Goal: Task Accomplishment & Management: Manage account settings

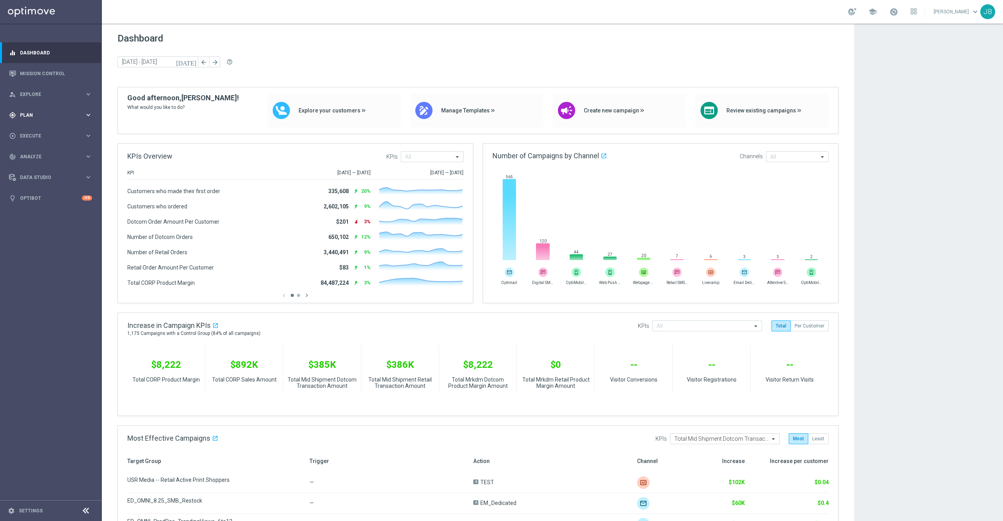
click at [50, 114] on span "Plan" at bounding box center [52, 115] width 65 height 5
click at [39, 130] on link "Target Groups" at bounding box center [50, 131] width 61 height 6
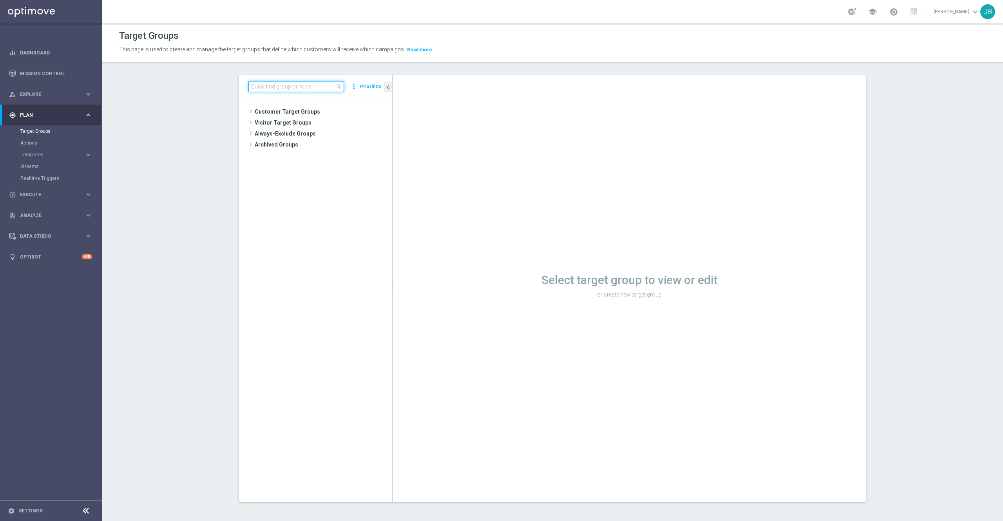
click at [258, 89] on input at bounding box center [296, 86] width 96 height 11
paste input "THUR_[PHONE_NUMBER]_SMS_RET_BTS"
type input "THUR_[PHONE_NUMBER]_SMS_RET_BTS"
click at [340, 142] on span "THUR_[PHONE_NUMBER]_SMS_RET_BTS" at bounding box center [330, 145] width 88 height 7
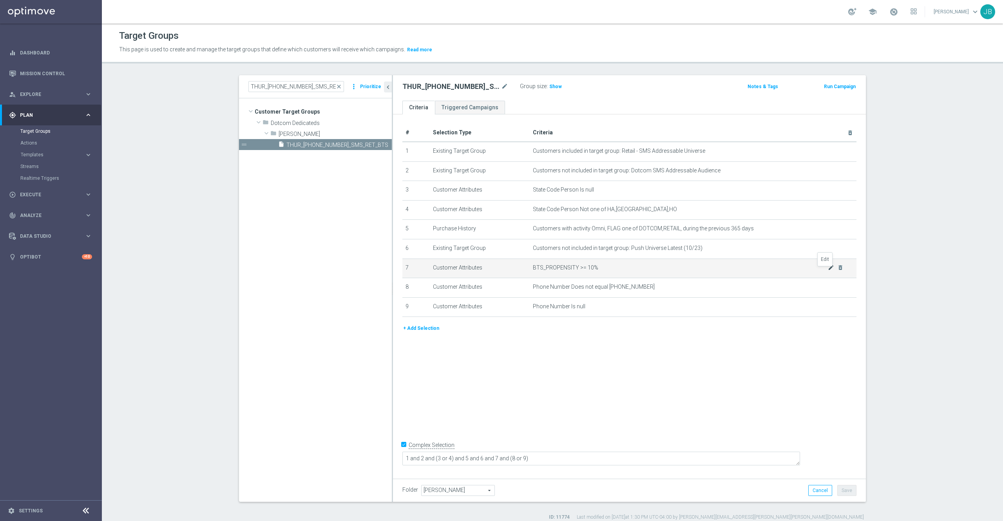
click at [827, 271] on icon "mode_edit" at bounding box center [830, 267] width 6 height 6
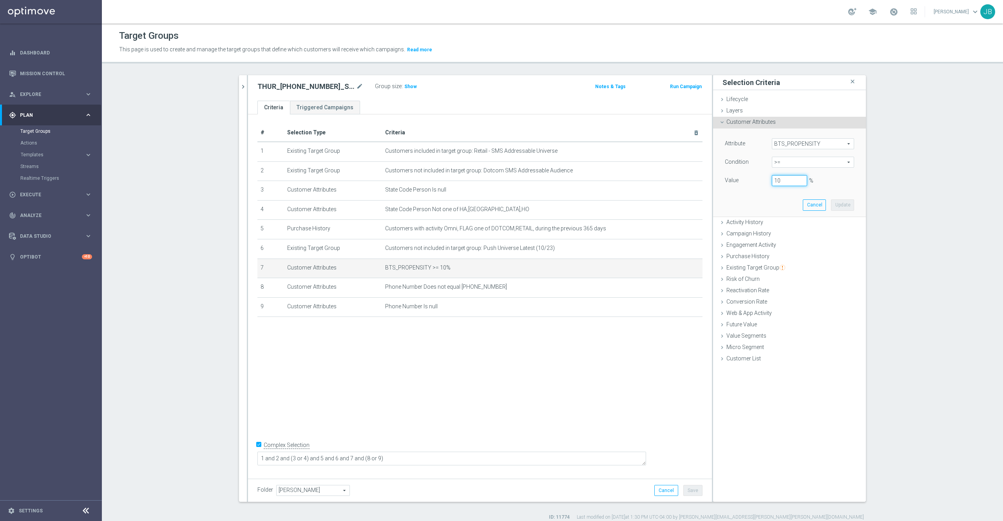
click at [773, 179] on input "10" at bounding box center [788, 180] width 35 height 11
click at [771, 180] on input "10" at bounding box center [788, 180] width 35 height 11
click at [831, 205] on button "Update" at bounding box center [842, 204] width 23 height 11
type input "0.2"
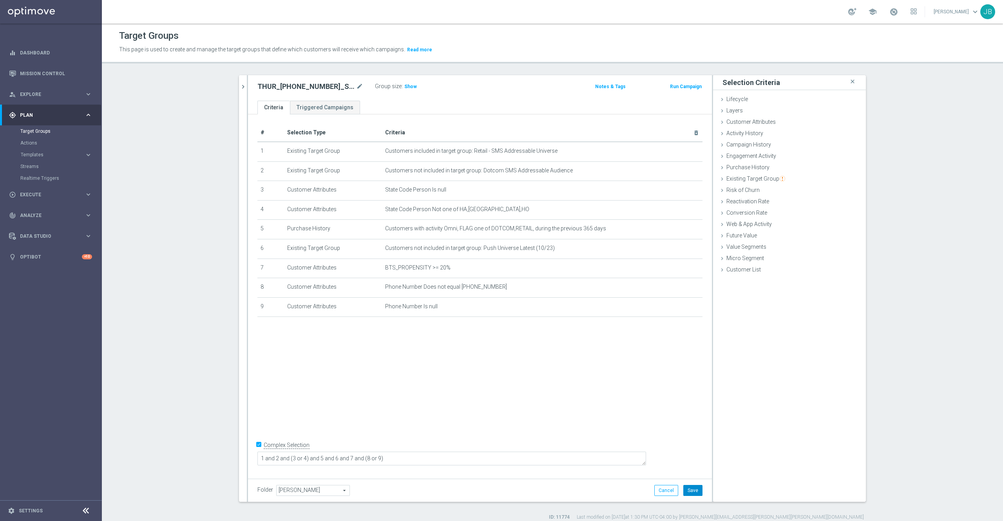
click at [689, 496] on button "Save" at bounding box center [692, 490] width 19 height 11
click at [356, 89] on icon "mode_edit" at bounding box center [359, 86] width 7 height 9
click at [404, 89] on span "Show" at bounding box center [410, 86] width 13 height 5
click at [356, 89] on icon "mode_edit" at bounding box center [359, 86] width 7 height 9
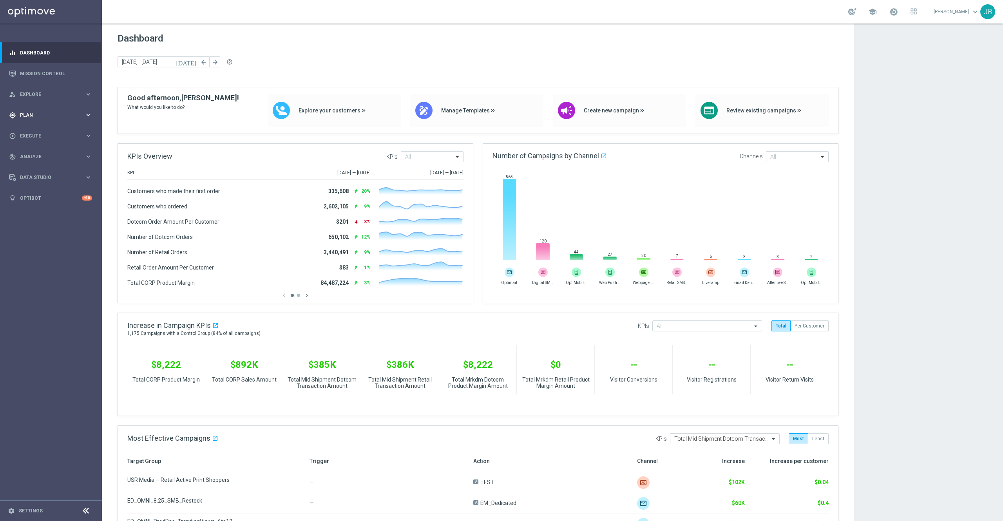
click at [18, 117] on div "gps_fixed Plan" at bounding box center [47, 115] width 76 height 7
click at [49, 130] on link "Target Groups" at bounding box center [50, 131] width 61 height 6
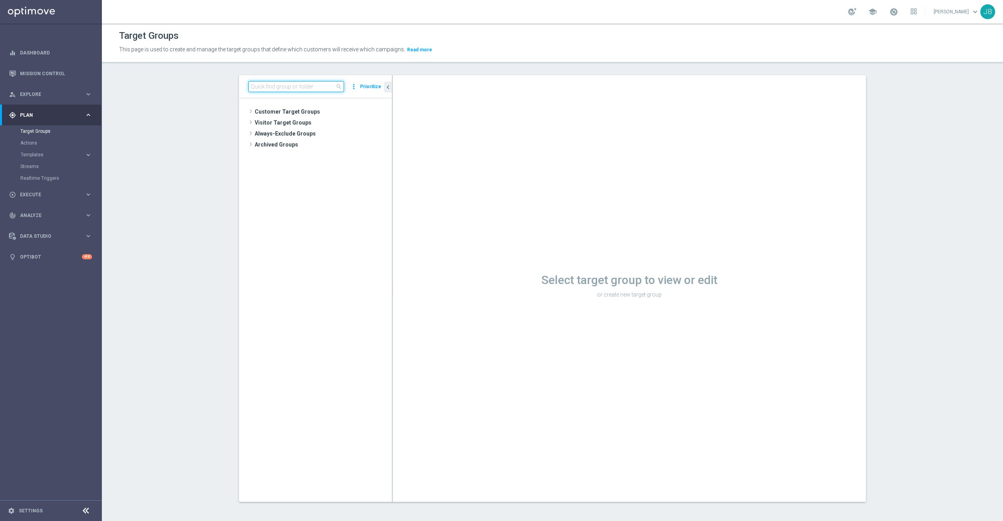
click at [295, 85] on input at bounding box center [296, 86] width 96 height 11
type input "r"
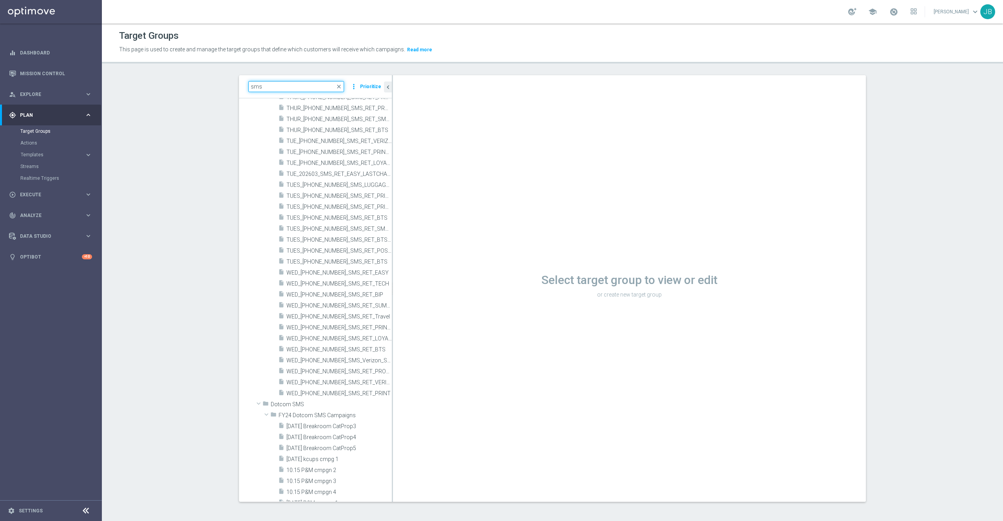
scroll to position [479, 0]
type input "sms"
click at [323, 396] on span "WED_[PHONE_NUMBER]_SMS_RET_PRINT" at bounding box center [330, 392] width 88 height 7
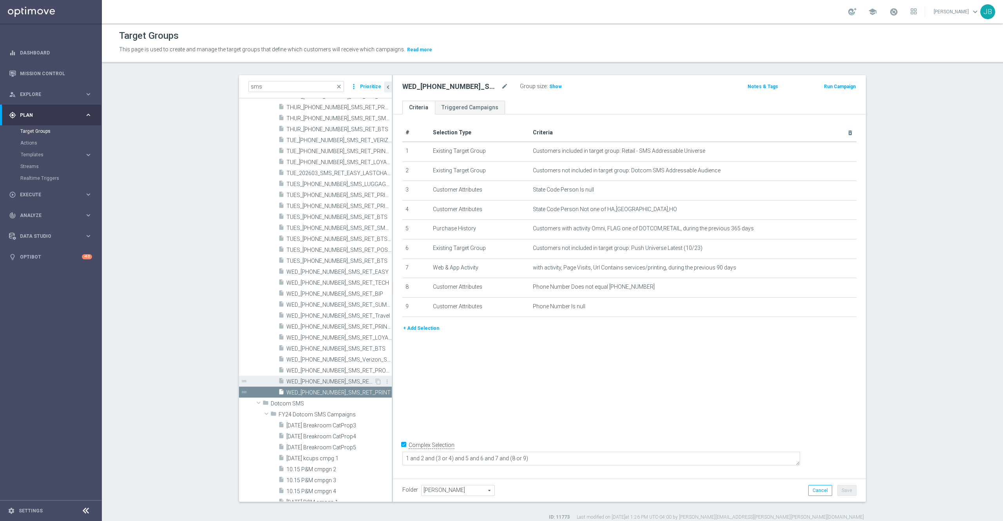
click at [327, 379] on span "WED_[PHONE_NUMBER]_SMS_RET_VERIZON" at bounding box center [330, 381] width 88 height 7
click at [375, 381] on icon "content_copy" at bounding box center [378, 381] width 6 height 6
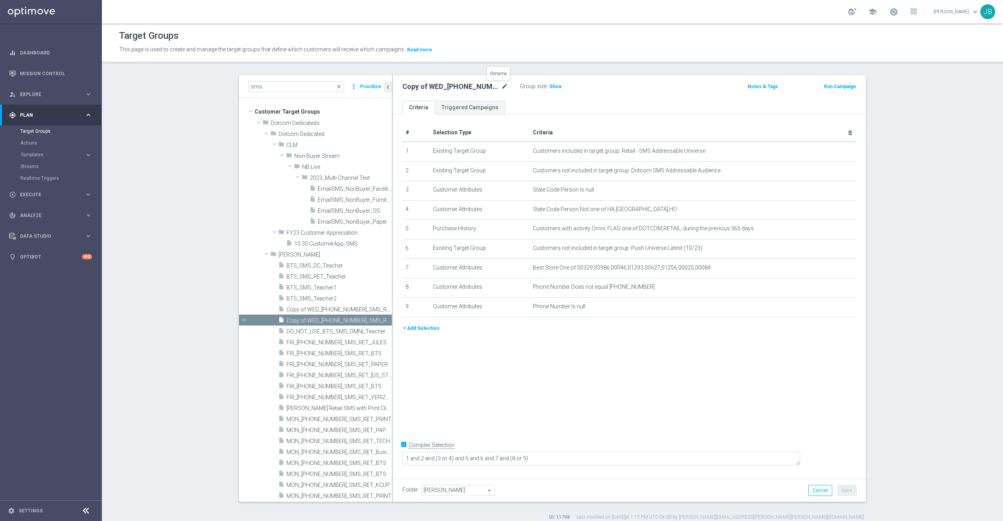
click at [501, 87] on icon "mode_edit" at bounding box center [504, 86] width 7 height 9
click at [501, 86] on icon "mode_edit" at bounding box center [504, 86] width 7 height 9
click at [408, 89] on input "Copy of WED_20250827_SMS_RET_VERIZON" at bounding box center [455, 87] width 106 height 11
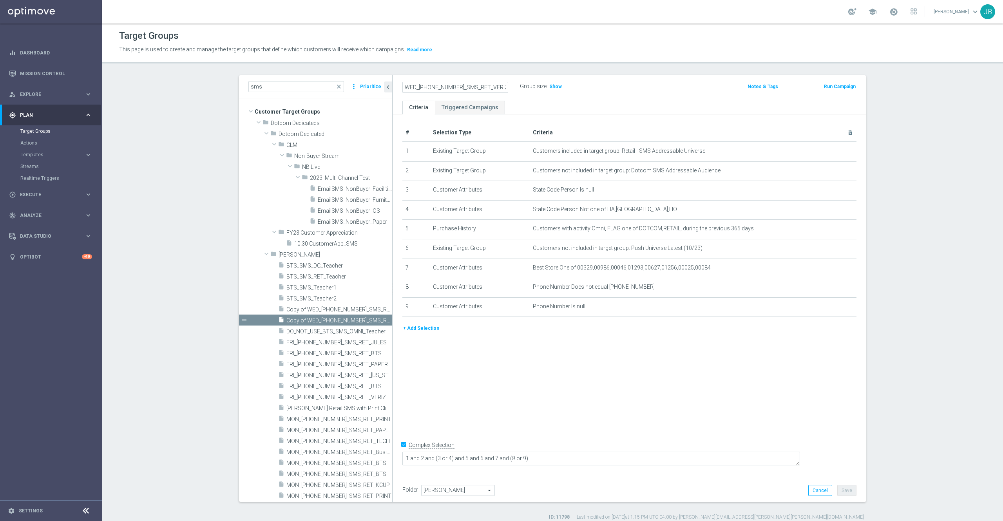
click at [494, 86] on input "WED_20250910_SMS_RET_VERIZON" at bounding box center [455, 87] width 106 height 11
type input "WED_[PHONE_NUMBER]_SMS_RET_MIGRATION"
click at [538, 383] on div "# Selection Type Criteria delete_forever 1 Existing Target Group Customers incl…" at bounding box center [629, 294] width 473 height 360
click at [837, 169] on icon "delete_forever" at bounding box center [840, 170] width 6 height 6
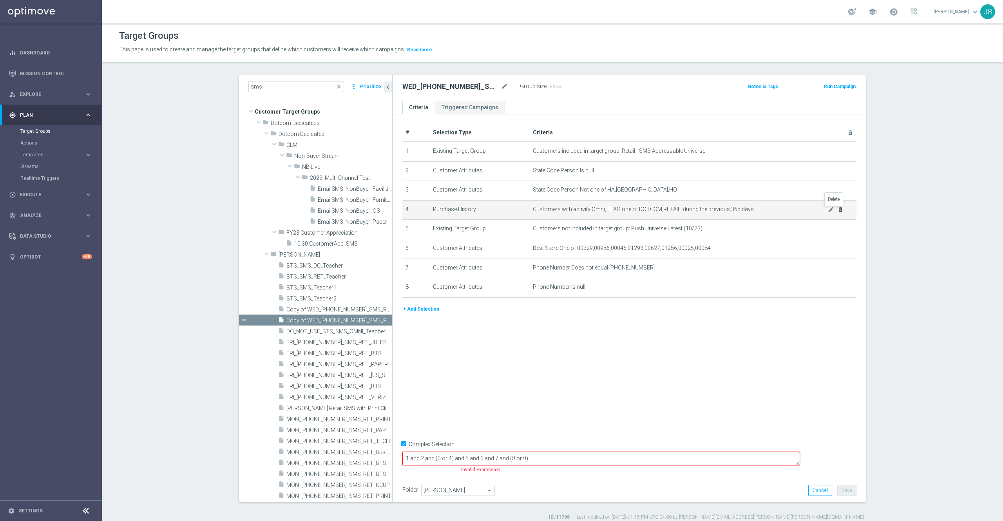
click at [837, 208] on icon "delete_forever" at bounding box center [840, 209] width 6 height 6
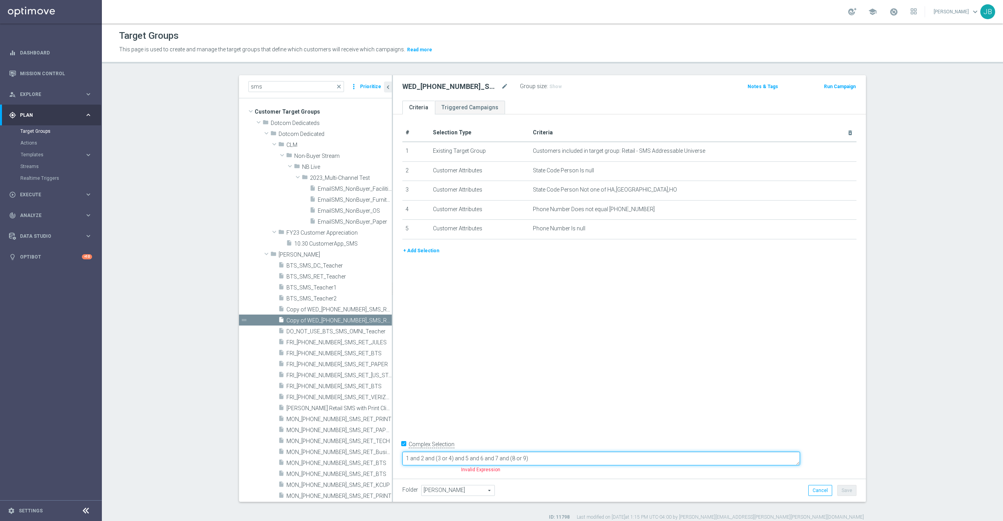
drag, startPoint x: 582, startPoint y: 460, endPoint x: 392, endPoint y: 463, distance: 189.6
click at [393, 463] on div "# Selection Type Criteria delete_forever 1 Existing Target Group Customers incl…" at bounding box center [629, 294] width 473 height 360
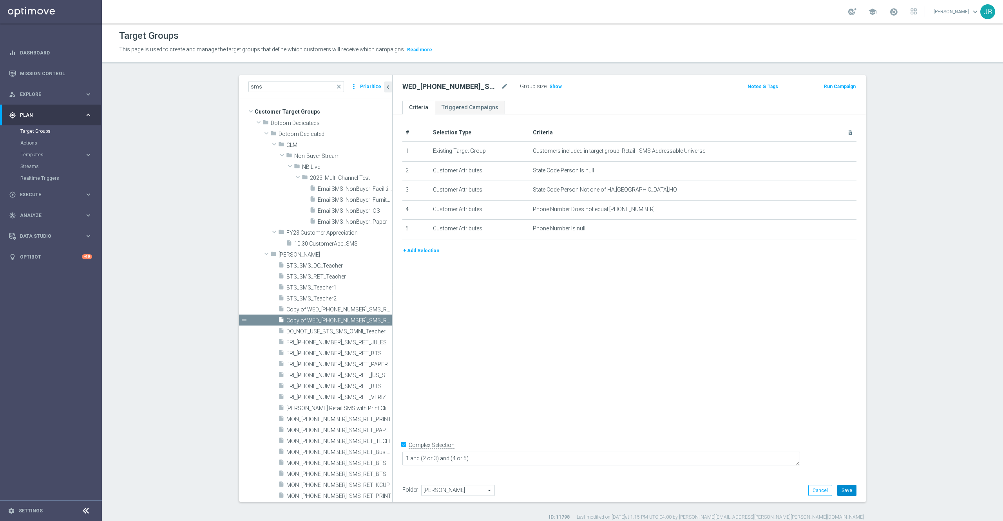
click at [844, 490] on button "Save" at bounding box center [846, 490] width 19 height 11
click at [501, 87] on icon "mode_edit" at bounding box center [504, 86] width 7 height 9
click at [501, 89] on icon "mode_edit" at bounding box center [504, 86] width 7 height 9
click at [550, 88] on span "Show" at bounding box center [555, 86] width 13 height 5
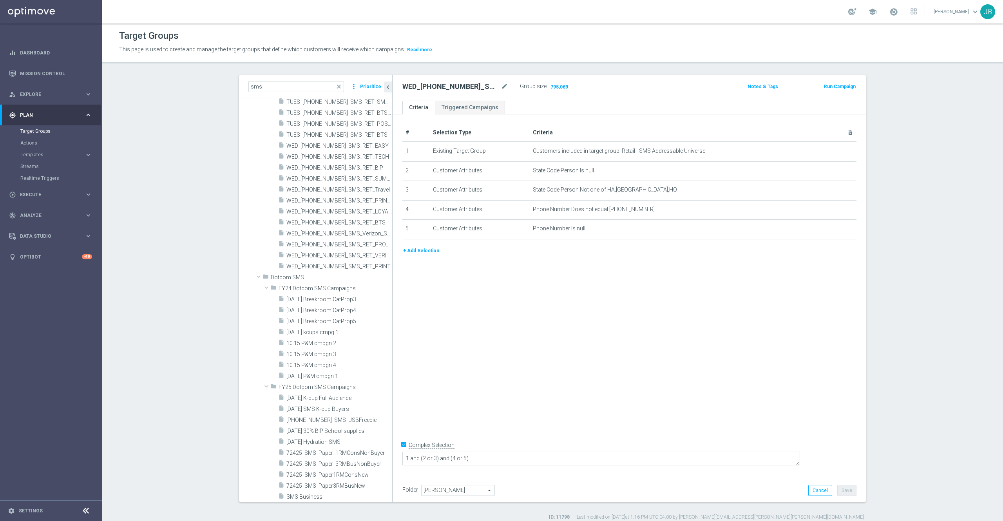
scroll to position [592, 0]
click at [326, 276] on div "insert_drive_file WED_20250903_SMS_RET_PRINT" at bounding box center [326, 280] width 96 height 11
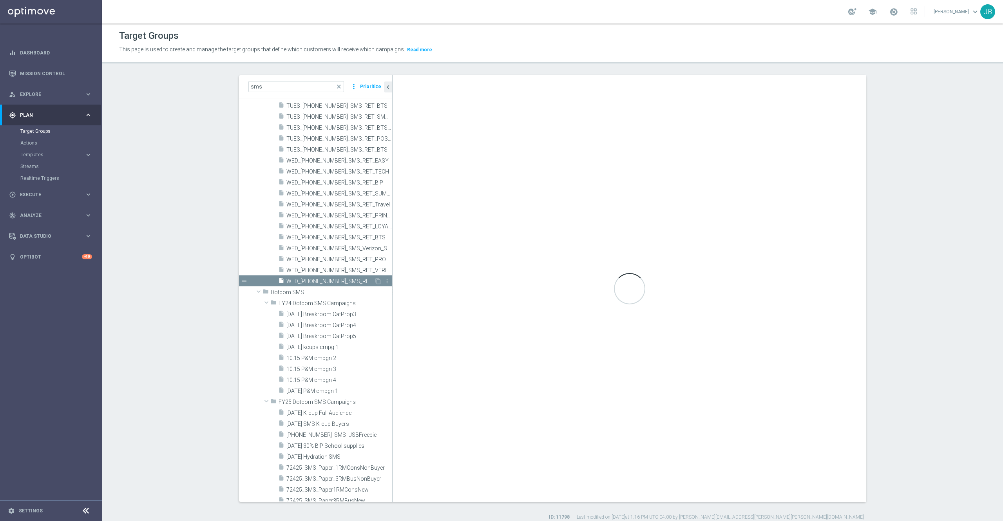
type textarea "1 and 2 and (3 or 4) and 5 and 6 and 7 and (8 or 9)"
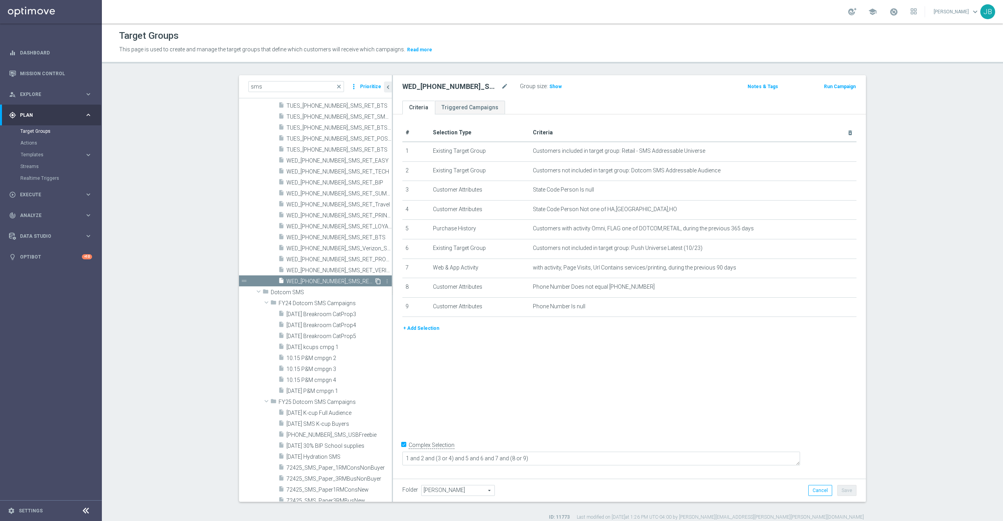
click at [375, 282] on icon "content_copy" at bounding box center [378, 281] width 6 height 6
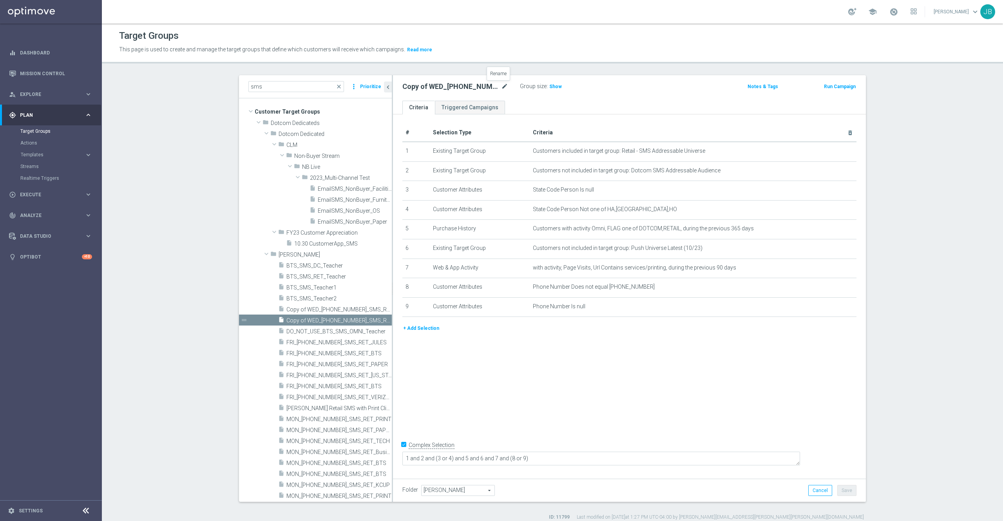
click at [502, 87] on icon "mode_edit" at bounding box center [504, 86] width 7 height 9
click at [418, 87] on input "Copy of WED_20250903_SMS_RET_PRINT" at bounding box center [455, 87] width 106 height 11
click at [427, 89] on input "Copy of WED_20250903_SMS_RET_PRINT" at bounding box center [455, 87] width 106 height 11
click at [430, 86] on input "Copy of WED_20250903_SMS_RET_PRINT" at bounding box center [455, 87] width 106 height 11
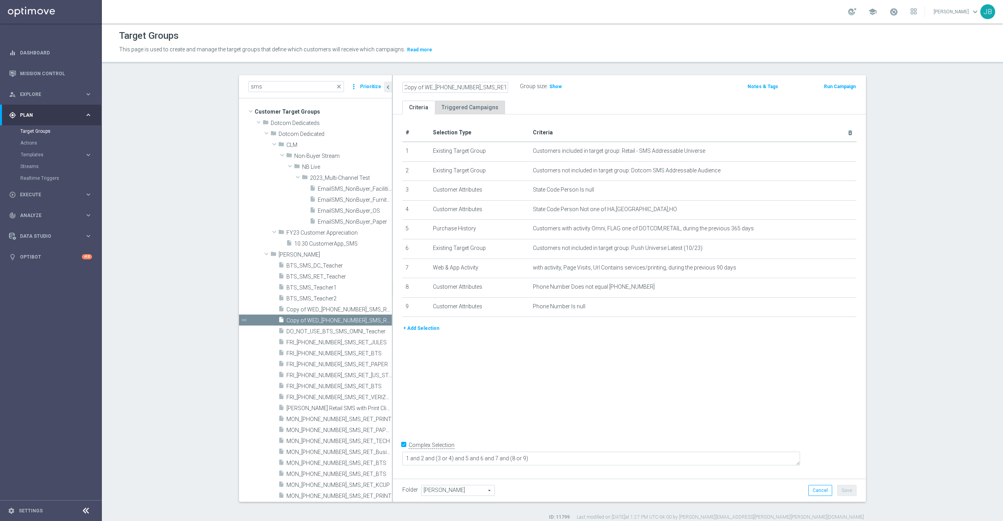
scroll to position [0, 0]
type input "TUES_20250902_SMS_RET_PRINT"
click at [569, 378] on div "# Selection Type Criteria delete_forever 1 Existing Target Group Customers incl…" at bounding box center [629, 294] width 473 height 360
click at [827, 271] on icon "mode_edit" at bounding box center [830, 267] width 6 height 6
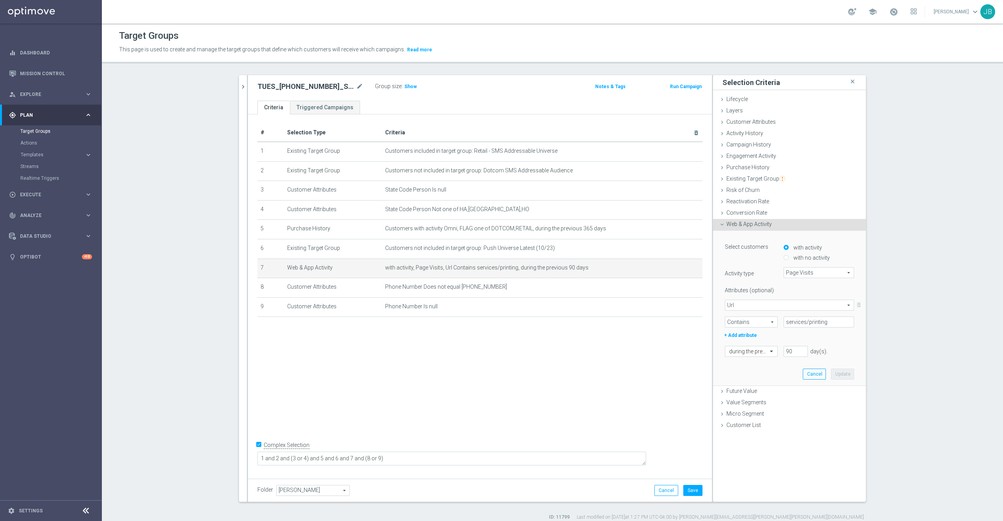
click at [797, 272] on span "Page Visits" at bounding box center [819, 272] width 70 height 10
click at [797, 274] on input "search" at bounding box center [818, 272] width 70 height 11
type input "eas"
click at [815, 371] on button "Cancel" at bounding box center [813, 374] width 23 height 11
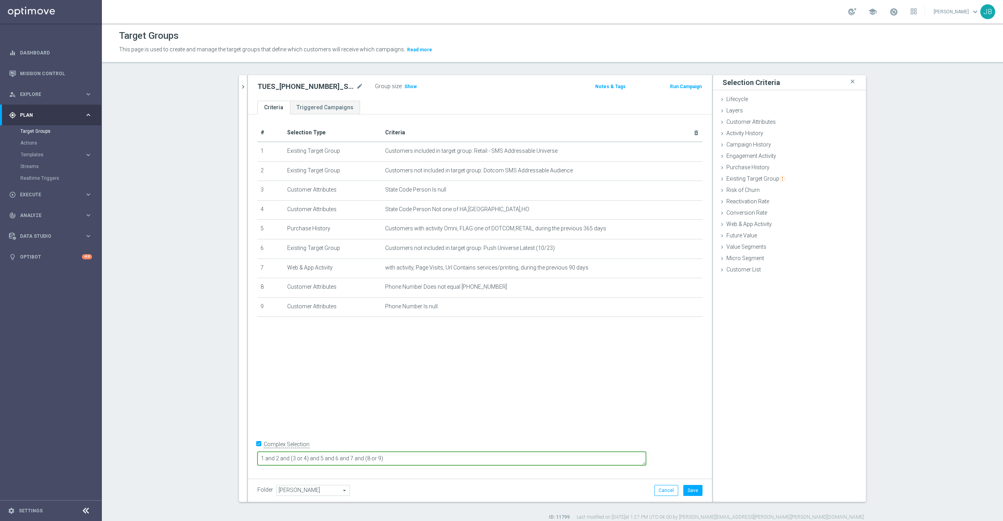
click at [453, 457] on textarea "1 and 2 and (3 or 4) and 5 and 6 and 7 and (8 or 9)" at bounding box center [451, 459] width 388 height 14
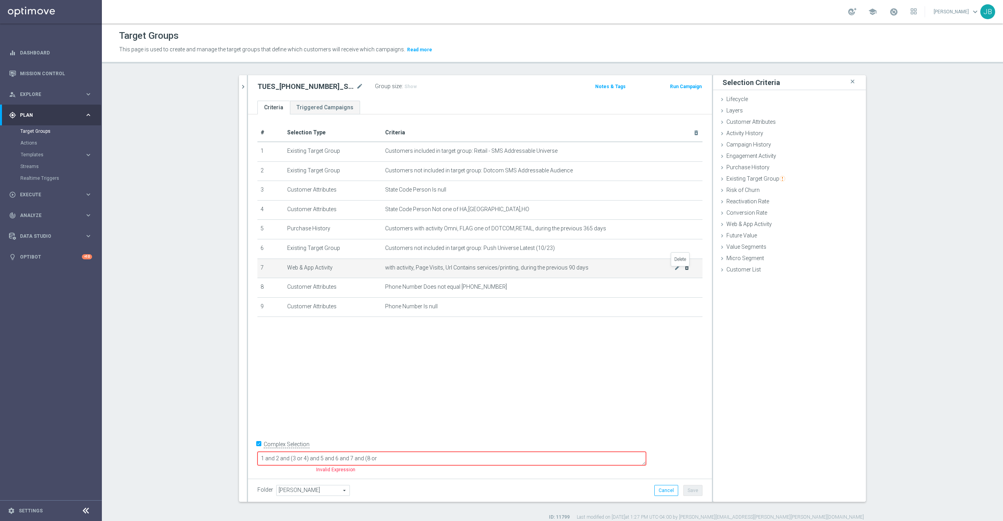
click at [683, 271] on icon "delete_forever" at bounding box center [686, 267] width 6 height 6
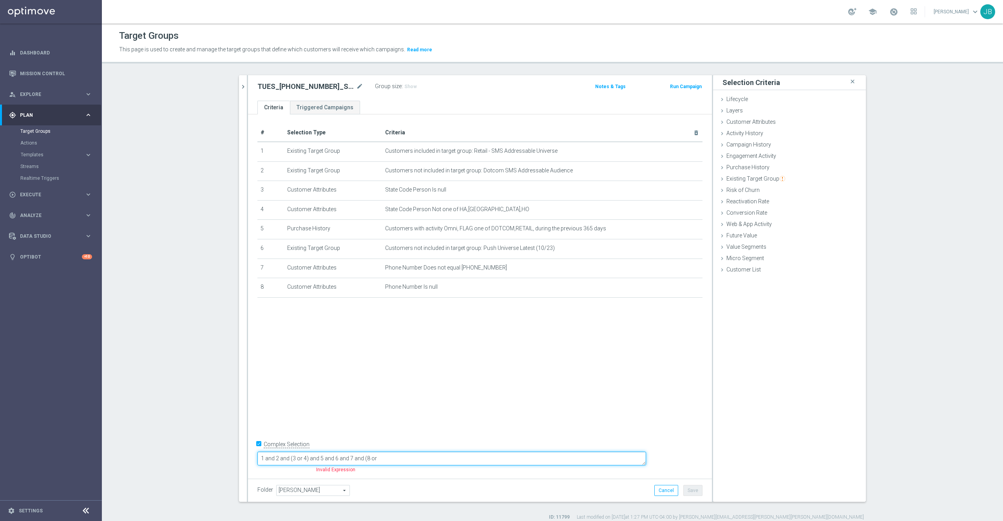
click at [439, 465] on textarea "1 and 2 and (3 or 4) and 5 and 6 and 7 and (8 or" at bounding box center [451, 459] width 388 height 14
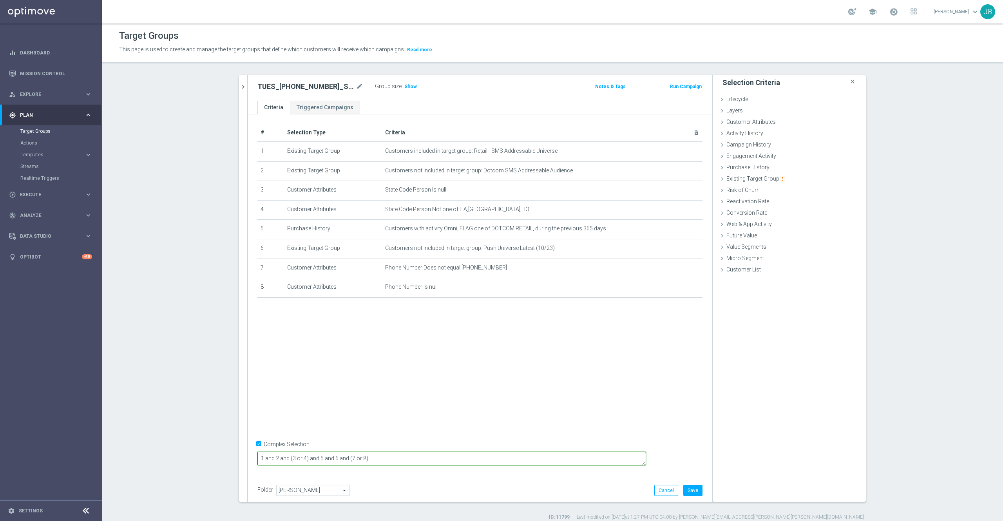
click at [419, 457] on textarea "1 and 2 and (3 or 4) and 5 and 6 and (7 or 8)" at bounding box center [451, 459] width 388 height 14
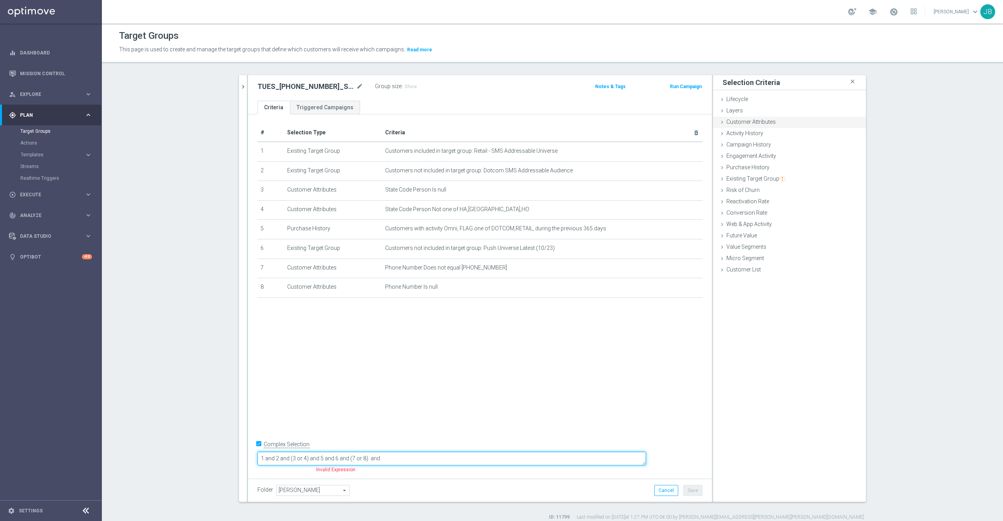
type textarea "1 and 2 and (3 or 4) and 5 and 6 and (7 or 8) and"
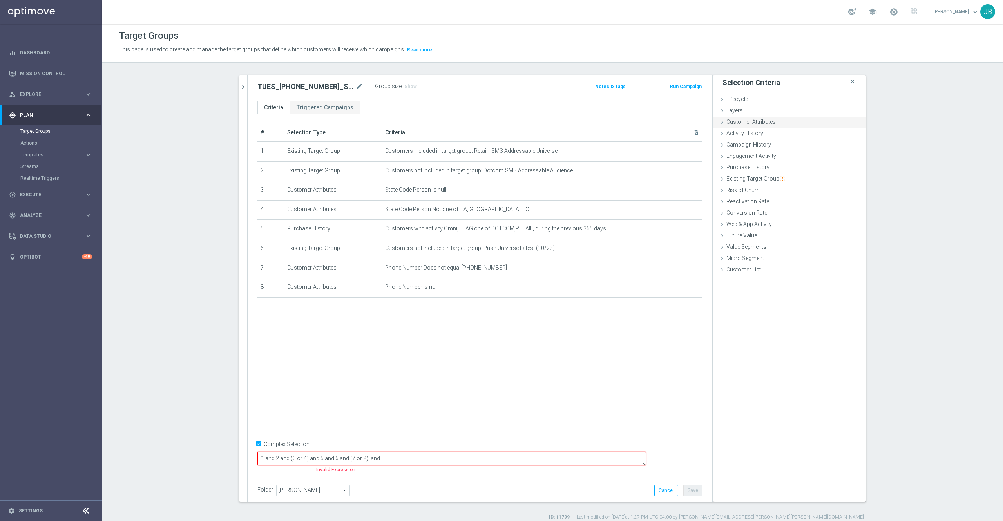
click at [750, 123] on span "Customer Attributes" at bounding box center [750, 122] width 49 height 6
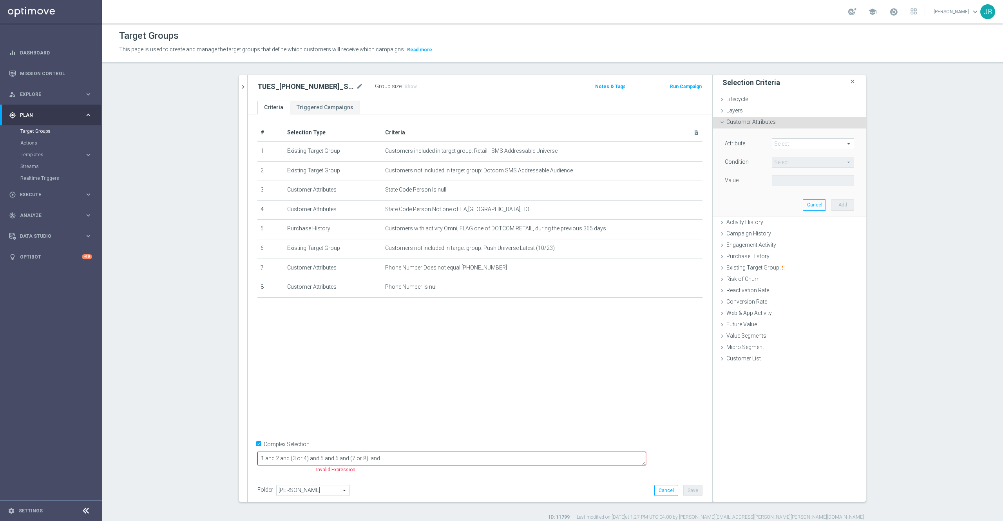
click at [775, 141] on span at bounding box center [812, 144] width 81 height 10
click at [778, 145] on input "search" at bounding box center [812, 143] width 82 height 11
type input "easy"
click at [804, 154] on span "SLP Easy Rewards Number" at bounding box center [812, 155] width 74 height 6
type input "SLP Easy Rewards Number"
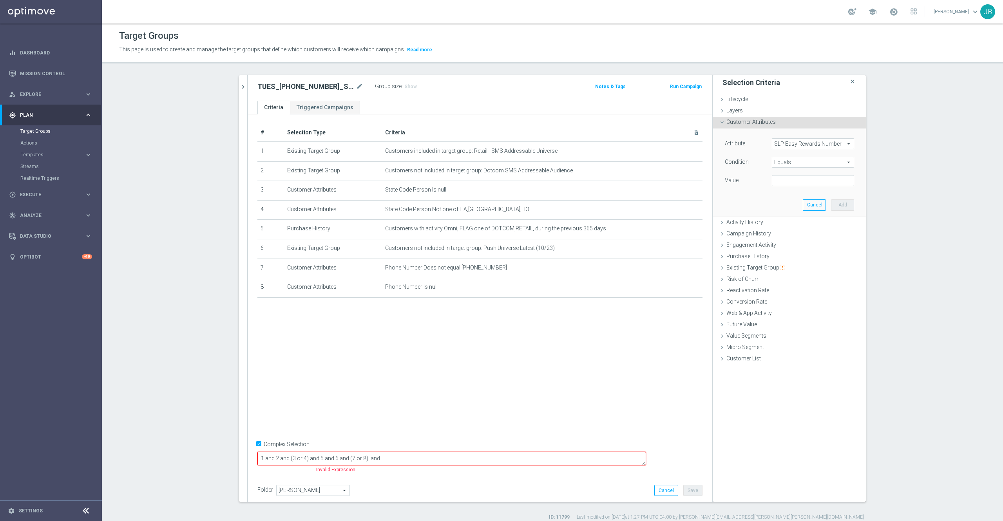
click at [790, 159] on span "Equals" at bounding box center [812, 162] width 81 height 10
click at [781, 238] on span "Is not null" at bounding box center [812, 235] width 74 height 6
type input "Is not null"
click at [831, 194] on button "Add" at bounding box center [842, 192] width 23 height 11
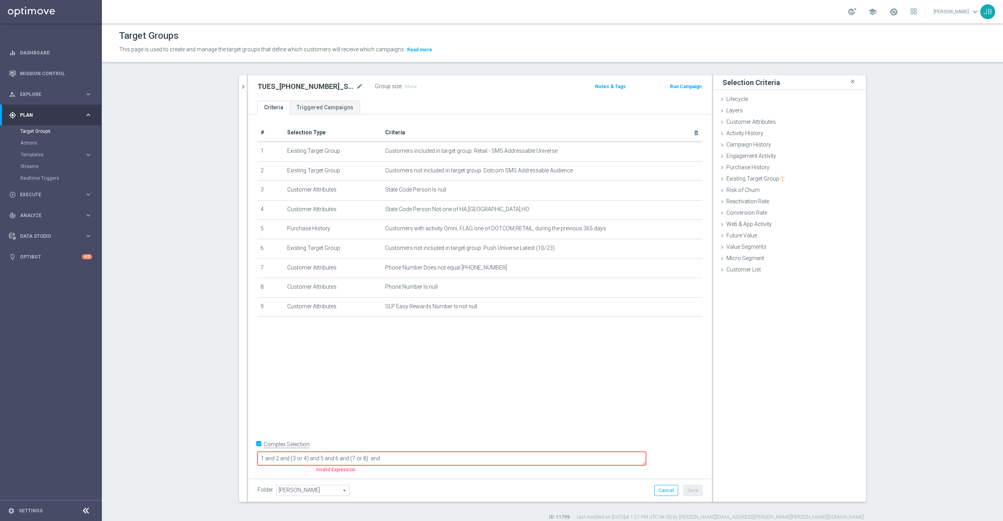
click at [465, 390] on div "# Selection Type Criteria delete_forever 1 Existing Target Group Customers incl…" at bounding box center [480, 294] width 464 height 360
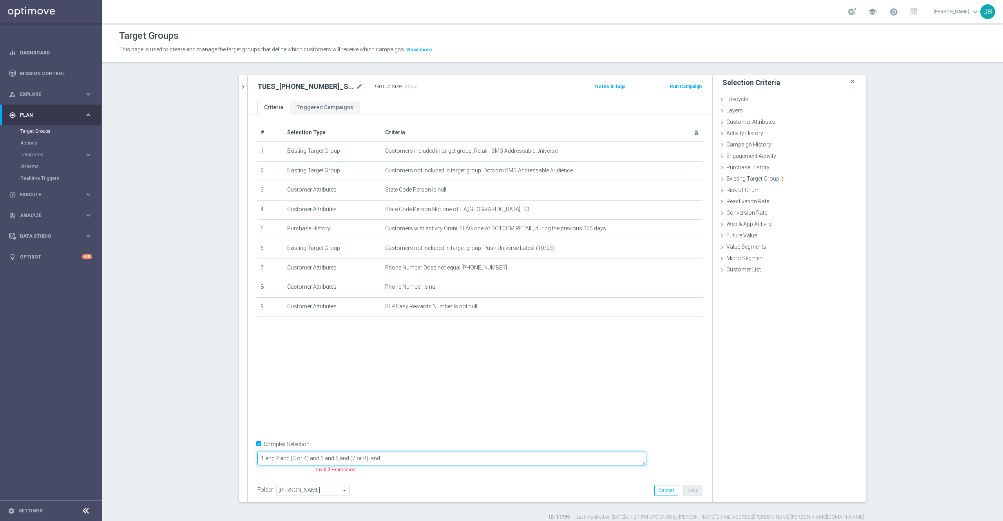
click at [436, 458] on textarea "1 and 2 and (3 or 4) and 5 and 6 and (7 or 8) and" at bounding box center [451, 459] width 388 height 14
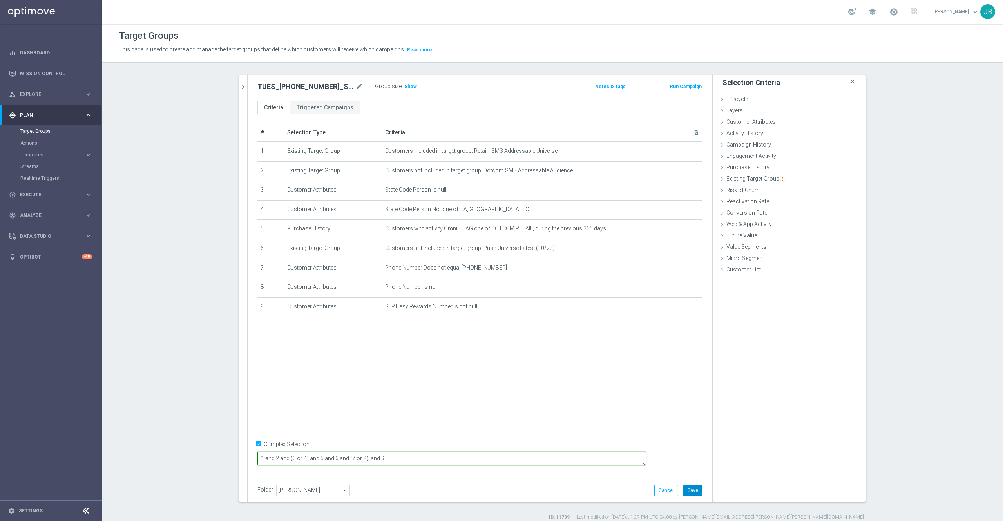
type textarea "1 and 2 and (3 or 4) and 5 and 6 and (7 or 8) and 9"
click at [691, 490] on button "Save" at bounding box center [692, 490] width 19 height 11
click at [356, 87] on icon "mode_edit" at bounding box center [359, 86] width 7 height 9
click at [406, 87] on span "Show" at bounding box center [410, 86] width 13 height 5
click at [356, 88] on icon "mode_edit" at bounding box center [359, 86] width 7 height 9
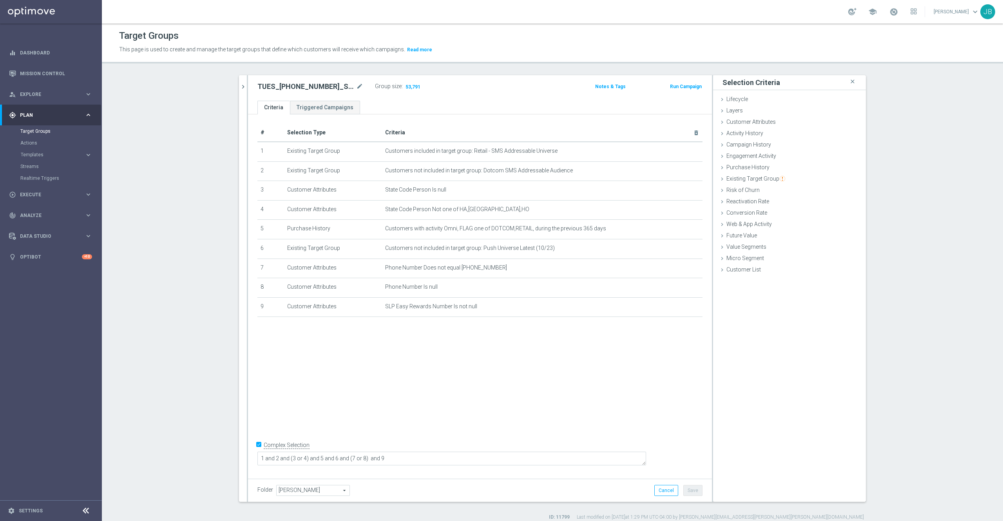
scroll to position [7, 0]
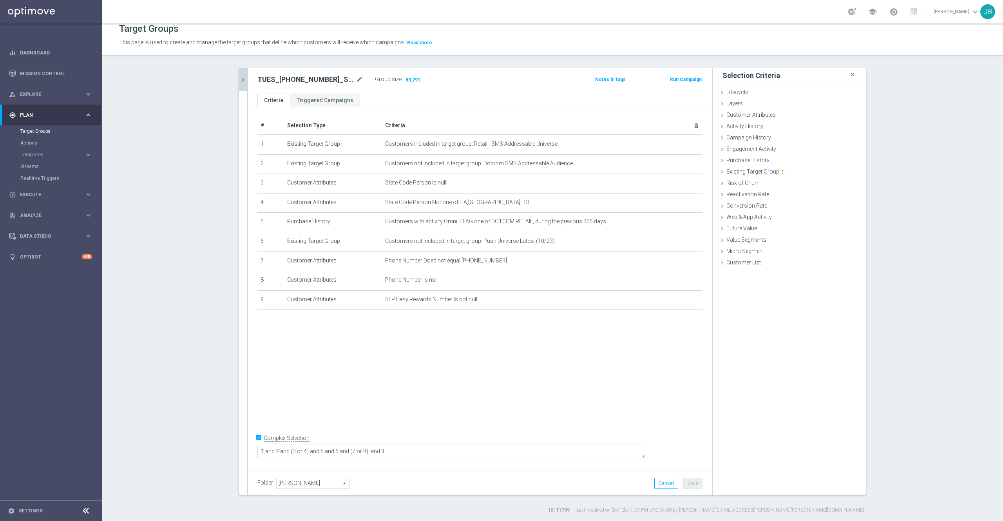
click at [239, 85] on button "chevron_right" at bounding box center [243, 79] width 8 height 23
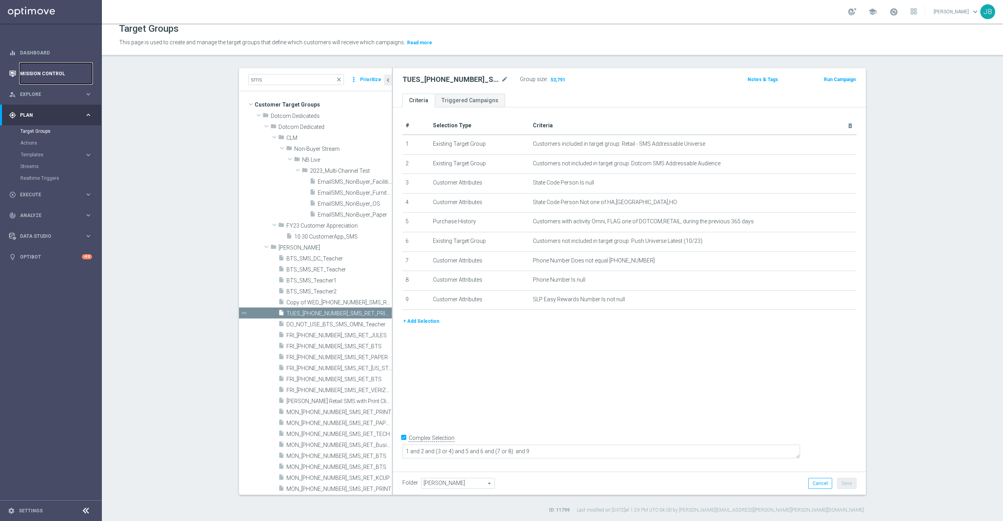
click at [54, 73] on link "Mission Control" at bounding box center [56, 73] width 72 height 21
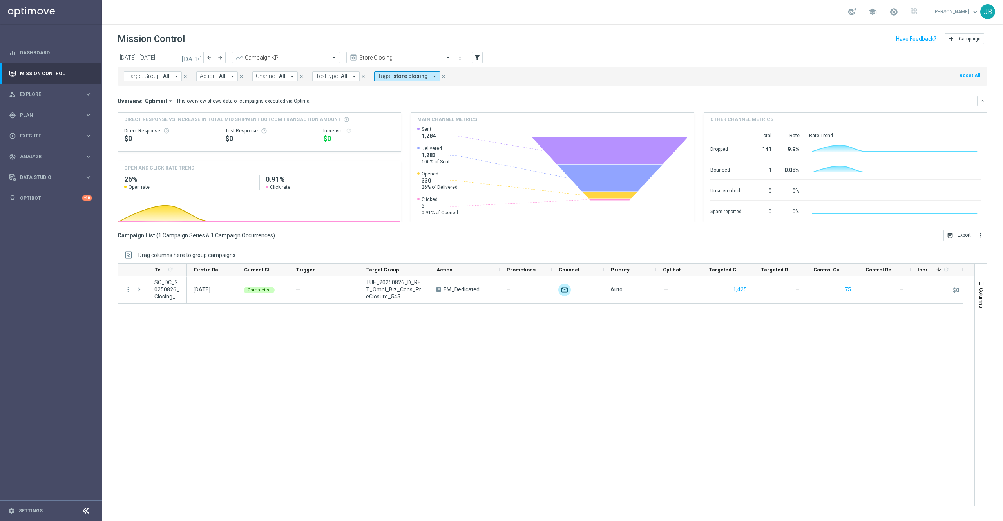
click at [199, 59] on icon "today" at bounding box center [191, 57] width 21 height 7
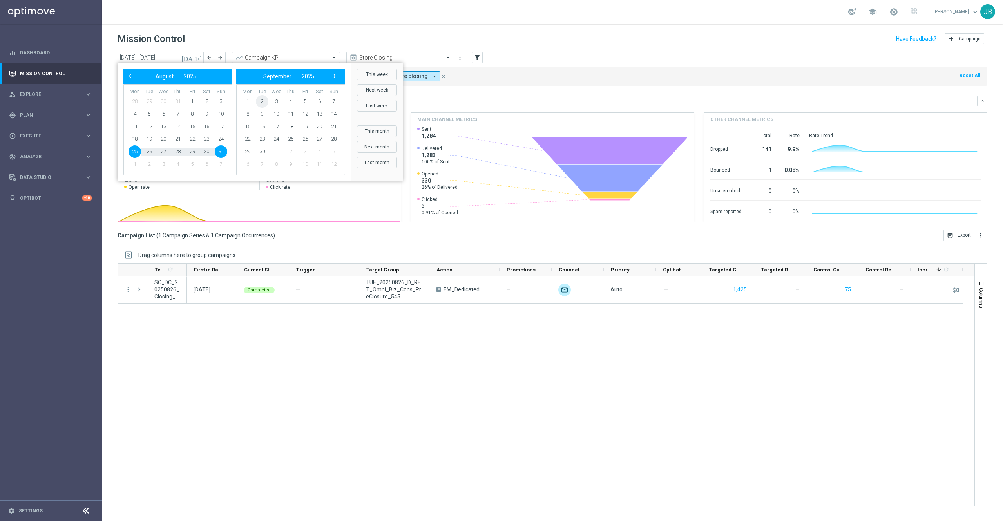
click at [263, 103] on span "2" at bounding box center [262, 101] width 13 height 13
click at [148, 99] on span "2" at bounding box center [149, 101] width 13 height 13
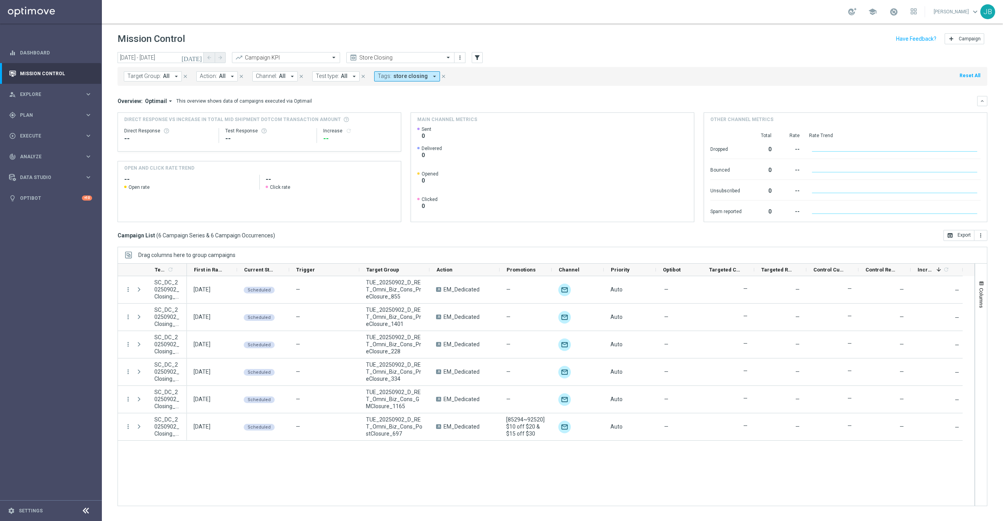
click at [198, 58] on icon "today" at bounding box center [191, 57] width 21 height 7
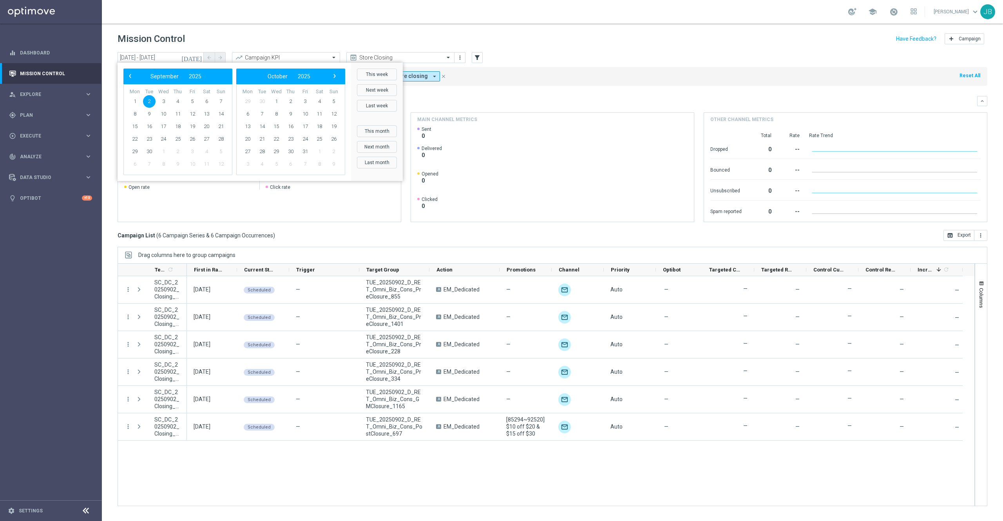
click at [125, 71] on div "‹ ​ September ​ 2025 ​ ›" at bounding box center [177, 77] width 109 height 16
click at [129, 77] on span "‹" at bounding box center [130, 76] width 10 height 10
click at [341, 83] on div "‹ ​ August ​ 2025 ​ ›" at bounding box center [290, 77] width 109 height 16
click at [337, 74] on span "›" at bounding box center [334, 76] width 10 height 10
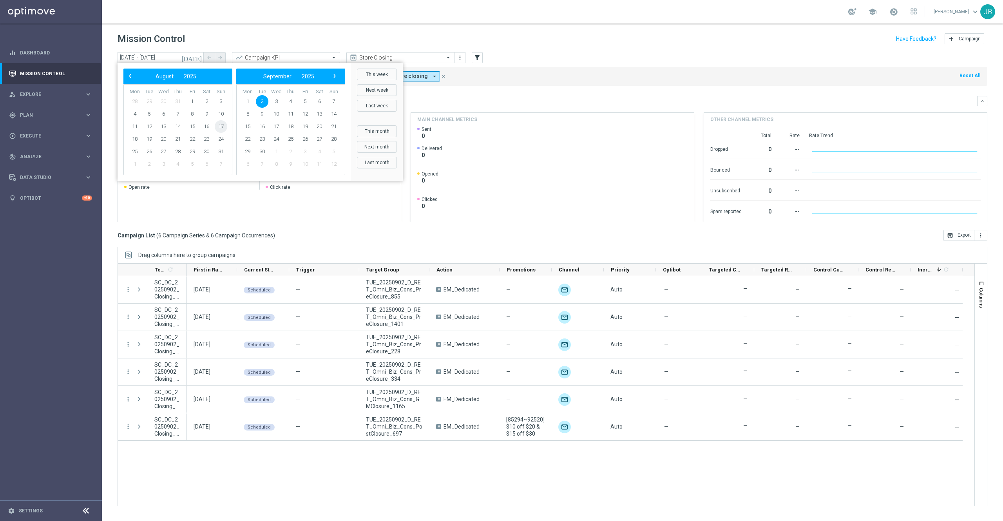
click at [224, 123] on span "17" at bounding box center [221, 126] width 13 height 13
click at [205, 141] on span "23" at bounding box center [206, 139] width 13 height 13
type input "17 Aug 2025 - 23 Aug 2025"
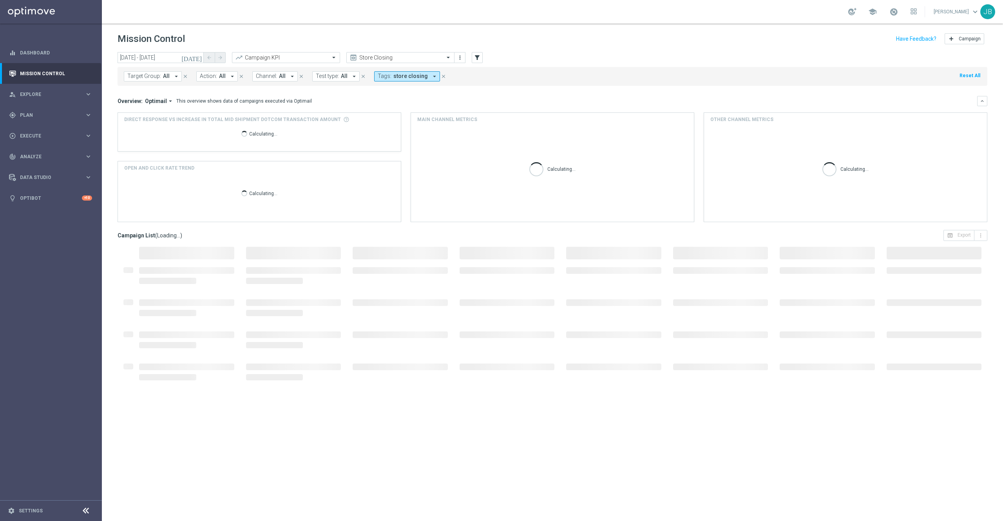
click at [158, 75] on span "Target Group:" at bounding box center [144, 76] width 34 height 7
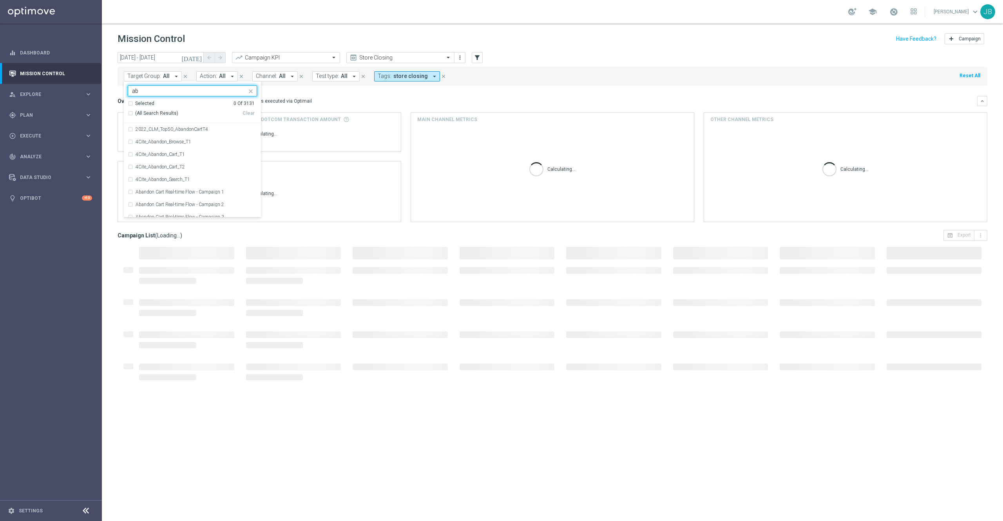
type input "a"
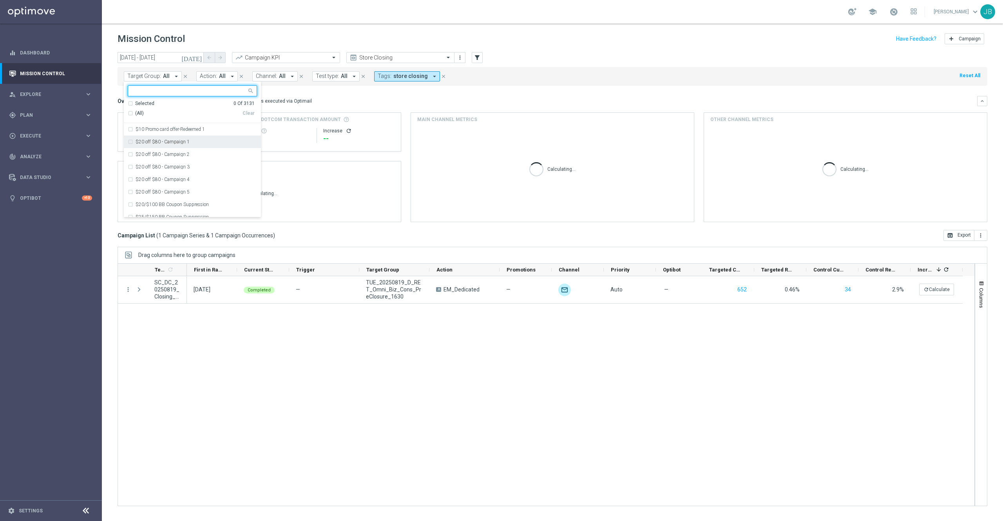
click at [335, 345] on div "19 Aug 2025, Tuesday Completed — TUE_20250819_D_RET_Omni_Biz_Cons_PreClosure_16…" at bounding box center [580, 390] width 787 height 229
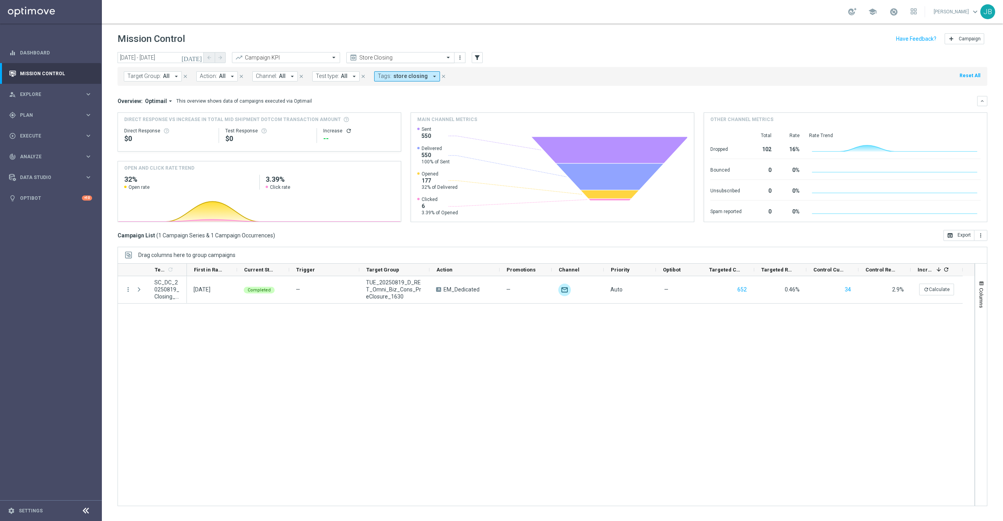
click at [425, 60] on input "text" at bounding box center [392, 57] width 84 height 7
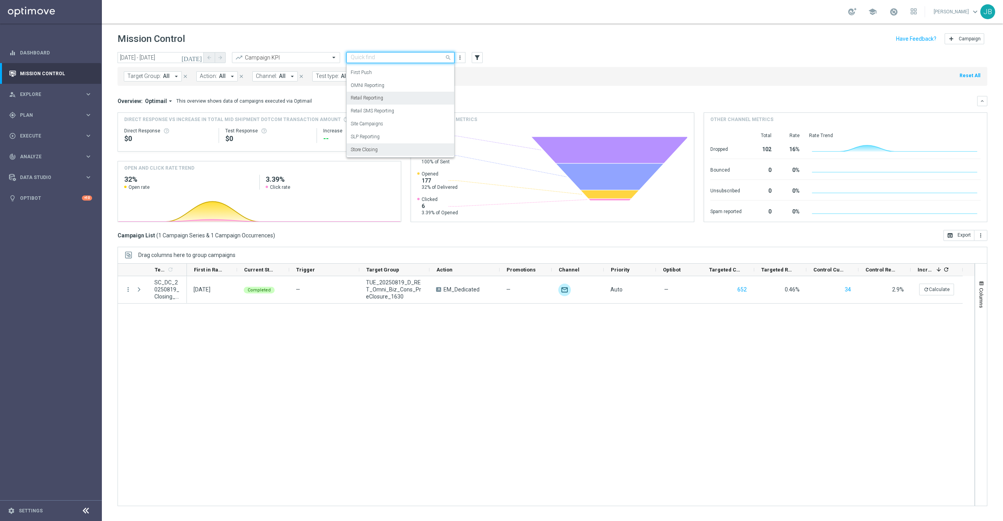
scroll to position [74, 0]
click at [381, 98] on label "OMNI Reporting" at bounding box center [367, 97] width 34 height 7
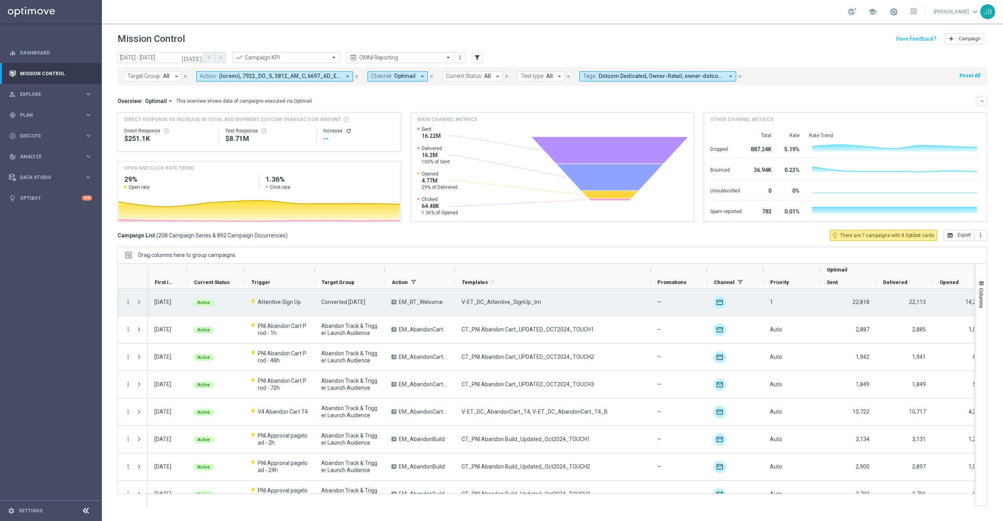
drag, startPoint x: 513, startPoint y: 270, endPoint x: 652, endPoint y: 290, distance: 141.2
click at [652, 290] on div at bounding box center [545, 384] width 857 height 243
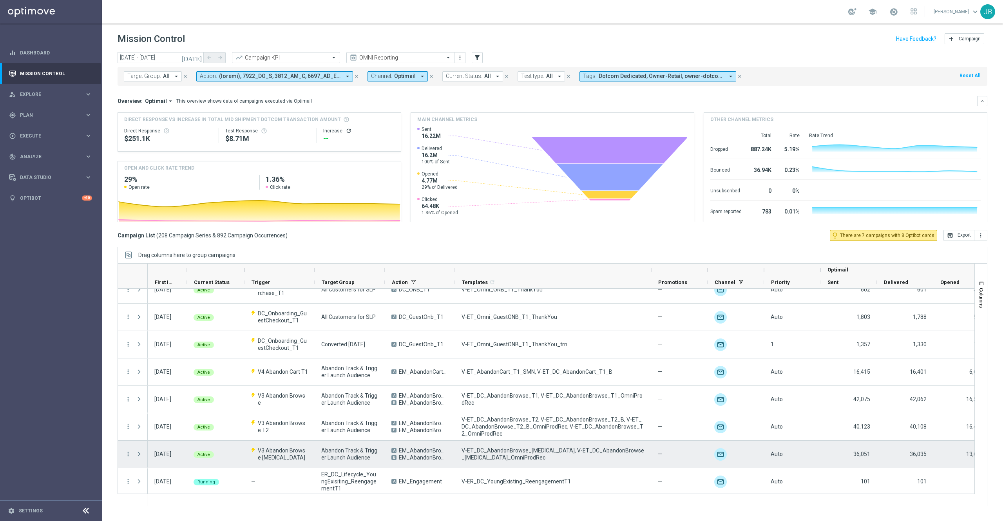
scroll to position [380, 0]
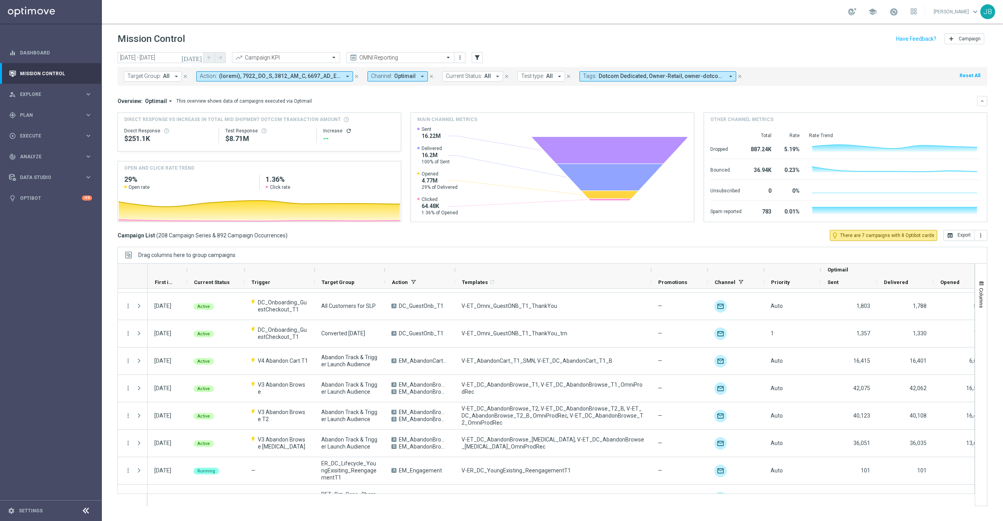
drag, startPoint x: 649, startPoint y: 271, endPoint x: 681, endPoint y: 269, distance: 32.9
click at [681, 269] on div "Optimail" at bounding box center [625, 270] width 954 height 13
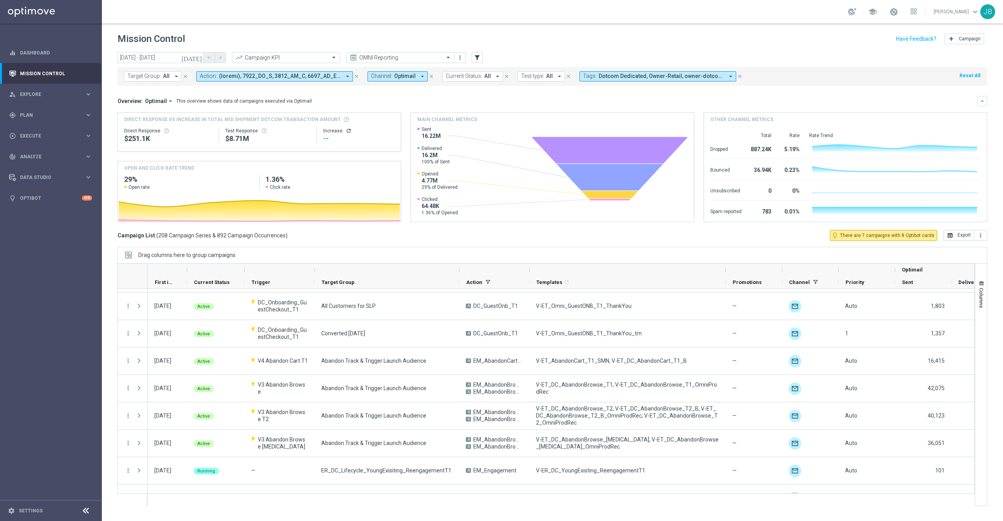
drag, startPoint x: 385, startPoint y: 269, endPoint x: 478, endPoint y: 273, distance: 92.5
click at [461, 273] on div at bounding box center [458, 270] width 3 height 13
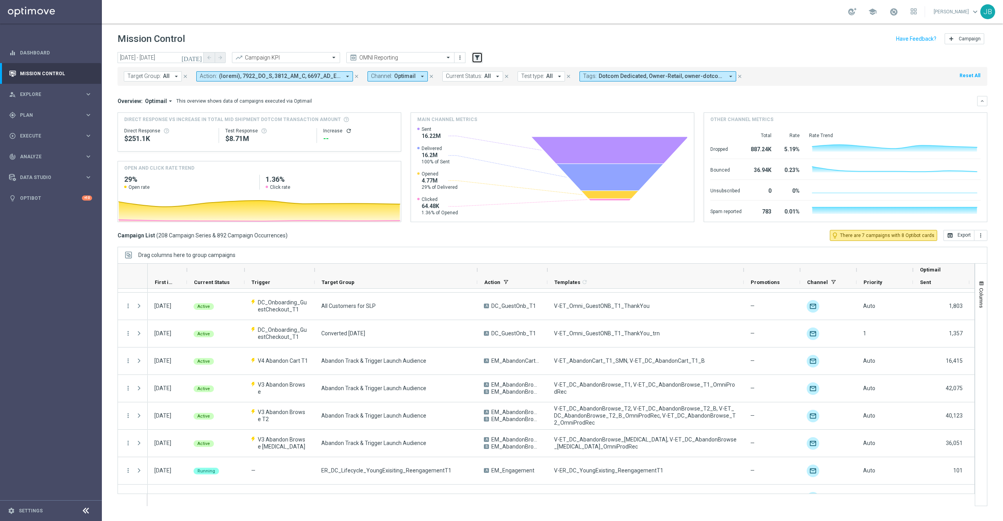
click at [478, 56] on icon "filter_alt" at bounding box center [476, 57] width 7 height 7
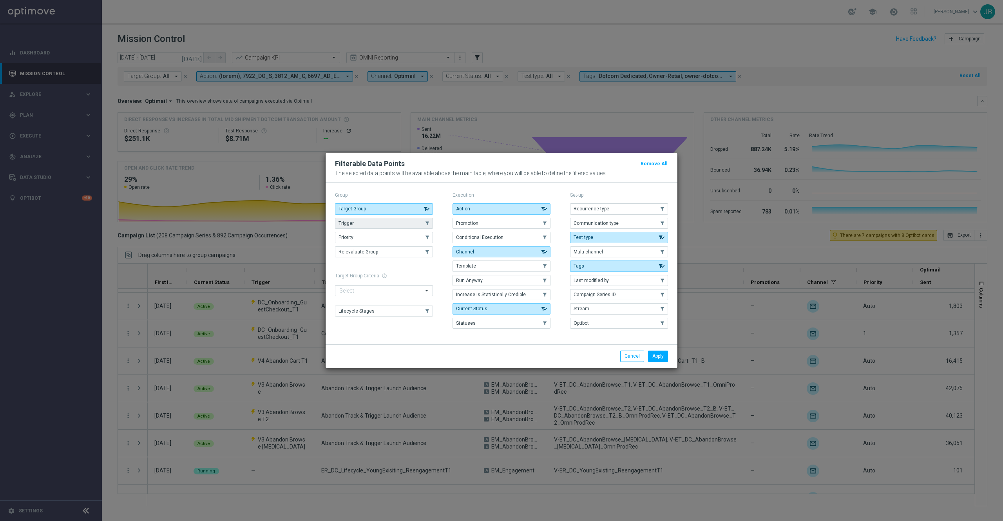
click at [401, 218] on button "Trigger" at bounding box center [384, 223] width 98 height 11
click at [663, 360] on button "Apply" at bounding box center [658, 355] width 20 height 11
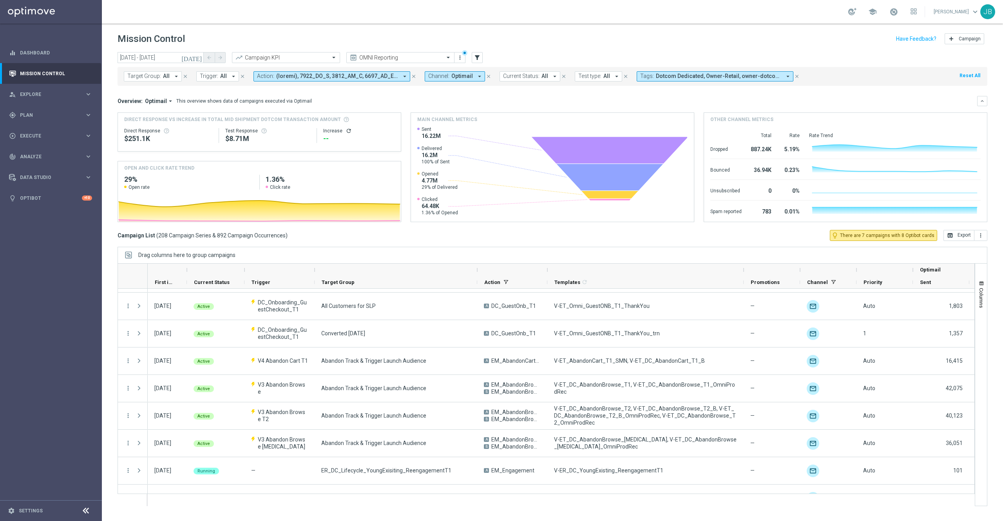
click at [233, 77] on icon "arrow_drop_down" at bounding box center [233, 76] width 7 height 7
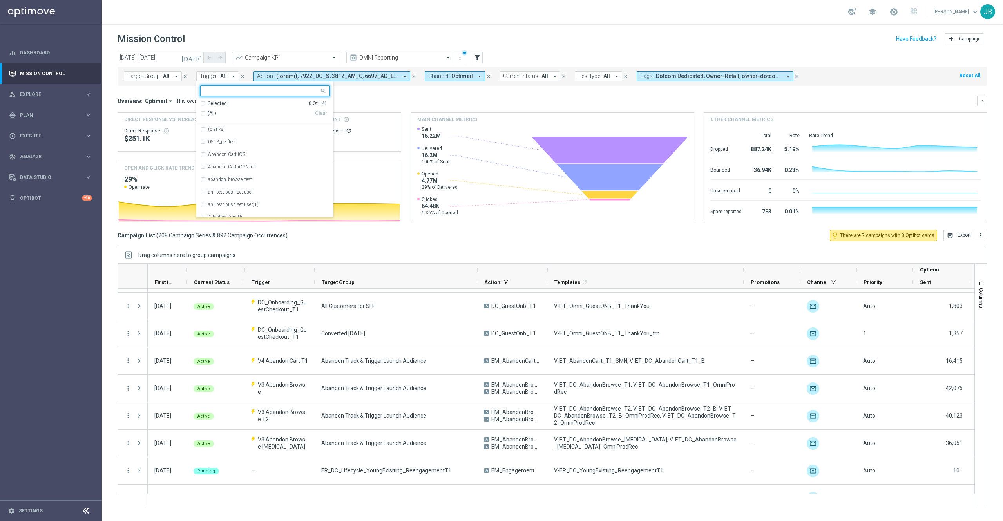
click at [243, 92] on input "text" at bounding box center [261, 91] width 115 height 7
click at [237, 146] on div "V3 Abandon Browse" at bounding box center [264, 142] width 129 height 13
type input "browse"
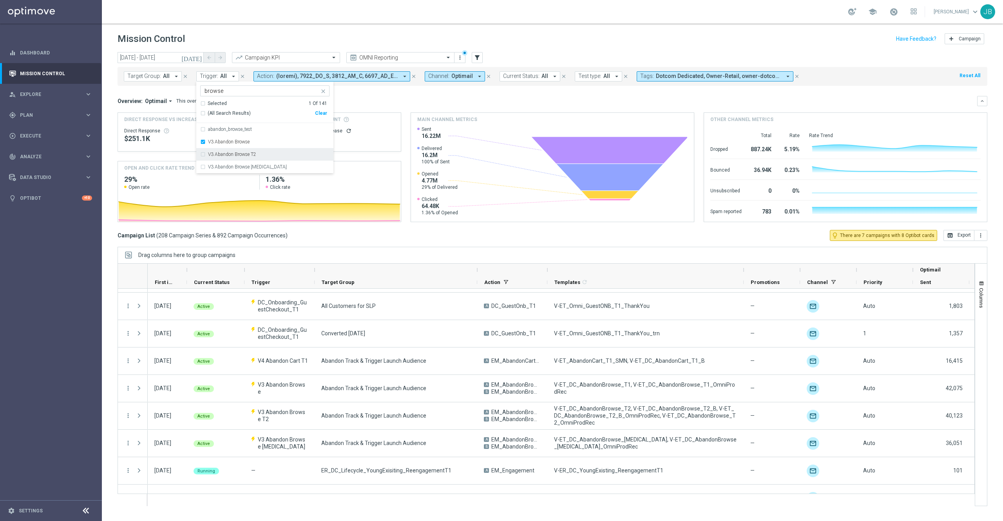
click at [244, 154] on label "V3 Abandon Browse T2" at bounding box center [232, 154] width 48 height 5
click at [251, 166] on label "V3 Abandon Browse T3" at bounding box center [247, 166] width 79 height 5
click at [550, 46] on div "Mission Control add Campaign" at bounding box center [551, 38] width 869 height 15
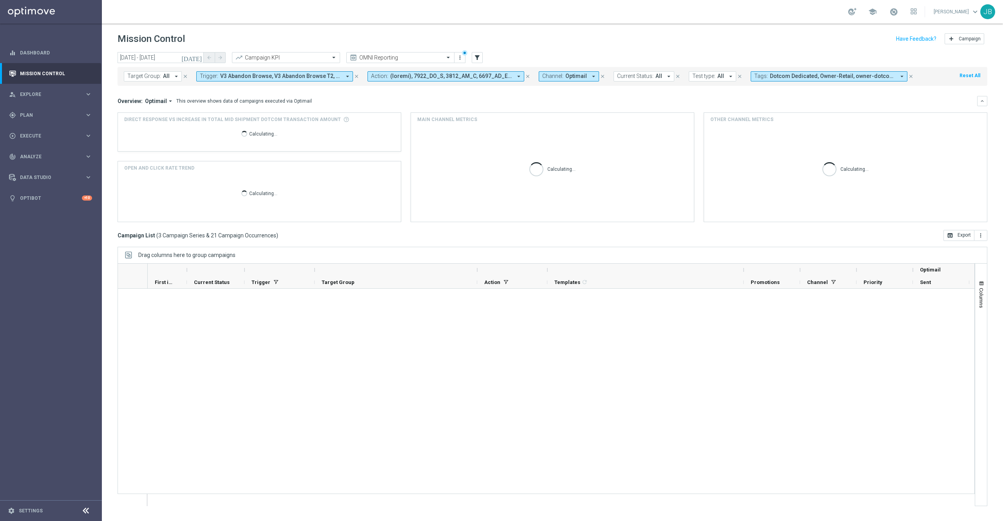
scroll to position [0, 0]
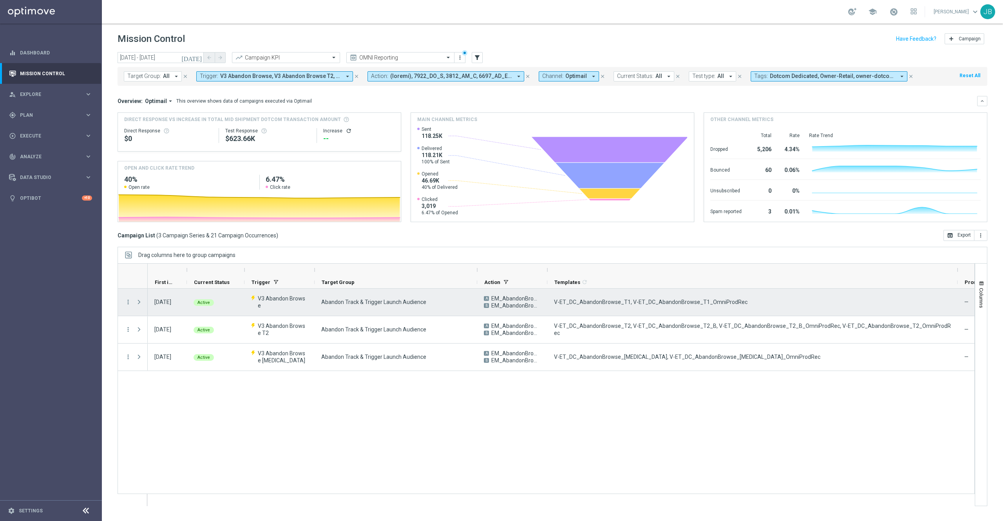
drag, startPoint x: 742, startPoint y: 269, endPoint x: 961, endPoint y: 309, distance: 222.8
click at [961, 309] on div at bounding box center [545, 384] width 857 height 243
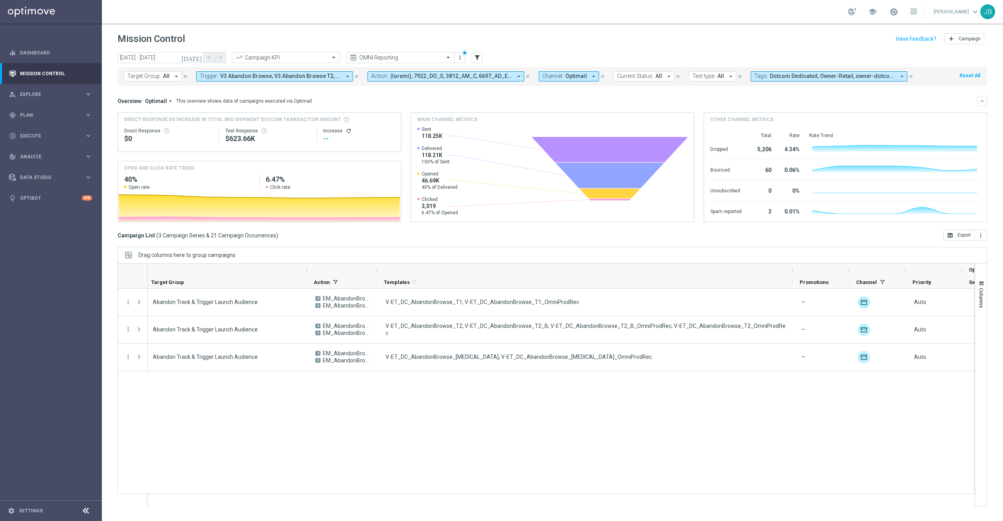
scroll to position [0, 170]
drag, startPoint x: 793, startPoint y: 271, endPoint x: 818, endPoint y: 283, distance: 28.6
click at [818, 283] on div "Optimail Current Status 1" at bounding box center [623, 276] width 1292 height 25
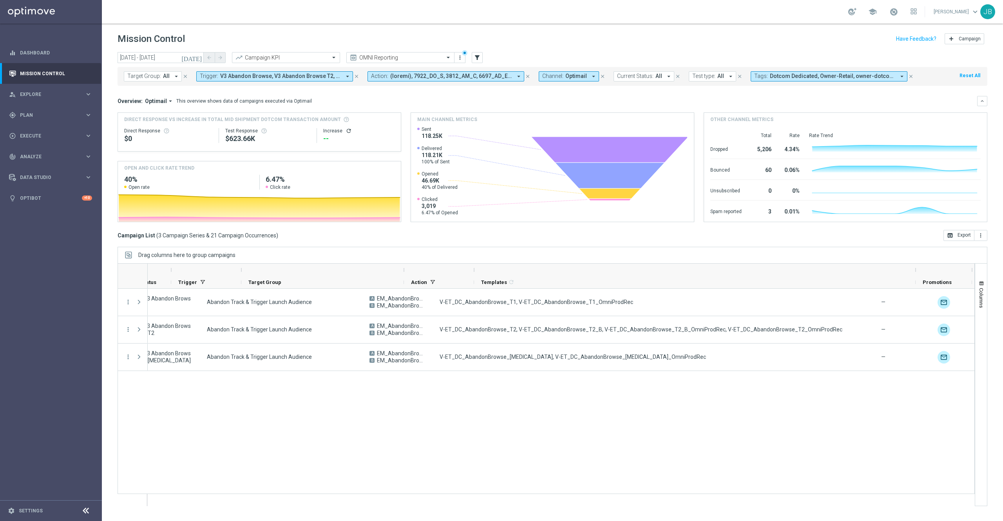
scroll to position [0, 0]
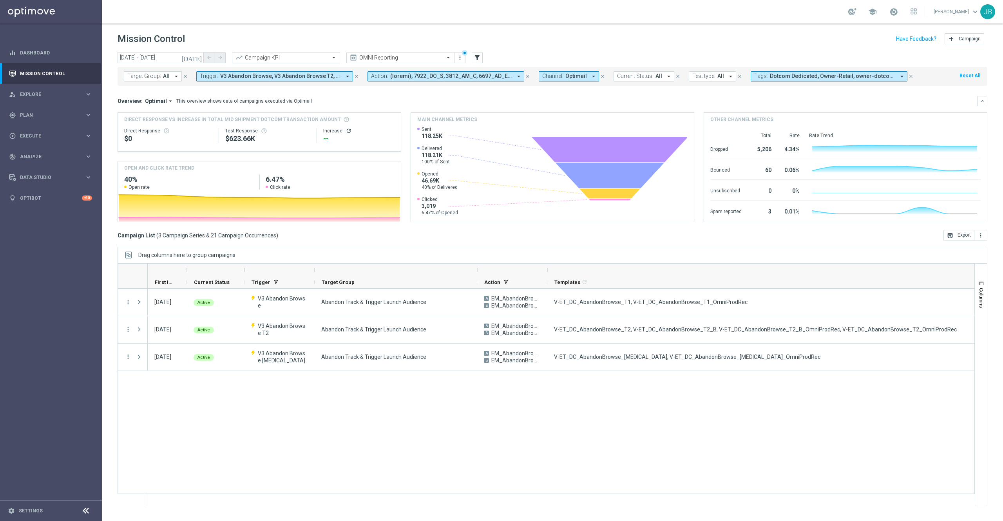
click at [316, 56] on input "text" at bounding box center [278, 57] width 84 height 7
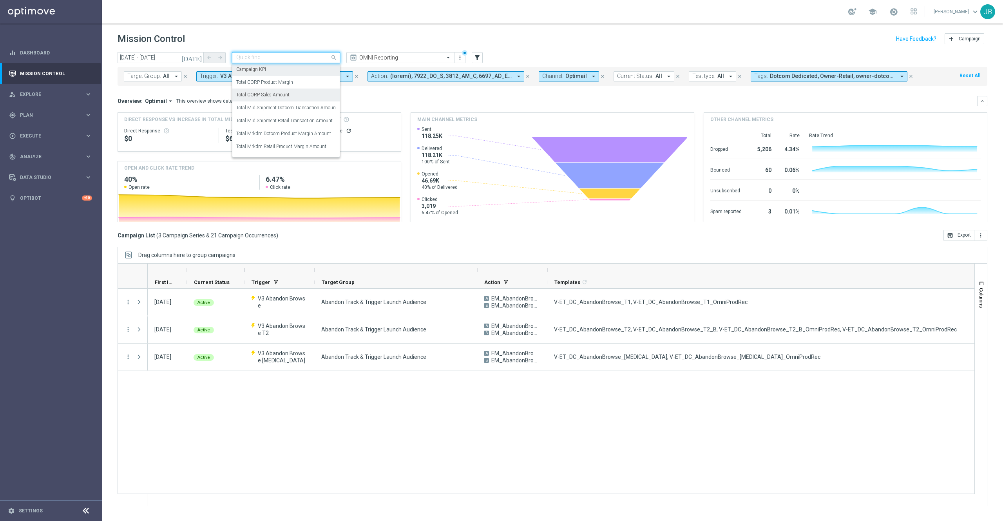
click at [301, 97] on div "Total CORP Sales Amount" at bounding box center [285, 95] width 99 height 13
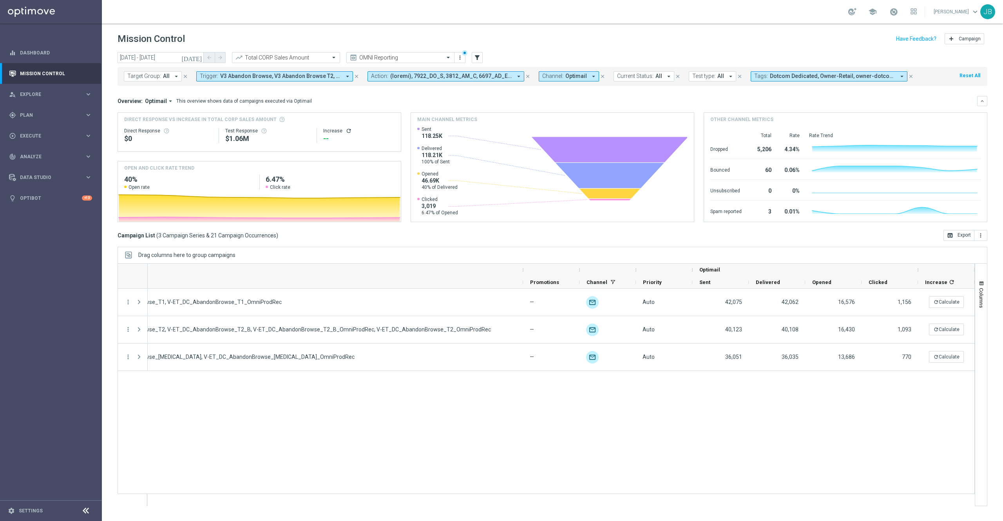
click at [347, 131] on icon "refresh" at bounding box center [348, 131] width 6 height 6
click at [956, 236] on button "open_in_browser Export" at bounding box center [958, 235] width 31 height 11
click at [43, 161] on div "track_changes Analyze keyboard_arrow_right" at bounding box center [50, 156] width 101 height 21
click at [36, 233] on span "BI Studio" at bounding box center [49, 231] width 56 height 5
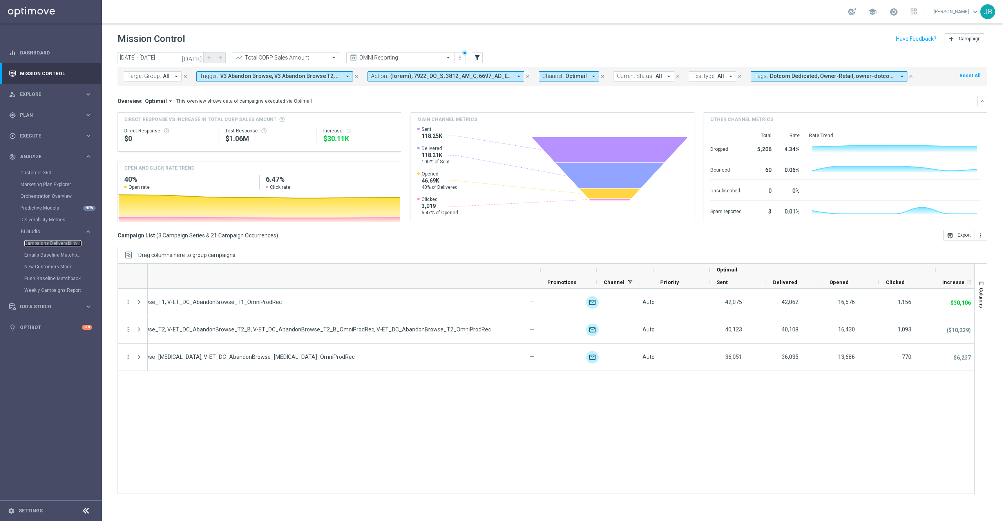
scroll to position [0, 417]
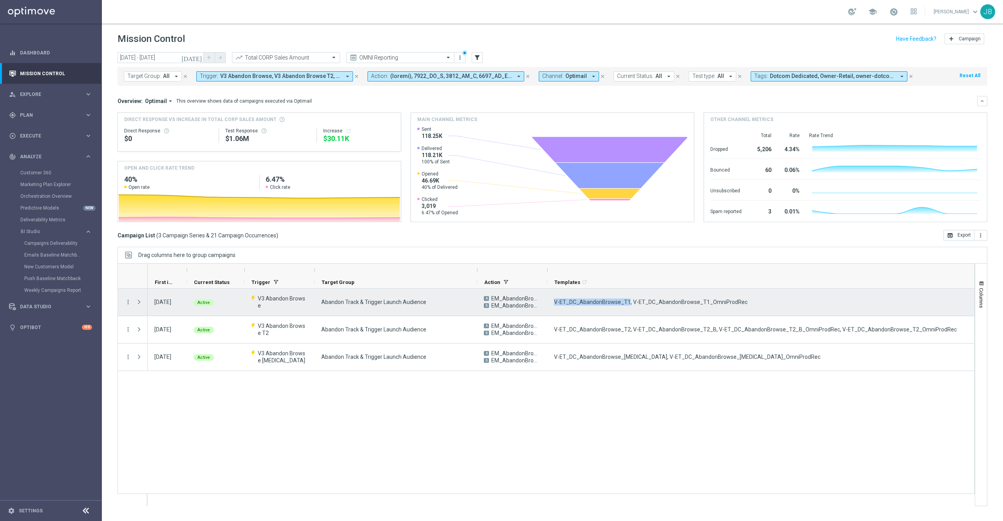
drag, startPoint x: 553, startPoint y: 300, endPoint x: 624, endPoint y: 306, distance: 71.5
click at [624, 306] on div "V-ET_DC_AbandonBrowse_T1, V-ET_DC_AbandonBrowse_T1_OmniProdRec" at bounding box center [767, 302] width 441 height 27
click at [749, 301] on div "V-ET_DC_AbandonBrowse_T1, V-ET_DC_AbandonBrowse_T1_OmniProdRec" at bounding box center [767, 302] width 441 height 27
drag, startPoint x: 740, startPoint y: 301, endPoint x: 630, endPoint y: 302, distance: 110.4
click at [630, 302] on div "V-ET_DC_AbandonBrowse_T1, V-ET_DC_AbandonBrowse_T1_OmniProdRec" at bounding box center [767, 302] width 441 height 27
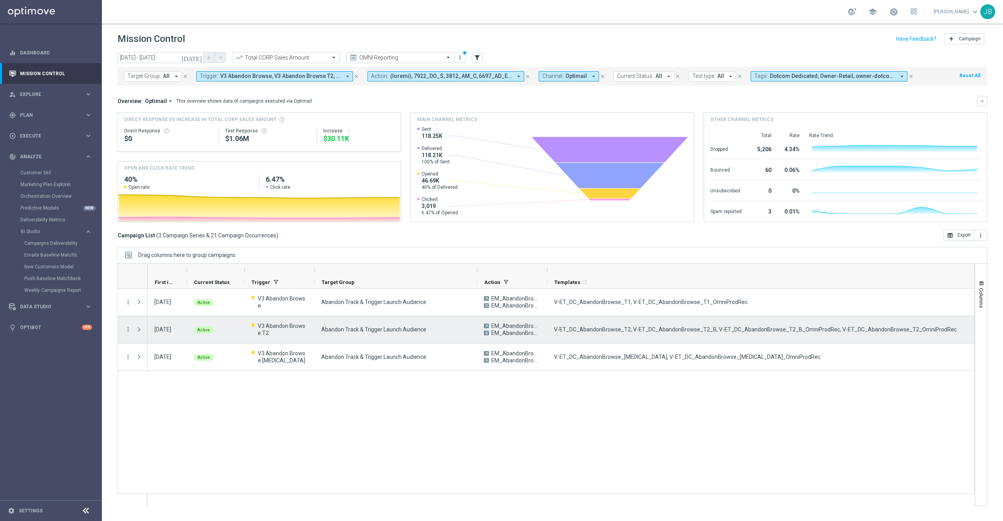
click at [556, 332] on span "V-ET_DC_AbandonBrowse_T2, V-ET_DC_AbandonBrowse_T2_B, V-ET_DC_AbandonBrowse_T2_…" at bounding box center [755, 329] width 403 height 7
drag, startPoint x: 553, startPoint y: 331, endPoint x: 627, endPoint y: 338, distance: 73.6
click at [627, 338] on div "V-ET_DC_AbandonBrowse_T2, V-ET_DC_AbandonBrowse_T2_B, V-ET_DC_AbandonBrowse_T2_…" at bounding box center [767, 329] width 441 height 27
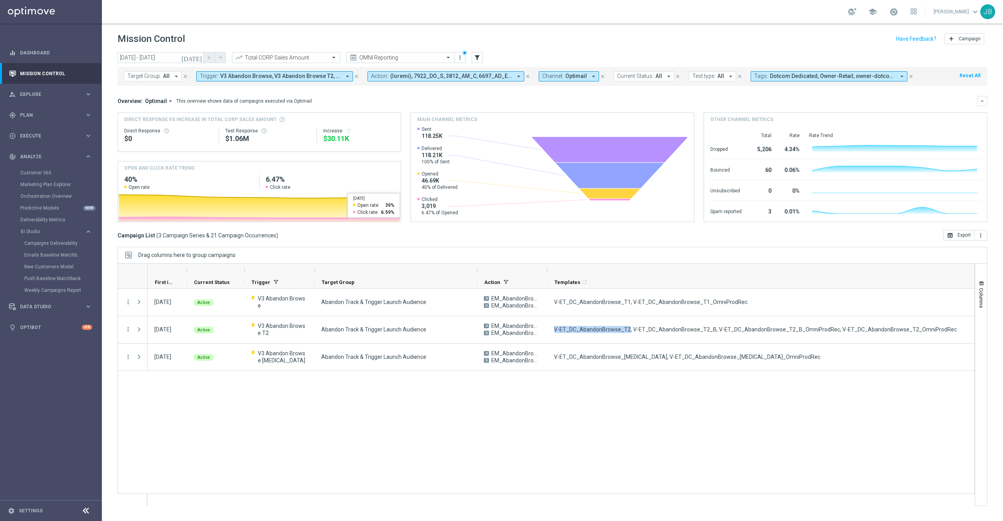
click at [594, 392] on div "A EM_AbandonBrowse_T1 B EM_AbandonBrowse_T1 V-ET_DC_AbandonBrowse_T1, V-ET_DC_A…" at bounding box center [561, 397] width 826 height 217
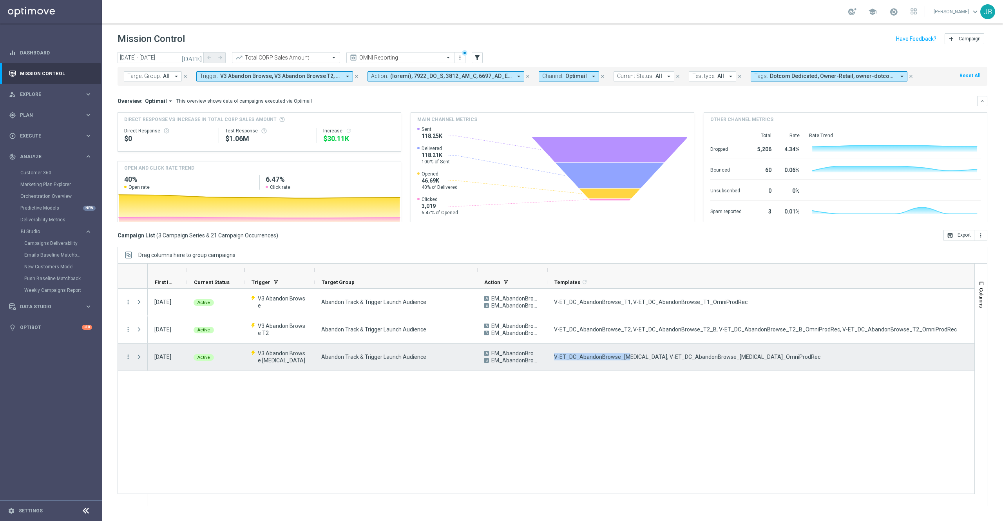
drag, startPoint x: 551, startPoint y: 357, endPoint x: 626, endPoint y: 360, distance: 74.5
click at [626, 360] on div "V-ET_DC_AbandonBrowse_T3, V-ET_DC_AbandonBrowse_T3_OmniProdRec" at bounding box center [767, 356] width 441 height 27
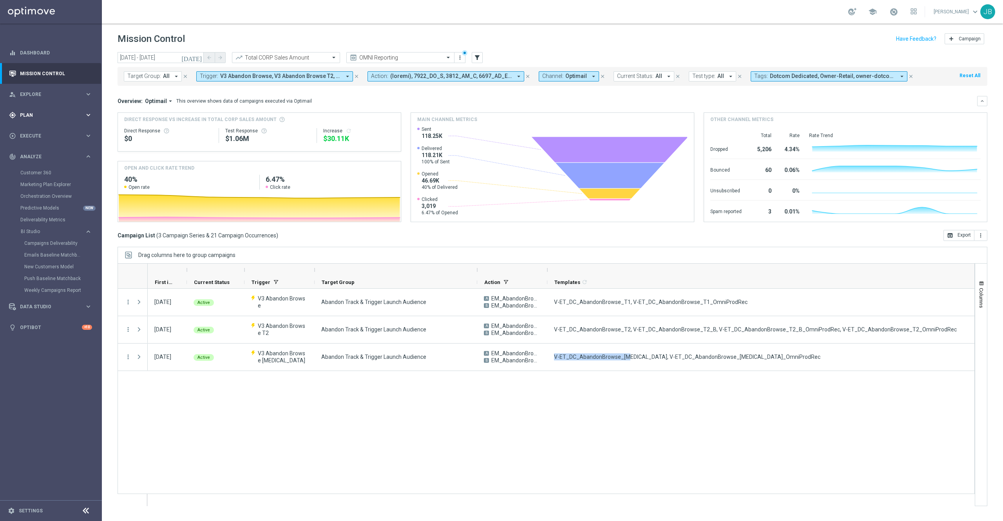
click at [44, 117] on span "Plan" at bounding box center [52, 115] width 65 height 5
click at [45, 131] on link "Target Groups" at bounding box center [50, 131] width 61 height 6
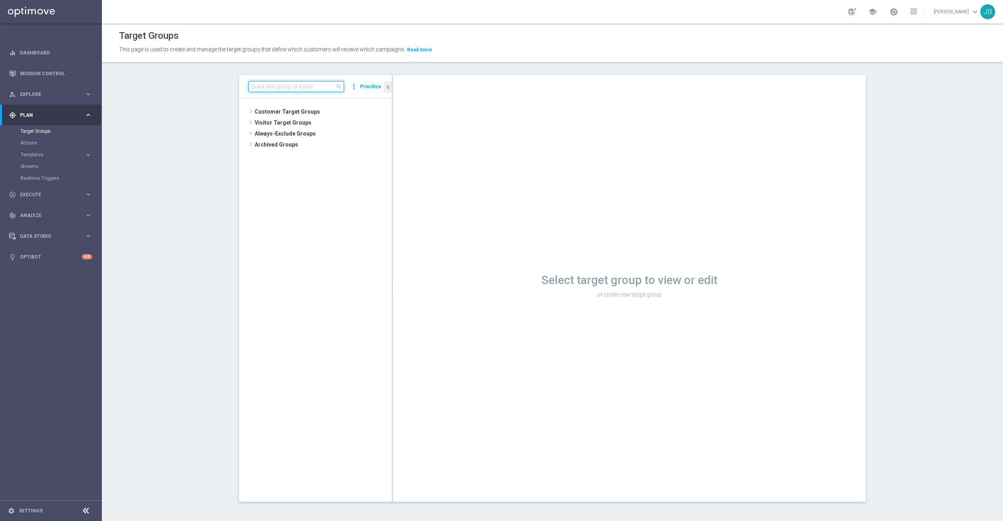
click at [265, 90] on input at bounding box center [296, 86] width 96 height 11
paste input "TUES_20250902_SMS_RET_PRINT"
type input "TUES_20250902_SMS_RET_PRINT"
click at [322, 147] on span "TUES_20250902_SMS_RET_PRINT" at bounding box center [330, 145] width 88 height 7
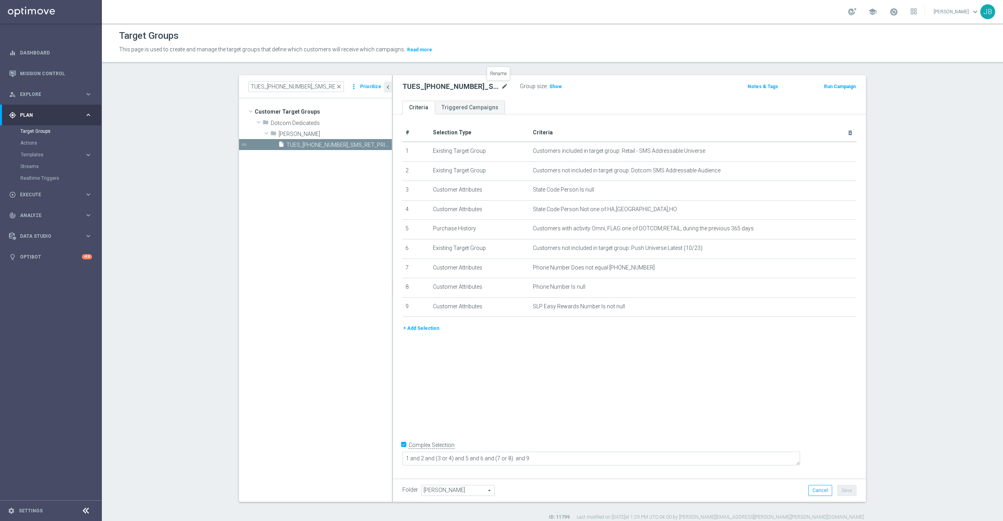
click at [501, 87] on icon "mode_edit" at bounding box center [504, 86] width 7 height 9
click at [499, 89] on input "TUES_20250902_SMS_RET_PRINT" at bounding box center [455, 87] width 106 height 11
type input "TUES_[PHONE_NUMBER]_SMS_RET_LOYALTY"
click at [565, 352] on div "# Selection Type Criteria delete_forever 1 Existing Target Group Customers incl…" at bounding box center [629, 294] width 473 height 360
click at [845, 492] on button "Save" at bounding box center [846, 490] width 19 height 11
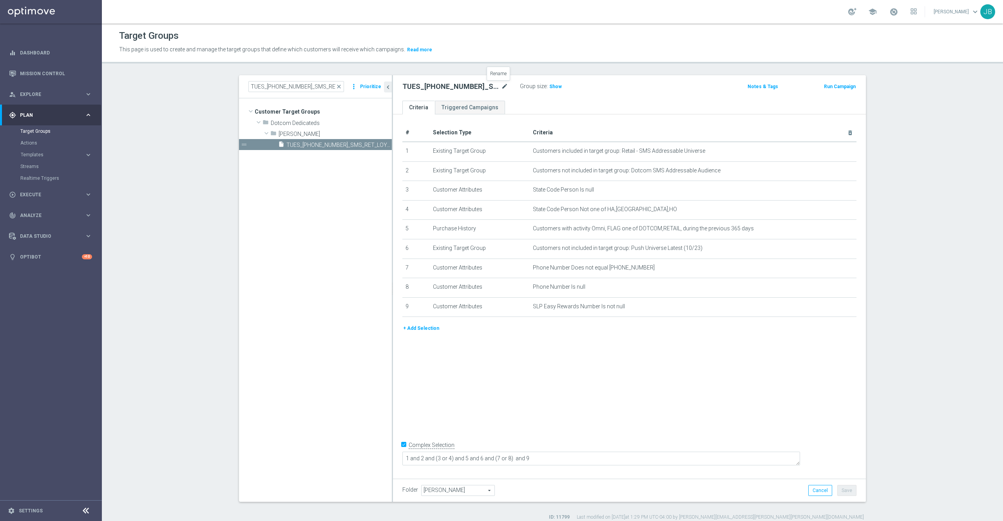
click at [501, 87] on icon "mode_edit" at bounding box center [504, 86] width 7 height 9
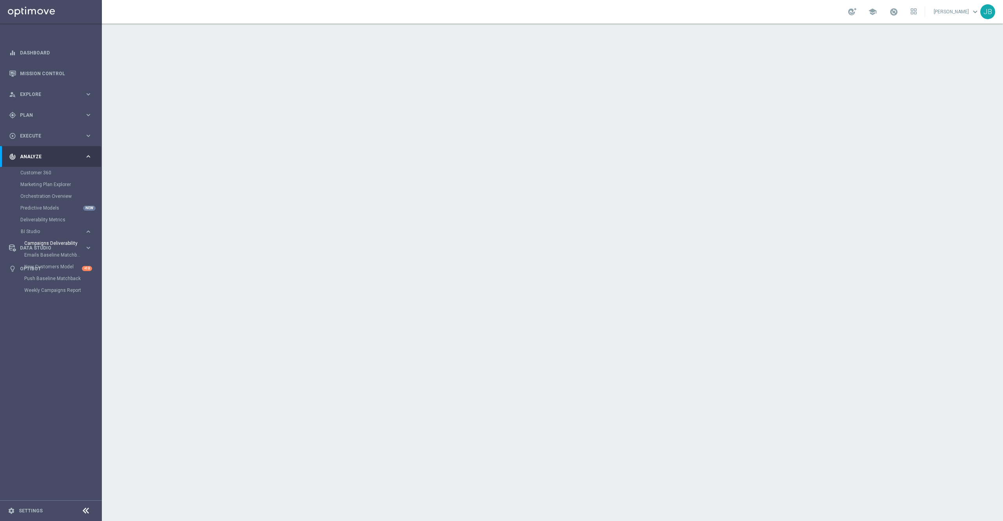
click at [63, 158] on span "Analyze" at bounding box center [52, 156] width 65 height 5
click at [57, 253] on link "Emails Baseline Matchback" at bounding box center [52, 255] width 57 height 6
click at [46, 79] on link "Mission Control" at bounding box center [56, 73] width 72 height 21
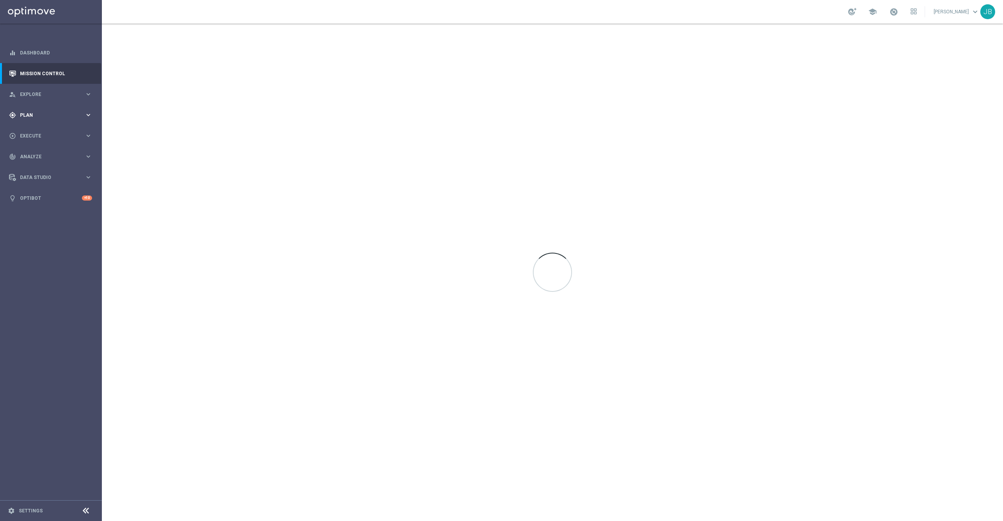
click at [47, 112] on div "gps_fixed Plan" at bounding box center [47, 115] width 76 height 7
click at [39, 132] on link "Target Groups" at bounding box center [50, 131] width 61 height 6
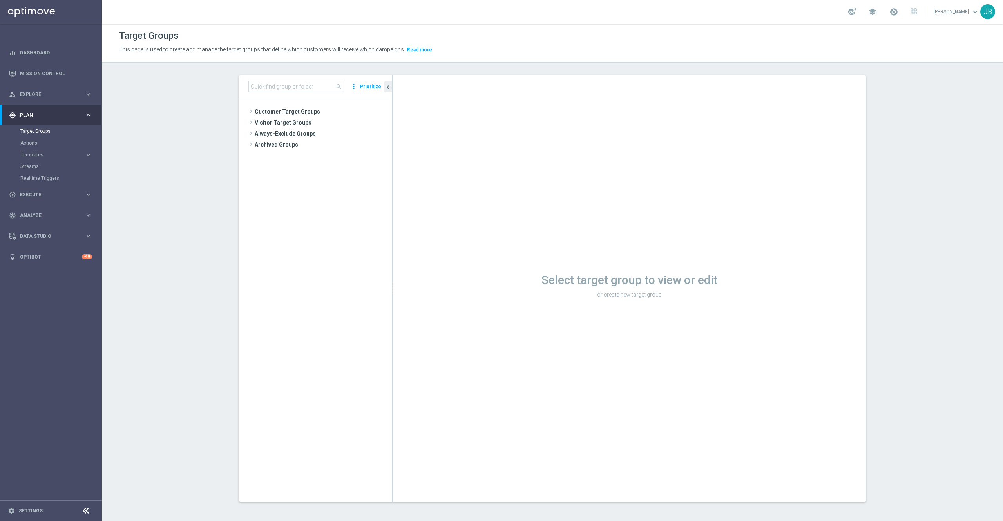
click at [268, 100] on tree-viewport "Customer Target Groups library_add create_new_folder" at bounding box center [315, 299] width 153 height 403
click at [273, 87] on input at bounding box center [296, 86] width 96 height 11
paste input "THUR_[PHONE_NUMBER]_SMS_RET_BTS"
type input "THUR_[PHONE_NUMBER]_SMS_RET_BTS"
click at [295, 146] on span "THUR_[PHONE_NUMBER]_SMS_RET_BTS" at bounding box center [330, 145] width 88 height 7
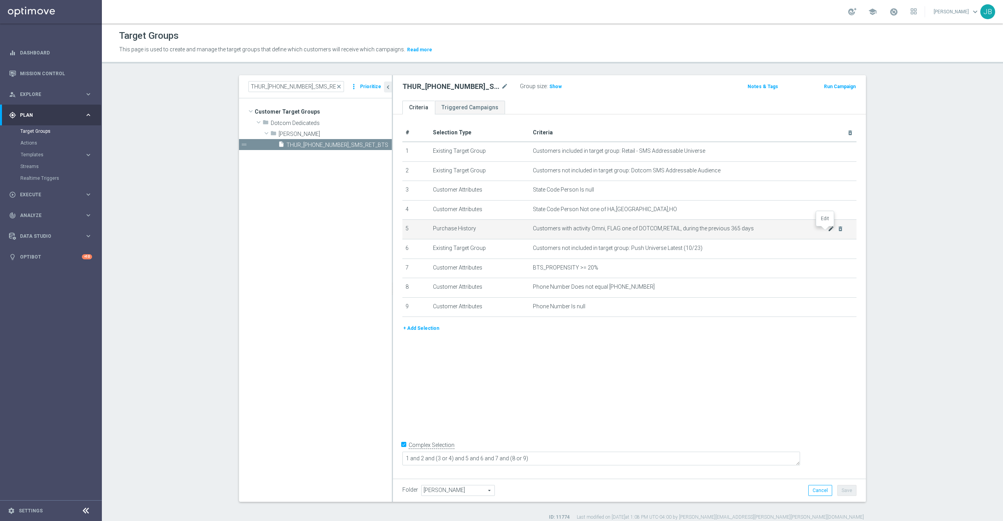
click at [827, 231] on icon "mode_edit" at bounding box center [830, 229] width 6 height 6
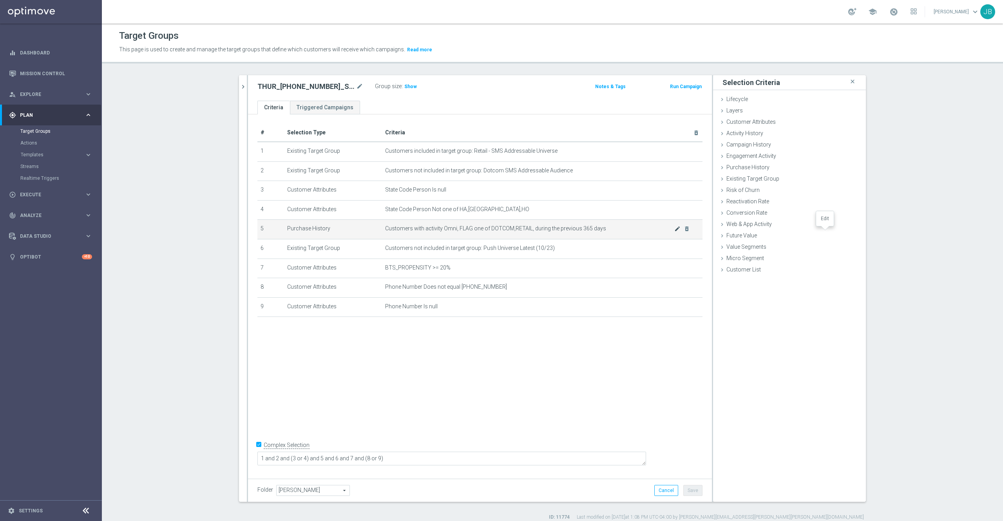
type input "Selected 2 of 2"
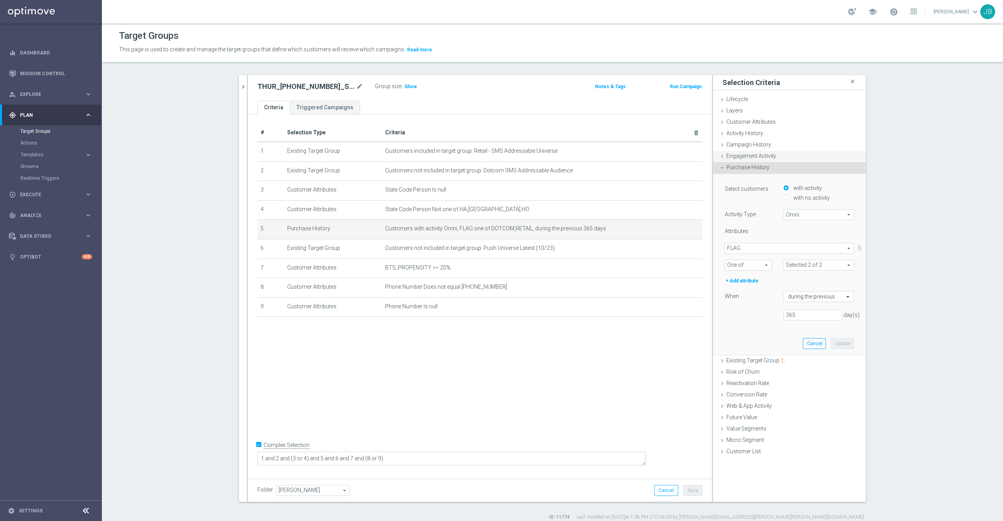
click at [753, 158] on span "Engagement Activity" at bounding box center [751, 156] width 50 height 6
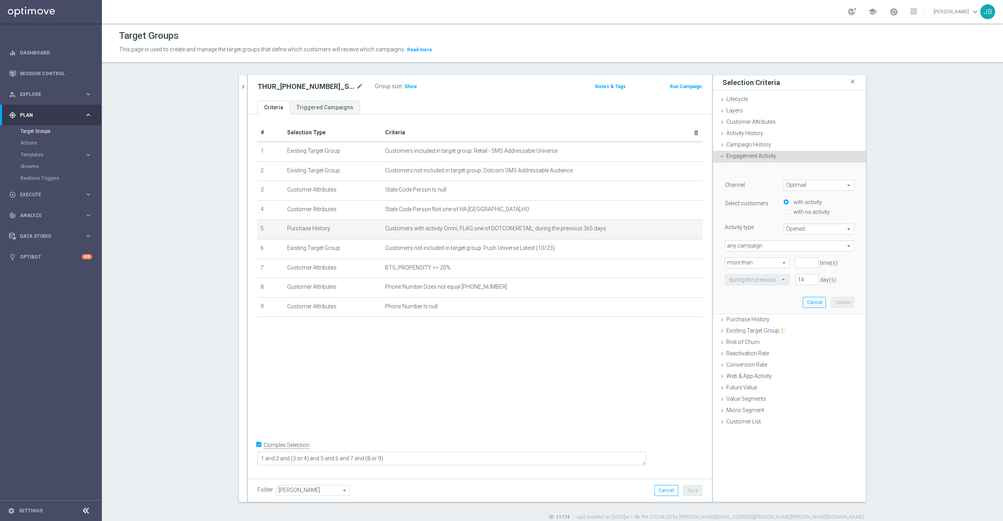
click at [788, 186] on span "Optimail" at bounding box center [819, 185] width 70 height 10
click at [798, 197] on span "Optimail" at bounding box center [819, 196] width 62 height 6
click at [779, 246] on span "any campaign" at bounding box center [789, 246] width 128 height 10
click at [766, 269] on span "any campaign while a member of the specified target group(s)" at bounding box center [789, 267] width 121 height 6
click at [782, 248] on span "any campaign while a member of the specified target group(s)" at bounding box center [789, 246] width 128 height 10
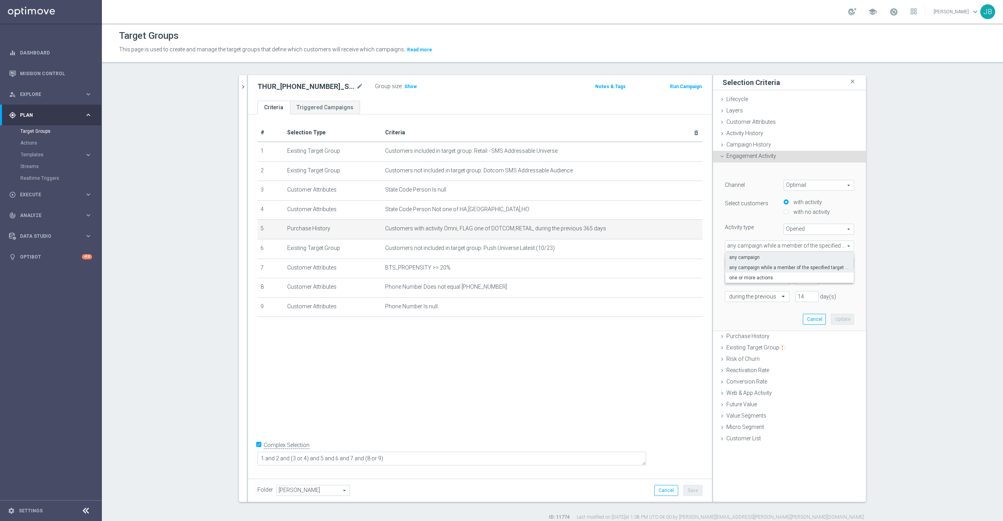
click at [775, 258] on span "any campaign" at bounding box center [789, 257] width 121 height 6
type input "any campaign"
click at [795, 262] on input "number" at bounding box center [806, 262] width 23 height 11
type input "0"
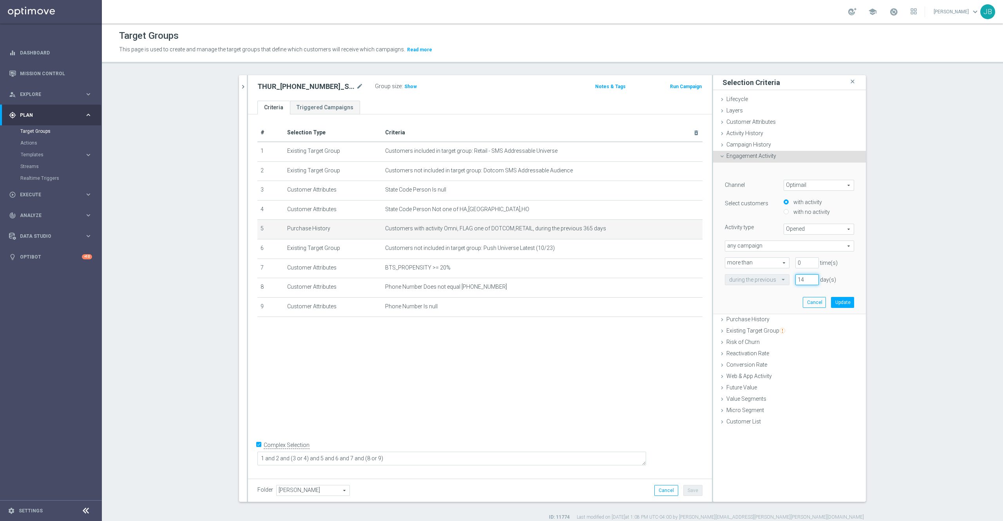
click at [797, 279] on input "14" at bounding box center [806, 279] width 23 height 11
type input "1"
type input "365"
click at [832, 305] on button "Update" at bounding box center [842, 302] width 23 height 11
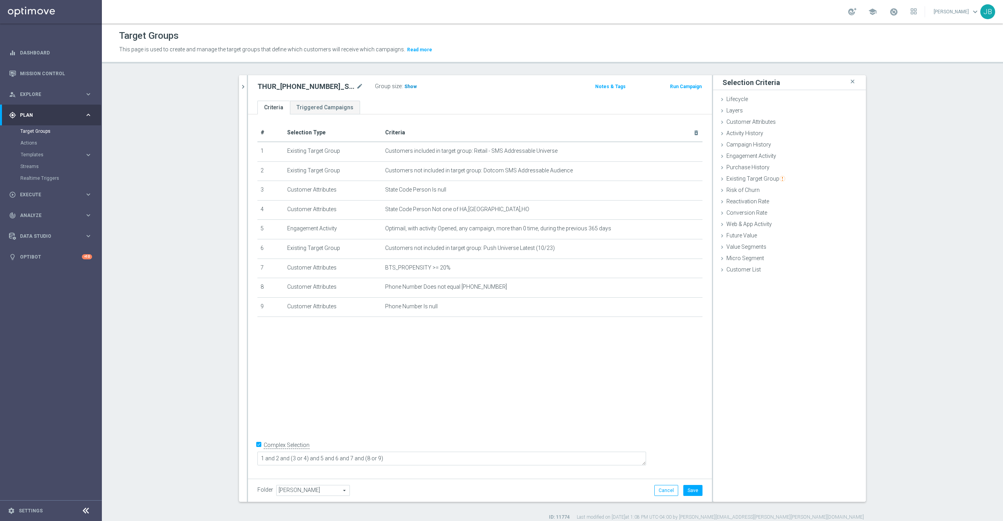
click at [404, 87] on span "Show" at bounding box center [410, 86] width 13 height 5
click at [674, 232] on icon "mode_edit" at bounding box center [677, 229] width 6 height 6
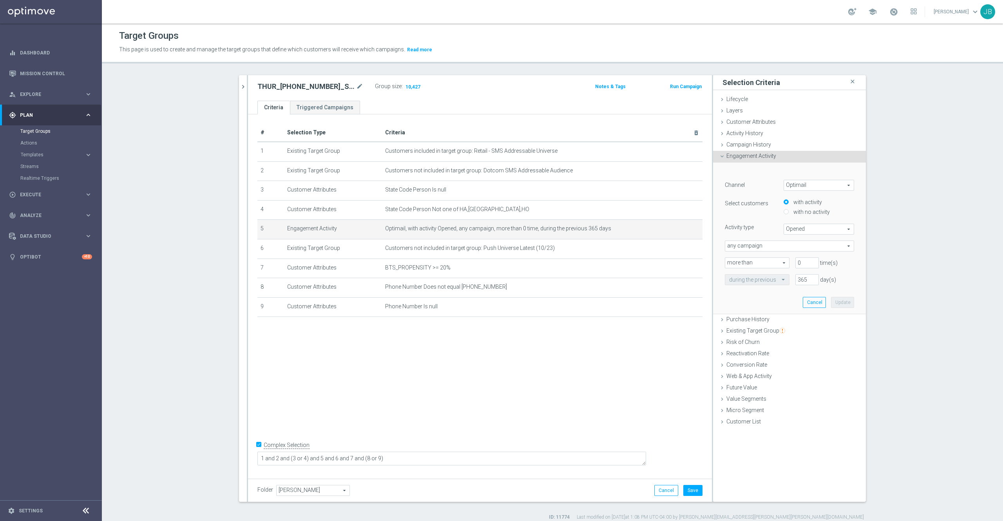
click at [800, 184] on span "Optimail" at bounding box center [819, 185] width 70 height 10
click at [905, 246] on section "THUR_[PHONE_NUMBER]_SMS_RET_BTS close more_vert Prioritize Customer Target Grou…" at bounding box center [552, 297] width 901 height 445
click at [762, 144] on span "Campaign History" at bounding box center [748, 144] width 45 height 6
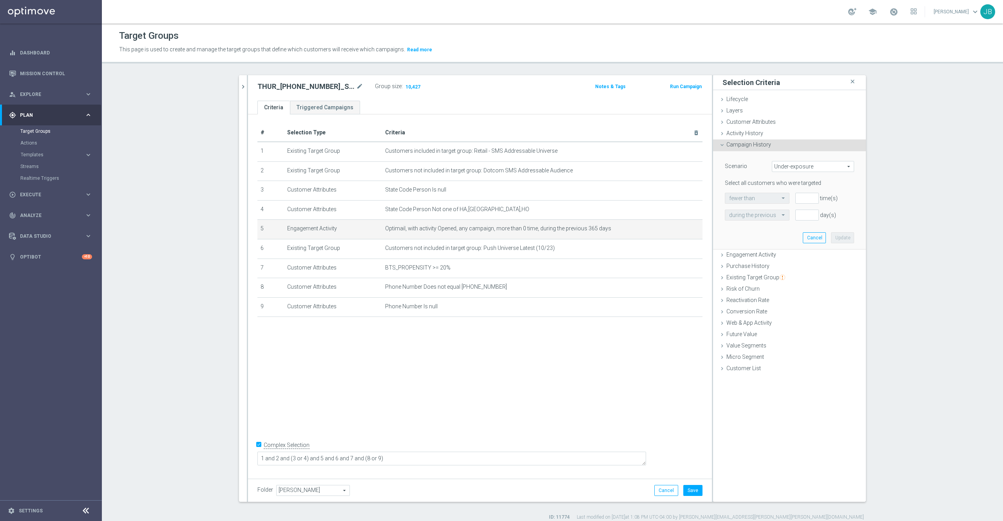
click at [784, 164] on span "Under-exposure" at bounding box center [812, 166] width 81 height 10
click at [876, 223] on section "THUR_[PHONE_NUMBER]_SMS_RET_BTS close more_vert Prioritize Customer Target Grou…" at bounding box center [552, 297] width 901 height 445
click at [688, 486] on button "Save" at bounding box center [692, 490] width 19 height 11
click at [674, 232] on icon "mode_edit" at bounding box center [677, 229] width 6 height 6
click at [806, 167] on span "Under-exposure" at bounding box center [812, 166] width 81 height 10
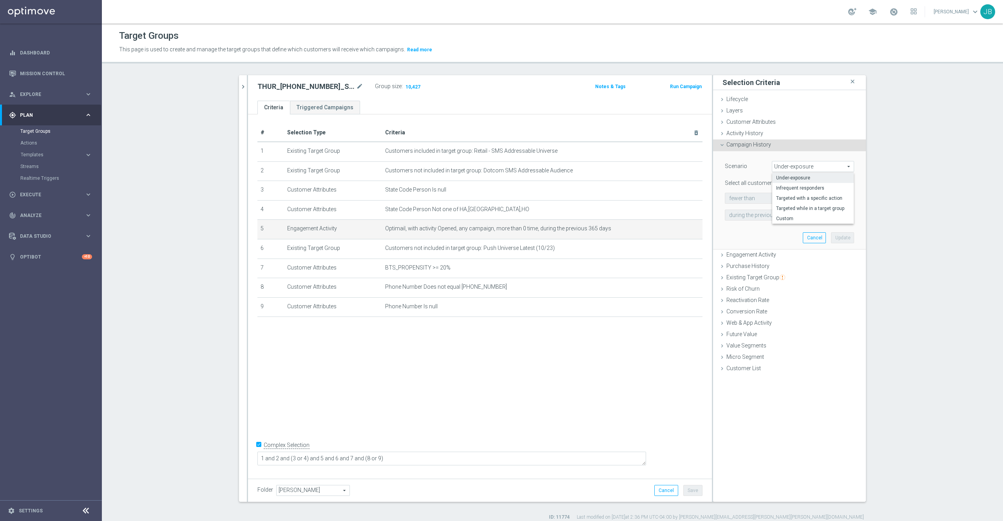
click at [917, 235] on section "THUR_[PHONE_NUMBER]_SMS_RET_BTS close more_vert Prioritize Customer Target Grou…" at bounding box center [552, 297] width 901 height 445
click at [667, 231] on span "Optimail, with activity Opened, any campaign, more than 0 time, during the prev…" at bounding box center [529, 228] width 289 height 7
click at [674, 231] on icon "mode_edit" at bounding box center [677, 229] width 6 height 6
click at [632, 297] on td "Phone Number Does not equal 310-490-6733 mode_edit delete_forever" at bounding box center [542, 288] width 320 height 20
click at [674, 290] on icon "mode_edit" at bounding box center [677, 287] width 6 height 6
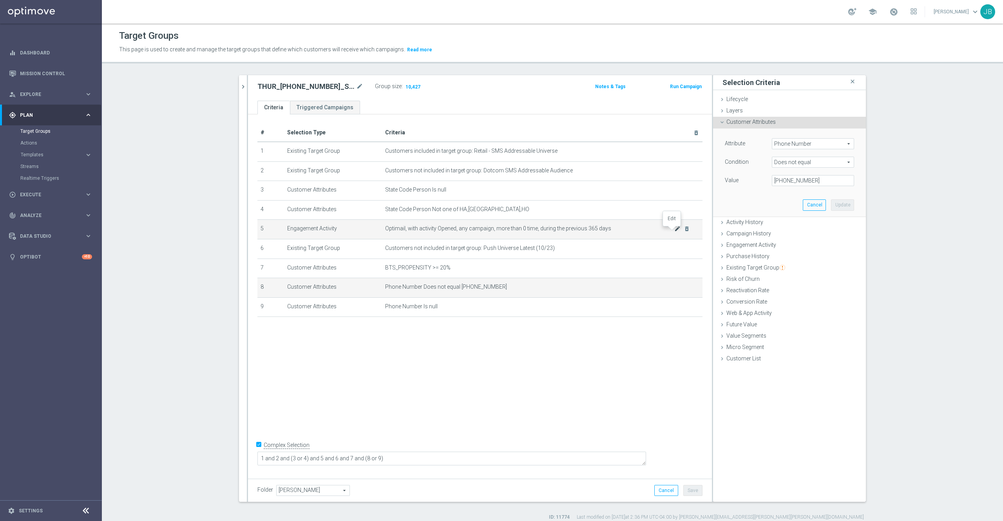
click at [674, 231] on icon "mode_edit" at bounding box center [677, 229] width 6 height 6
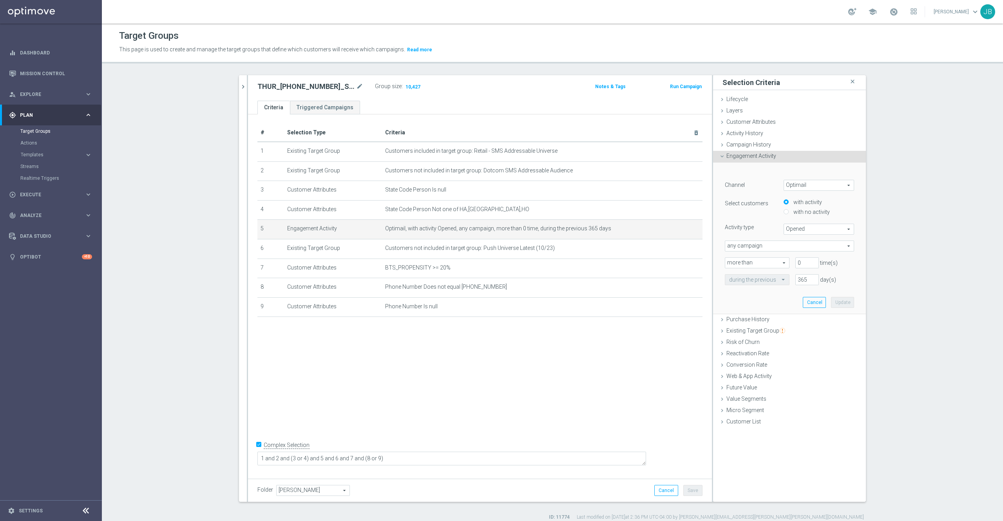
click at [807, 186] on span "Optimail" at bounding box center [819, 185] width 70 height 10
click at [901, 238] on section "THUR_[PHONE_NUMBER]_SMS_RET_BTS close more_vert Prioritize Customer Target Grou…" at bounding box center [552, 297] width 901 height 445
click at [795, 186] on span "Optimail" at bounding box center [819, 185] width 70 height 10
click at [869, 246] on div "THUR_[PHONE_NUMBER]_SMS_RET_BTS close more_vert Prioritize Customer Target Grou…" at bounding box center [552, 297] width 658 height 445
click at [452, 455] on textarea "1 and 2 and (3 or 4) and 5 and 6 and 7 and (8 or 9)" at bounding box center [451, 459] width 388 height 14
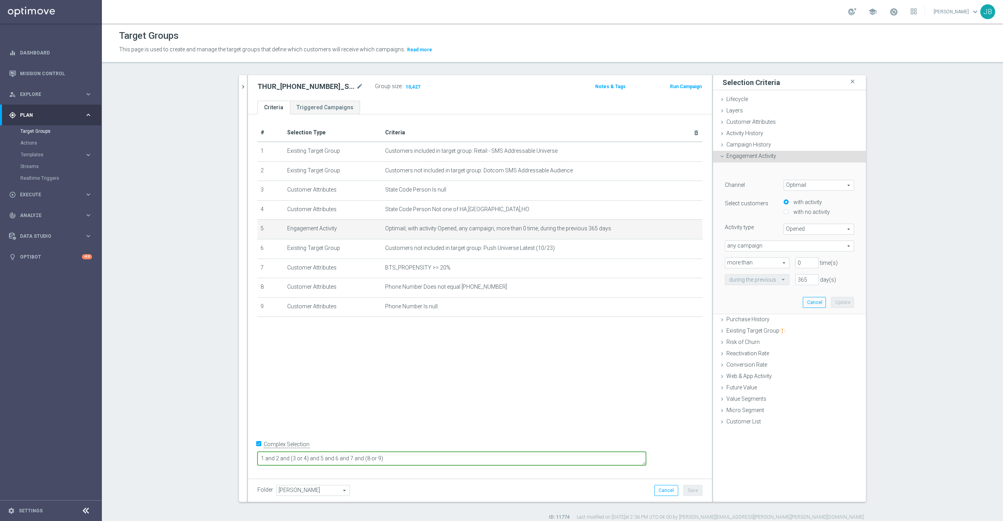
type textarea "1 and 2 and (3 or 4) and 5 and 6 and 7 and (8 or 9)"
click at [577, 392] on div "# Selection Type Criteria delete_forever 1 Existing Target Group Customers incl…" at bounding box center [480, 294] width 464 height 360
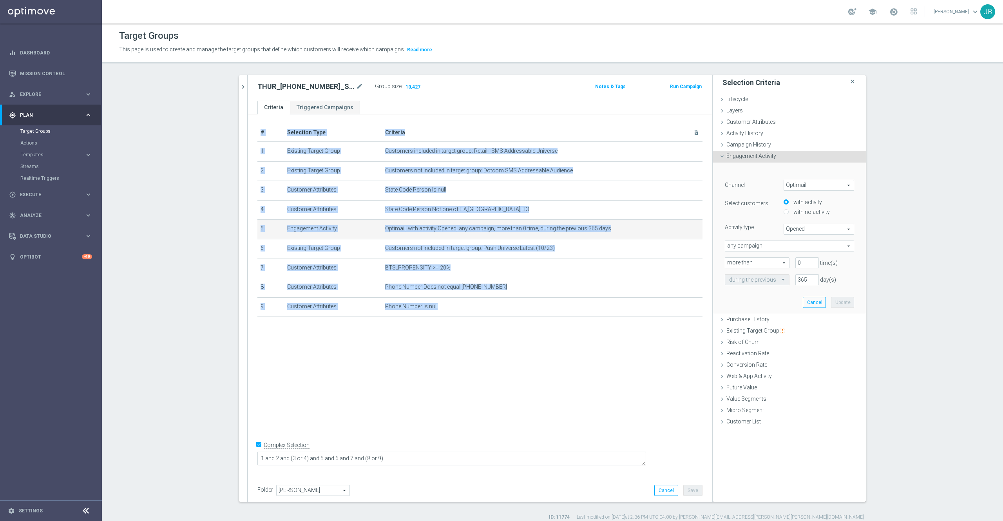
click at [577, 392] on div "# Selection Type Criteria delete_forever 1 Existing Target Group Customers incl…" at bounding box center [480, 294] width 464 height 360
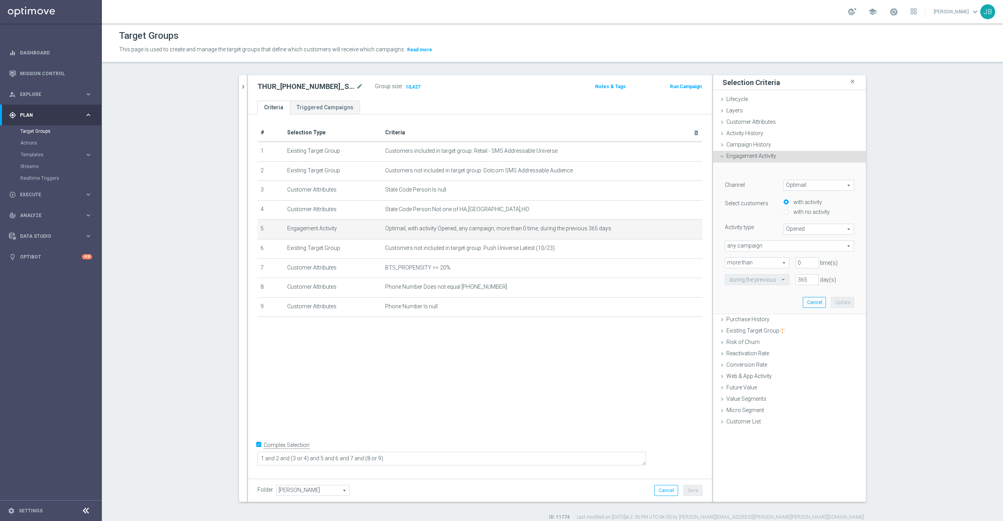
click at [762, 152] on div "Engagement Activity done selection updated" at bounding box center [789, 157] width 153 height 12
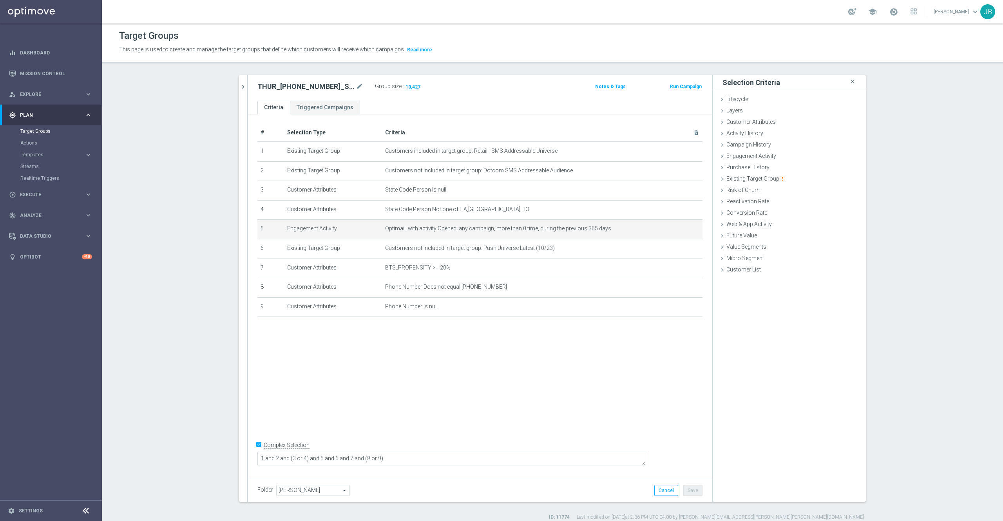
click at [590, 380] on div "# Selection Type Criteria delete_forever 1 Existing Target Group Customers incl…" at bounding box center [480, 294] width 464 height 360
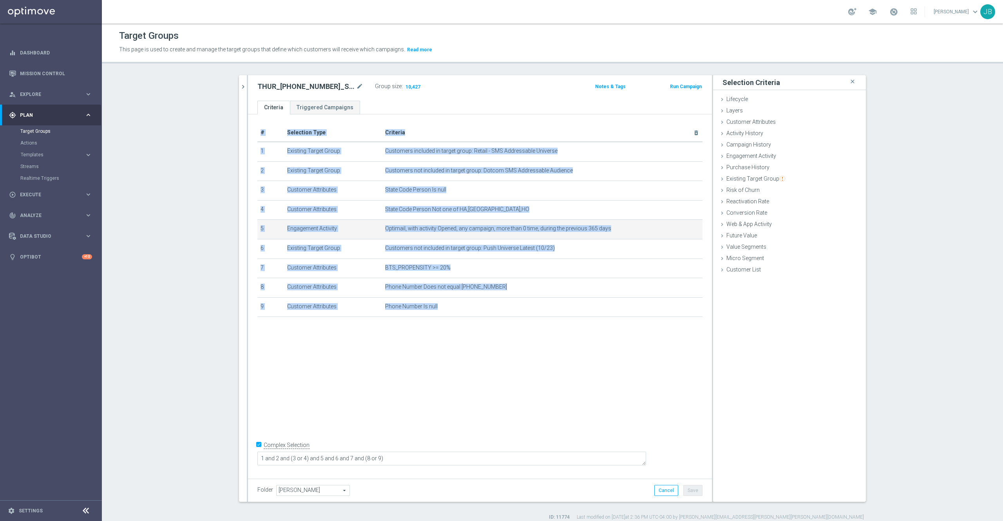
click at [590, 380] on div "# Selection Type Criteria delete_forever 1 Existing Target Group Customers incl…" at bounding box center [480, 294] width 464 height 360
click at [848, 83] on icon "close" at bounding box center [852, 81] width 8 height 11
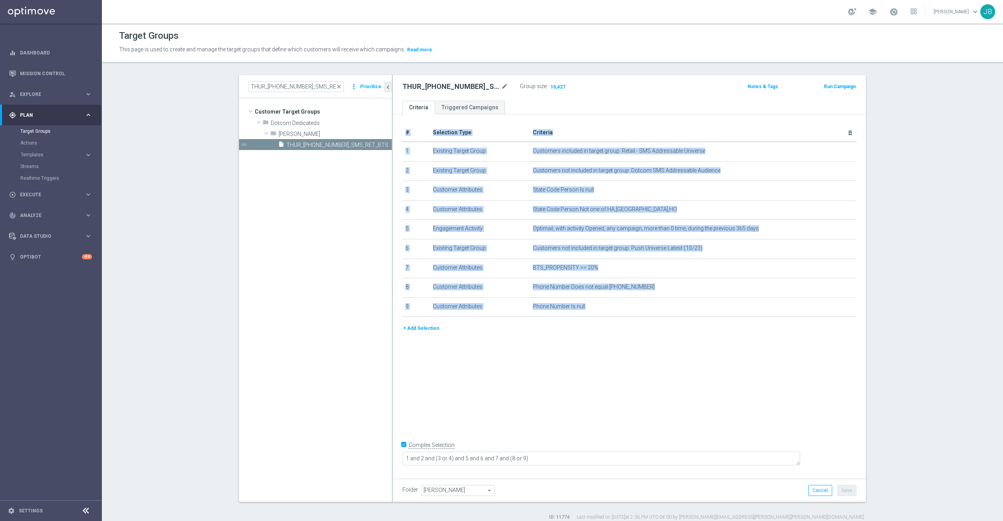
click at [408, 332] on button "+ Add Selection" at bounding box center [421, 328] width 38 height 9
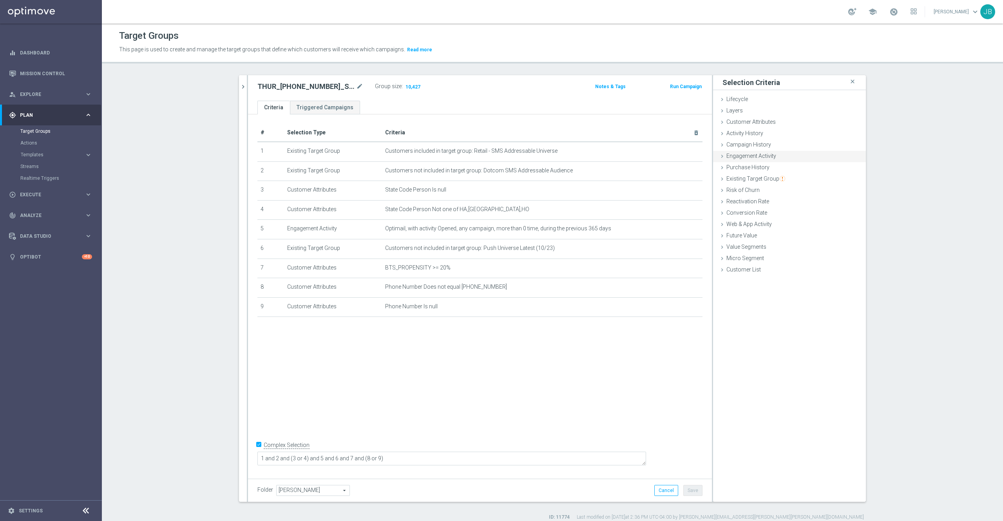
click at [753, 159] on span "Engagement Activity" at bounding box center [751, 156] width 50 height 6
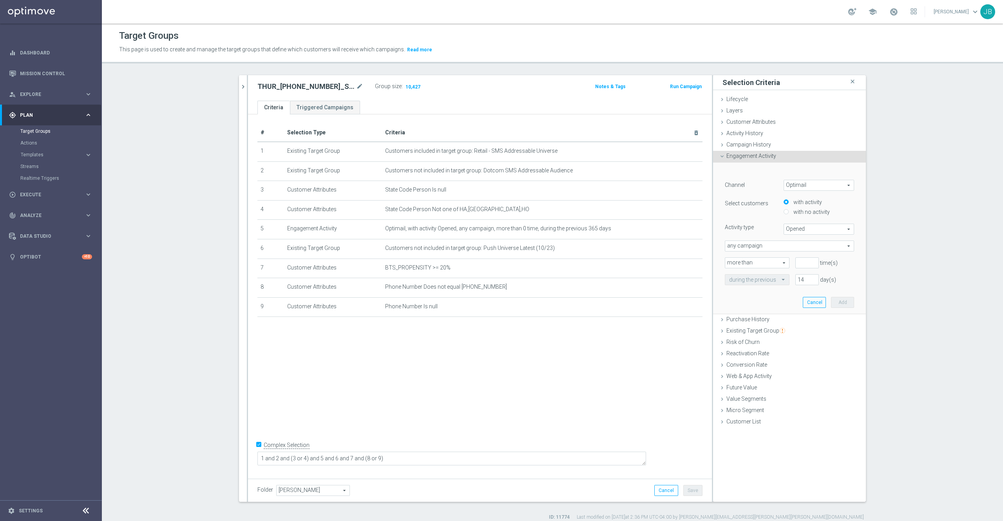
click at [812, 188] on span "Optimail" at bounding box center [819, 185] width 70 height 10
click at [732, 204] on lable "Select customers" at bounding box center [745, 203] width 43 height 6
click at [795, 225] on span "Opened" at bounding box center [819, 229] width 70 height 10
click at [798, 253] on span "Clicked" at bounding box center [819, 251] width 62 height 6
type input "Clicked"
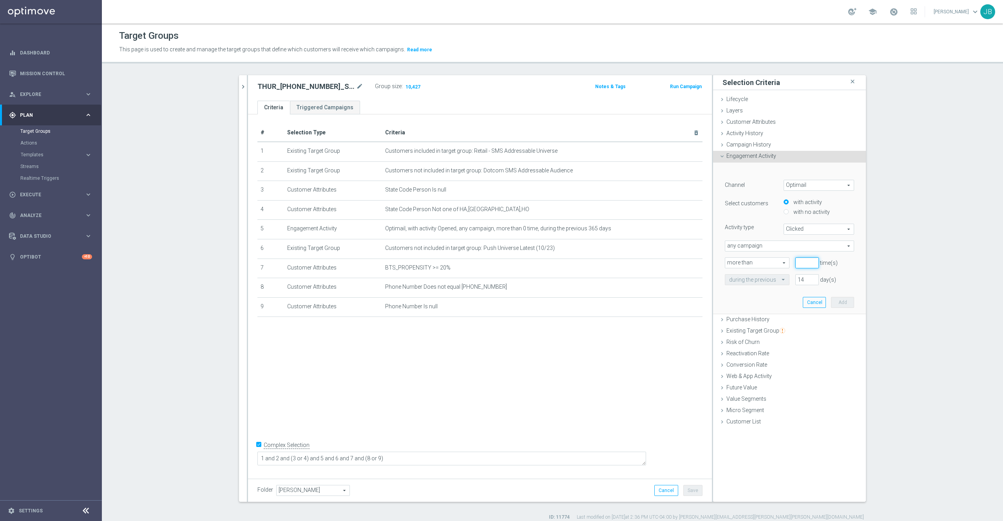
click at [796, 261] on input "number" at bounding box center [806, 262] width 23 height 11
type input "0"
click at [800, 278] on input "14" at bounding box center [806, 279] width 23 height 11
type input "1"
type input "365"
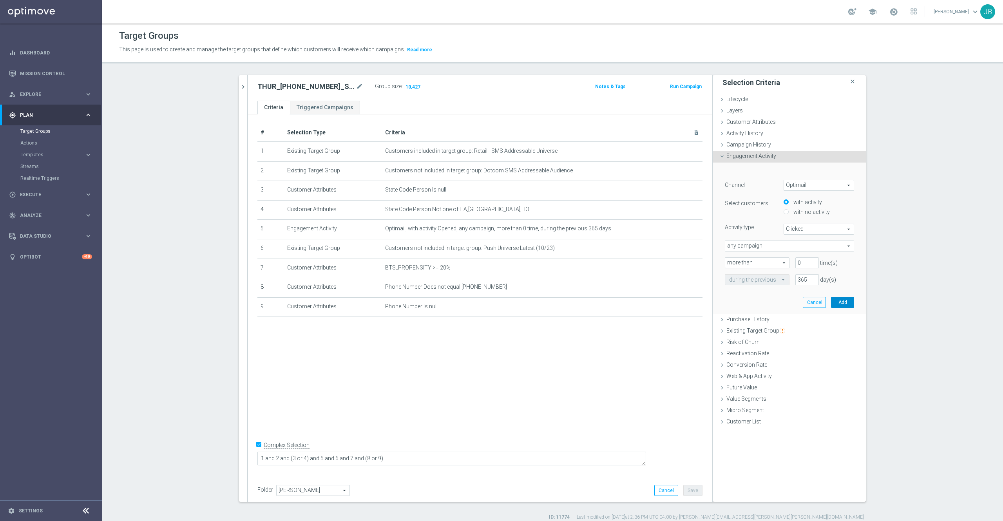
click at [835, 305] on button "Add" at bounding box center [842, 302] width 23 height 11
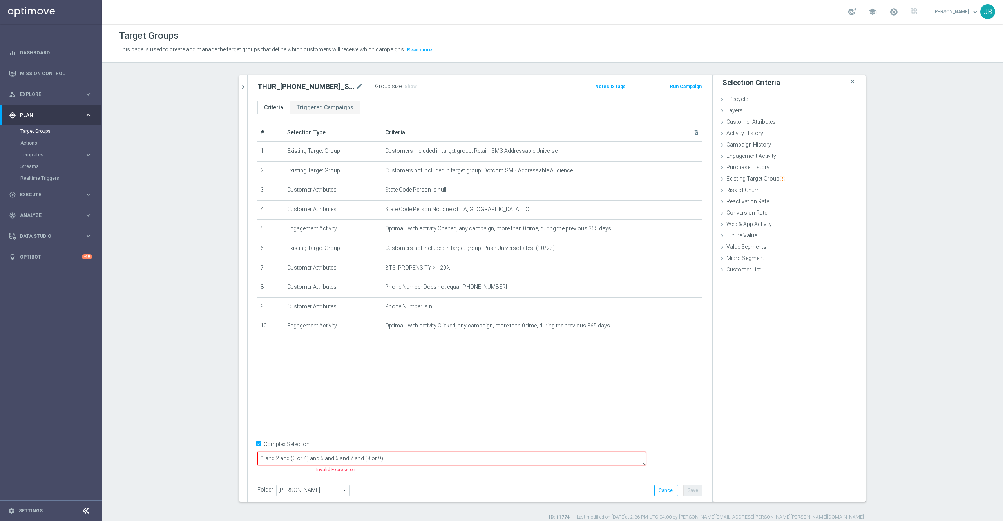
click at [449, 463] on textarea "1 and 2 and (3 or 4) and 5 and 6 and 7 and (8 or 9)" at bounding box center [451, 459] width 388 height 14
click at [396, 462] on textarea "1 and 2 and (3 or 4) and 5 and 6 and 7 and (8 or 9)" at bounding box center [451, 459] width 388 height 14
click at [369, 460] on textarea "1 and 2 and (3 or 4) and 5 and 6 and 7 and (8 or 9)" at bounding box center [451, 459] width 388 height 14
click at [373, 460] on textarea "1 and 2 and (3 or 4) and (5 and 6 and 7 and (8 or 9)" at bounding box center [451, 459] width 388 height 14
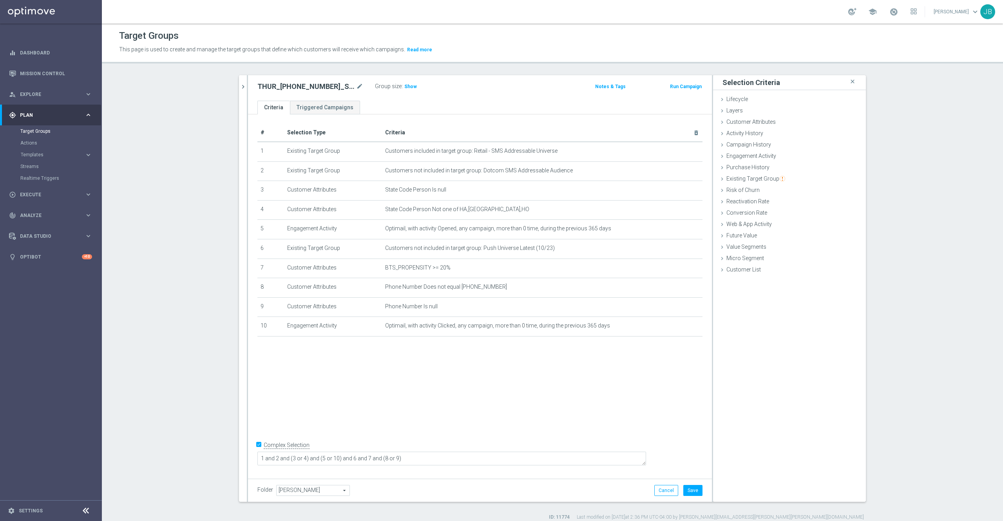
click at [417, 397] on div "# Selection Type Criteria delete_forever 1 Existing Target Group Customers incl…" at bounding box center [480, 294] width 464 height 360
click at [690, 491] on button "Save" at bounding box center [692, 490] width 19 height 11
click at [406, 88] on span "Show" at bounding box center [410, 86] width 13 height 5
click at [683, 329] on icon "delete_forever" at bounding box center [686, 326] width 6 height 6
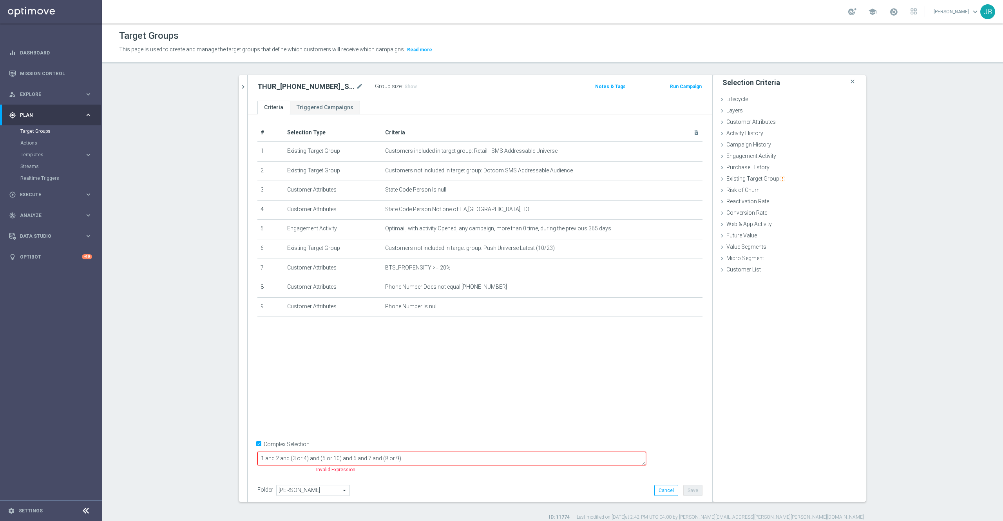
click at [389, 457] on textarea "1 and 2 and (3 or 4) and (5 or 10) and 6 and 7 and (8 or 9)" at bounding box center [451, 459] width 388 height 14
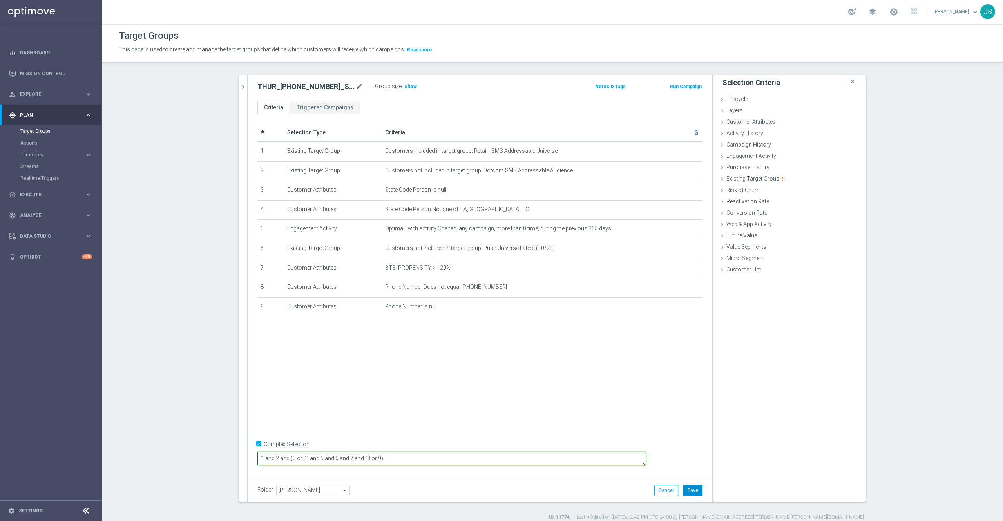
type textarea "1 and 2 and (3 or 4) and 5 and 6 and 7 and (8 or 9)"
click at [692, 493] on button "Save" at bounding box center [692, 490] width 19 height 11
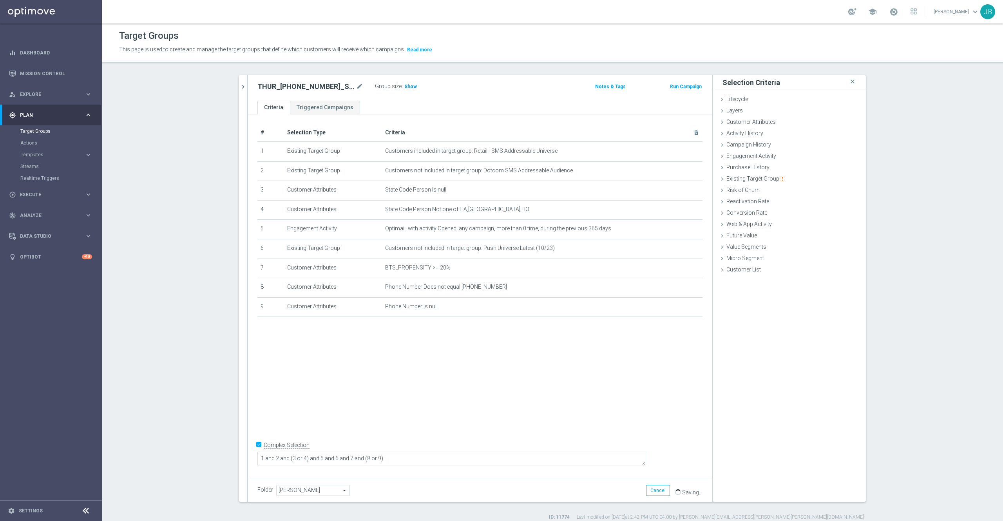
click at [404, 87] on span "Show" at bounding box center [410, 86] width 13 height 5
click at [750, 126] on div "Customer Attributes done" at bounding box center [789, 123] width 153 height 12
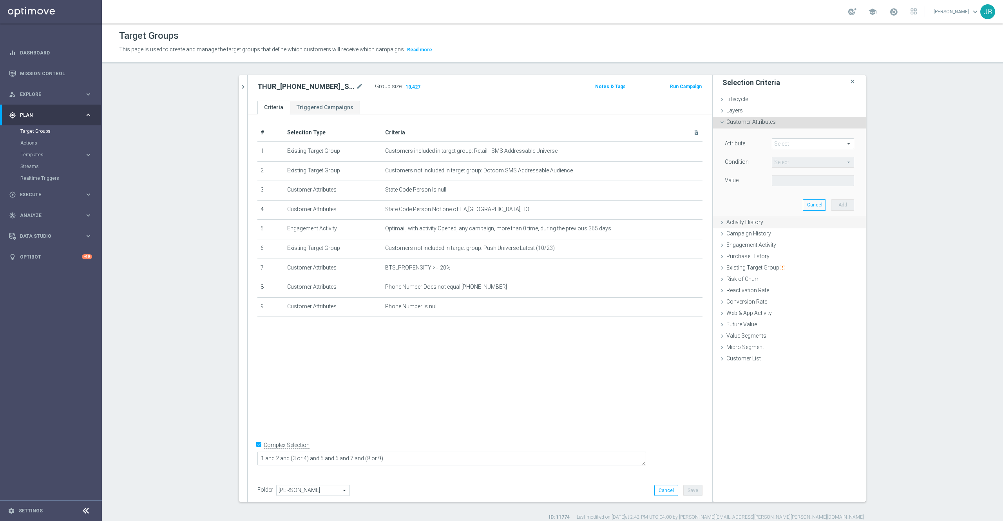
click at [741, 222] on span "Activity History" at bounding box center [744, 222] width 37 height 6
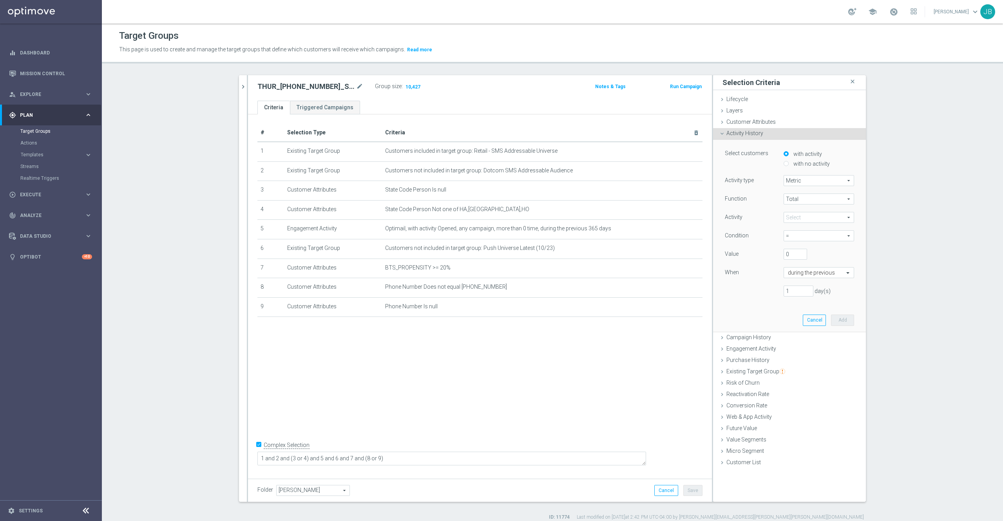
click at [820, 179] on span "Metric" at bounding box center [819, 180] width 70 height 10
click at [872, 211] on div "THUR_[PHONE_NUMBER]_SMS_RET_BTS close more_vert Prioritize Customer Target Grou…" at bounding box center [552, 297] width 658 height 445
click at [816, 201] on span "Total" at bounding box center [819, 199] width 70 height 10
click at [909, 229] on section "THUR_[PHONE_NUMBER]_SMS_RET_BTS close more_vert Prioritize Customer Target Grou…" at bounding box center [552, 297] width 901 height 445
click at [752, 341] on div "Campaign History done" at bounding box center [789, 338] width 153 height 12
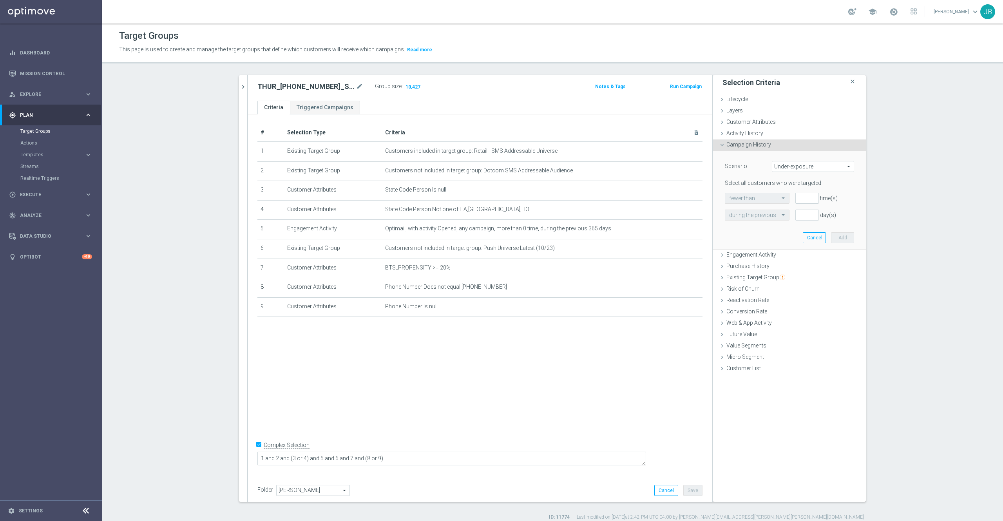
click at [813, 167] on span "Under-exposure" at bounding box center [812, 166] width 81 height 10
click at [878, 233] on section "THUR_[PHONE_NUMBER]_SMS_RET_BTS close more_vert Prioritize Customer Target Grou…" at bounding box center [552, 297] width 901 height 445
click at [801, 168] on span "Under-exposure" at bounding box center [812, 166] width 81 height 10
click at [785, 217] on span "Custom" at bounding box center [813, 218] width 74 height 6
type input "Custom"
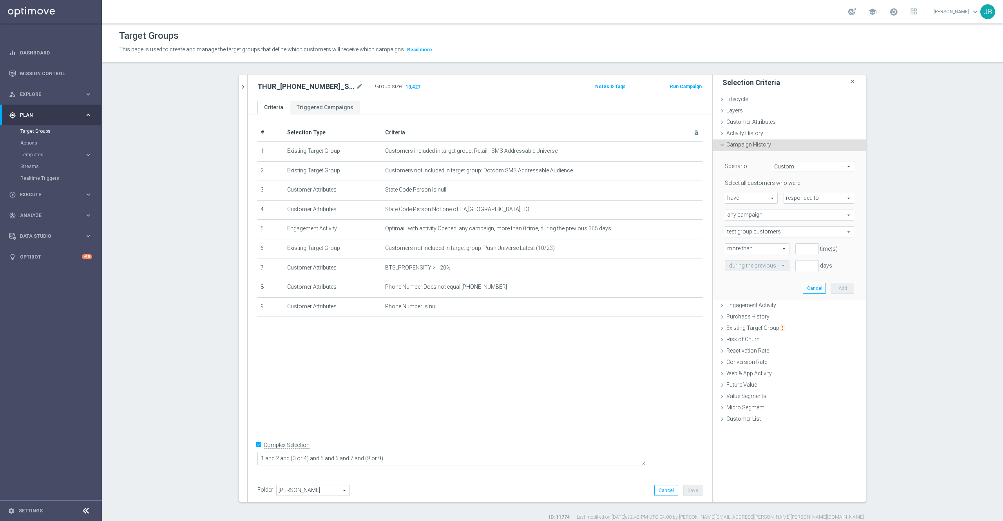
click at [815, 202] on span "responded to" at bounding box center [819, 198] width 70 height 10
click at [870, 244] on div "THUR_[PHONE_NUMBER]_SMS_RET_BTS close more_vert Prioritize Customer Target Grou…" at bounding box center [552, 297] width 658 height 445
click at [761, 305] on span "Engagement Activity" at bounding box center [751, 305] width 50 height 6
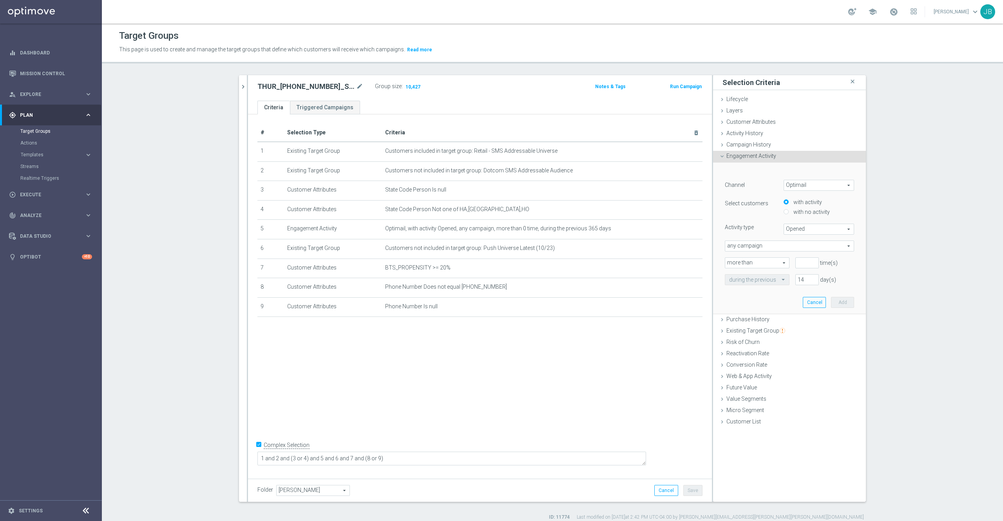
click at [815, 188] on span "Optimail" at bounding box center [819, 185] width 70 height 10
click at [884, 227] on section "THUR_[PHONE_NUMBER]_SMS_RET_BTS close more_vert Prioritize Customer Target Grou…" at bounding box center [552, 297] width 901 height 445
click at [815, 188] on span "Optimail" at bounding box center [819, 185] width 70 height 10
click at [894, 230] on section "THUR_[PHONE_NUMBER]_SMS_RET_BTS close more_vert Prioritize Customer Target Grou…" at bounding box center [552, 297] width 901 height 445
click at [807, 228] on span "Opened" at bounding box center [819, 229] width 70 height 10
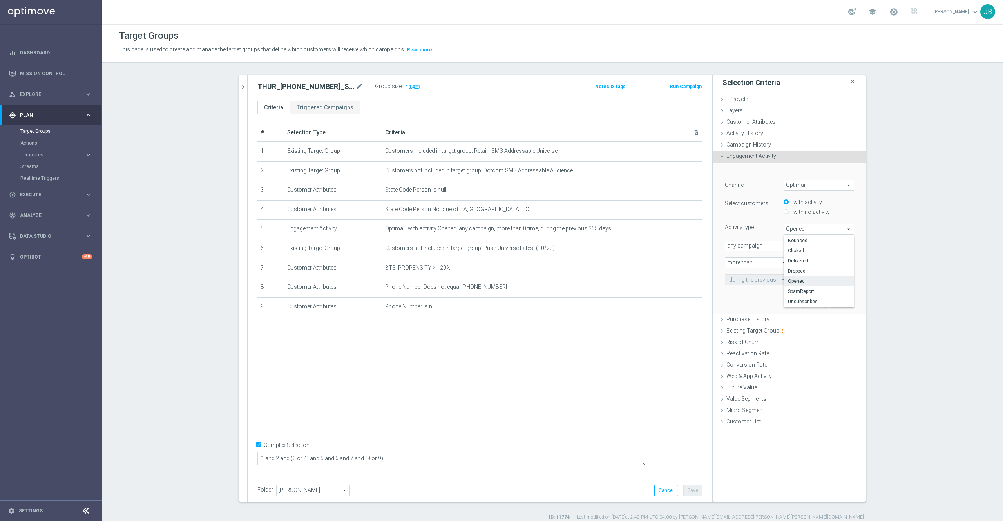
click at [918, 248] on section "THUR_[PHONE_NUMBER]_SMS_RET_BTS close more_vert Prioritize Customer Target Grou…" at bounding box center [552, 297] width 901 height 445
click at [824, 248] on span "any campaign" at bounding box center [789, 246] width 128 height 10
click at [770, 274] on label "one or more actions" at bounding box center [789, 278] width 128 height 10
type input "one or more actions"
click at [804, 184] on span "Optimail" at bounding box center [819, 185] width 70 height 10
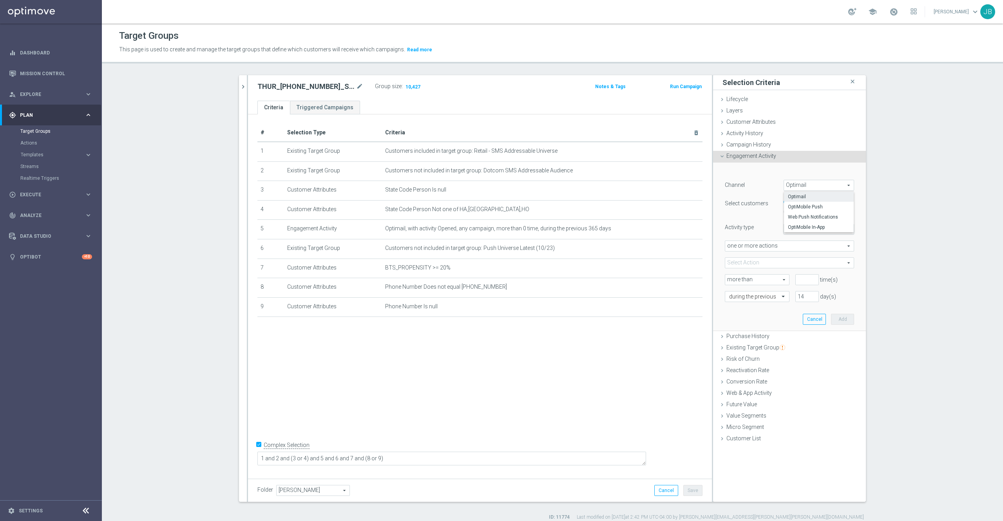
click at [893, 259] on section "THUR_[PHONE_NUMBER]_SMS_RET_BTS close more_vert Prioritize Customer Target Grou…" at bounding box center [552, 297] width 901 height 445
click at [797, 264] on span at bounding box center [789, 263] width 128 height 10
click at [797, 264] on input "search" at bounding box center [788, 262] width 129 height 11
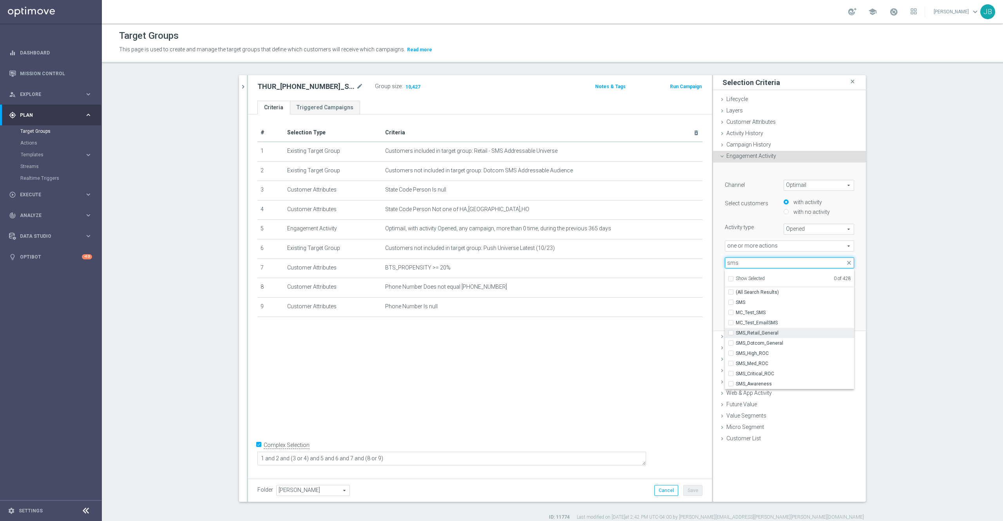
type input "sms"
click at [770, 334] on span "SMS_Retail_General" at bounding box center [794, 333] width 118 height 6
click at [735, 334] on input "SMS_Retail_General" at bounding box center [732, 332] width 5 height 5
checkbox input "true"
type input "SMS_Retail_General"
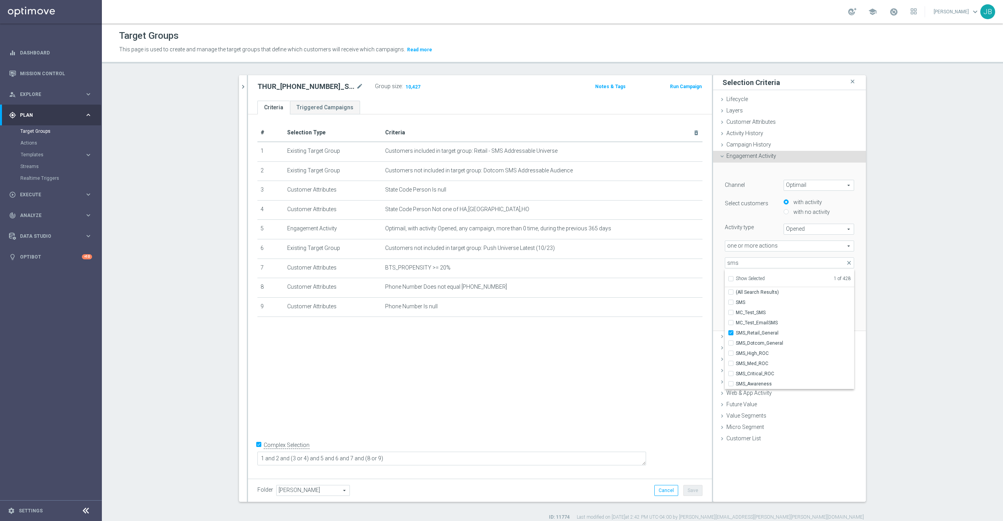
click at [905, 304] on section "THUR_[PHONE_NUMBER]_SMS_RET_BTS close more_vert Prioritize Customer Target Grou…" at bounding box center [552, 297] width 901 height 445
click at [795, 280] on input "number" at bounding box center [806, 279] width 23 height 11
type input "0"
click at [800, 294] on input "14" at bounding box center [806, 296] width 23 height 11
type input "1"
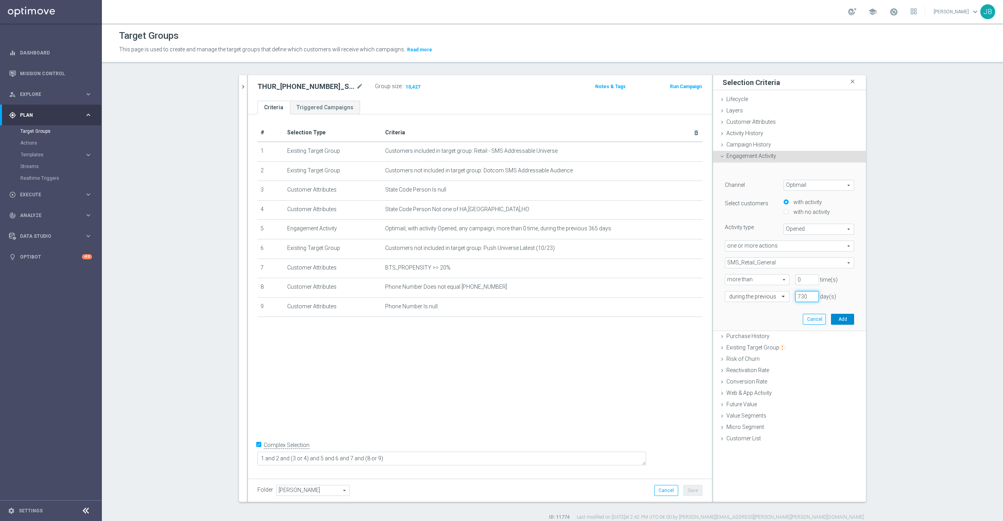
type input "730"
click at [836, 319] on button "Add" at bounding box center [842, 319] width 23 height 11
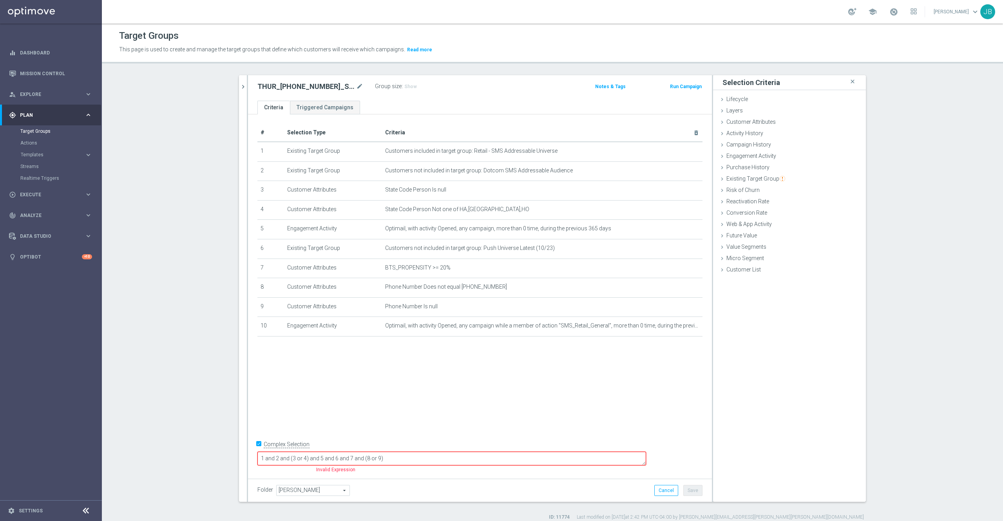
click at [456, 454] on textarea "1 and 2 and (3 or 4) and 5 and 6 and 7 and (8 or 9)" at bounding box center [451, 459] width 388 height 14
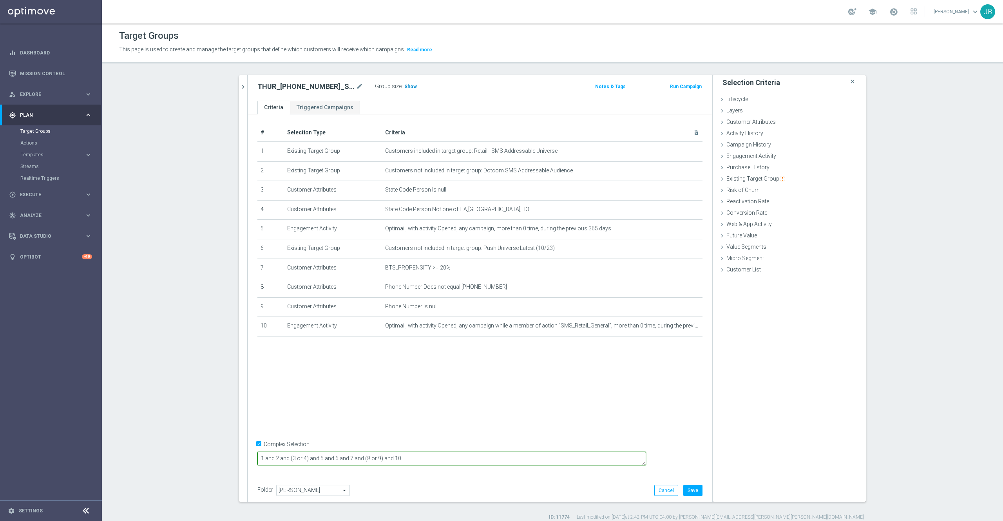
type textarea "1 and 2 and (3 or 4) and 5 and 6 and 7 and (8 or 9) and 10"
click at [404, 87] on span "Show" at bounding box center [410, 86] width 13 height 5
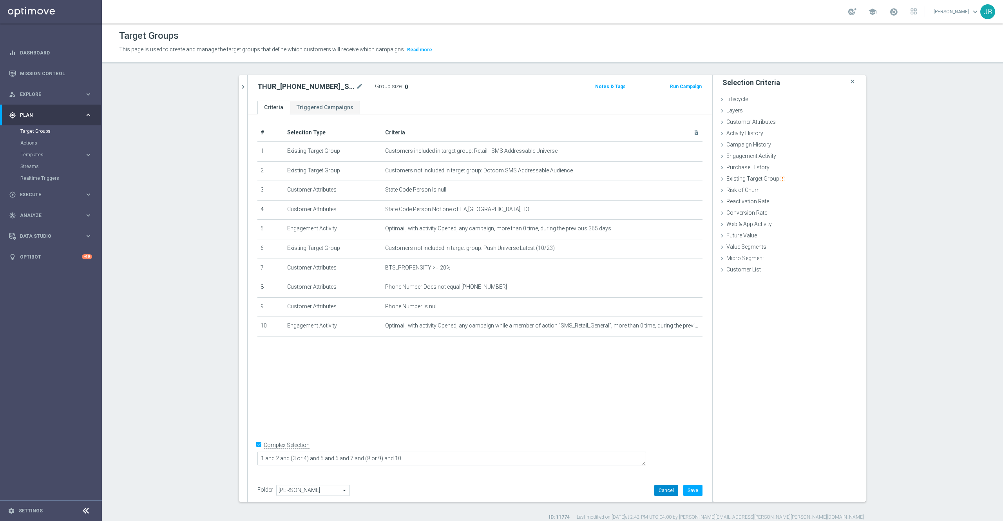
click at [660, 491] on button "Cancel" at bounding box center [666, 490] width 24 height 11
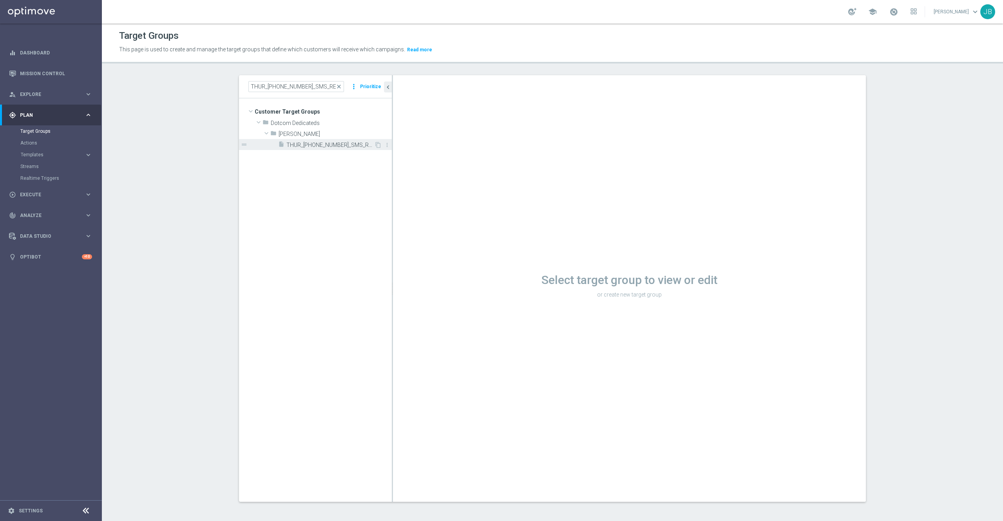
click at [313, 150] on div "insert_drive_file THUR_20250904_SMS_RET_BTS" at bounding box center [326, 144] width 96 height 11
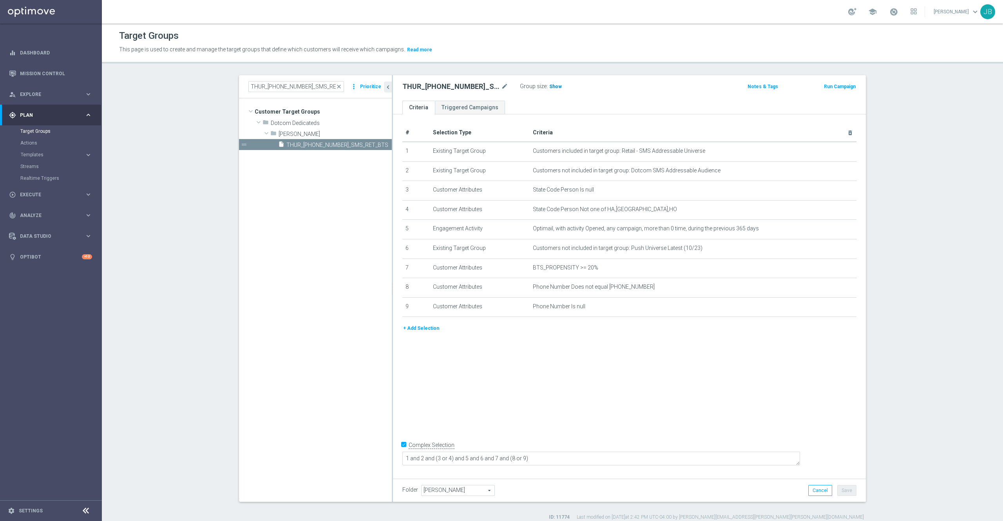
click at [549, 87] on span "Show" at bounding box center [555, 86] width 13 height 5
click at [337, 85] on span "close" at bounding box center [339, 86] width 6 height 6
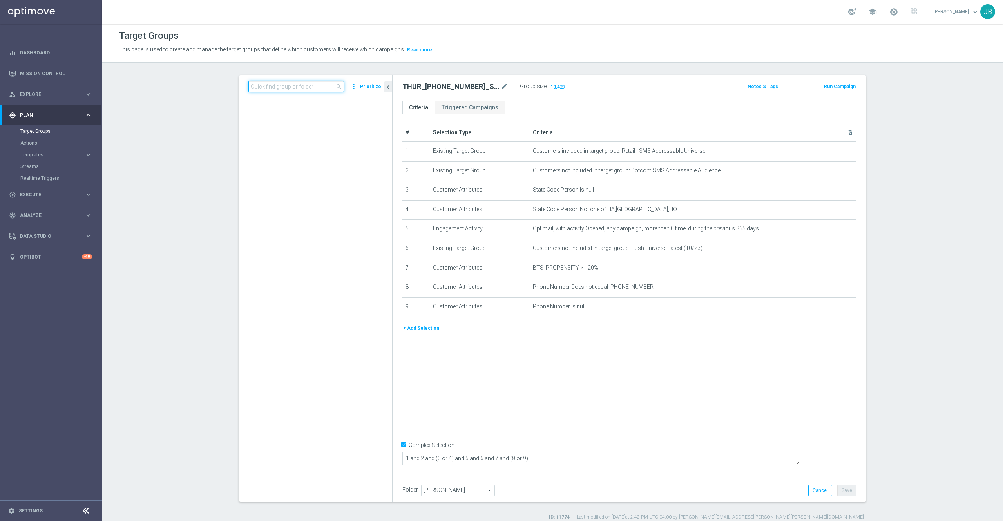
click at [314, 85] on input at bounding box center [296, 86] width 96 height 11
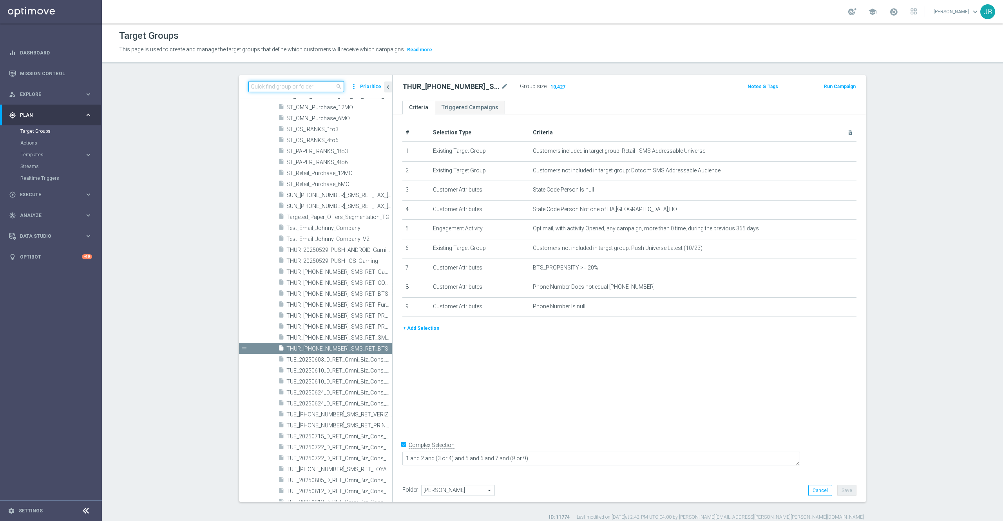
paste input "TUES_[PHONE_NUMBER]_SMS_RET_LOYALTY"
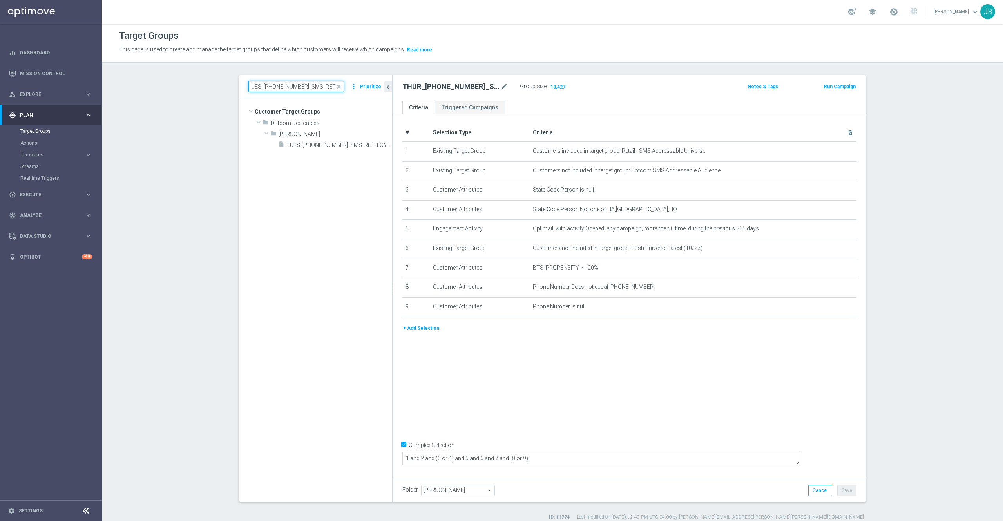
scroll to position [0, 0]
type input "TUES_[PHONE_NUMBER]_SMS_RET_LOYALTY"
click at [328, 142] on span "TUES_[PHONE_NUMBER]_SMS_RET_LOYALTY" at bounding box center [330, 145] width 88 height 7
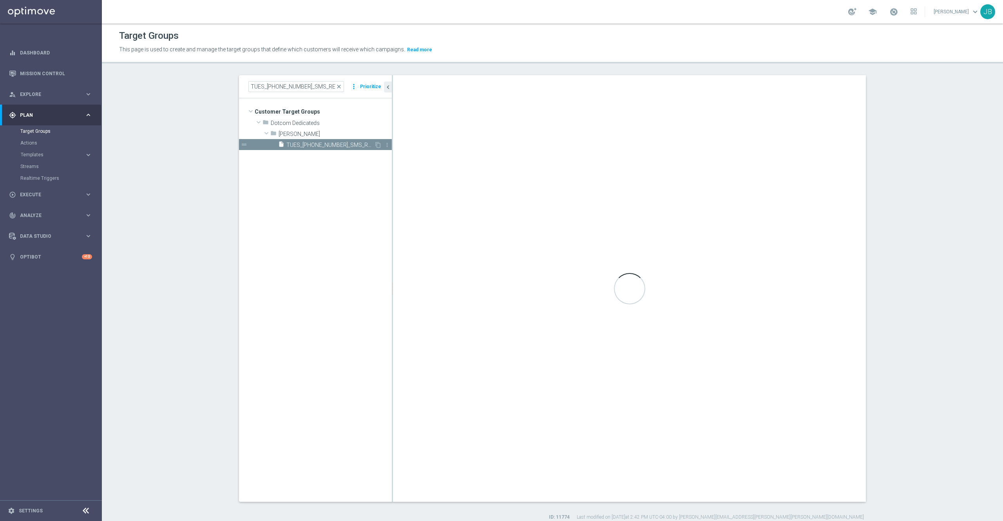
type textarea "1 and 2 and (3 or 4) and 5 and 6 and (7 or 8) and 9"
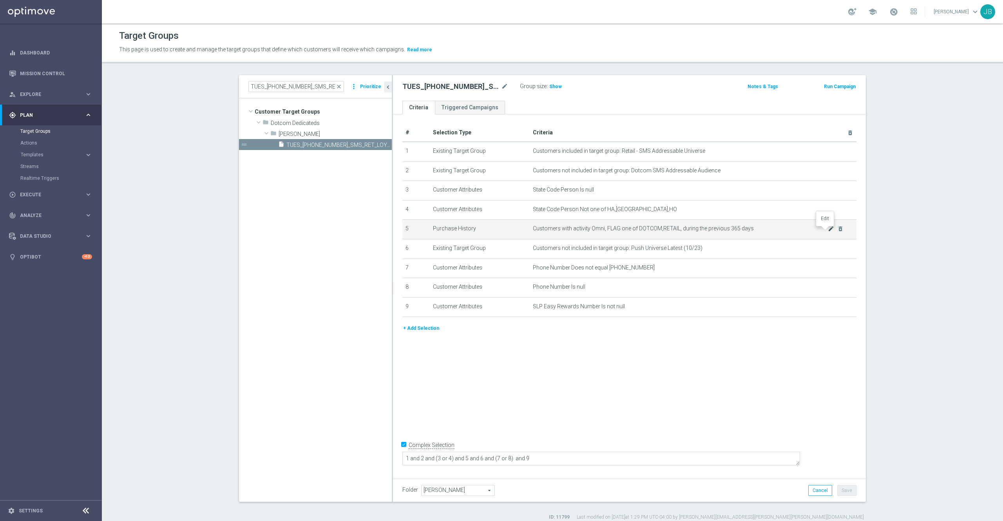
click at [827, 231] on icon "mode_edit" at bounding box center [830, 229] width 6 height 6
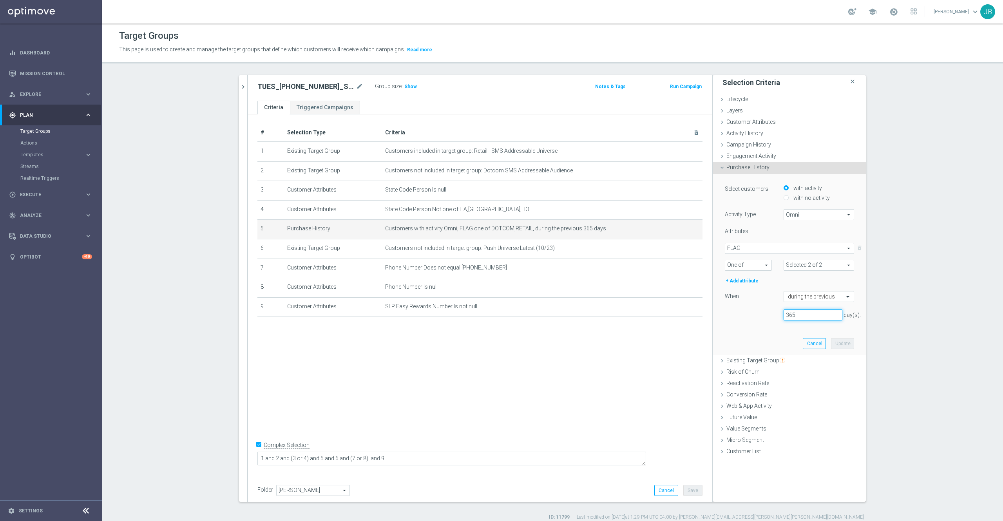
click at [808, 316] on input "365" at bounding box center [812, 314] width 59 height 11
type input "3"
type input "90"
click at [842, 345] on button "Update" at bounding box center [842, 343] width 23 height 11
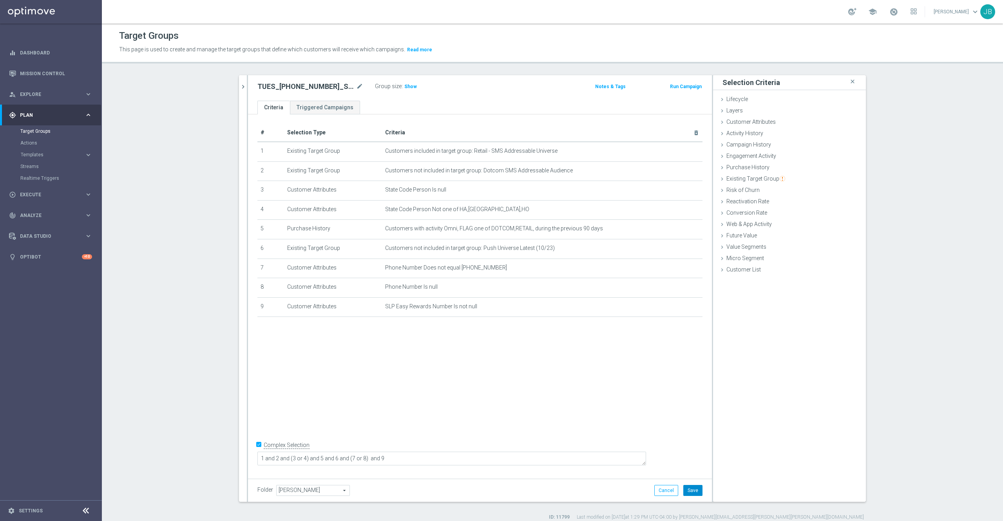
click at [688, 487] on button "Save" at bounding box center [692, 490] width 19 height 11
click at [404, 88] on span "Show" at bounding box center [410, 86] width 13 height 5
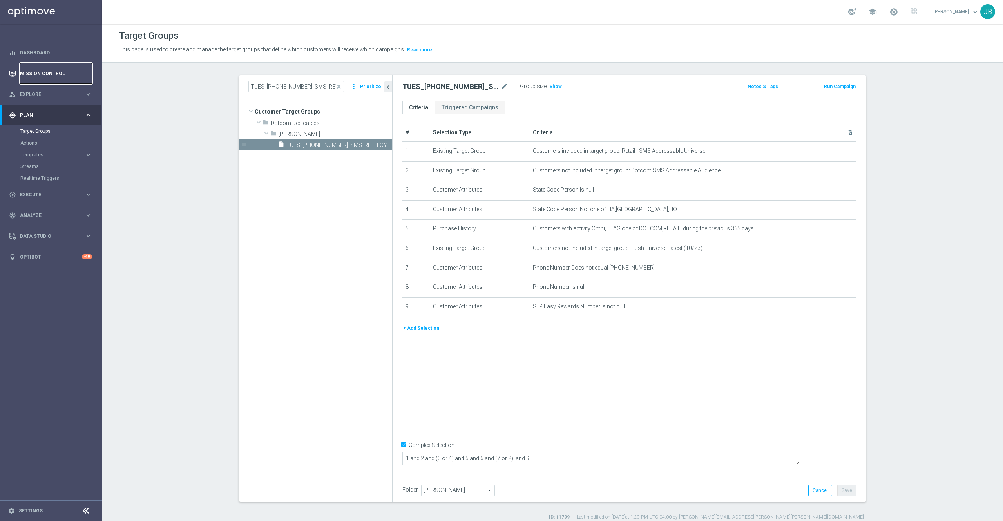
click at [52, 70] on link "Mission Control" at bounding box center [56, 73] width 72 height 21
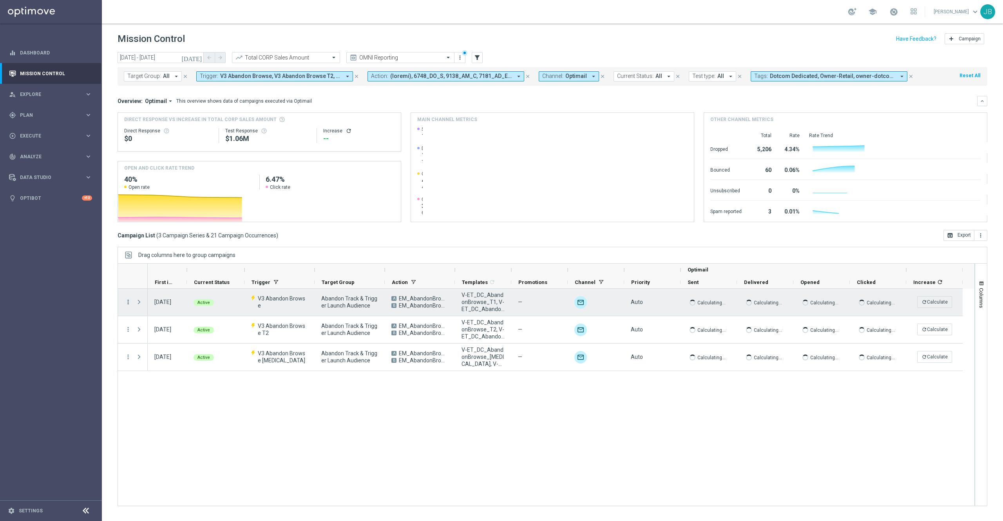
click at [127, 302] on icon "more_vert" at bounding box center [128, 301] width 7 height 7
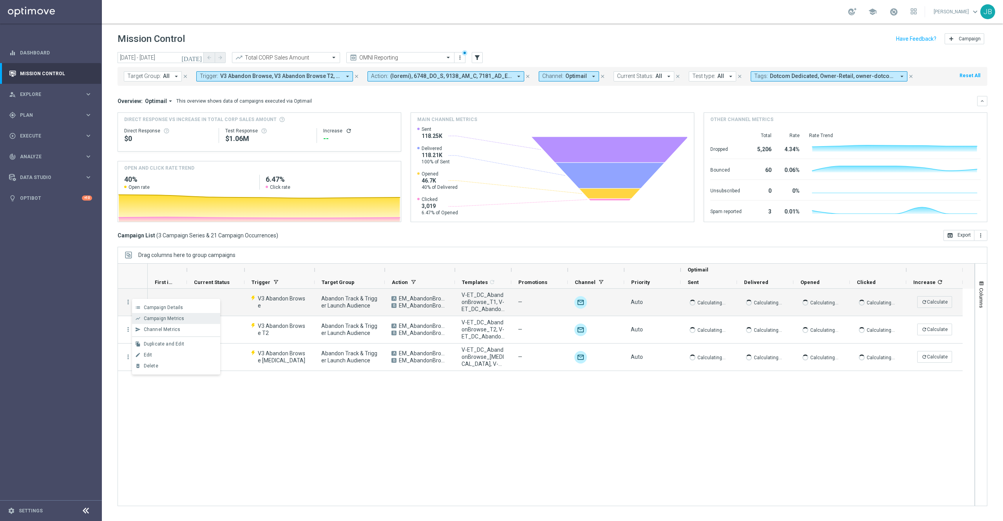
click at [167, 321] on div "Campaign Metrics" at bounding box center [180, 318] width 73 height 5
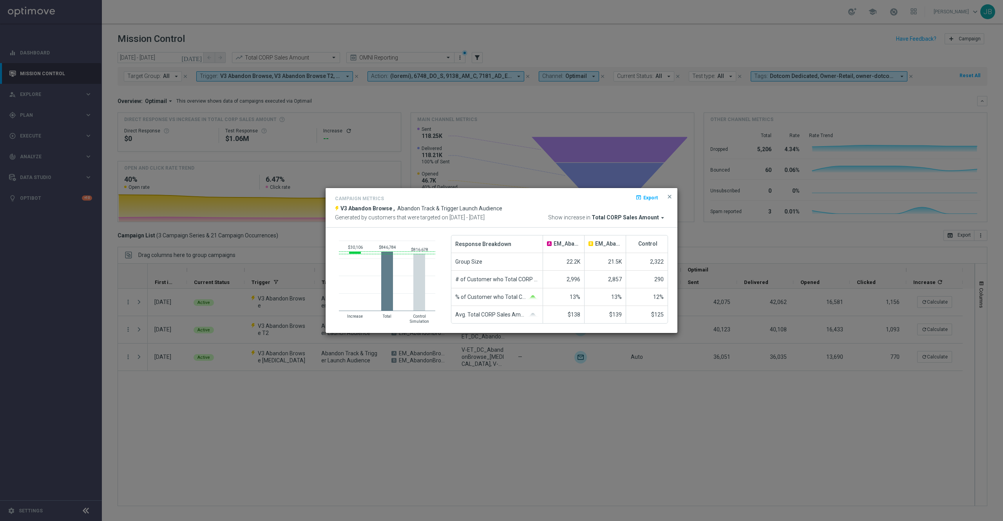
click at [351, 399] on modal-container "Campaign Metrics open_in_browser Export V3 Abandon Browse , Abandon Track & Tri…" at bounding box center [501, 260] width 1003 height 521
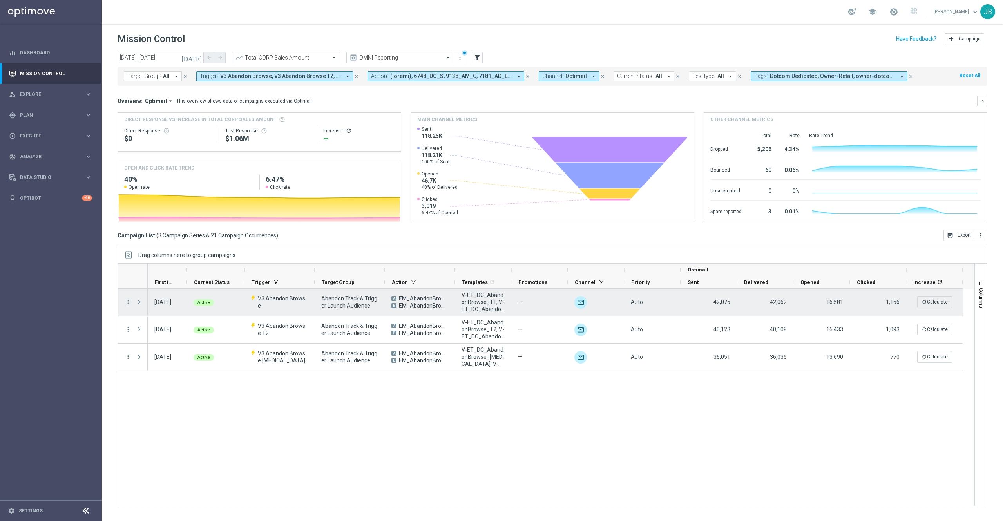
click at [129, 299] on icon "more_vert" at bounding box center [128, 301] width 7 height 7
click at [170, 331] on span "Channel Metrics" at bounding box center [162, 329] width 37 height 5
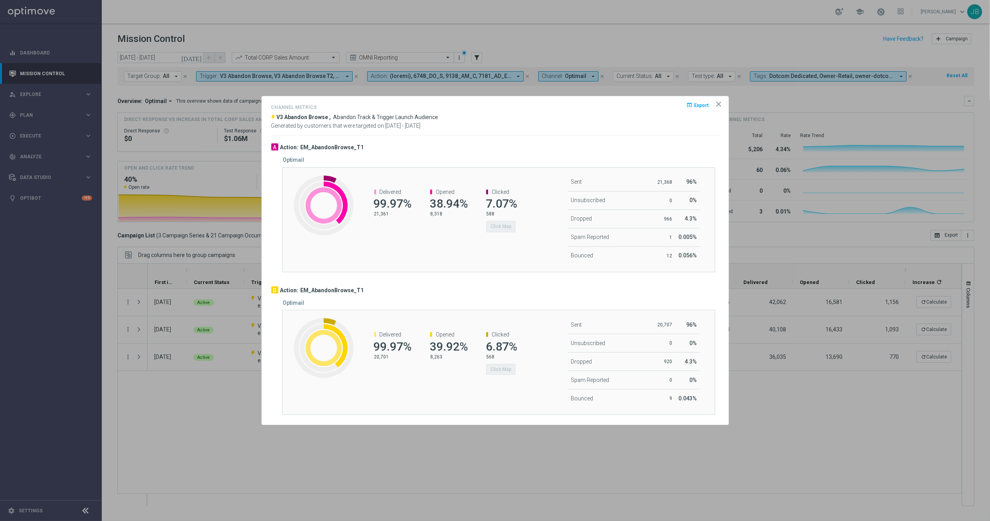
click at [504, 251] on div "Created with Highcharts 9.3.3 Delivered 99.97% 21,361 Opened 38.94% 8,318 Click…" at bounding box center [498, 219] width 433 height 105
click at [721, 103] on icon "icon" at bounding box center [719, 104] width 8 height 8
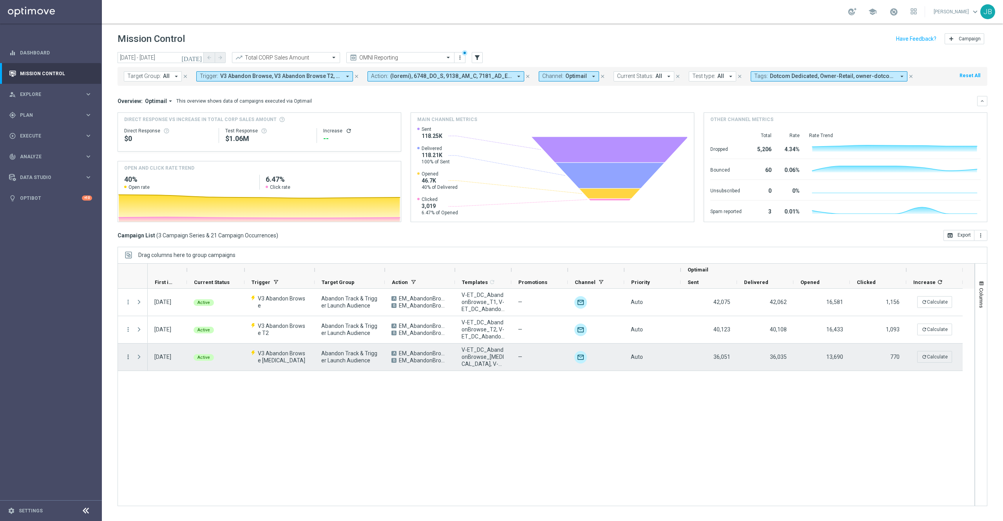
click at [127, 360] on icon "more_vert" at bounding box center [128, 356] width 7 height 7
click at [168, 383] on span "Channel Metrics" at bounding box center [162, 383] width 37 height 5
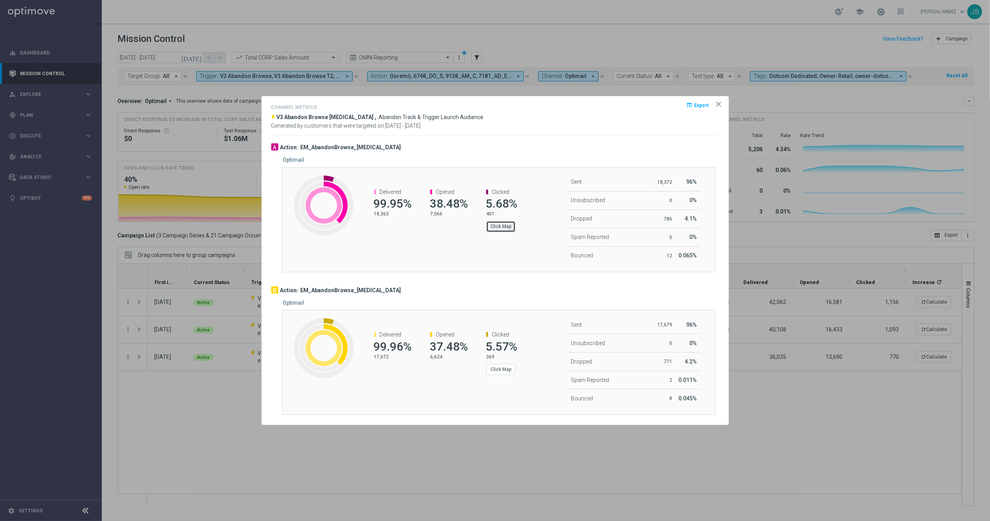
click at [508, 222] on button "Click Map" at bounding box center [500, 226] width 29 height 11
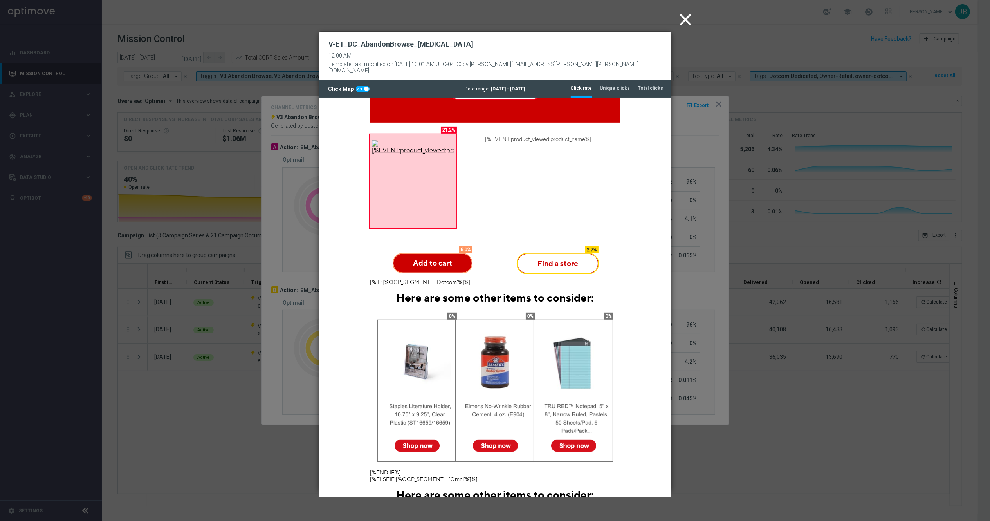
scroll to position [347, 0]
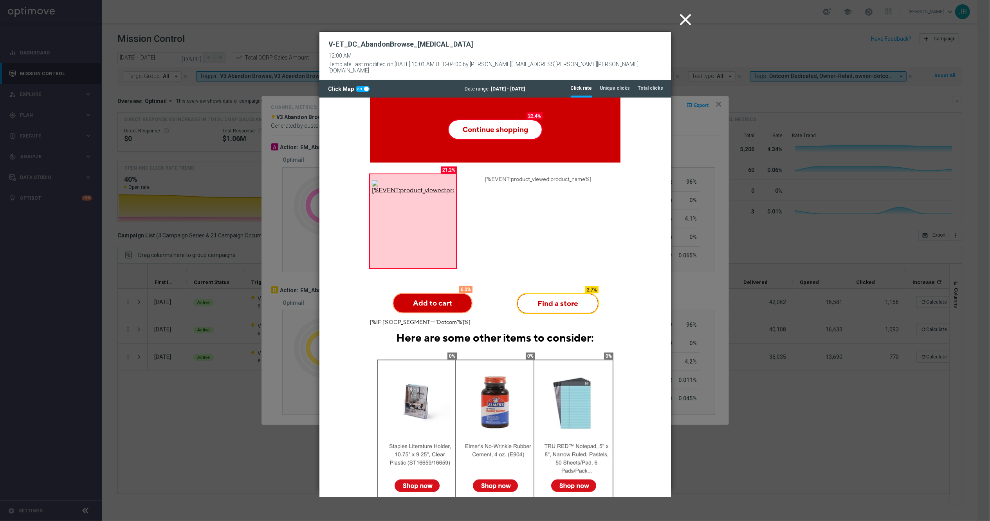
click at [688, 19] on icon "close" at bounding box center [686, 20] width 20 height 20
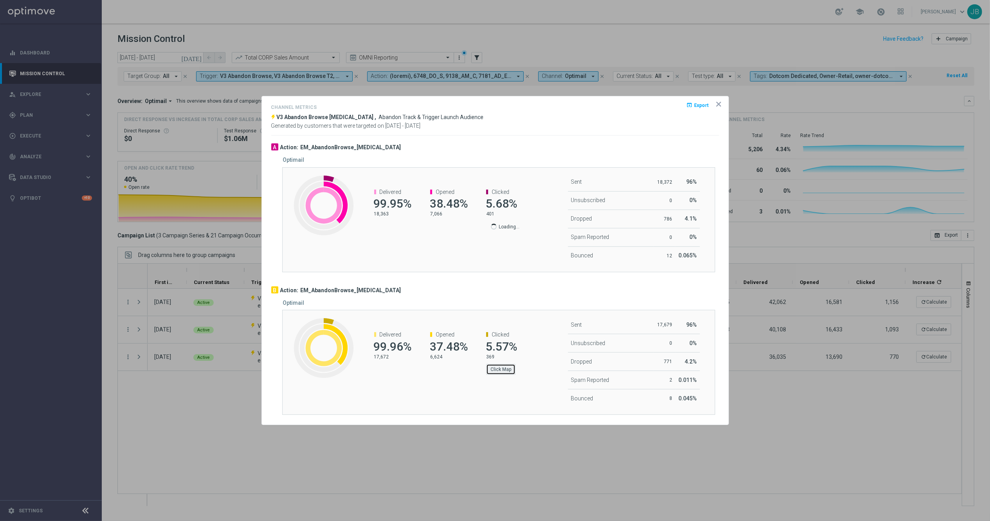
click at [500, 368] on button "Click Map" at bounding box center [500, 369] width 29 height 11
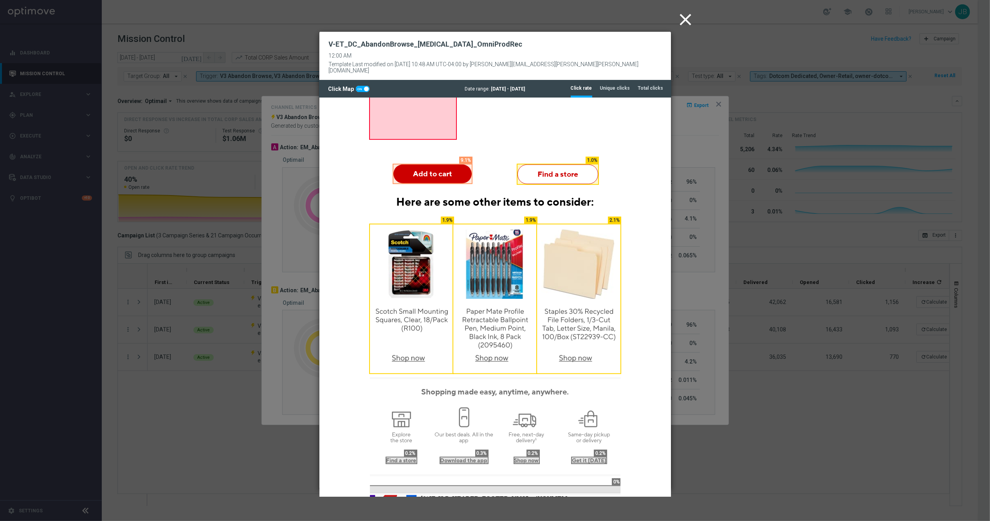
scroll to position [477, 0]
click at [690, 14] on icon "close" at bounding box center [686, 20] width 20 height 20
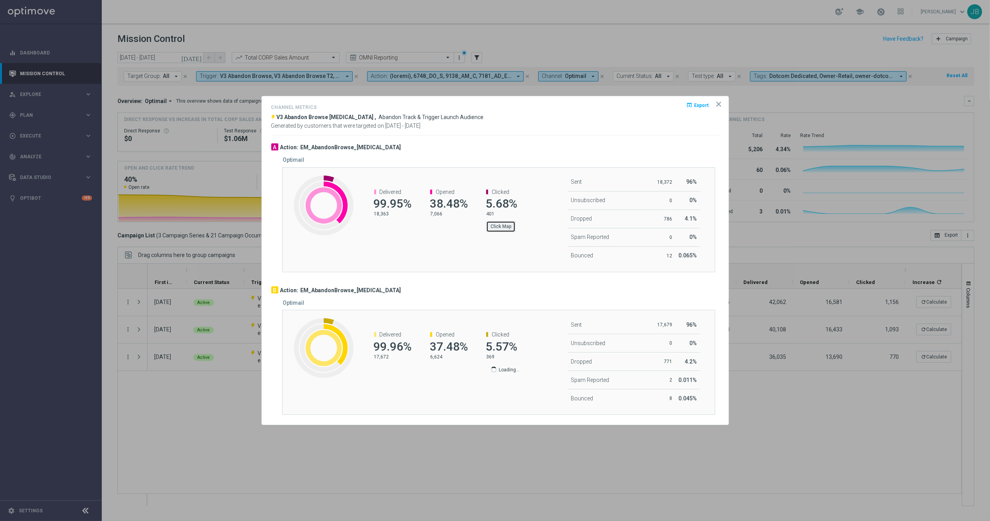
click at [505, 225] on button "Click Map" at bounding box center [500, 226] width 29 height 11
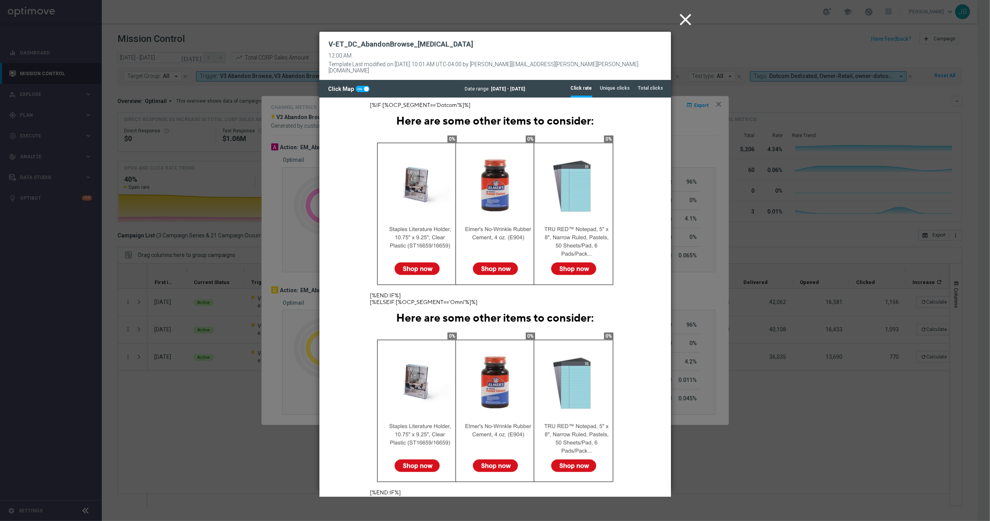
scroll to position [572, 0]
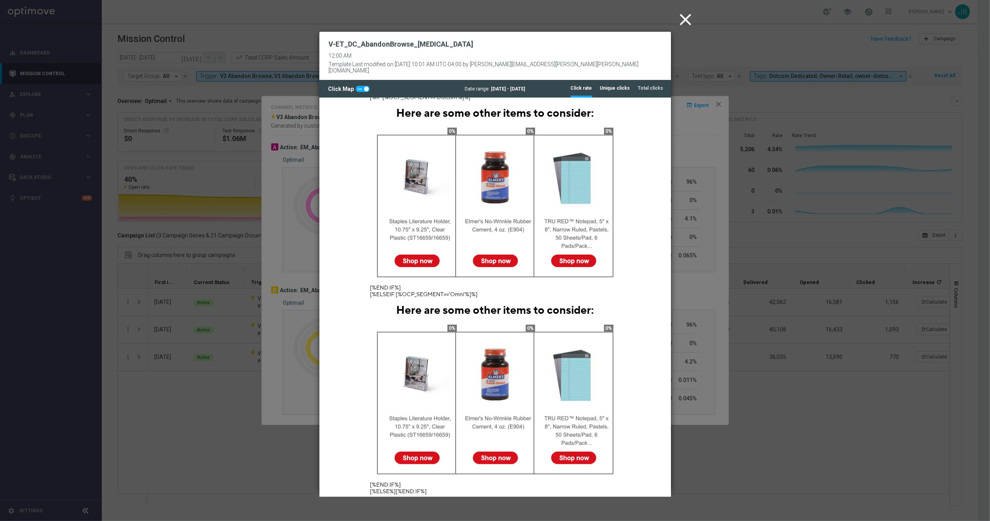
click at [619, 85] on tab-header "Unique clicks" at bounding box center [615, 88] width 30 height 7
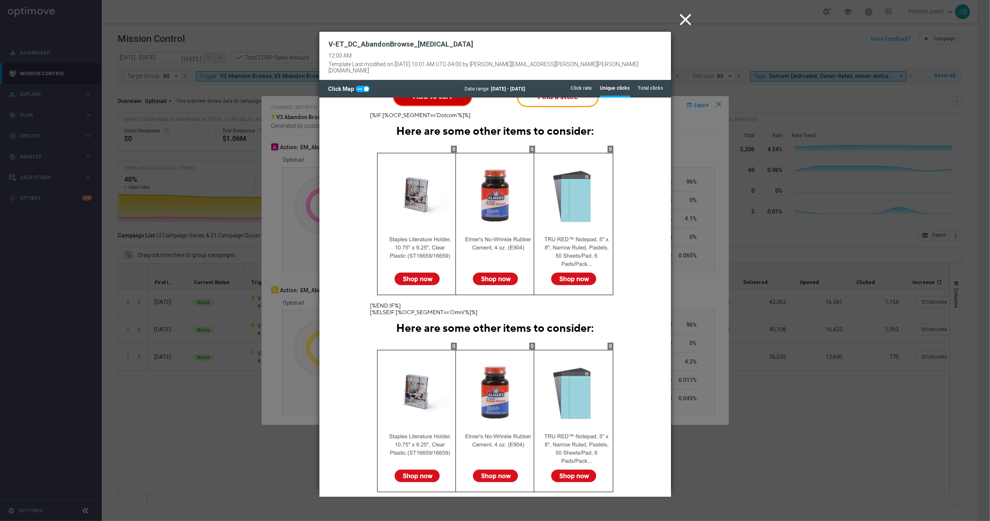
scroll to position [551, 0]
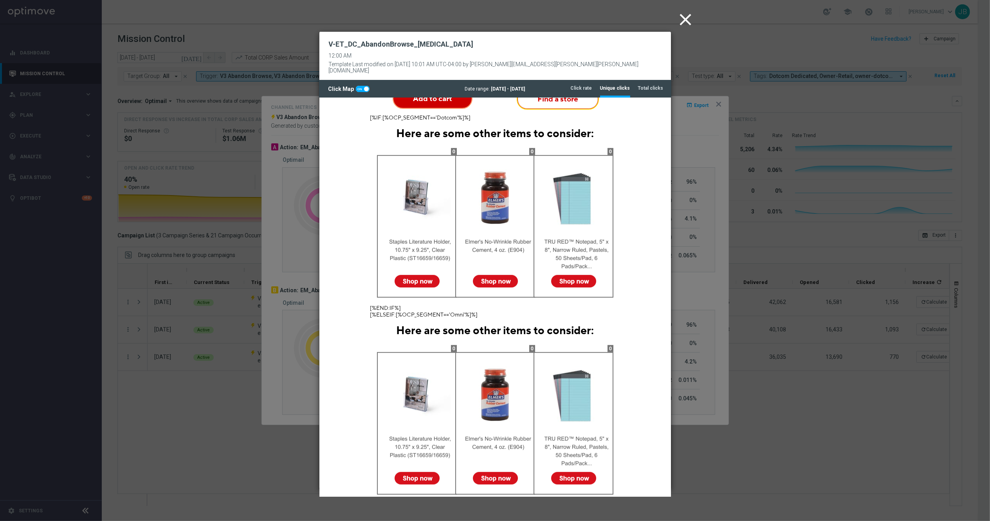
click at [690, 20] on icon "close" at bounding box center [686, 20] width 20 height 20
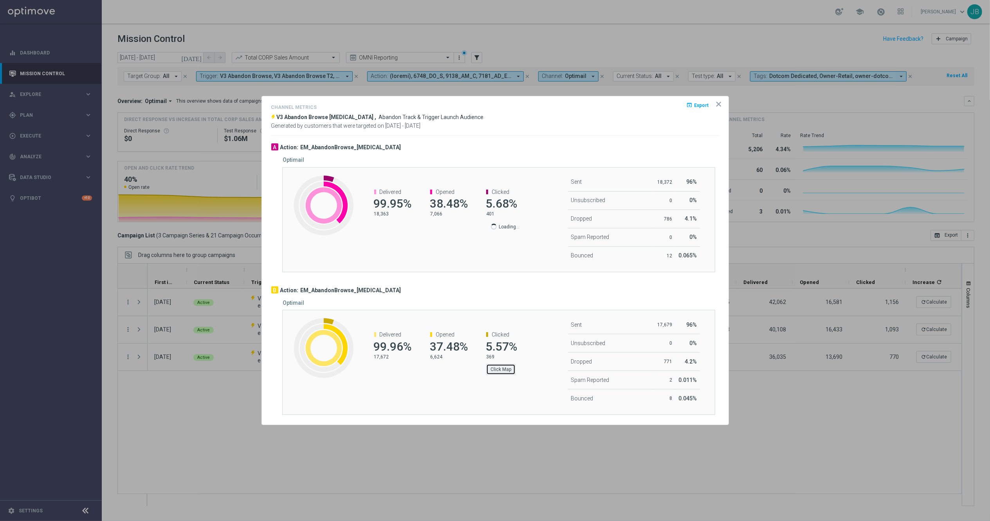
click at [500, 368] on button "Click Map" at bounding box center [500, 369] width 29 height 11
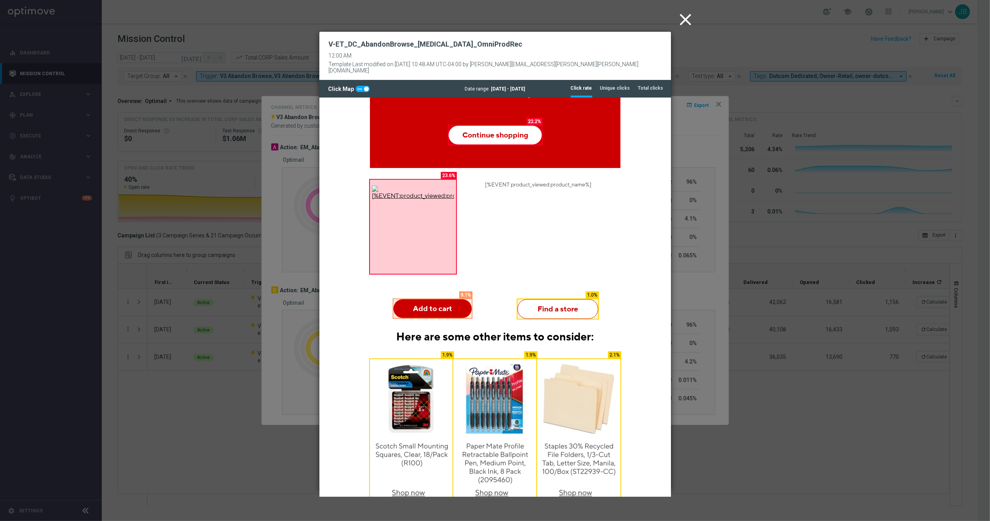
scroll to position [294, 0]
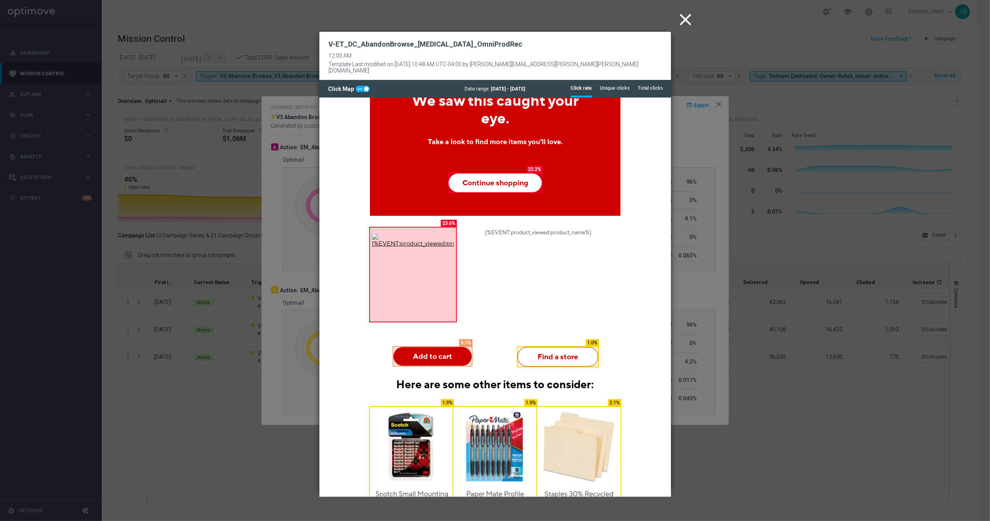
click at [678, 18] on icon "close" at bounding box center [686, 20] width 20 height 20
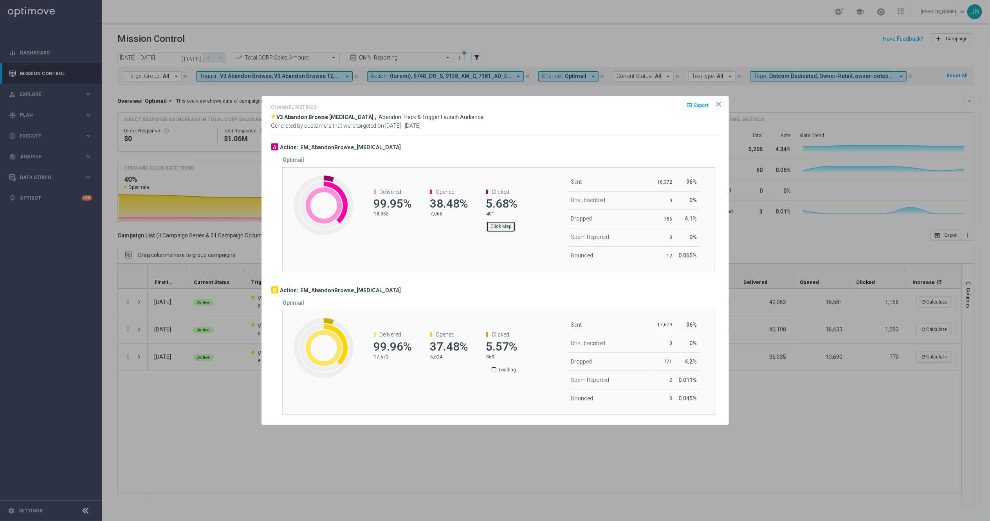
click at [503, 224] on button "Click Map" at bounding box center [500, 226] width 29 height 11
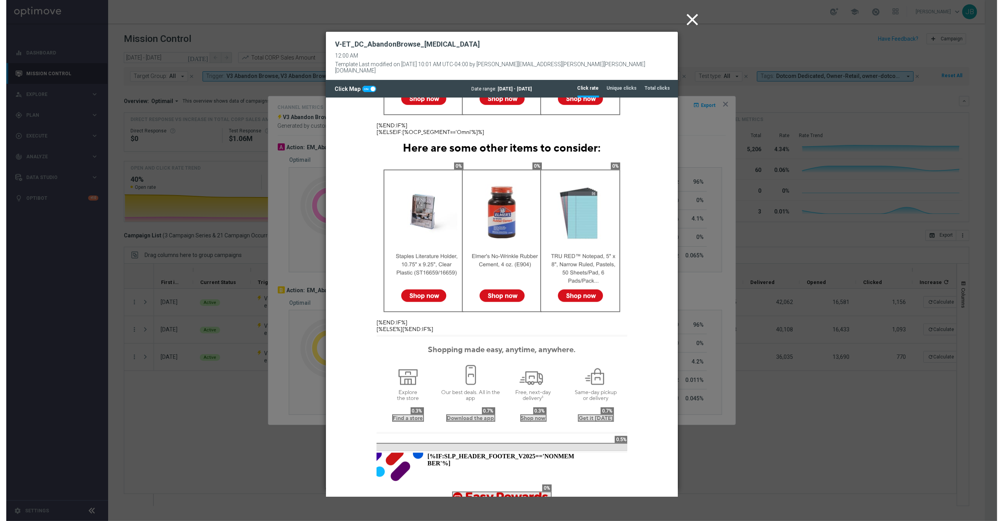
scroll to position [733, 0]
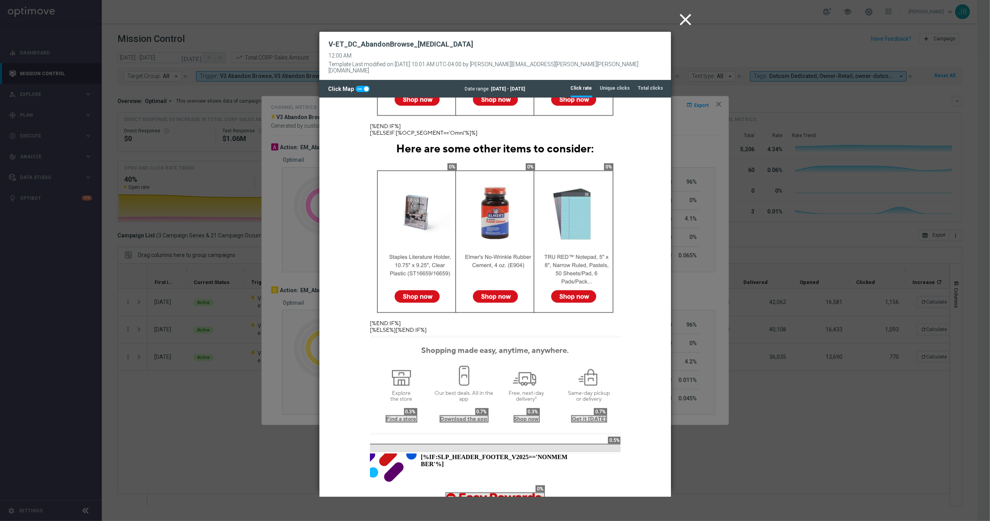
click at [682, 17] on icon "close" at bounding box center [686, 20] width 20 height 20
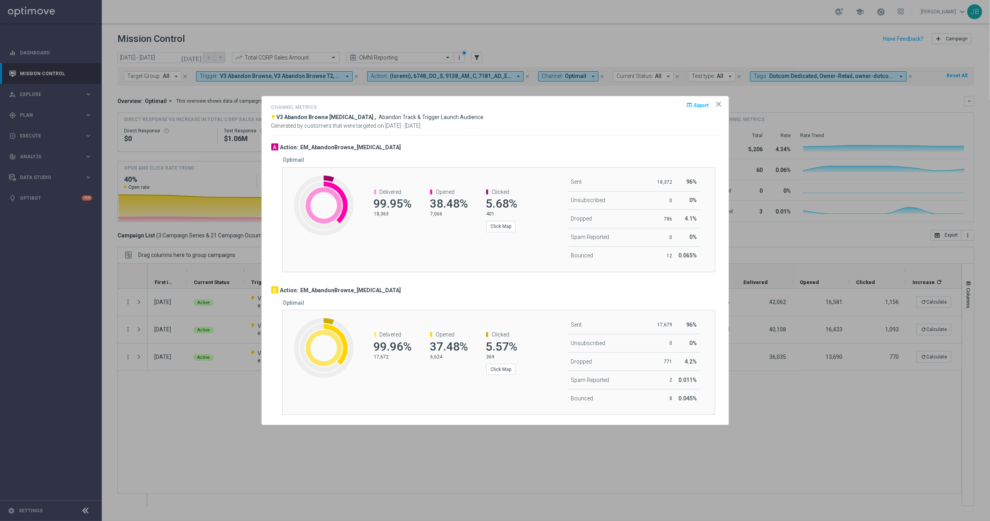
click at [718, 104] on icon "icon" at bounding box center [719, 104] width 8 height 8
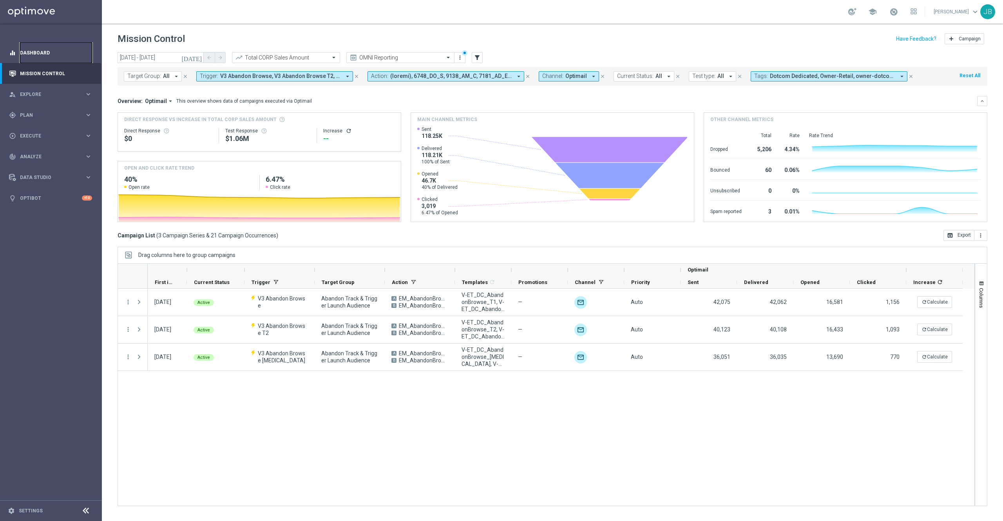
click at [40, 56] on link "Dashboard" at bounding box center [56, 52] width 72 height 21
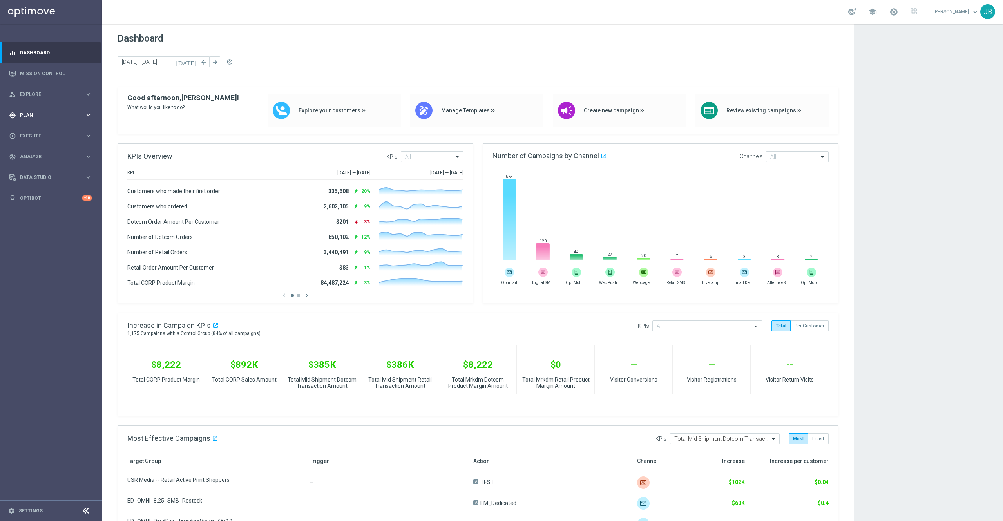
click at [42, 119] on div "gps_fixed Plan keyboard_arrow_right" at bounding box center [50, 115] width 101 height 21
click at [38, 131] on link "Target Groups" at bounding box center [50, 131] width 61 height 6
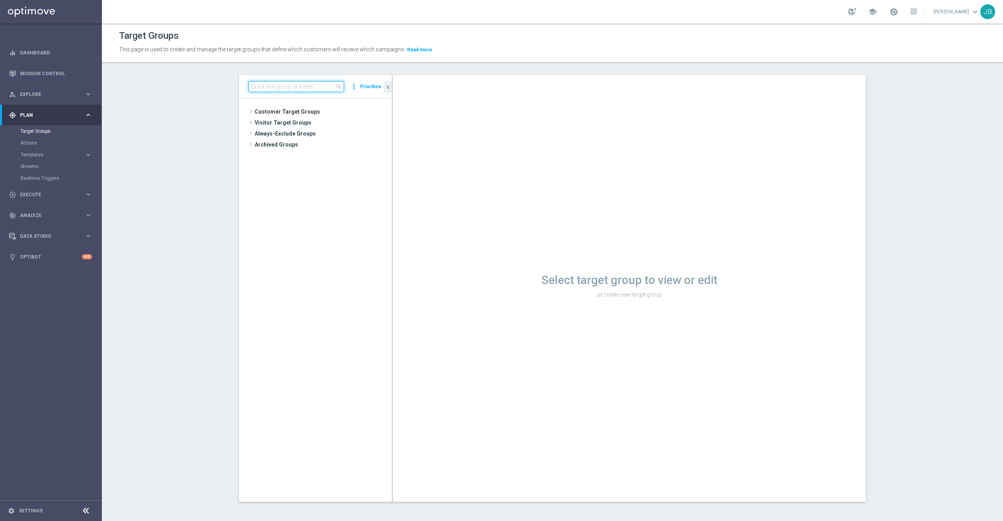
click at [271, 91] on input at bounding box center [296, 86] width 96 height 11
paste input "TUES_[PHONE_NUMBER]_SMS_RET_LOYALTY"
type input "TUES_[PHONE_NUMBER]_SMS_RET_LOYALTY"
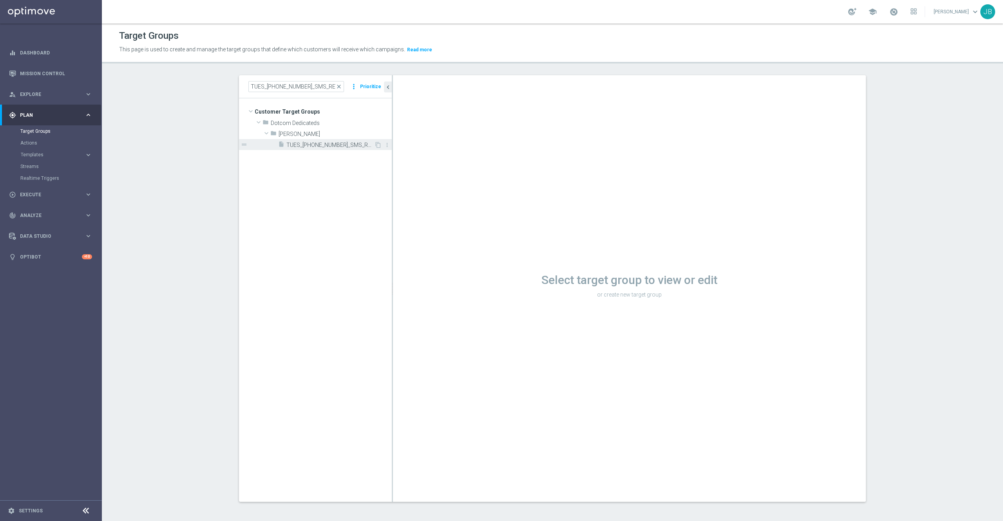
click at [308, 146] on span "TUES_[PHONE_NUMBER]_SMS_RET_LOYALTY" at bounding box center [330, 145] width 88 height 7
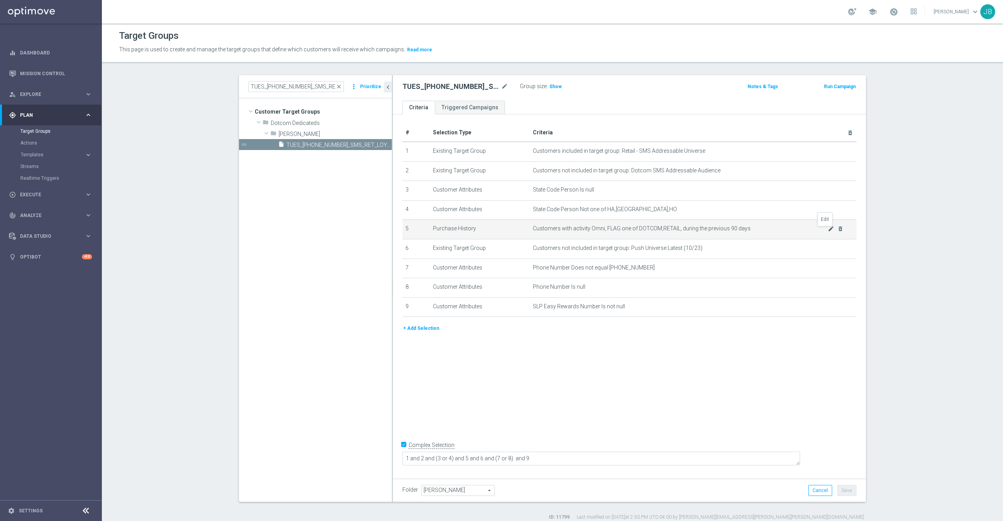
click at [827, 230] on icon "mode_edit" at bounding box center [830, 229] width 6 height 6
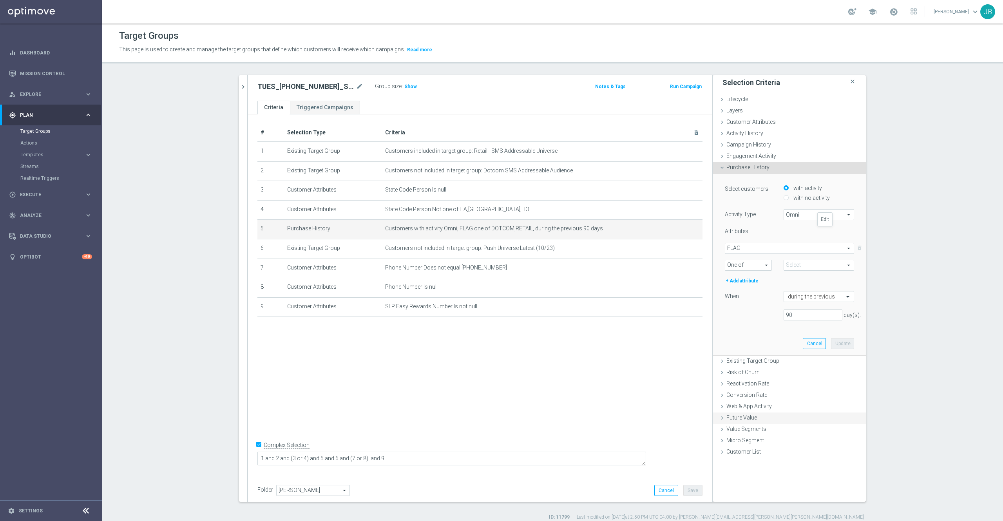
type input "Selected 2 of 2"
click at [798, 313] on input "90" at bounding box center [812, 314] width 59 height 11
type input "9"
type input "45"
click at [840, 346] on button "Update" at bounding box center [842, 343] width 23 height 11
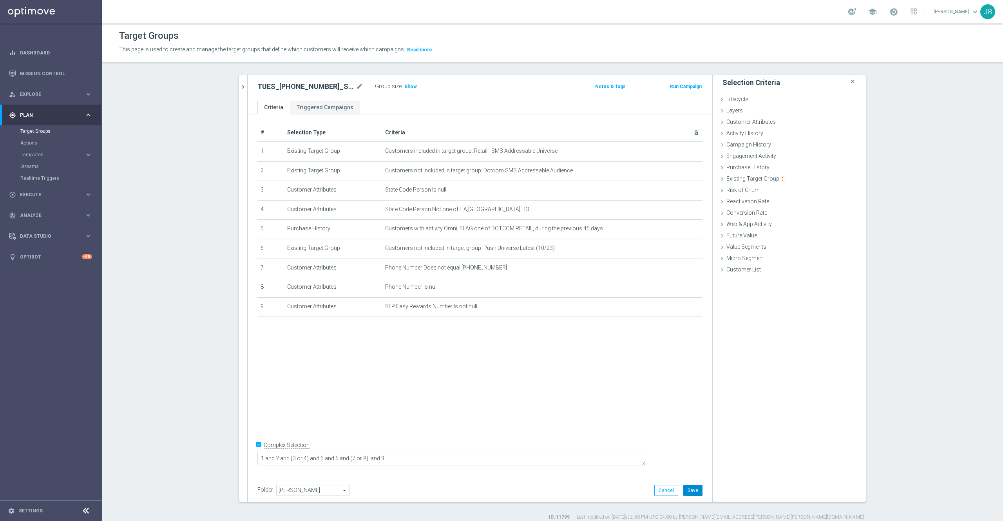
click at [692, 487] on button "Save" at bounding box center [692, 490] width 19 height 11
click at [406, 89] on span "Show" at bounding box center [410, 86] width 13 height 5
click at [69, 70] on link "Mission Control" at bounding box center [56, 73] width 72 height 21
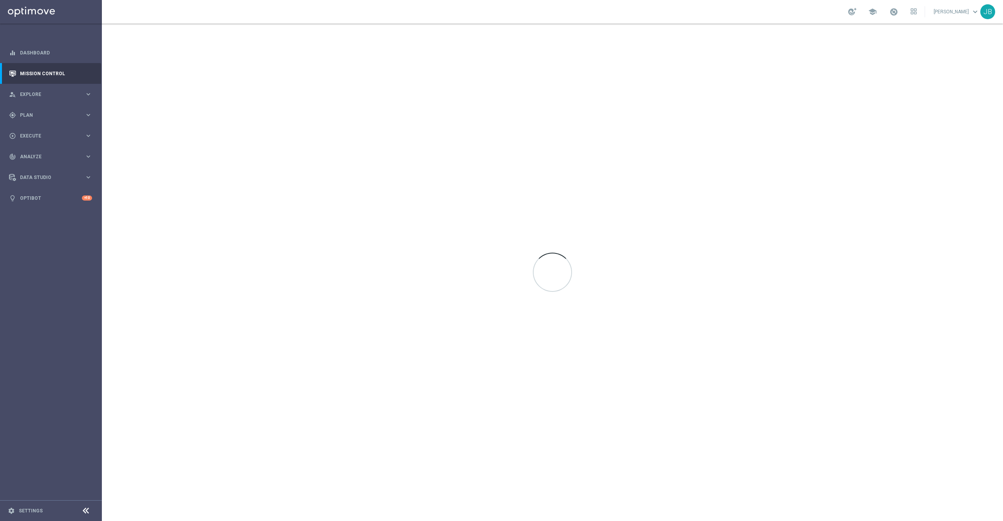
click at [464, 337] on div at bounding box center [552, 271] width 901 height 497
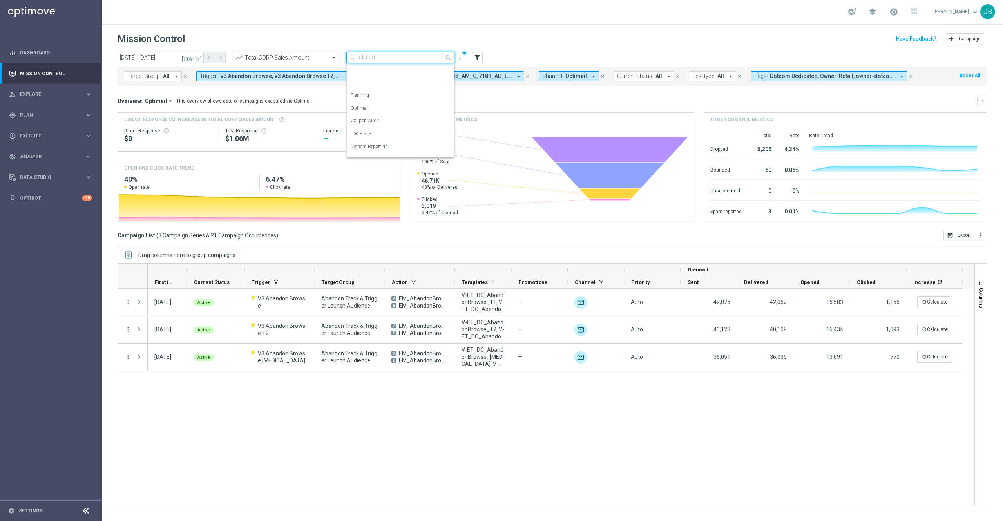
click at [372, 54] on input "text" at bounding box center [392, 57] width 84 height 7
click at [384, 109] on label "Retail SMS Reporting" at bounding box center [371, 111] width 43 height 7
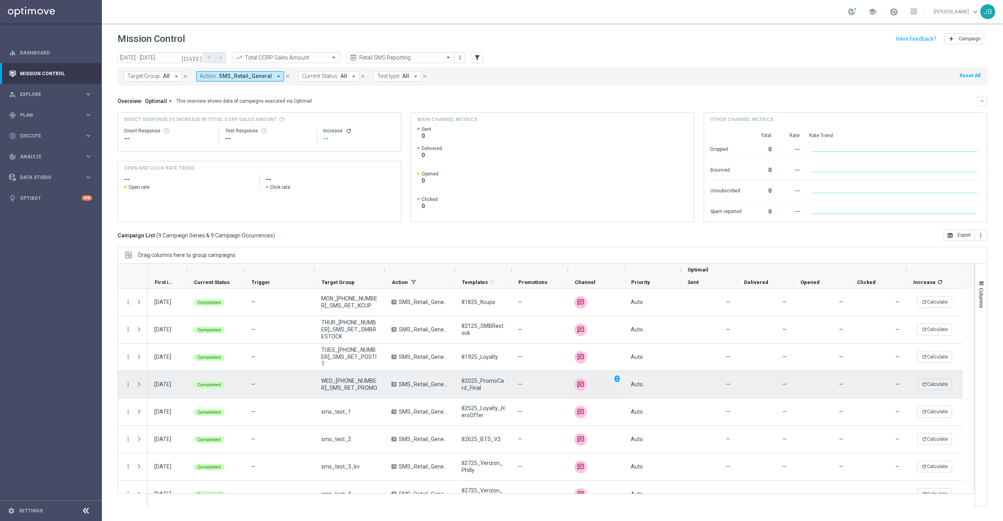
scroll to position [0, 0]
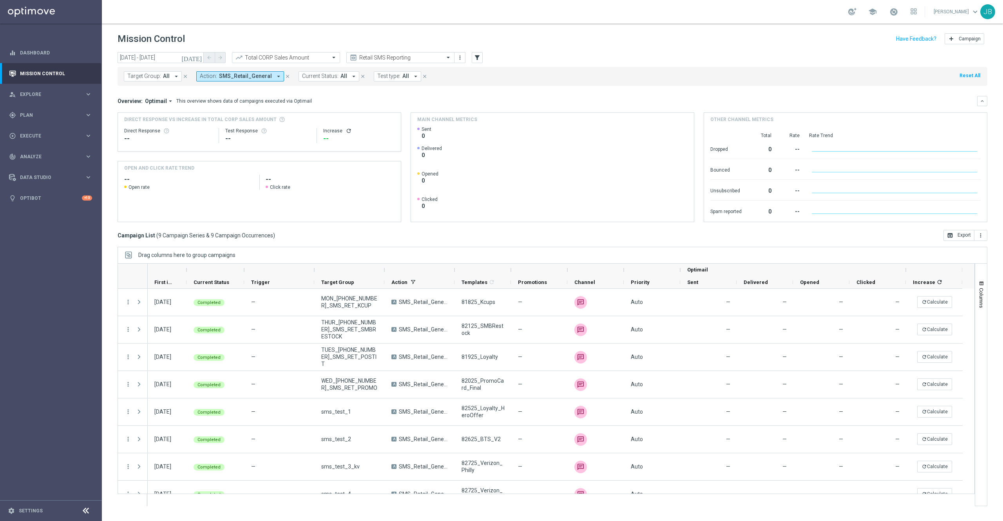
click at [345, 132] on icon "refresh" at bounding box center [348, 131] width 6 height 6
click at [199, 56] on icon "today" at bounding box center [191, 57] width 21 height 7
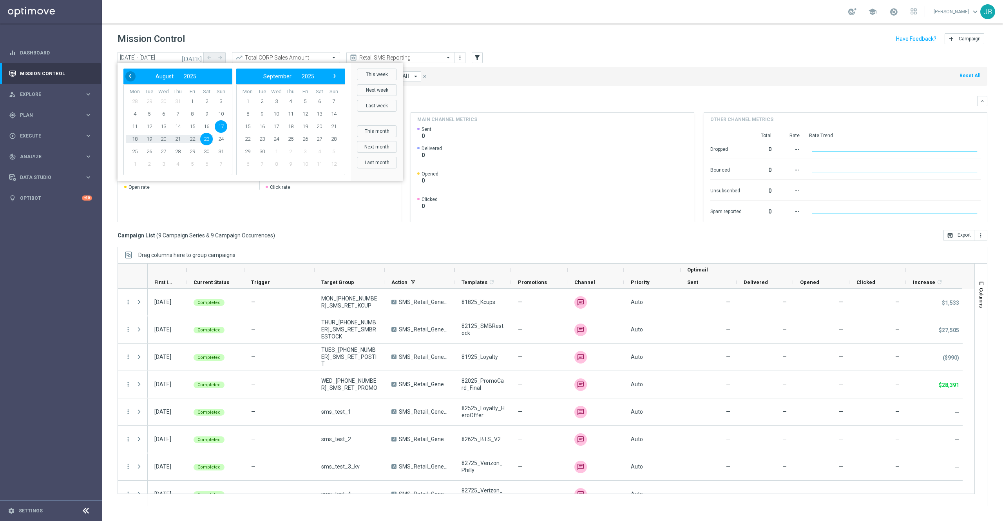
click at [130, 74] on span "‹" at bounding box center [130, 76] width 10 height 10
click at [146, 98] on span "1" at bounding box center [149, 101] width 13 height 13
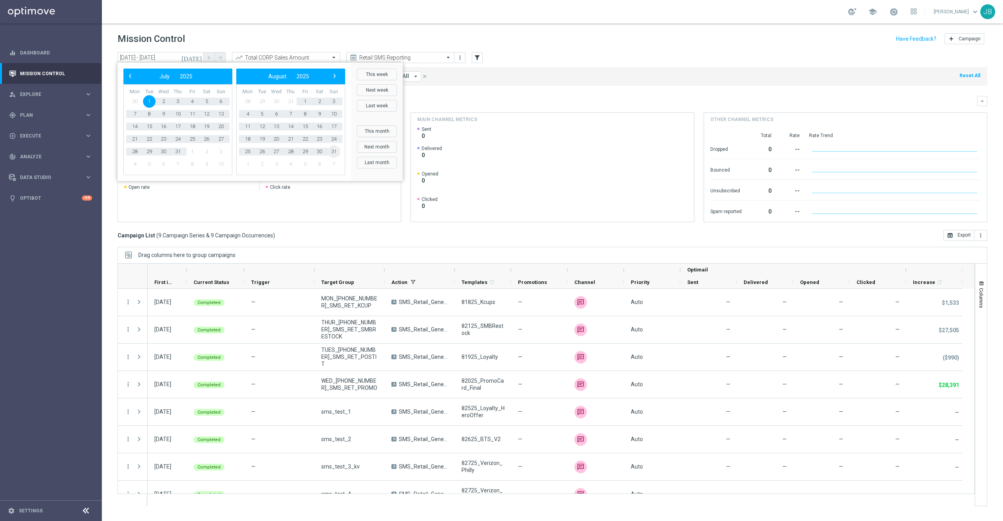
click at [333, 153] on span "31" at bounding box center [333, 151] width 13 height 13
type input "01 Jul 2025 - 31 Aug 2025"
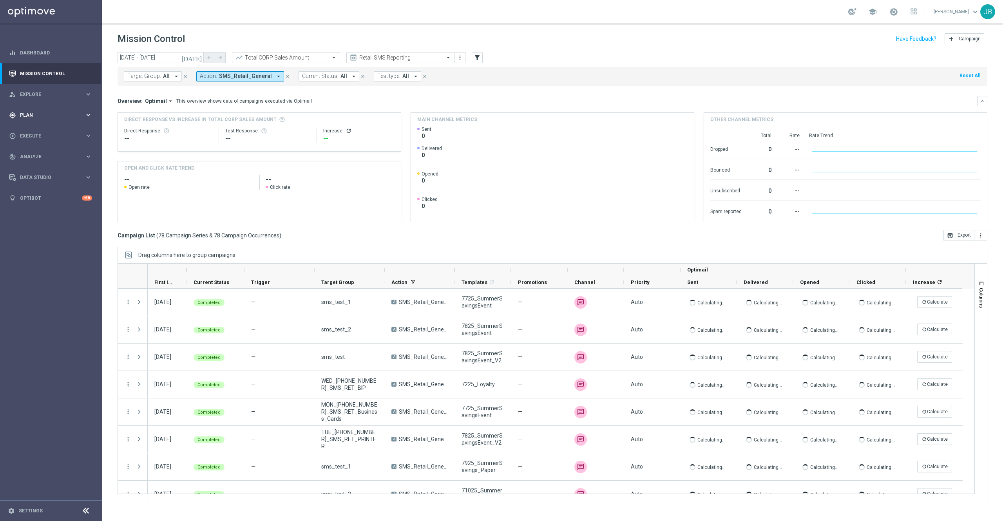
drag, startPoint x: 31, startPoint y: 114, endPoint x: 20, endPoint y: 116, distance: 11.1
click at [20, 116] on div "gps_fixed Plan" at bounding box center [47, 115] width 76 height 7
click at [45, 128] on link "Target Groups" at bounding box center [50, 131] width 61 height 6
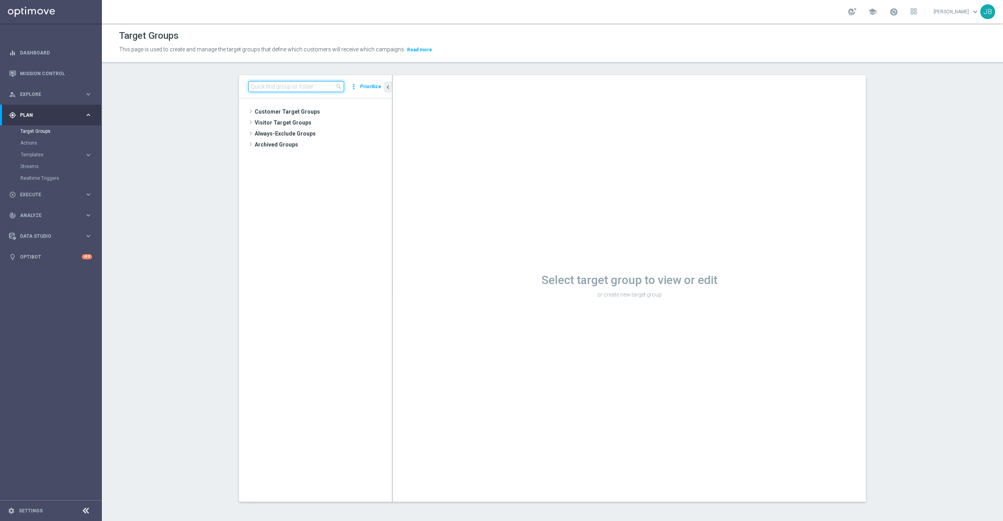
click at [287, 86] on input at bounding box center [296, 86] width 96 height 11
click at [300, 112] on span "Customer Target Groups" at bounding box center [314, 111] width 118 height 11
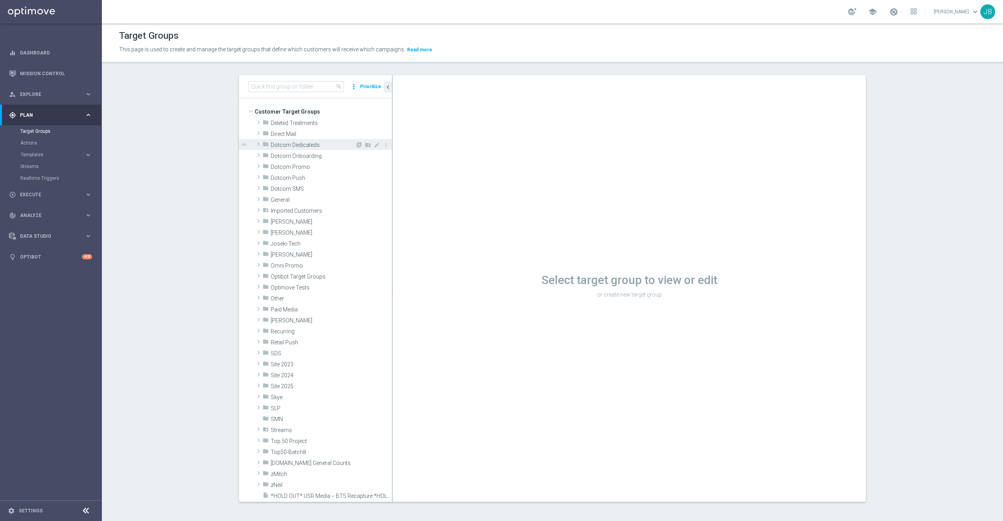
click at [300, 150] on div "folder Dotcom Dedicateds" at bounding box center [308, 144] width 92 height 11
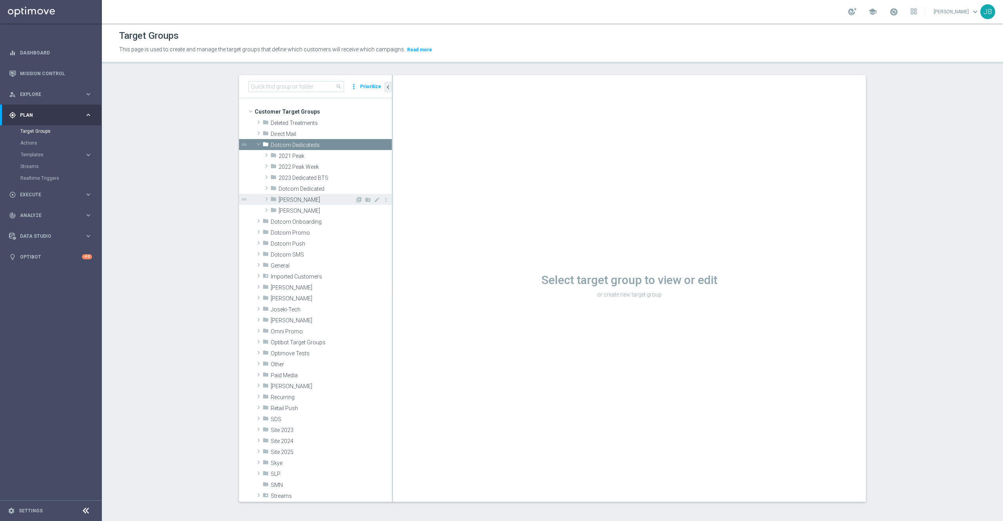
click at [294, 204] on div "folder Johnny" at bounding box center [312, 199] width 85 height 11
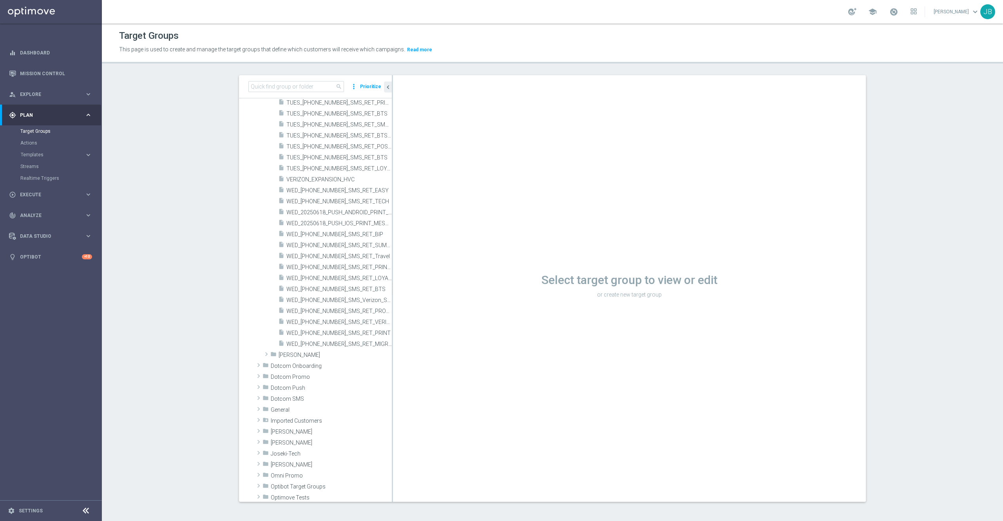
scroll to position [2405, 0]
click at [317, 347] on span "WED_[PHONE_NUMBER]_SMS_RET_MIGRATION" at bounding box center [330, 346] width 88 height 7
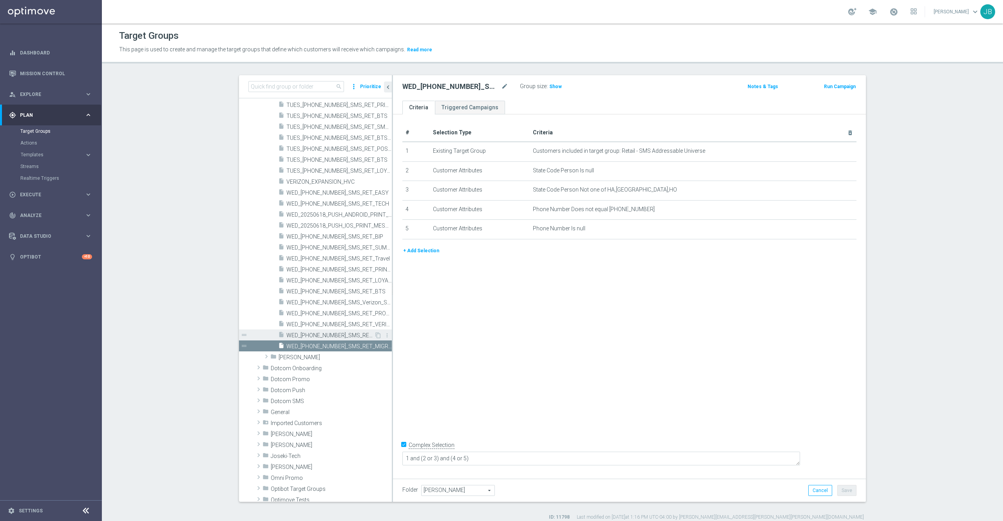
click at [310, 335] on span "WED_[PHONE_NUMBER]_SMS_RET_PRINT" at bounding box center [330, 335] width 88 height 7
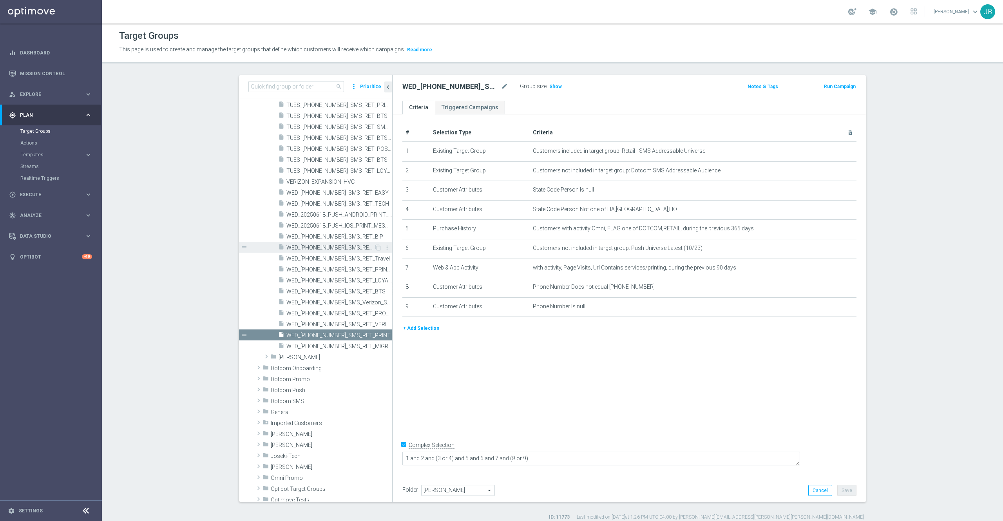
click at [314, 246] on span "WED_[PHONE_NUMBER]_SMS_RET_SUMMER_SAVINGS" at bounding box center [330, 247] width 88 height 7
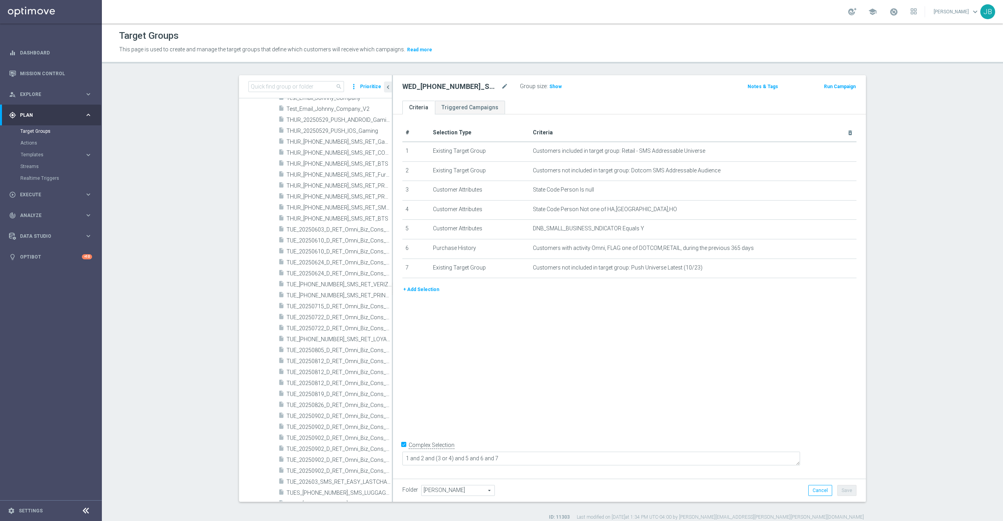
scroll to position [2014, 0]
click at [309, 233] on span "THUR_[PHONE_NUMBER]_SMS_RET_BTS" at bounding box center [330, 232] width 88 height 7
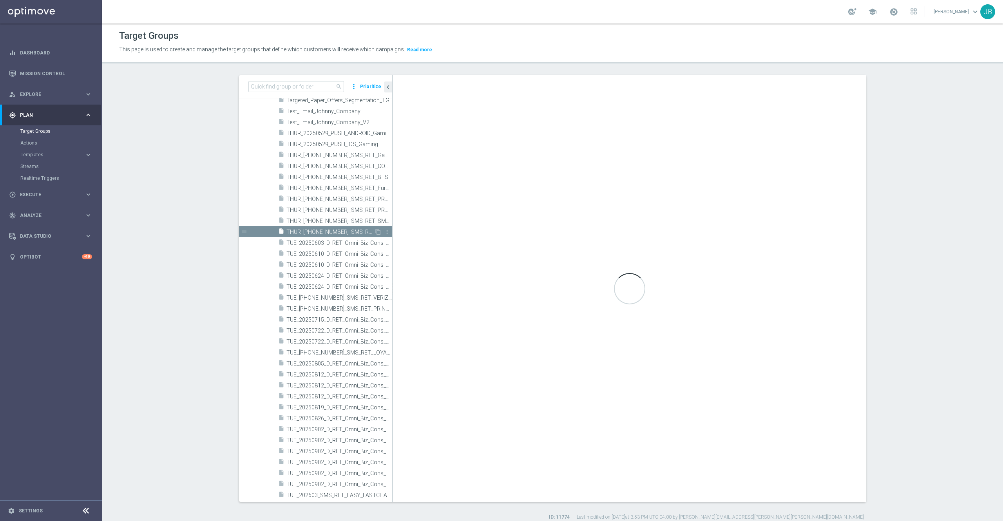
type textarea "1 and 2 and (3 or 4) and 5 and 6 and 7 and (8 or 9)"
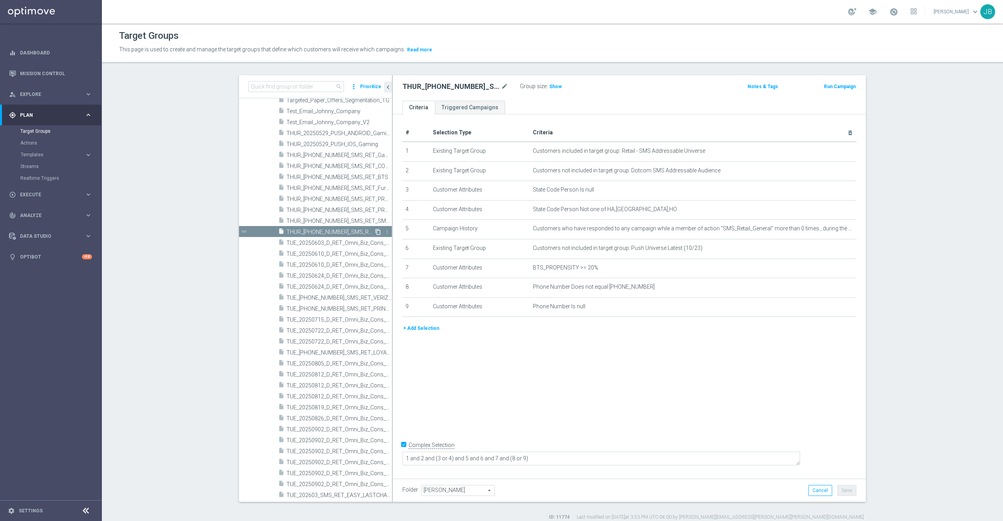
click at [375, 231] on icon "content_copy" at bounding box center [378, 232] width 6 height 6
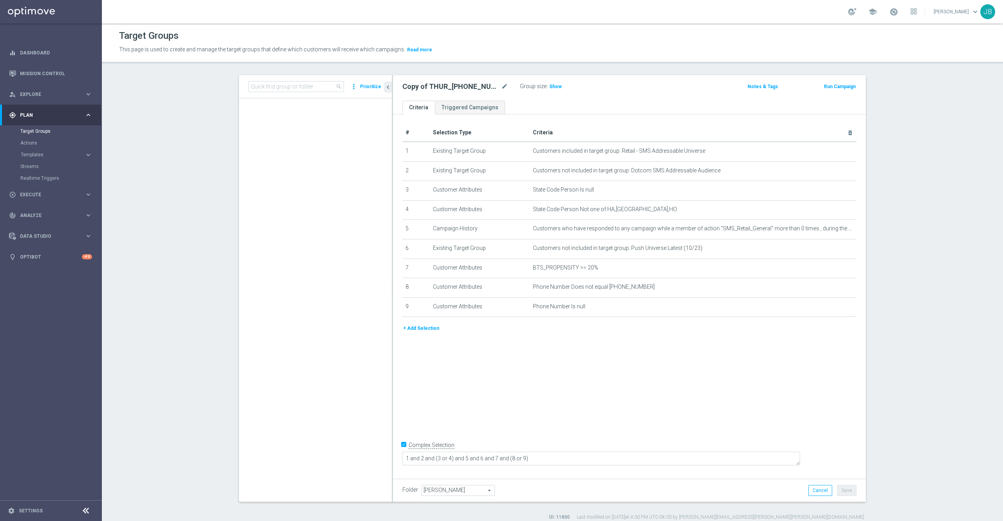
scroll to position [52, 0]
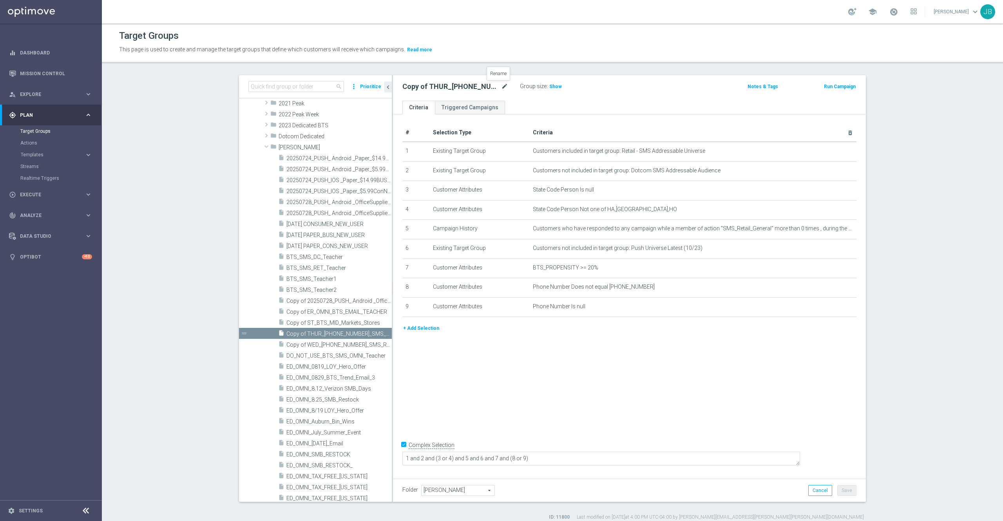
click at [501, 87] on icon "mode_edit" at bounding box center [504, 86] width 7 height 9
click at [418, 87] on input "Copy of THUR_20250904_SMS_RET_BTS" at bounding box center [455, 87] width 106 height 11
click at [480, 87] on input "THUR_[PHONE_NUMBER]_SMS_RET_BTS" at bounding box center [455, 87] width 106 height 11
type input "THUR_20250904_SMS_RET_"
click at [496, 86] on div "THUR_20250904_SMS_RET_ mode_edit" at bounding box center [460, 86] width 117 height 11
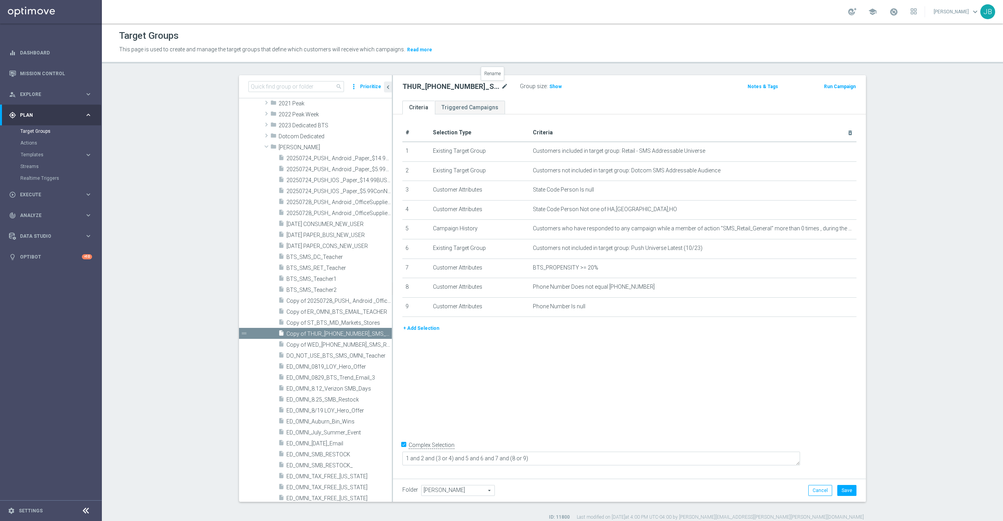
click at [501, 87] on icon "mode_edit" at bounding box center [504, 86] width 7 height 9
click at [413, 89] on input "THUR_20250904_SMS_RET_" at bounding box center [455, 87] width 106 height 11
click at [435, 87] on input "MON_20250904_SMS_RET_" at bounding box center [455, 87] width 106 height 11
click at [435, 88] on input "MON_20250904_SMS_RET_" at bounding box center [455, 87] width 106 height 11
type input "MON_20250908_SMS_RET_Printer"
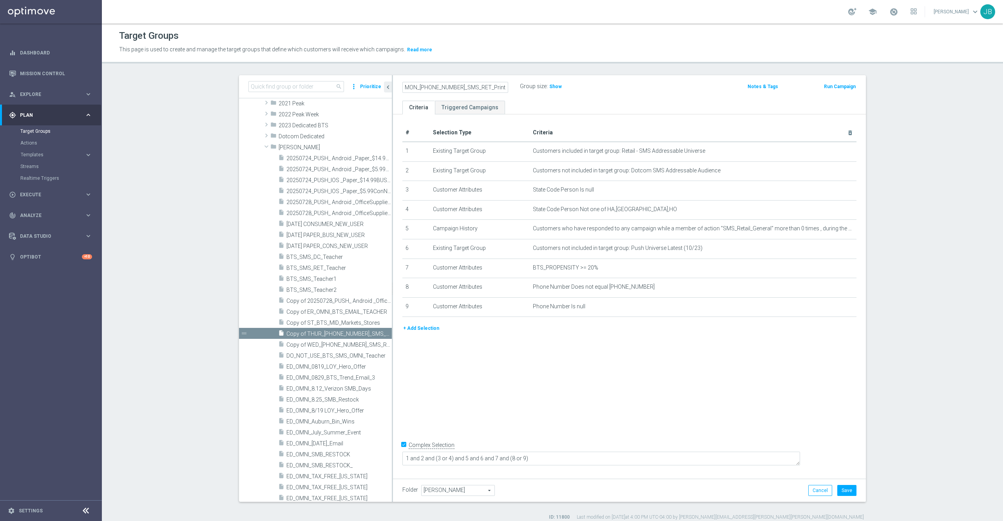
click at [701, 420] on div "# Selection Type Criteria delete_forever 1 Existing Target Group Customers incl…" at bounding box center [629, 294] width 473 height 360
click at [827, 230] on icon "mode_edit" at bounding box center [830, 229] width 6 height 6
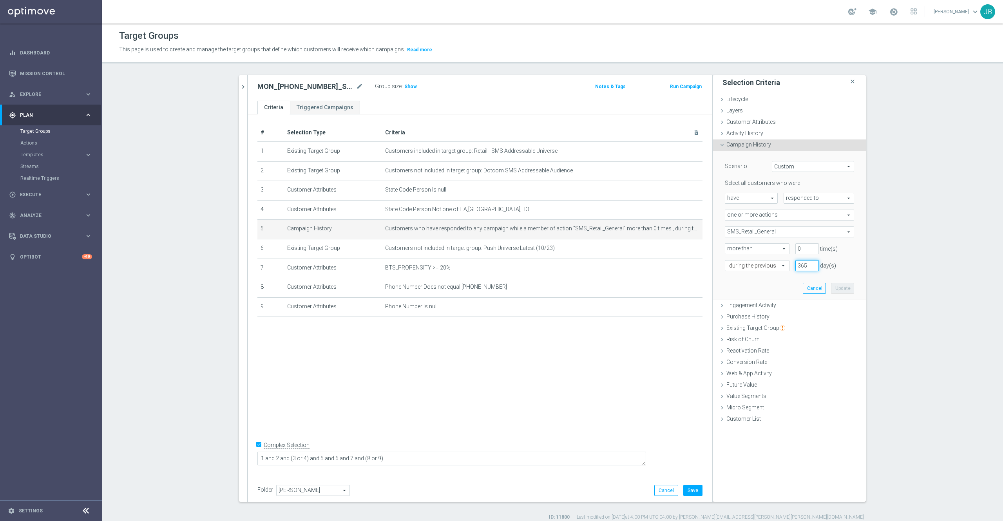
click at [801, 268] on input "365" at bounding box center [806, 265] width 23 height 11
type input "3"
type input "180"
click at [832, 293] on button "Update" at bounding box center [842, 288] width 23 height 11
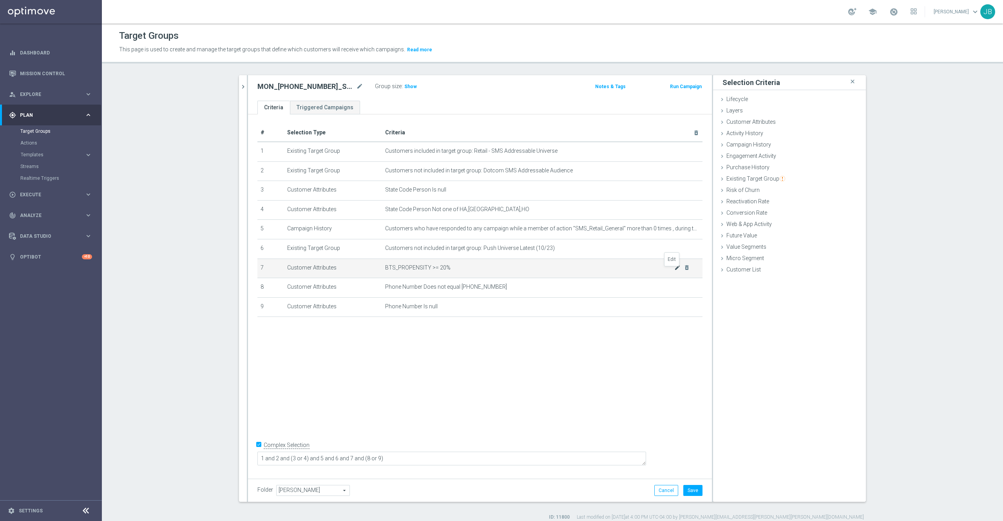
click at [674, 271] on icon "mode_edit" at bounding box center [677, 267] width 6 height 6
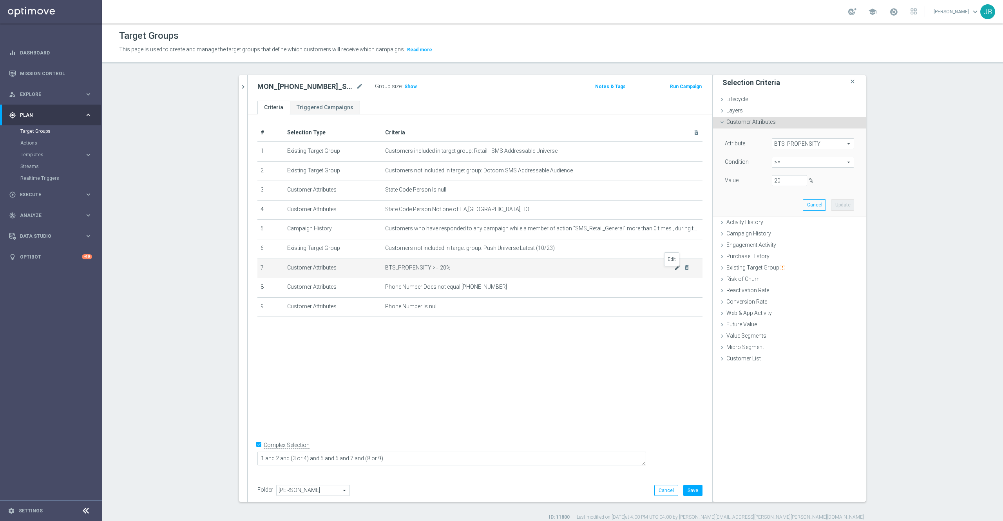
click at [674, 271] on icon "mode_edit" at bounding box center [677, 267] width 6 height 6
click at [748, 316] on span "Web & App Activity" at bounding box center [748, 313] width 45 height 6
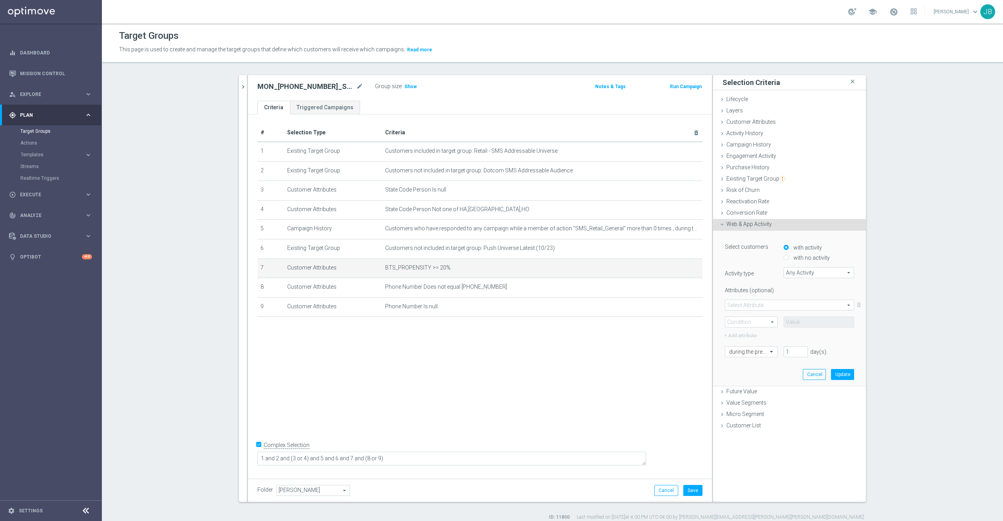
click at [793, 275] on span "Any Activity" at bounding box center [819, 272] width 70 height 10
click at [795, 294] on span "Page Visits" at bounding box center [818, 294] width 63 height 6
type input "Page Visits"
click at [762, 302] on span at bounding box center [789, 305] width 128 height 10
click at [743, 345] on span "Url" at bounding box center [789, 347] width 121 height 6
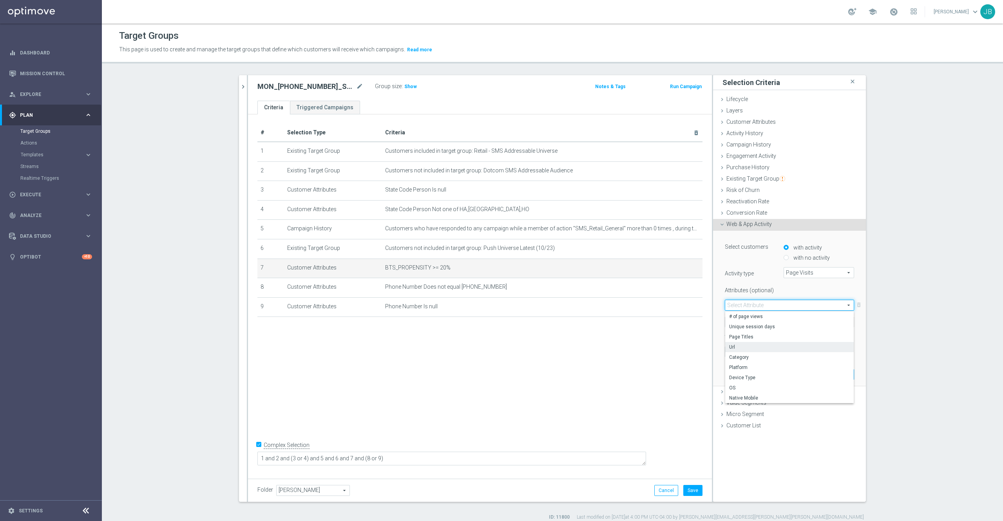
type input "Url"
click at [746, 324] on span at bounding box center [751, 322] width 52 height 10
click at [737, 375] on span "Contains" at bounding box center [751, 374] width 44 height 6
type input "Contains"
click at [798, 319] on input "text" at bounding box center [818, 321] width 70 height 11
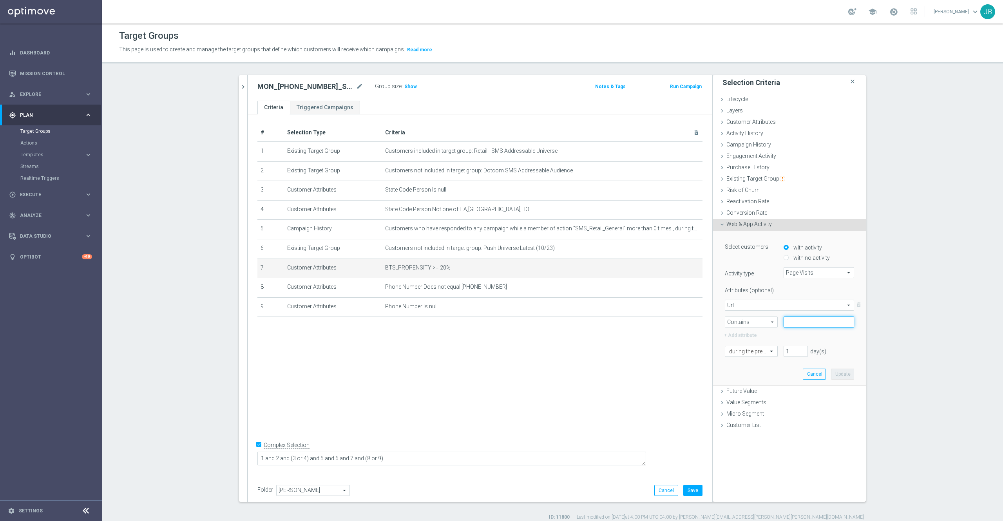
paste input "cat_SC5435"
type input "cat_SC5435"
click at [783, 350] on input "1" at bounding box center [795, 351] width 24 height 11
type input "9"
type input "180"
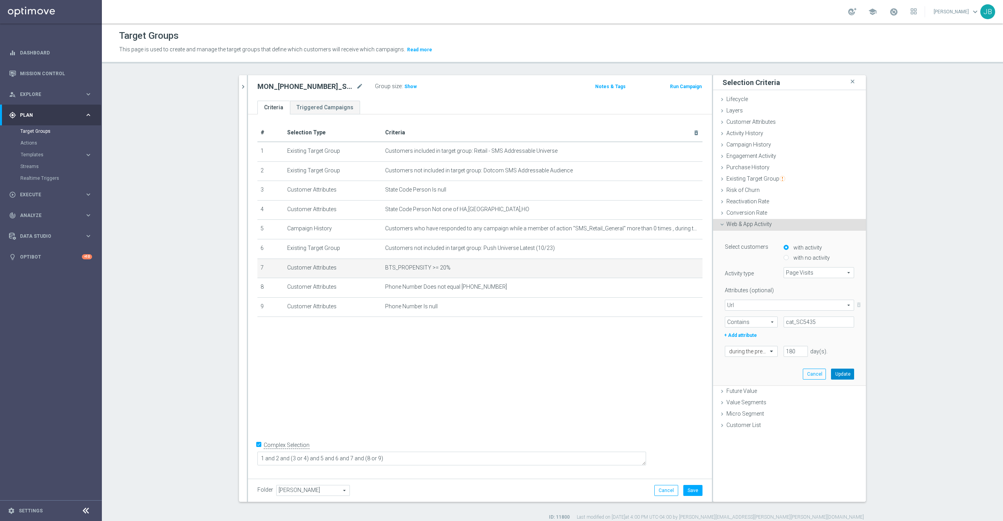
click at [834, 373] on button "Update" at bounding box center [842, 374] width 23 height 11
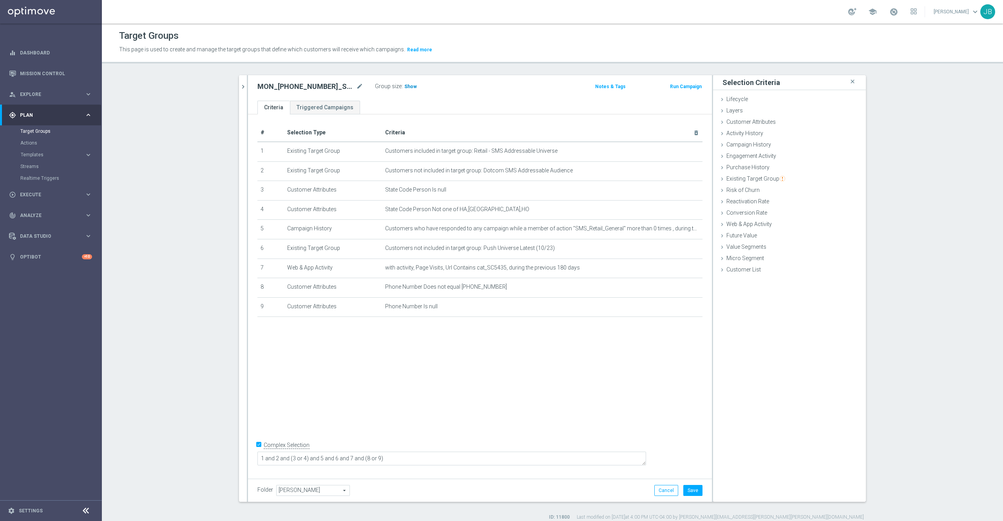
click at [405, 86] on span "Show" at bounding box center [410, 86] width 13 height 5
click at [687, 488] on button "Save" at bounding box center [692, 490] width 19 height 11
click at [239, 89] on icon "chevron_right" at bounding box center [242, 86] width 7 height 7
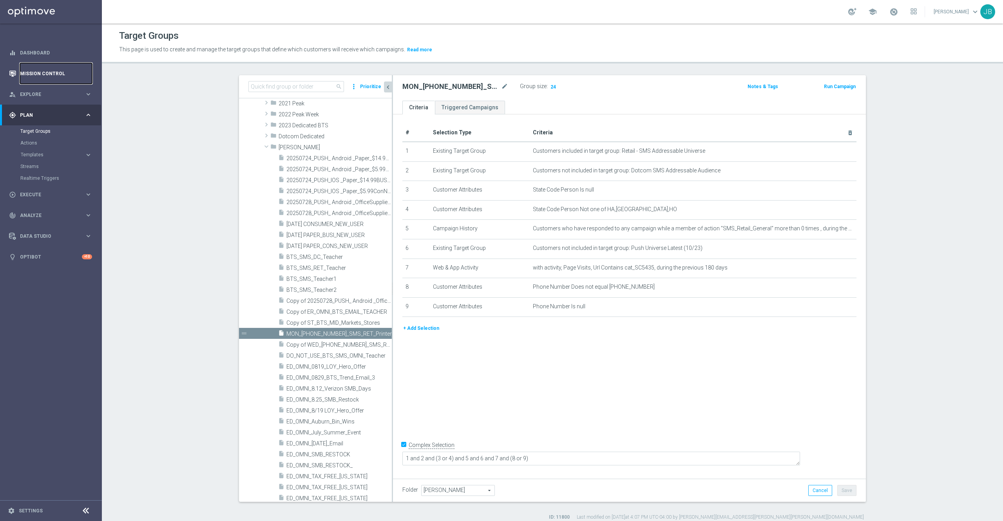
click at [62, 73] on link "Mission Control" at bounding box center [56, 73] width 72 height 21
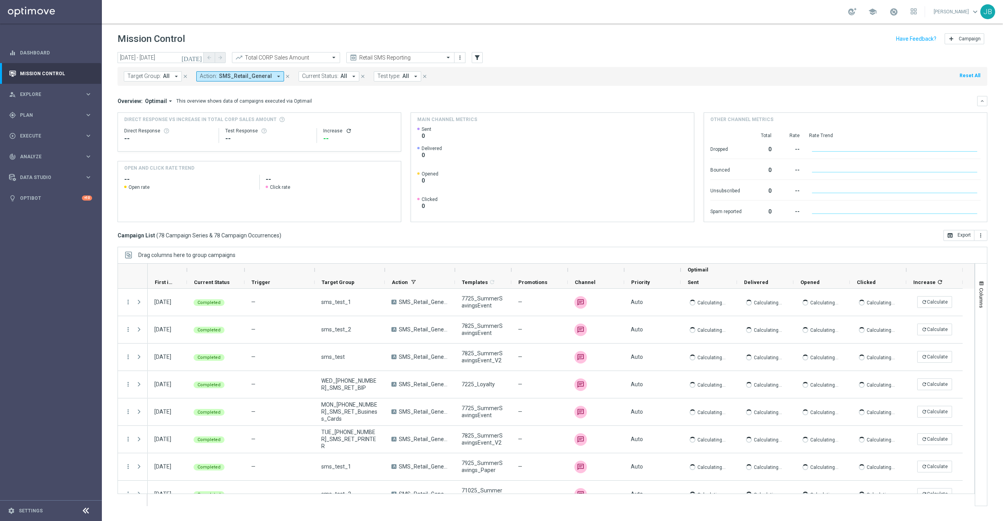
click at [196, 56] on icon "today" at bounding box center [191, 57] width 21 height 7
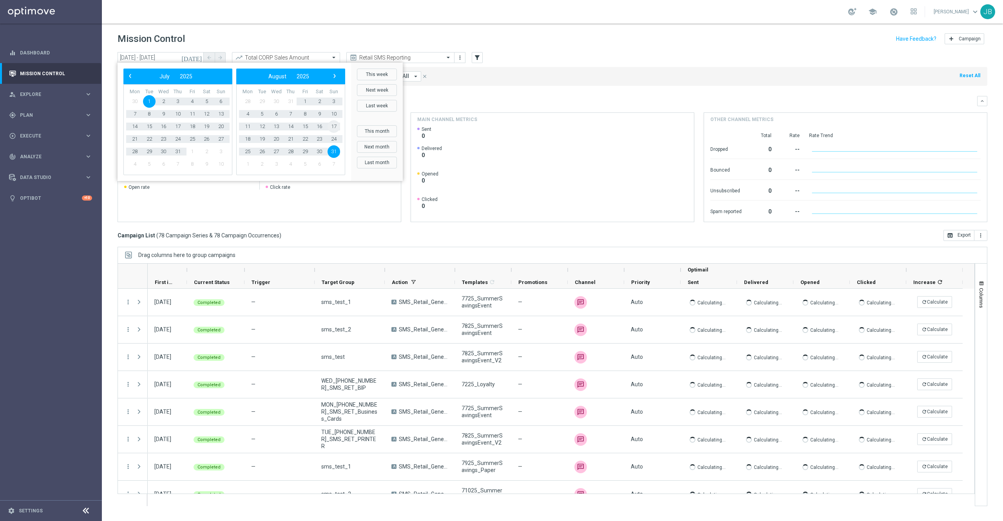
click at [334, 125] on span "17" at bounding box center [333, 126] width 13 height 13
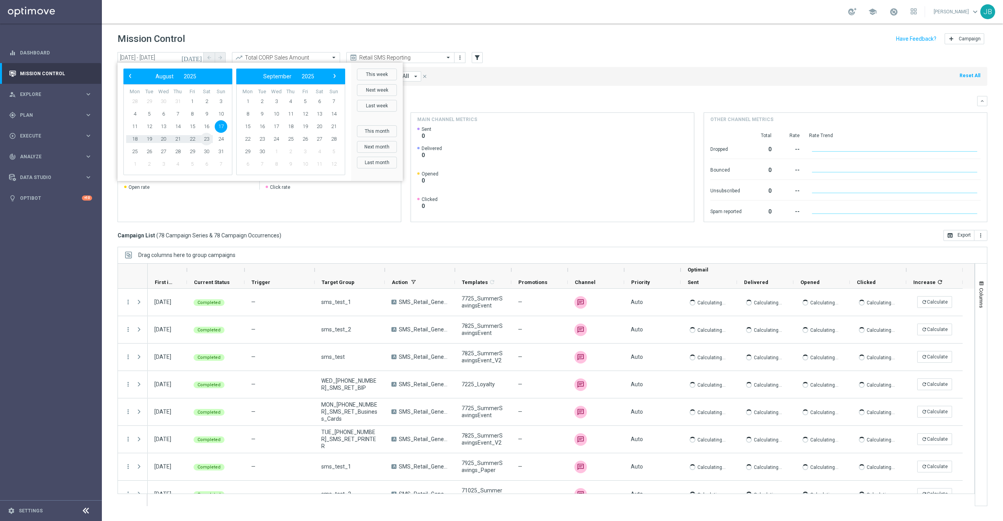
click at [206, 139] on span "23" at bounding box center [206, 139] width 13 height 13
type input "17 Aug 2025 - 23 Aug 2025"
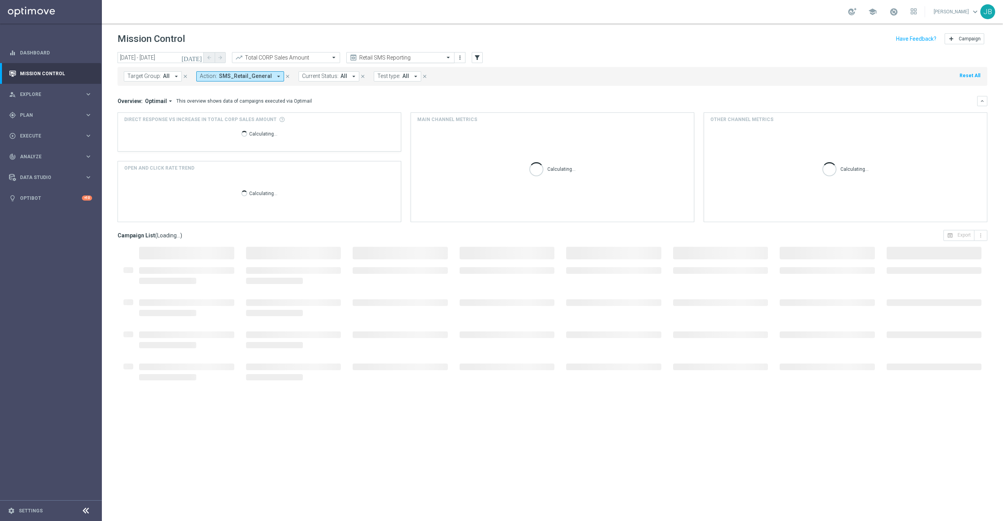
click at [419, 56] on input "text" at bounding box center [392, 57] width 84 height 7
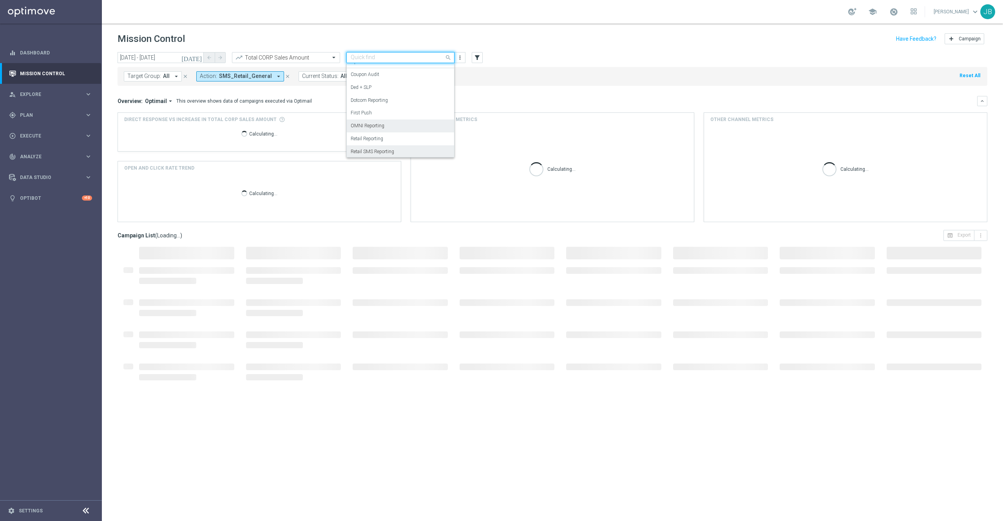
scroll to position [60, 0]
click at [379, 111] on label "OMNI Reporting" at bounding box center [367, 111] width 34 height 7
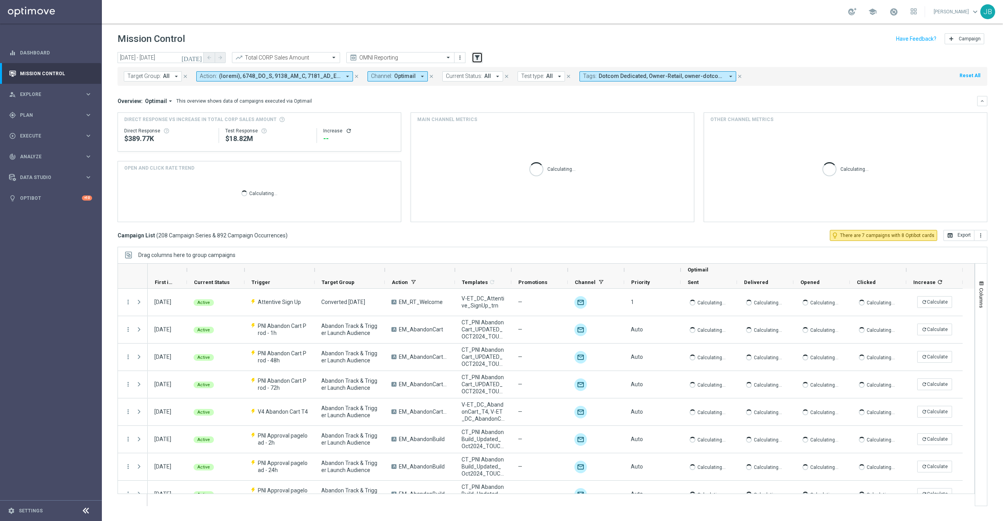
click at [479, 54] on icon "filter_alt" at bounding box center [476, 57] width 7 height 7
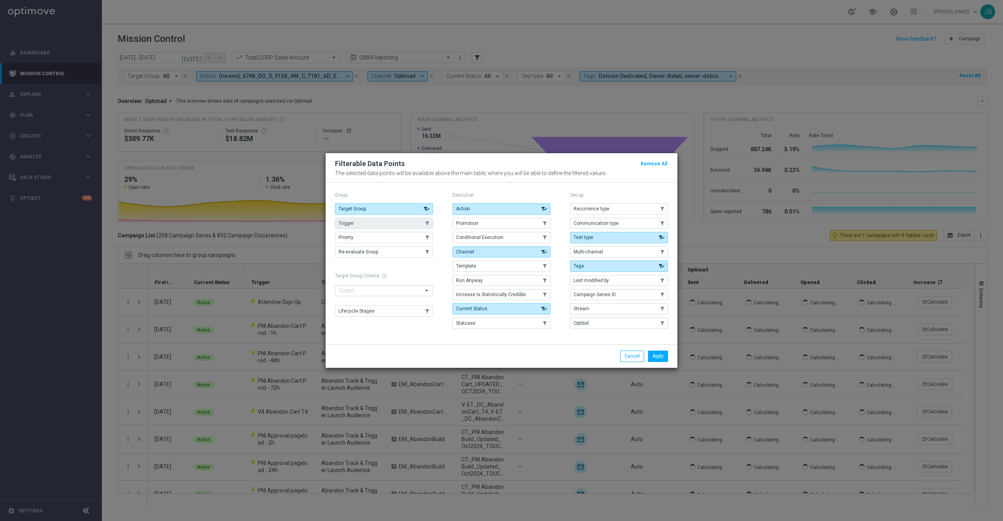
click at [396, 224] on button "Trigger" at bounding box center [384, 223] width 98 height 11
click at [658, 355] on button "Apply" at bounding box center [658, 355] width 20 height 11
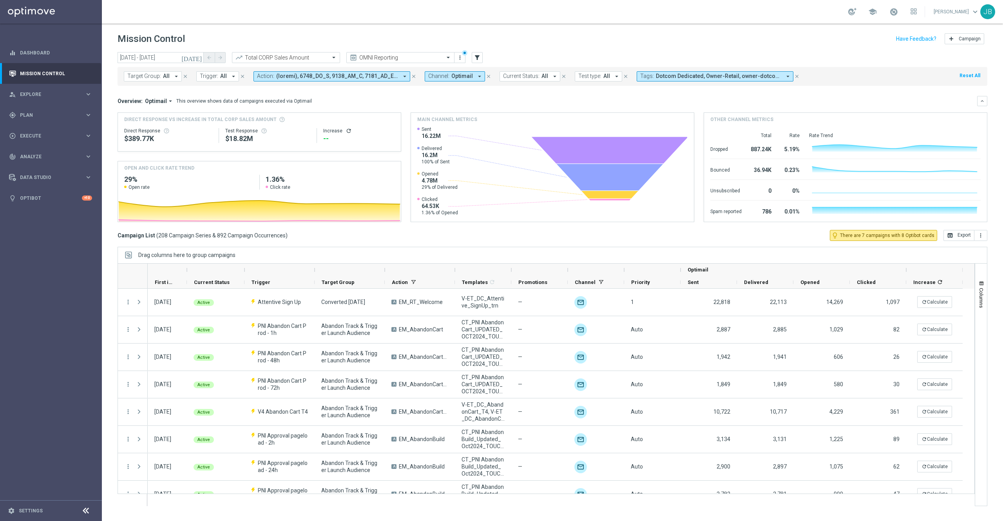
click at [222, 76] on span "All" at bounding box center [223, 76] width 7 height 7
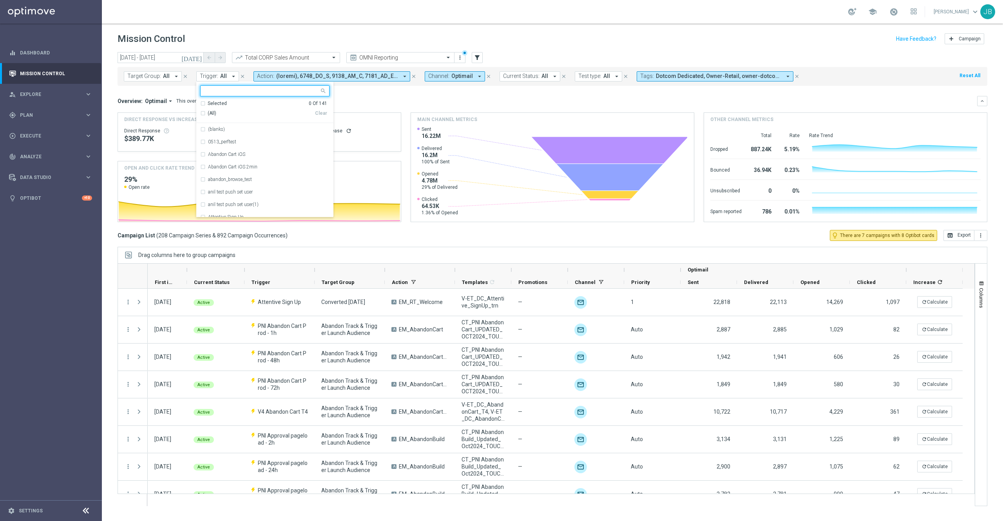
click at [231, 87] on div at bounding box center [260, 91] width 119 height 10
click at [203, 116] on div "(All Search Results)" at bounding box center [257, 113] width 115 height 7
type input "abandon"
click at [417, 101] on div "Overview: Optimail arrow_drop_down This overview shows data of campaigns execut…" at bounding box center [546, 101] width 859 height 7
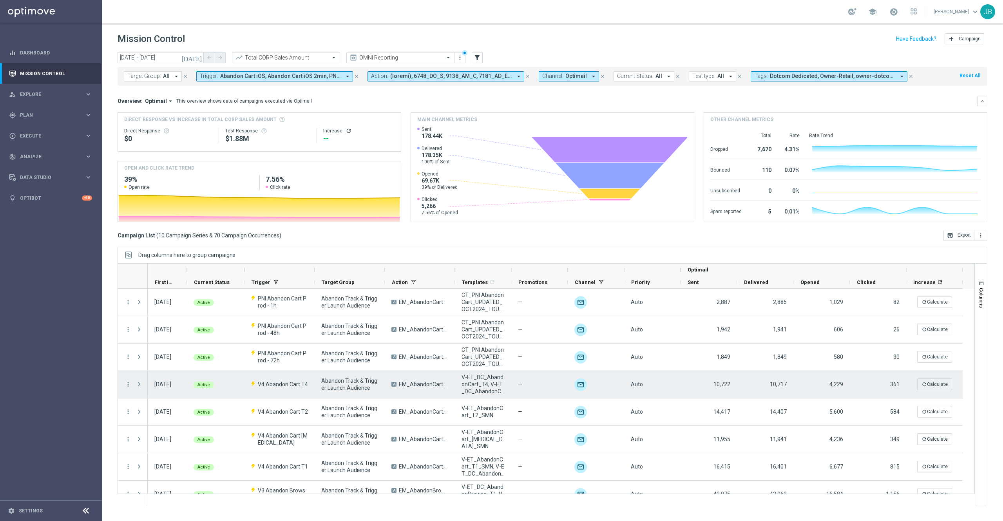
scroll to position [69, 0]
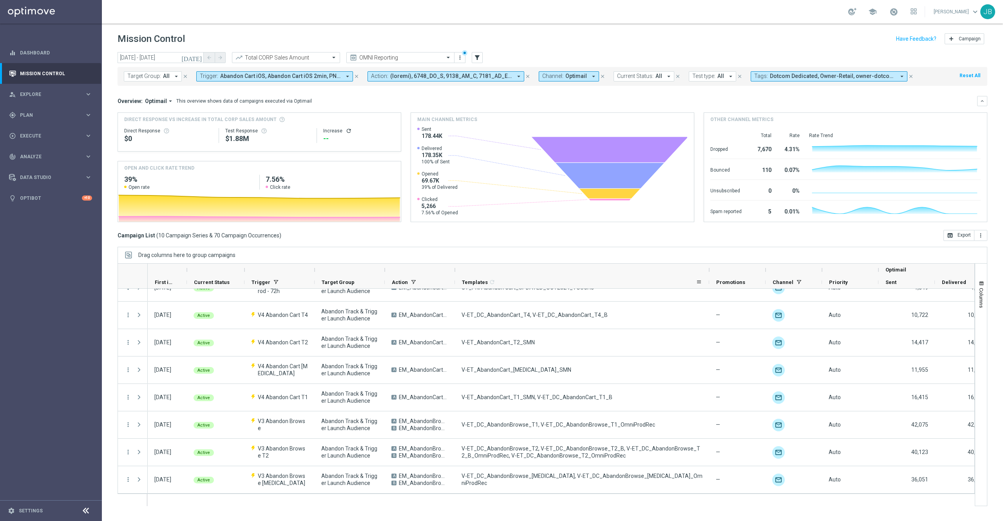
drag, startPoint x: 511, startPoint y: 270, endPoint x: 708, endPoint y: 283, distance: 198.2
click at [708, 283] on div "Optimail First in Range" at bounding box center [654, 276] width 1012 height 25
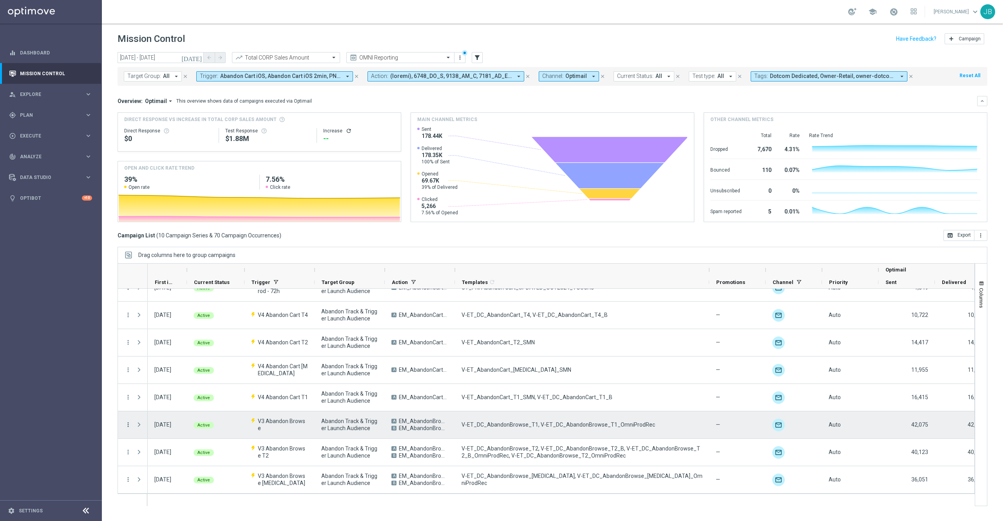
click at [130, 423] on icon "more_vert" at bounding box center [128, 424] width 7 height 7
click at [175, 440] on span "Campaign Metrics" at bounding box center [164, 440] width 41 height 5
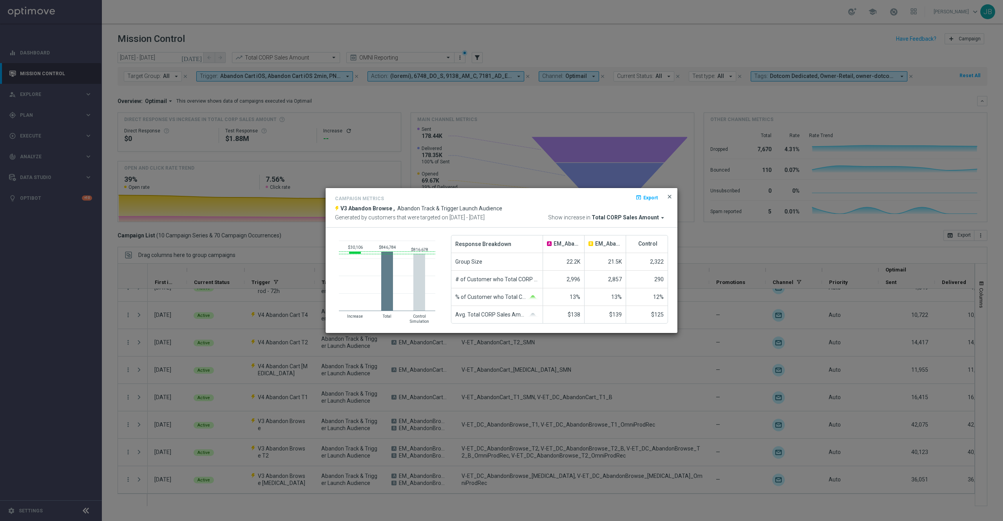
click at [667, 198] on span "close" at bounding box center [669, 196] width 6 height 6
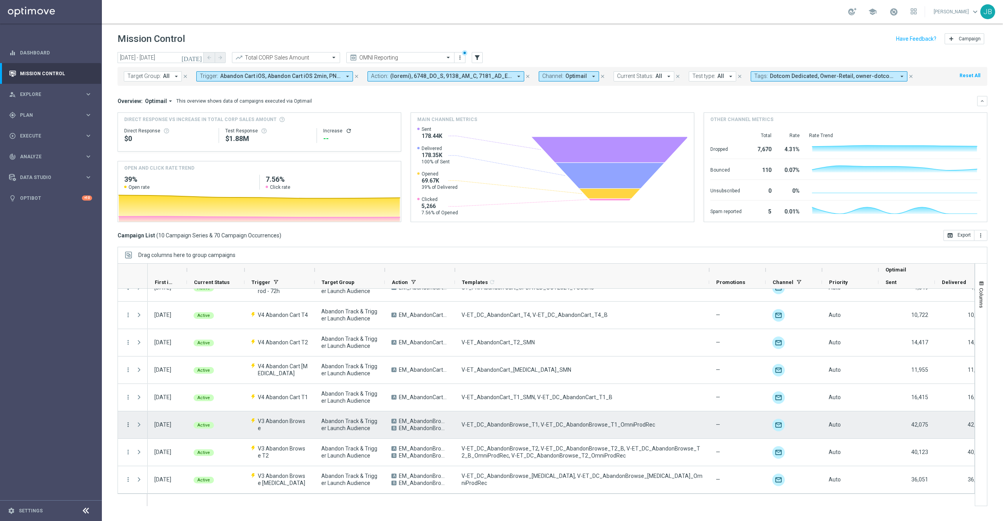
click at [130, 425] on icon "more_vert" at bounding box center [128, 424] width 7 height 7
click at [171, 453] on span "Channel Metrics" at bounding box center [162, 451] width 37 height 5
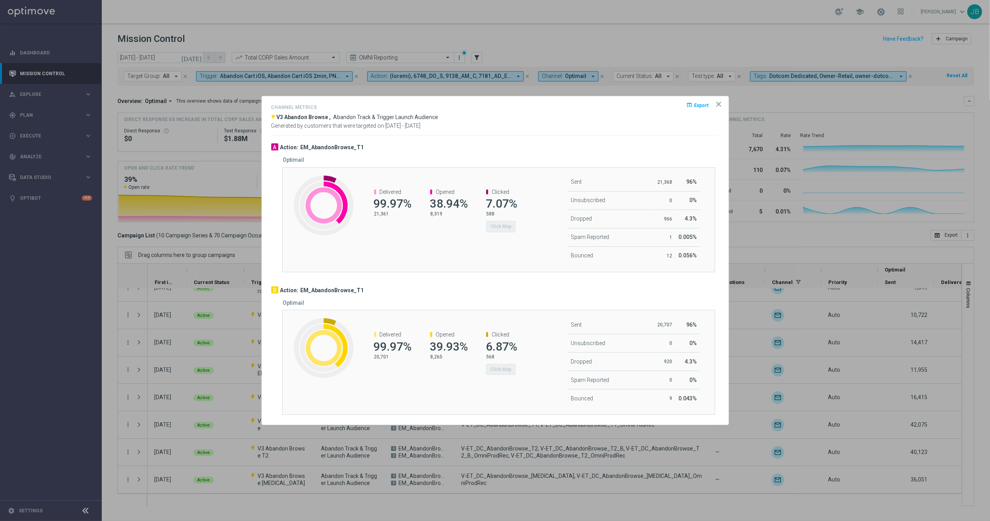
click at [721, 105] on icon "icon" at bounding box center [719, 104] width 4 height 4
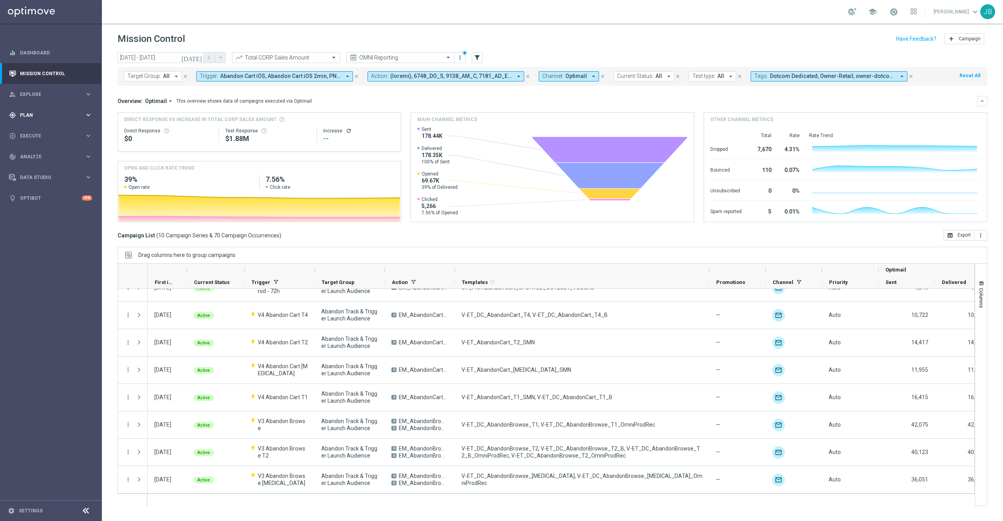
click at [63, 110] on div "gps_fixed Plan keyboard_arrow_right" at bounding box center [50, 115] width 101 height 21
click at [52, 130] on link "Target Groups" at bounding box center [50, 131] width 61 height 6
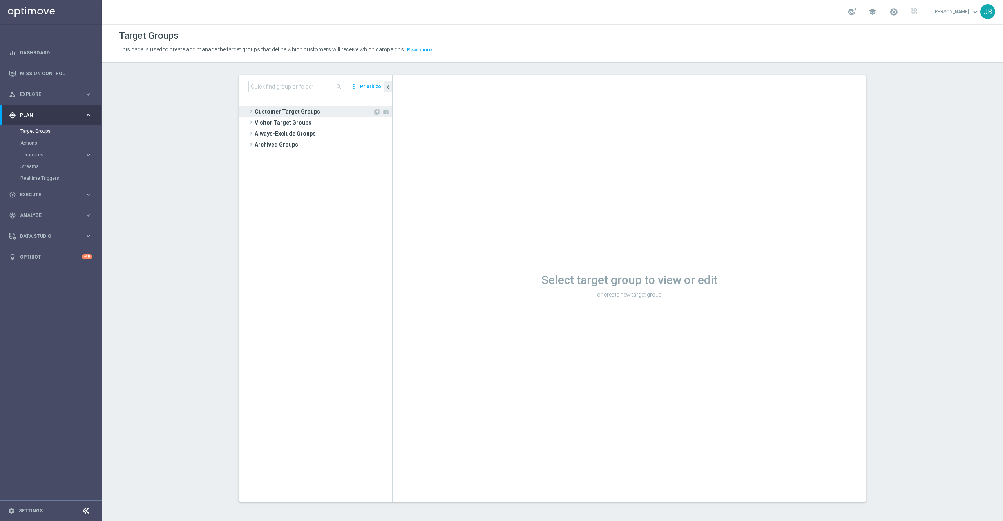
click at [301, 112] on span "Customer Target Groups" at bounding box center [314, 111] width 118 height 11
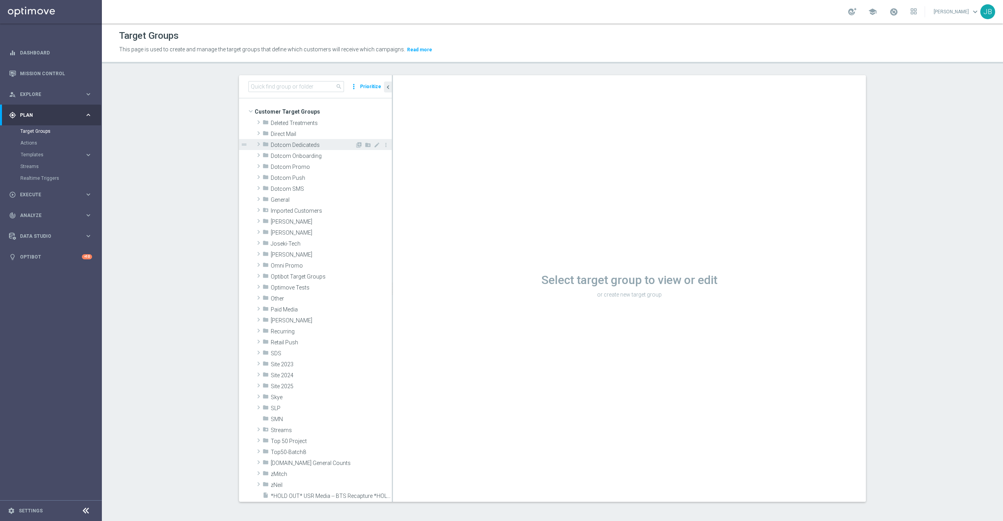
click at [303, 149] on div "folder Dotcom Dedicateds" at bounding box center [308, 144] width 92 height 11
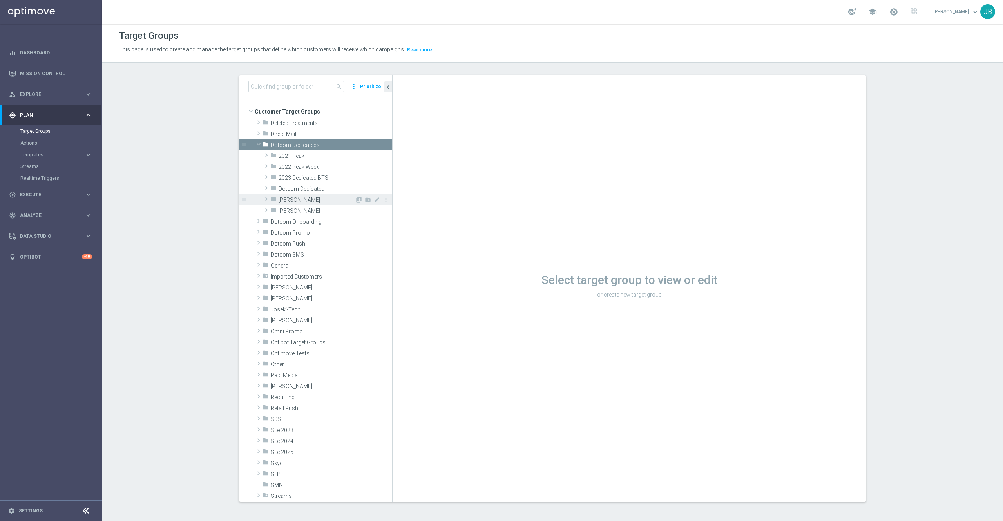
click at [288, 197] on span "[PERSON_NAME]" at bounding box center [316, 200] width 76 height 7
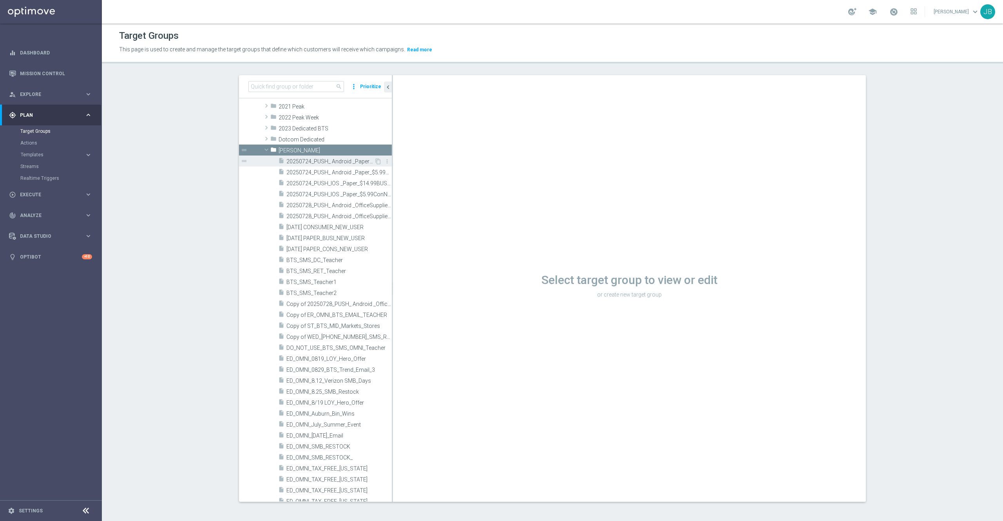
scroll to position [49, 0]
click at [356, 150] on icon "library_add" at bounding box center [359, 151] width 6 height 6
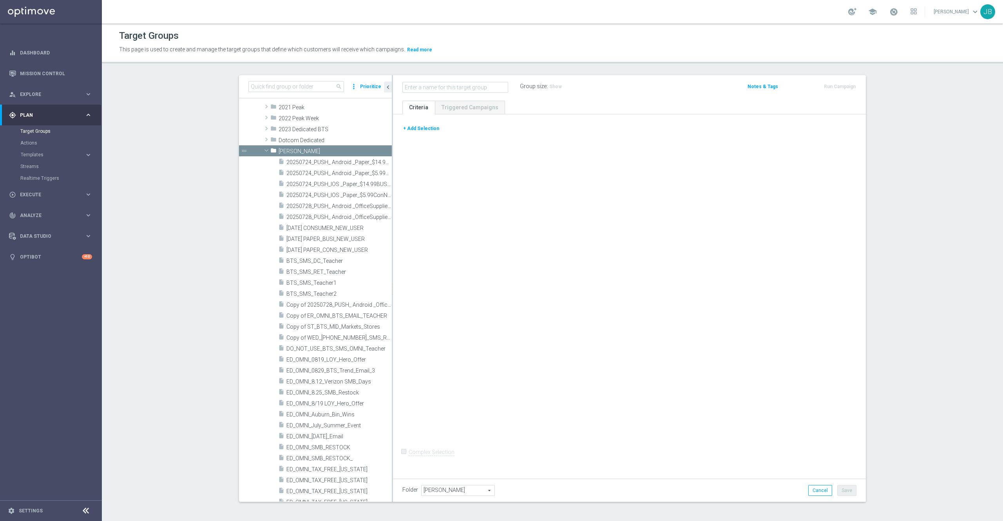
click at [443, 83] on input "text" at bounding box center [455, 87] width 106 height 11
type input "ED_OMNI_0902"
click at [455, 88] on div "ED_OMNI_0902 mode_edit" at bounding box center [437, 86] width 70 height 11
click at [454, 87] on icon "mode_edit" at bounding box center [457, 86] width 7 height 9
click at [453, 91] on input "ED_OMNI_0902" at bounding box center [455, 87] width 106 height 11
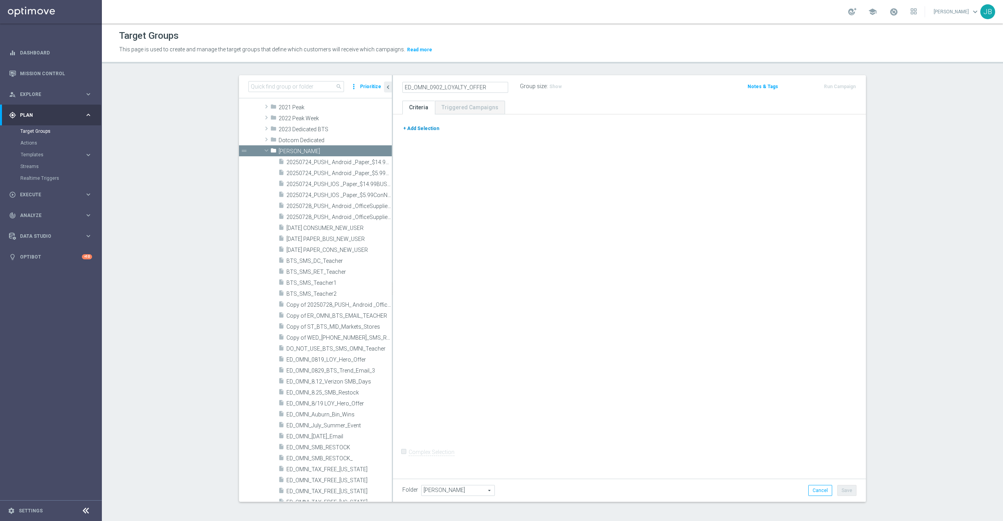
type input "ED_OMNI_0902_LOYALTY_OFFER"
click at [421, 126] on button "+ Add Selection" at bounding box center [421, 128] width 38 height 9
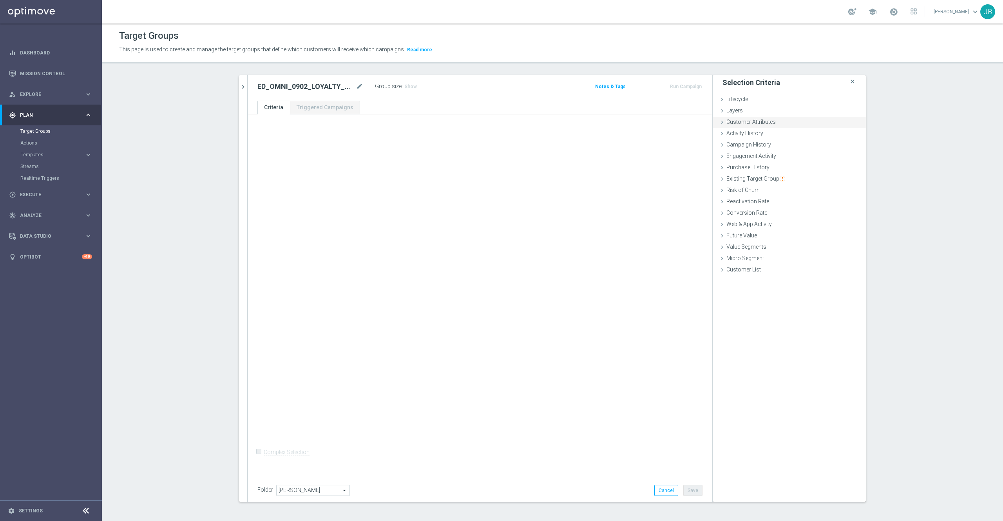
click at [758, 119] on span "Customer Attributes" at bounding box center [750, 122] width 49 height 6
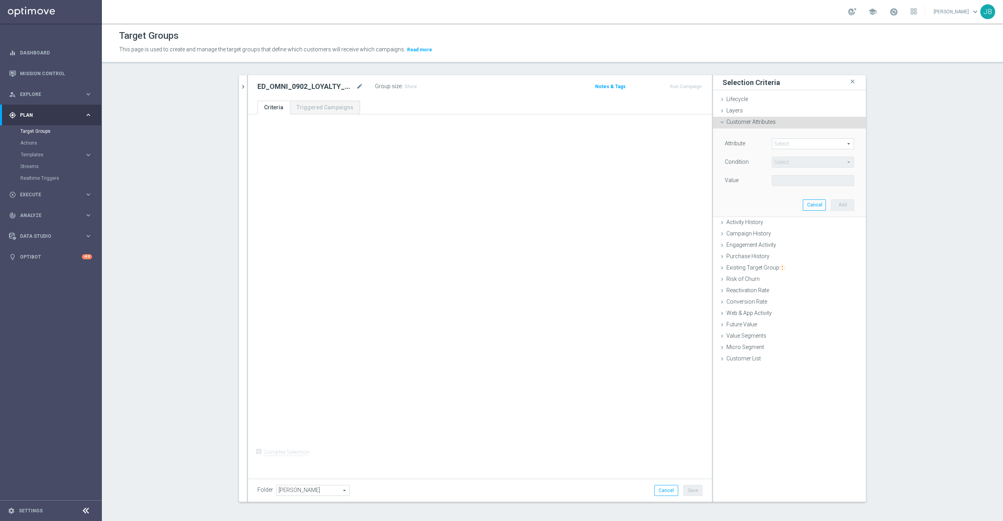
click at [776, 138] on div "Attribute Select arrow_drop_down search Condition Select arrow_drop_down search…" at bounding box center [789, 172] width 141 height 88
click at [782, 145] on span at bounding box center [812, 144] width 81 height 10
click at [782, 145] on input "search" at bounding box center [812, 143] width 82 height 11
type input "ocp"
click at [788, 156] on span "Ocp Segment" at bounding box center [812, 155] width 74 height 6
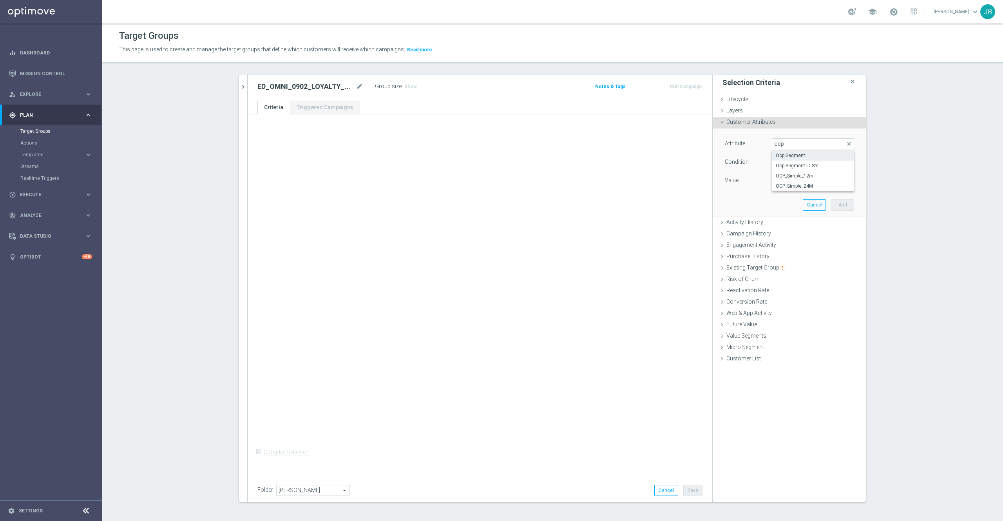
type input "Ocp Segment"
click at [798, 177] on span at bounding box center [812, 180] width 81 height 10
click at [780, 165] on span "Equals" at bounding box center [812, 162] width 81 height 10
click at [788, 265] on span "One of" at bounding box center [812, 265] width 74 height 6
type input "One of"
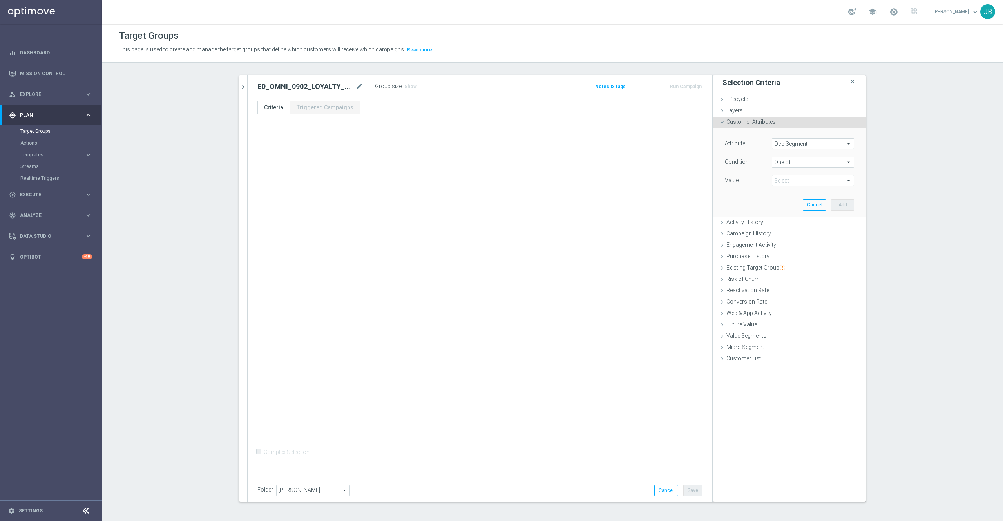
click at [790, 182] on span at bounding box center [812, 180] width 81 height 10
click at [788, 206] on span "DOTCOM" at bounding box center [817, 202] width 71 height 6
click at [782, 205] on input "DOTCOM" at bounding box center [779, 202] width 5 height 5
checkbox input "true"
type input "DOTCOM"
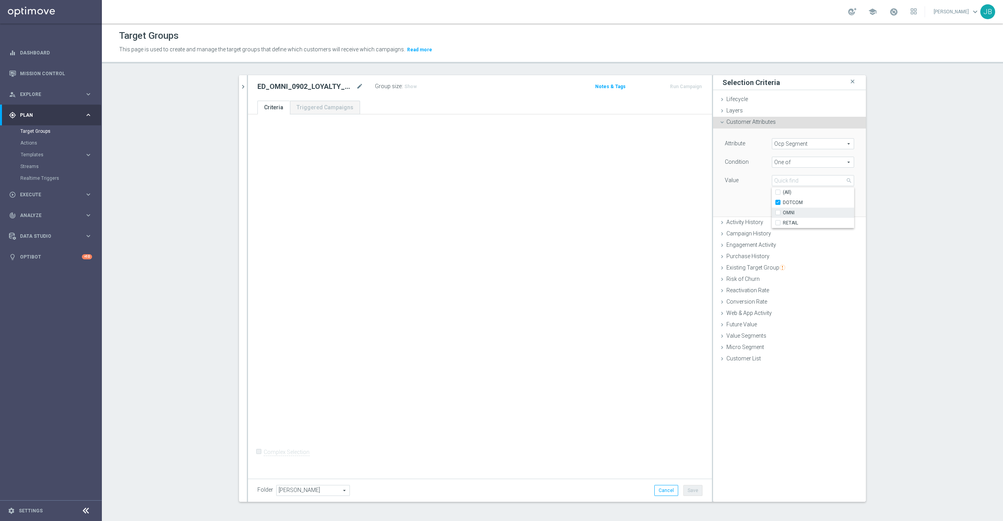
click at [787, 215] on span "OMNI" at bounding box center [817, 213] width 71 height 6
click at [782, 215] on input "OMNI" at bounding box center [779, 212] width 5 height 5
checkbox input "true"
type input "Selected 2 of 3"
click at [782, 224] on span "RETAIL" at bounding box center [817, 223] width 71 height 6
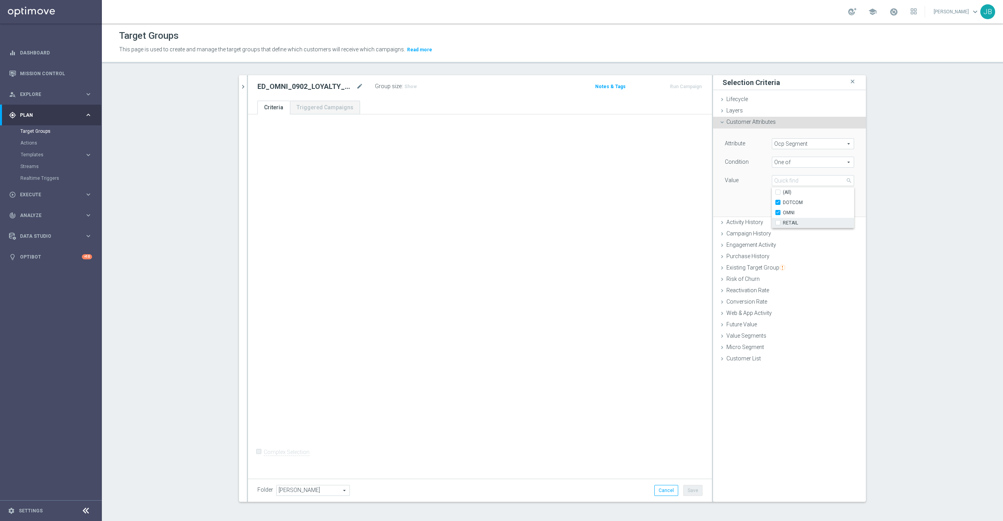
click at [779, 224] on input "RETAIL" at bounding box center [779, 222] width 5 height 5
checkbox input "true"
type input "Selected 3 of 3"
checkbox input "true"
click at [750, 204] on div "Attribute Ocp Segment Ocp Segment arrow_drop_down search Condition One of One o…" at bounding box center [789, 172] width 141 height 88
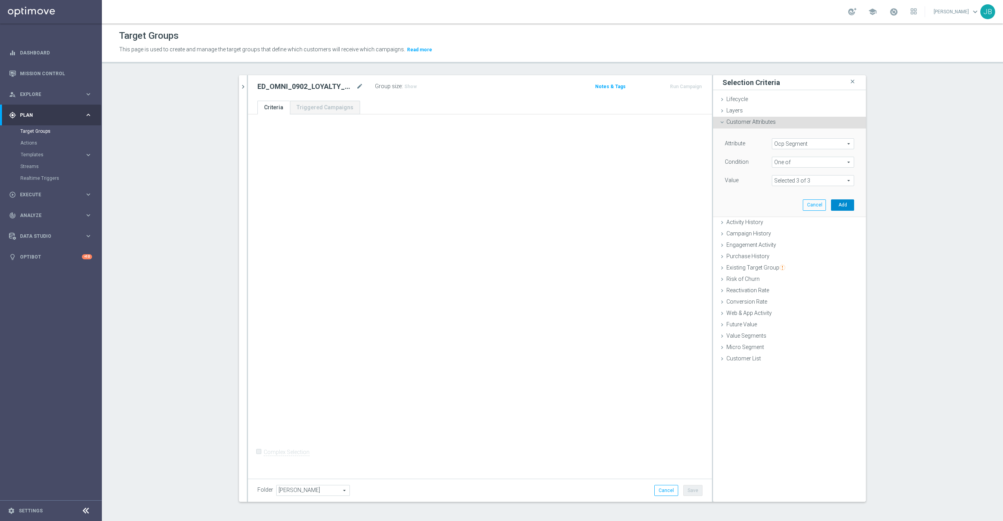
click at [837, 203] on button "Add" at bounding box center [842, 204] width 23 height 11
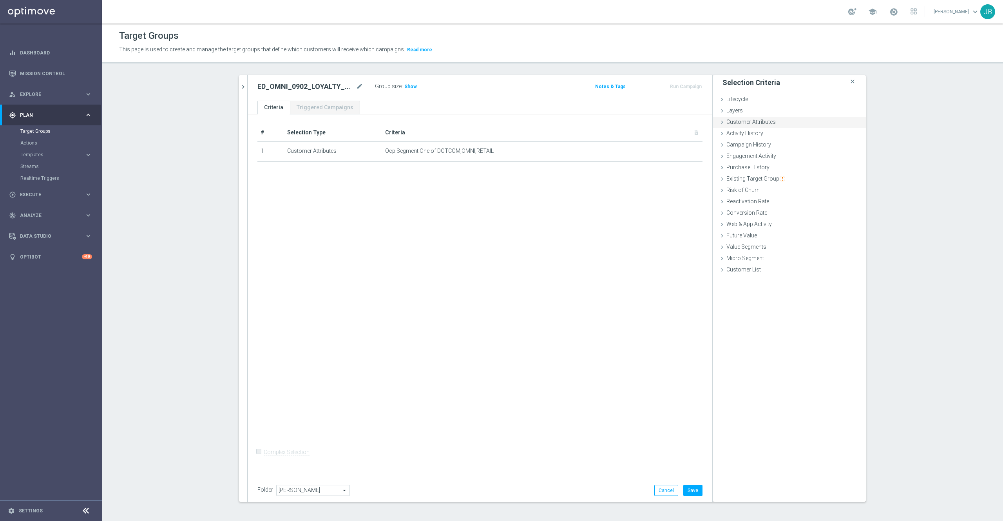
click at [779, 126] on div "Customer Attributes done selection saved" at bounding box center [789, 123] width 153 height 12
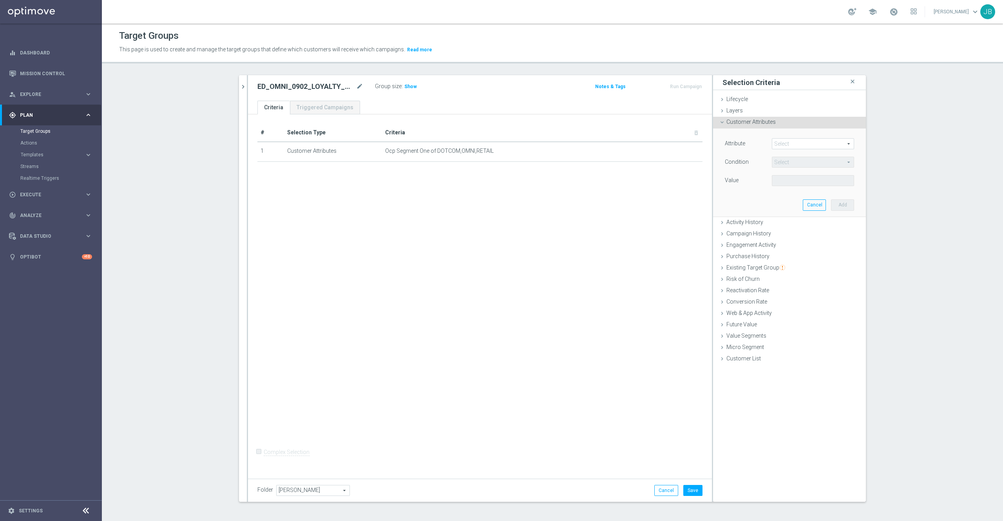
click at [785, 143] on span at bounding box center [812, 144] width 81 height 10
click at [785, 143] on input "search" at bounding box center [812, 143] width 82 height 11
type input "del"
click at [805, 172] on label "Deliverability Score" at bounding box center [812, 176] width 82 height 10
type input "Deliverability Score"
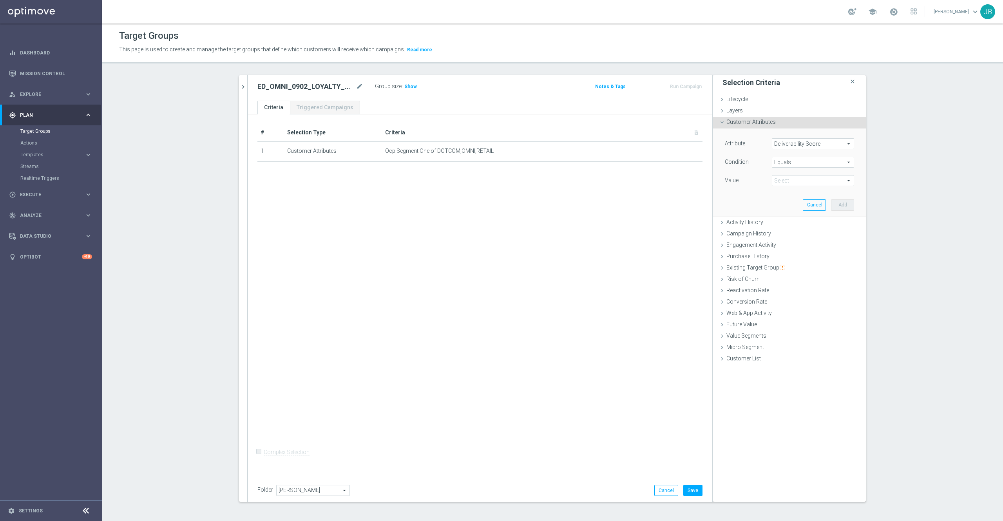
click at [801, 180] on span at bounding box center [812, 180] width 81 height 10
click at [780, 168] on div "Equals Equals arrow_drop_down search" at bounding box center [812, 162] width 82 height 11
click at [784, 266] on span "One of" at bounding box center [812, 265] width 74 height 6
type input "One of"
click at [790, 183] on span at bounding box center [812, 180] width 81 height 10
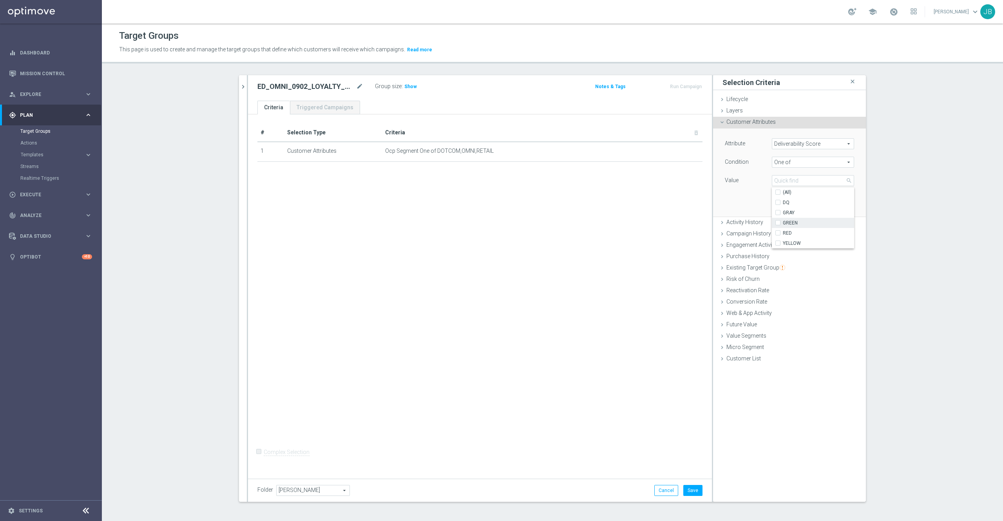
click at [777, 224] on input "GREEN" at bounding box center [779, 222] width 5 height 5
checkbox input "true"
type input "GREEN"
click at [771, 236] on div "RED" at bounding box center [812, 233] width 82 height 10
click at [782, 230] on label "RED" at bounding box center [817, 233] width 71 height 10
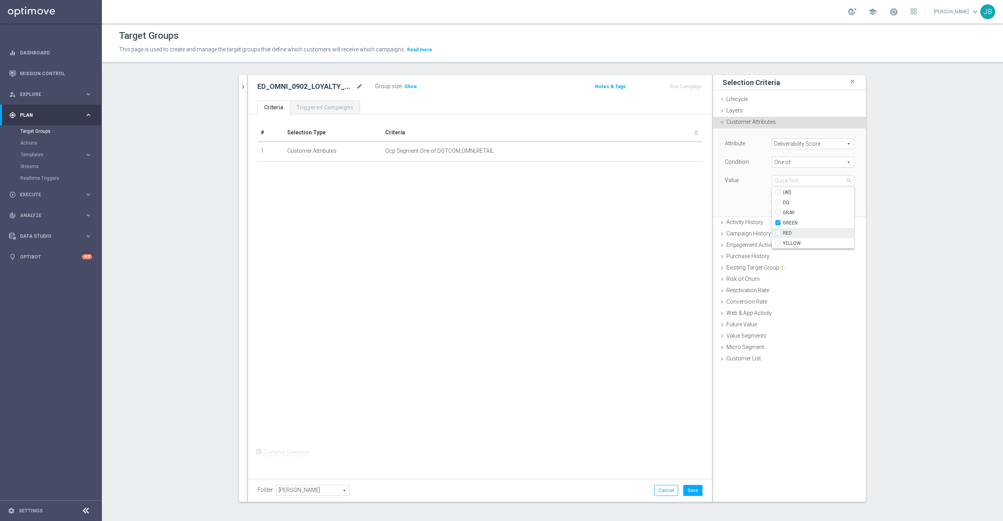
click at [777, 231] on input "RED" at bounding box center [779, 233] width 5 height 5
checkbox input "true"
type input "Selected 2 of 5"
click at [771, 240] on div "YELLOW" at bounding box center [812, 243] width 82 height 10
click at [777, 242] on input "YELLOW" at bounding box center [779, 243] width 5 height 5
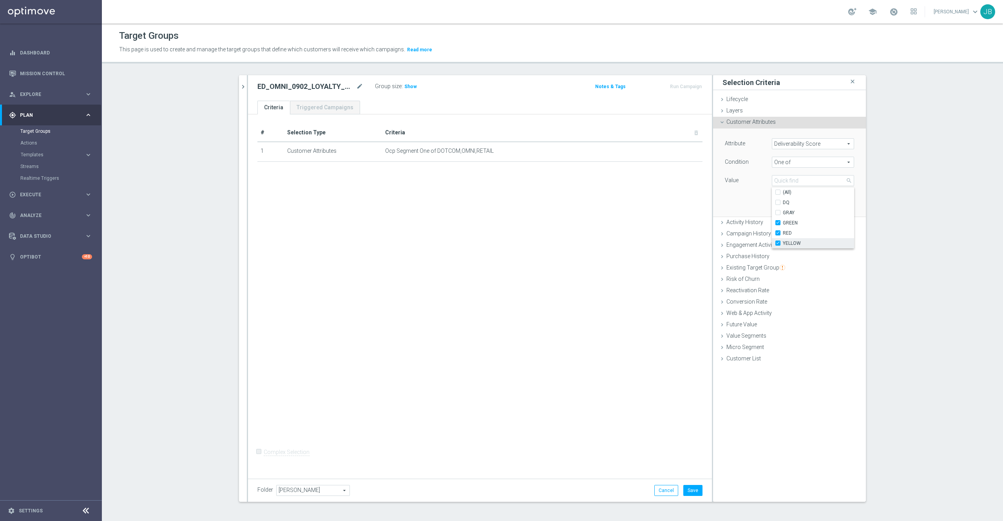
checkbox input "true"
type input "Selected 3 of 5"
click at [738, 196] on div "Attribute Deliverability Score Deliverability Score arrow_drop_down search Cond…" at bounding box center [789, 172] width 141 height 88
click at [835, 206] on button "Add" at bounding box center [842, 204] width 23 height 11
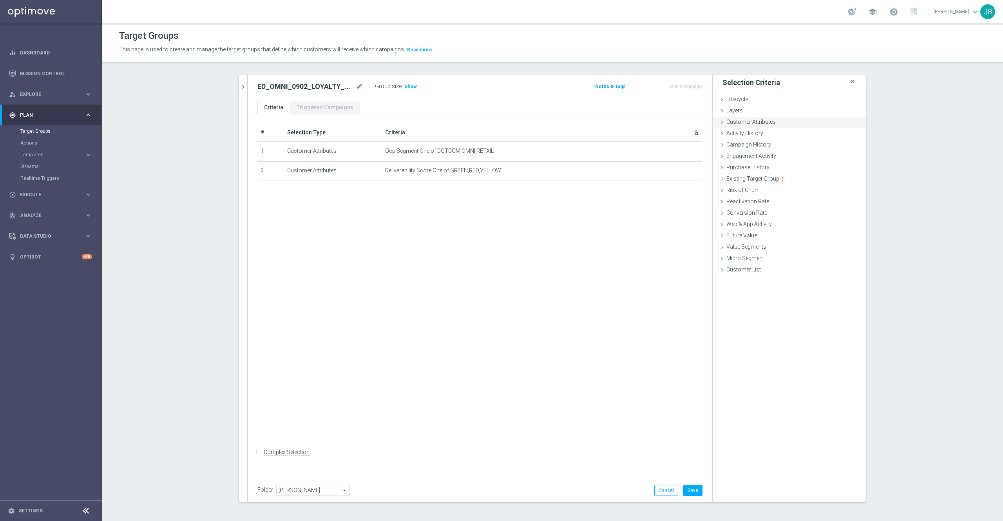
click at [766, 122] on span "Customer Attributes" at bounding box center [750, 122] width 49 height 6
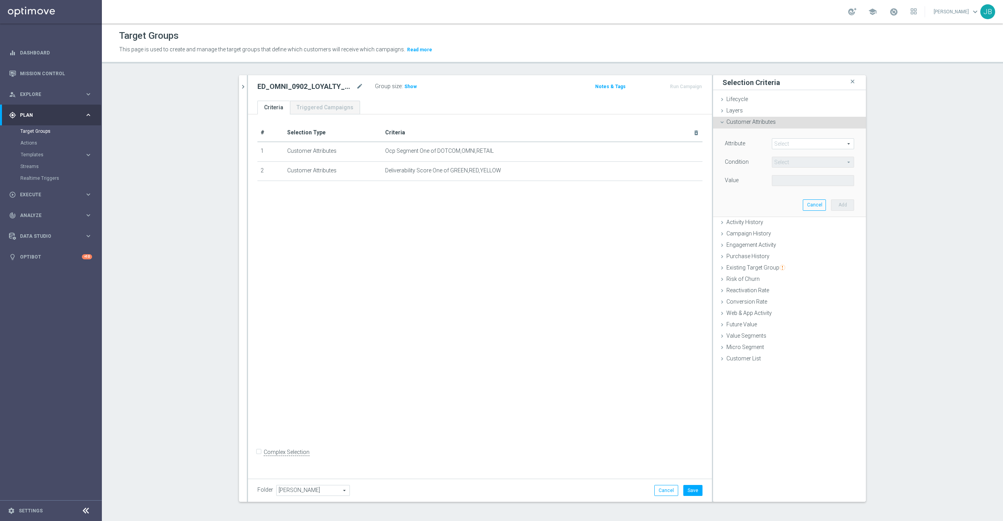
click at [780, 144] on span at bounding box center [812, 144] width 81 height 10
click at [780, 144] on input "search" at bounding box center [812, 143] width 82 height 11
type input "easy"
click at [790, 154] on span "SLP Easy Rewards Number" at bounding box center [812, 155] width 74 height 6
type input "SLP Easy Rewards Number"
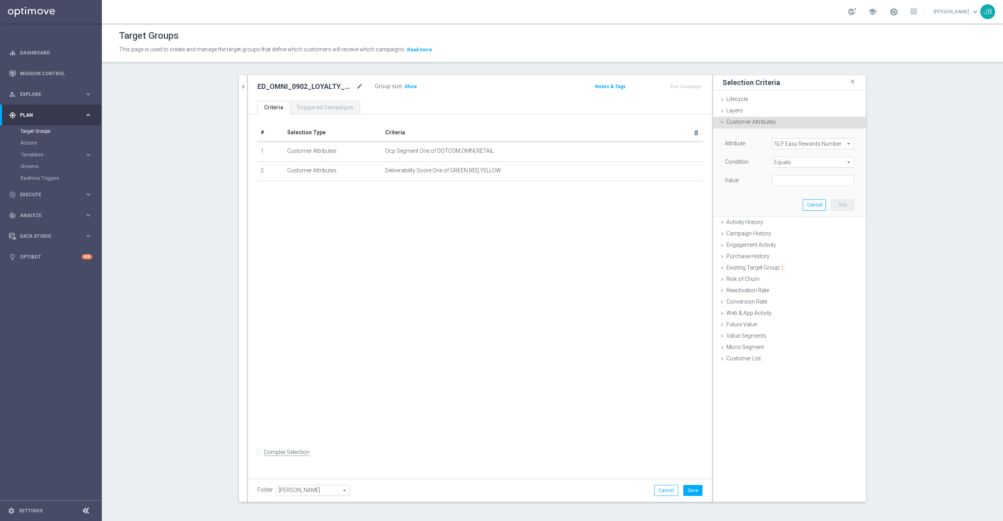
click at [789, 160] on span "Equals" at bounding box center [812, 162] width 81 height 10
click at [784, 237] on span "Is not null" at bounding box center [812, 235] width 74 height 6
type input "Is not null"
click at [840, 194] on button "Add" at bounding box center [842, 192] width 23 height 11
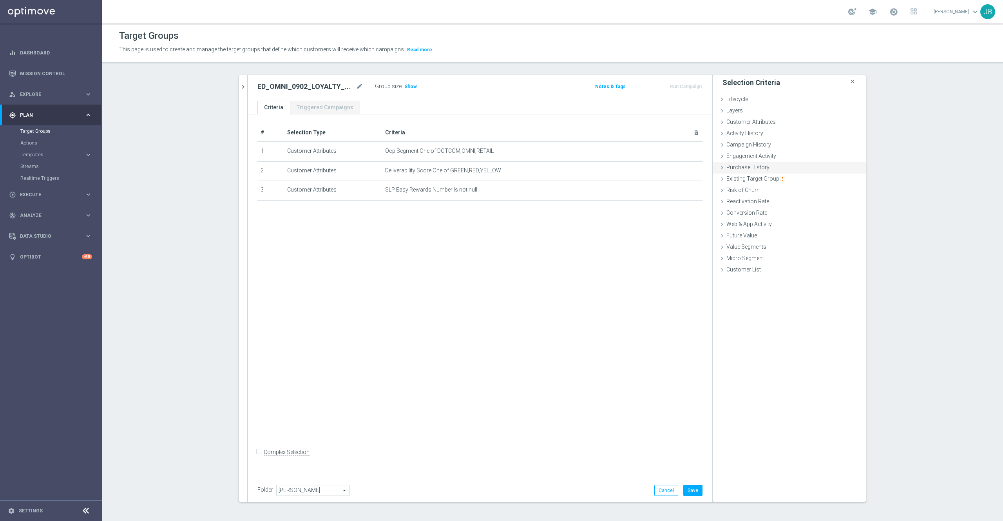
click at [752, 173] on div "Purchase History done" at bounding box center [789, 168] width 153 height 12
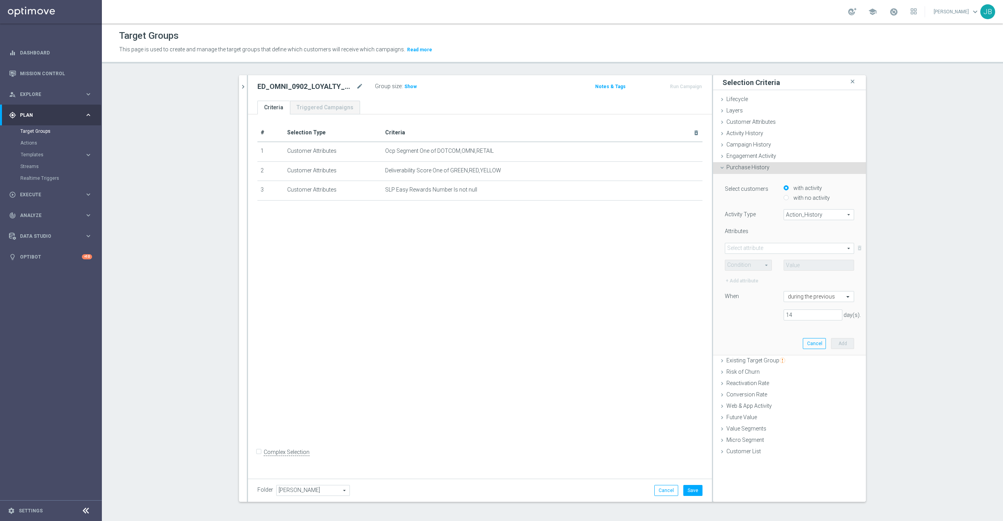
click at [800, 214] on span "Action_History" at bounding box center [819, 215] width 70 height 10
click at [798, 239] on span "Omni" at bounding box center [819, 236] width 62 height 6
type input "Omni"
click at [762, 246] on span at bounding box center [789, 248] width 128 height 10
click at [749, 260] on span "FLAG" at bounding box center [788, 260] width 121 height 6
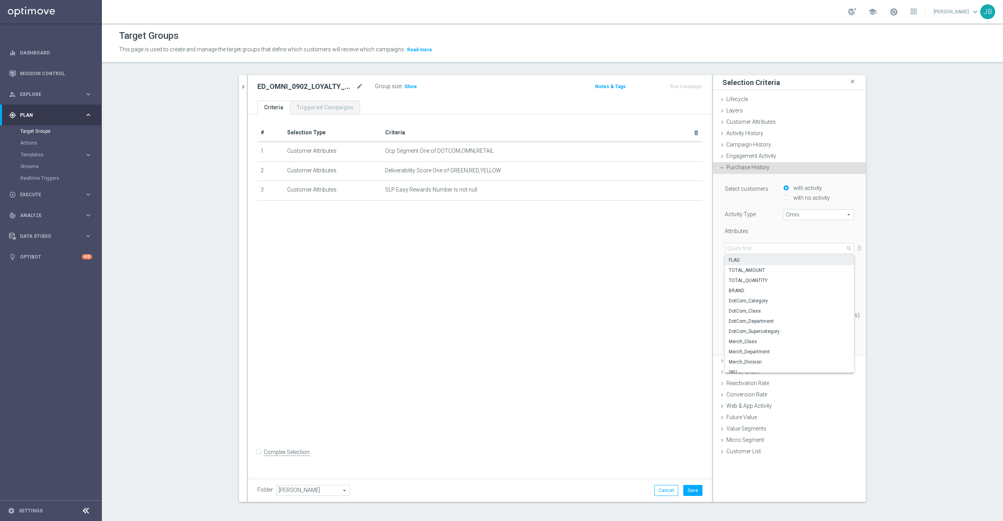
type input "FLAG"
click at [746, 263] on span at bounding box center [748, 265] width 46 height 10
click at [734, 338] on span "One of" at bounding box center [748, 337] width 38 height 6
type input "One of"
click at [795, 265] on span at bounding box center [819, 265] width 70 height 10
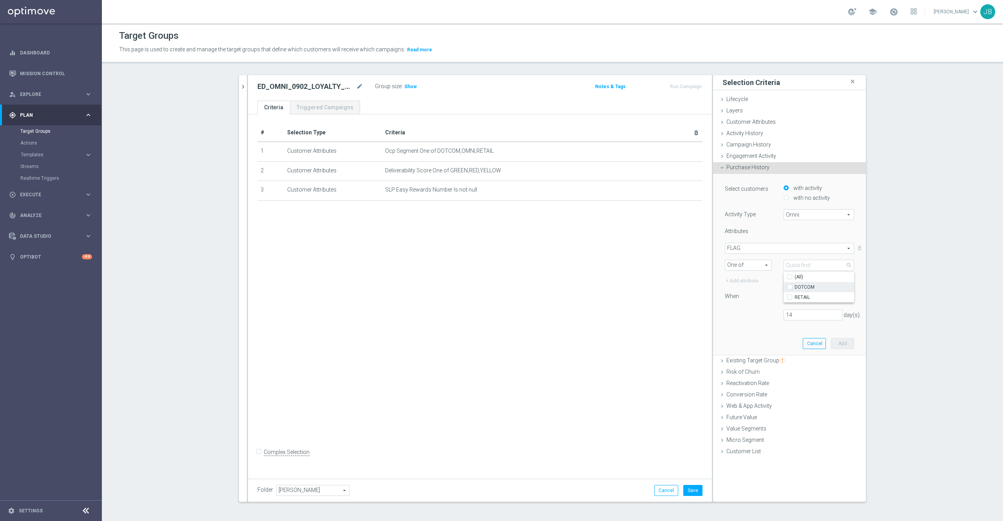
click at [794, 286] on label "DOTCOM" at bounding box center [824, 287] width 60 height 10
click at [789, 286] on input "DOTCOM" at bounding box center [791, 286] width 5 height 5
checkbox input "true"
type input "DOTCOM"
click at [789, 299] on input "RETAIL" at bounding box center [791, 296] width 5 height 5
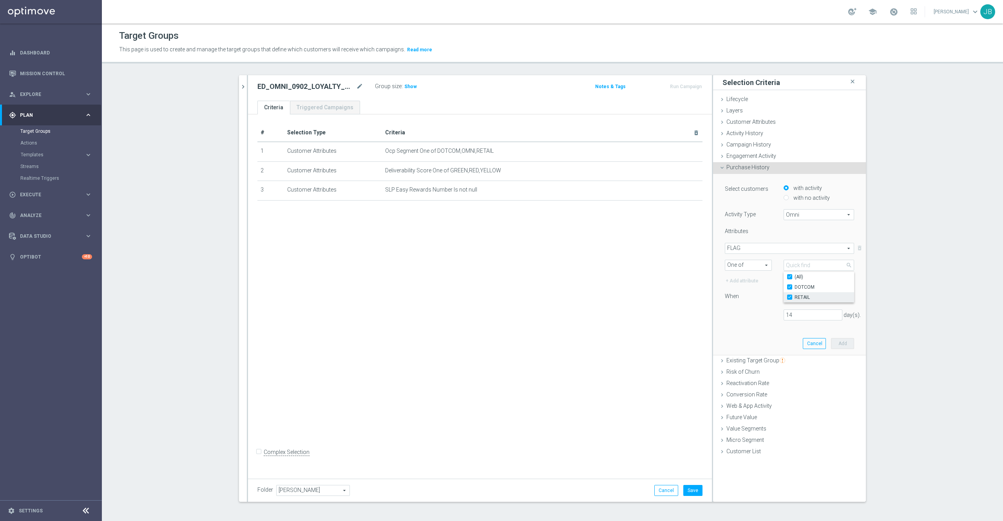
checkbox input "true"
type input "Selected 2 of 2"
checkbox input "true"
click at [733, 326] on div "Select customers with activity with no activity Activity Type Omni Omni arrow_d…" at bounding box center [788, 255] width 129 height 143
click at [793, 316] on input "14" at bounding box center [812, 314] width 59 height 11
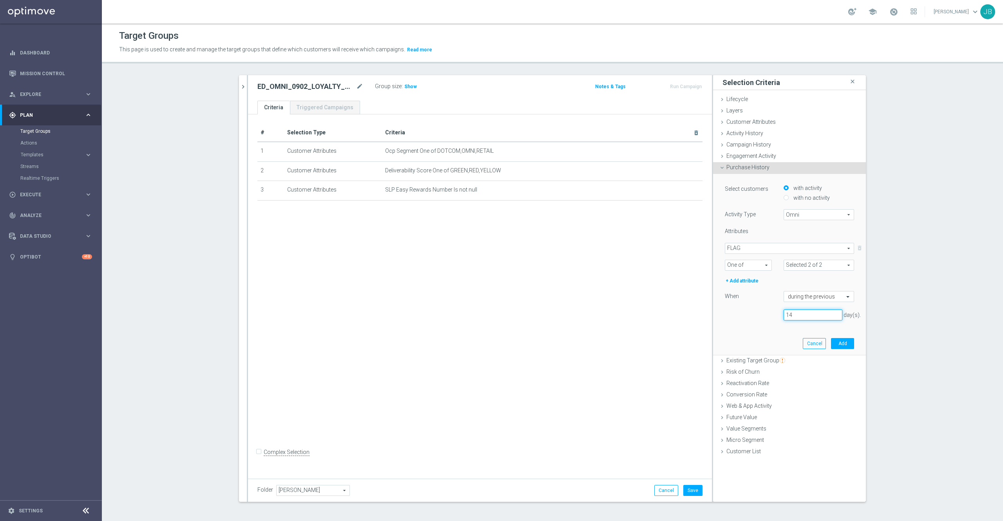
type input "1"
type input "365"
click at [837, 343] on button "Add" at bounding box center [842, 343] width 23 height 11
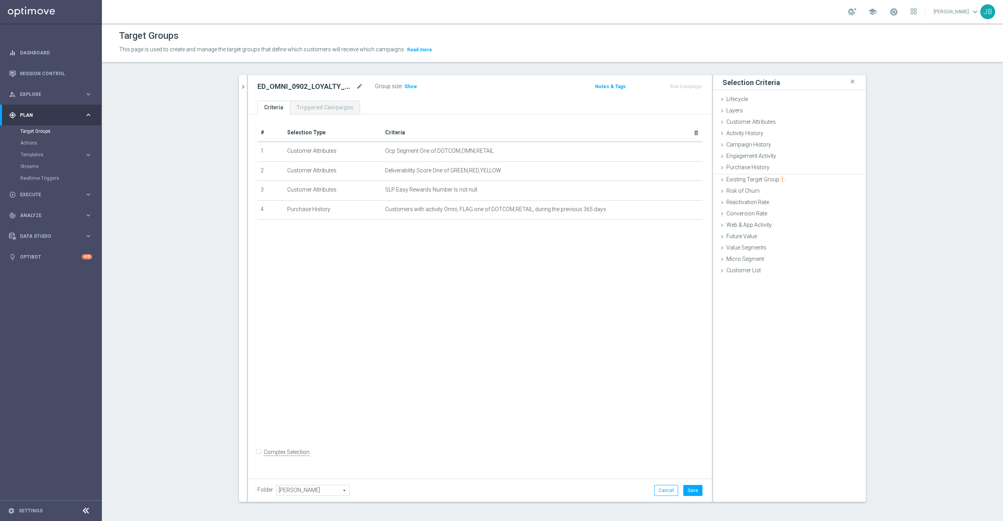
click at [630, 342] on div "# Selection Type Criteria delete_forever 1 Customer Attributes Ocp Segment One …" at bounding box center [480, 294] width 464 height 360
click at [687, 485] on button "Save" at bounding box center [692, 490] width 19 height 11
click at [239, 85] on icon "chevron_right" at bounding box center [242, 86] width 7 height 7
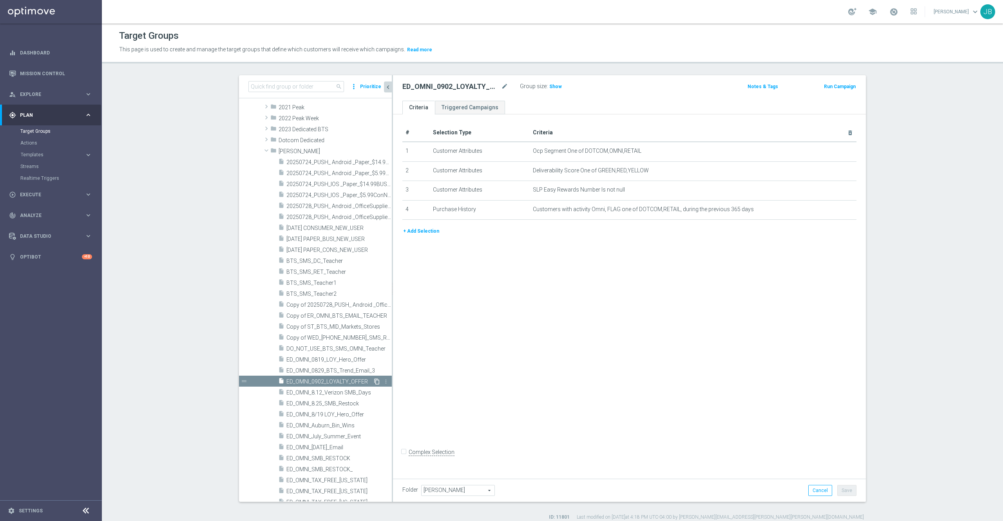
click at [374, 382] on icon "content_copy" at bounding box center [377, 381] width 6 height 6
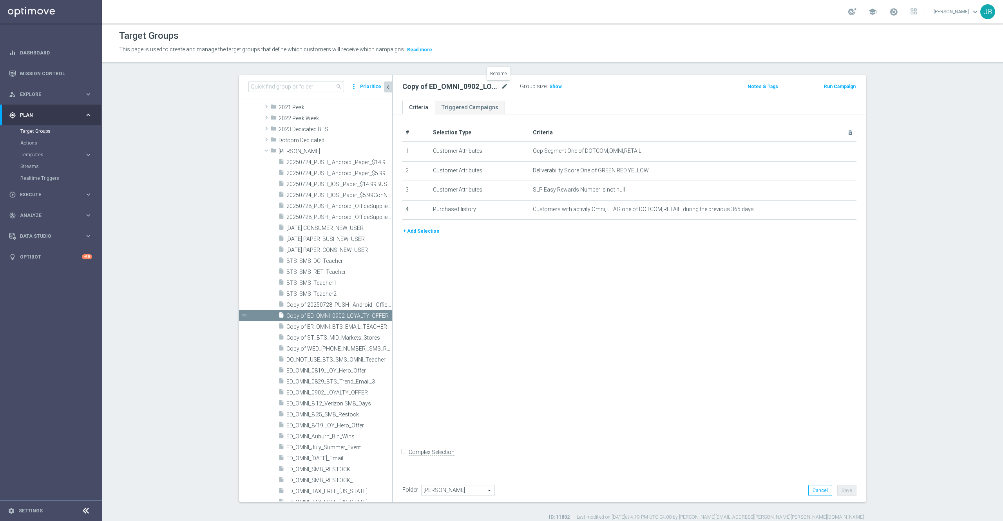
click at [501, 86] on icon "mode_edit" at bounding box center [504, 86] width 7 height 9
click at [411, 87] on input "Copy of ED_OMNI_0902_LOYALTY_OFFER" at bounding box center [455, 87] width 106 height 11
drag, startPoint x: 417, startPoint y: 89, endPoint x: 389, endPoint y: 90, distance: 27.5
click at [393, 90] on div "Copy of ED_OMNI_0902_LOYALTY_OFFER Group size : Show Notes & Tags Run Campaign" at bounding box center [629, 87] width 473 height 25
click at [518, 230] on div "+ Add Selection" at bounding box center [629, 231] width 466 height 9
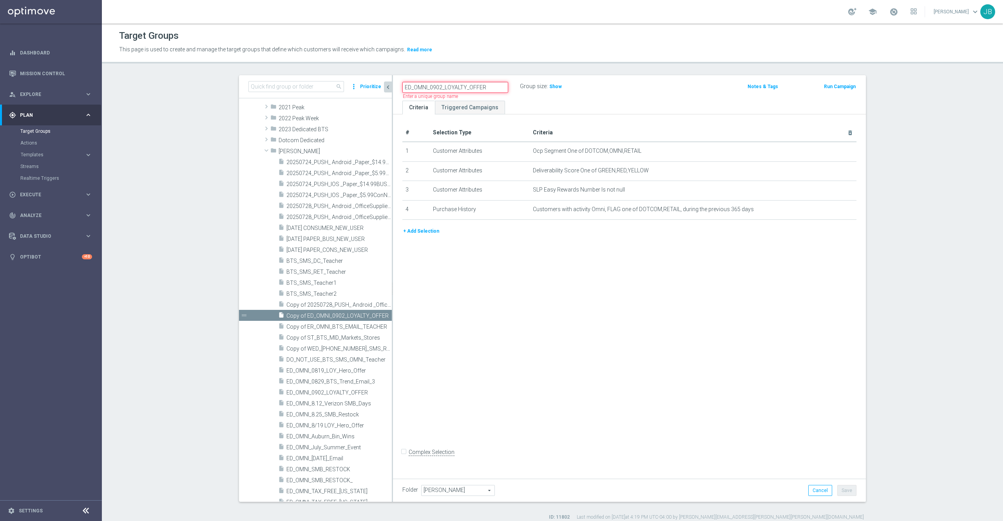
click at [436, 89] on input "ED_OMNI_0902_LOYALTY_OFFER" at bounding box center [455, 87] width 106 height 11
type input "ED_OMNI_0909_LOYALTY_OFFER"
click at [560, 276] on div "# Selection Type Criteria delete_forever 1 Customer Attributes Ocp Segment One …" at bounding box center [629, 294] width 473 height 360
click at [837, 210] on icon "delete_forever" at bounding box center [840, 209] width 6 height 6
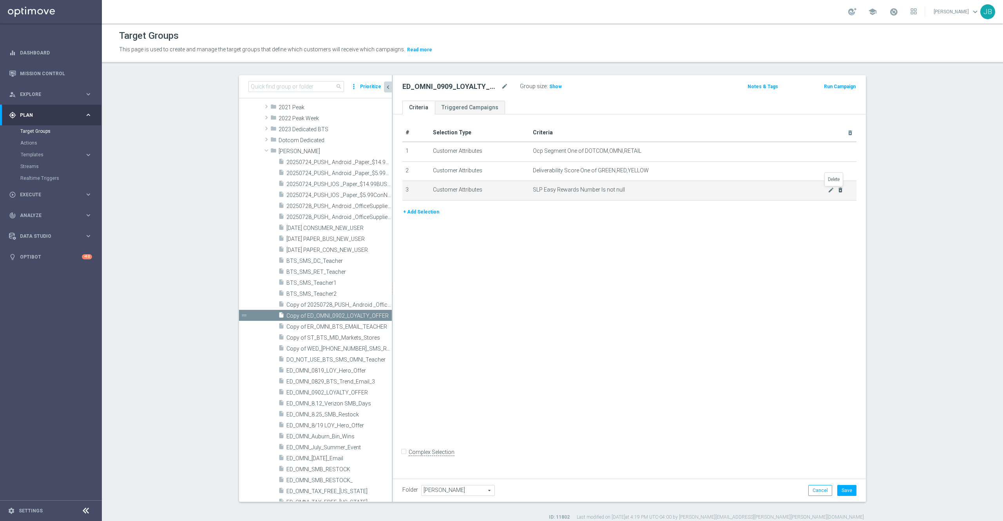
click at [837, 191] on icon "delete_forever" at bounding box center [840, 190] width 6 height 6
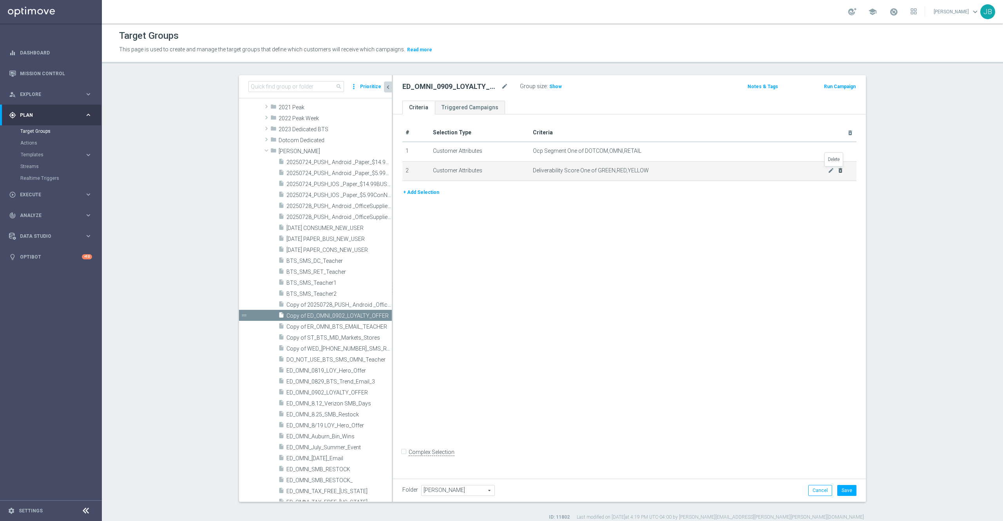
click at [837, 172] on icon "delete_forever" at bounding box center [840, 170] width 6 height 6
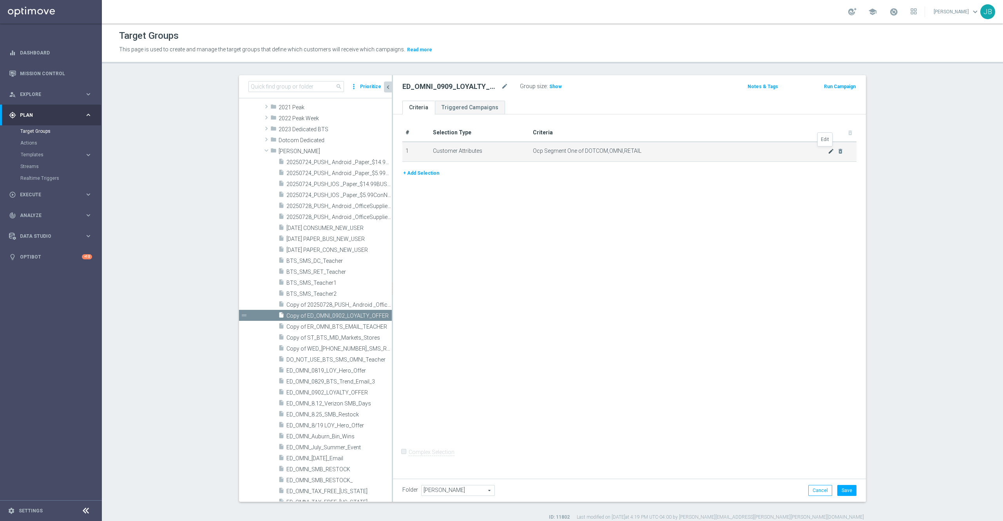
click at [827, 152] on icon "mode_edit" at bounding box center [830, 151] width 6 height 6
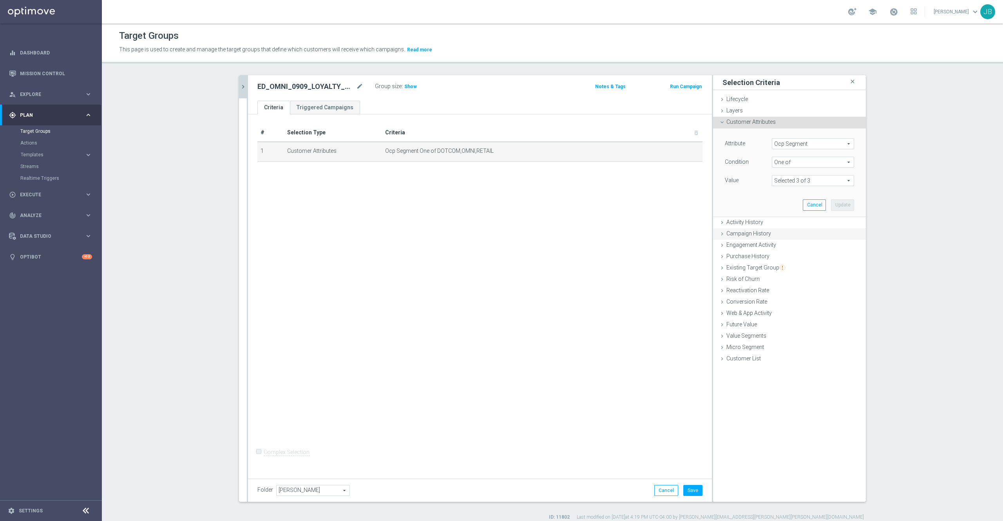
click at [743, 230] on span "Campaign History" at bounding box center [748, 233] width 45 height 6
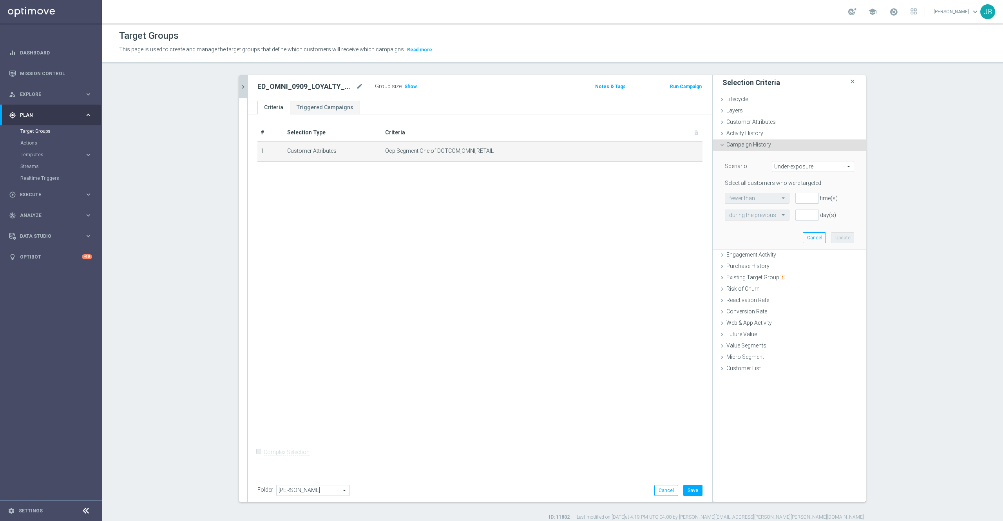
click at [808, 164] on span "Under-exposure" at bounding box center [812, 166] width 81 height 10
click at [799, 214] on label "Custom" at bounding box center [812, 218] width 81 height 10
type input "Custom"
click at [761, 195] on span "have" at bounding box center [751, 198] width 52 height 10
click at [796, 202] on span "responded to" at bounding box center [819, 198] width 70 height 10
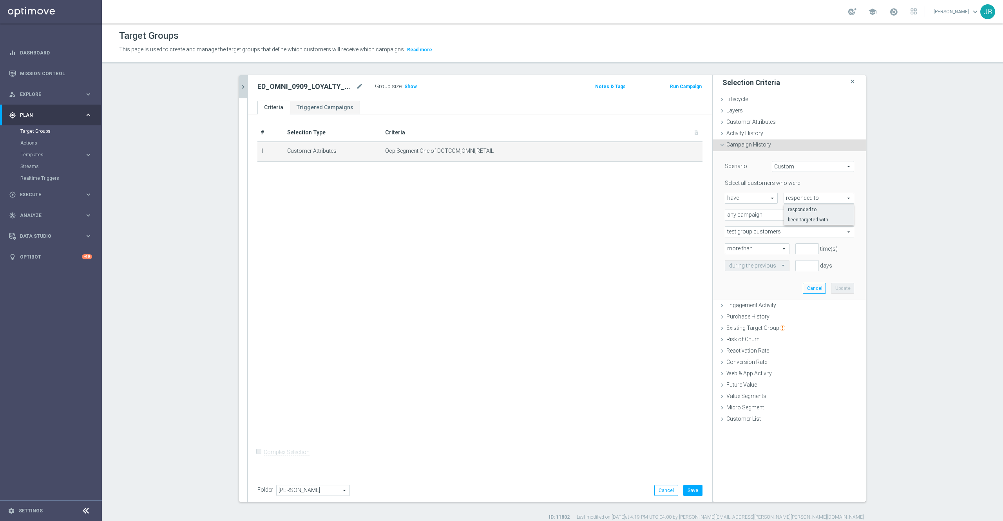
click at [796, 219] on span "been targeted with" at bounding box center [819, 220] width 62 height 6
type input "been targeted with"
click at [761, 231] on span "test group customers" at bounding box center [789, 232] width 128 height 10
click at [754, 243] on span "test group customers" at bounding box center [789, 243] width 121 height 6
click at [768, 214] on span "any campaign" at bounding box center [789, 215] width 128 height 10
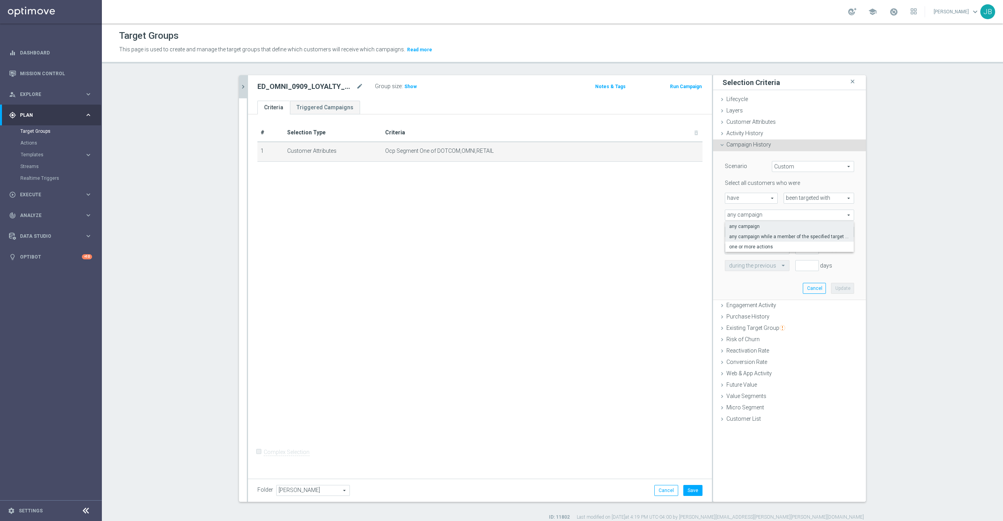
click at [771, 237] on span "any campaign while a member of the specified target group(s)" at bounding box center [789, 236] width 121 height 6
type input "any campaign while a member of the specified target group(s)"
click at [765, 247] on span at bounding box center [789, 249] width 128 height 10
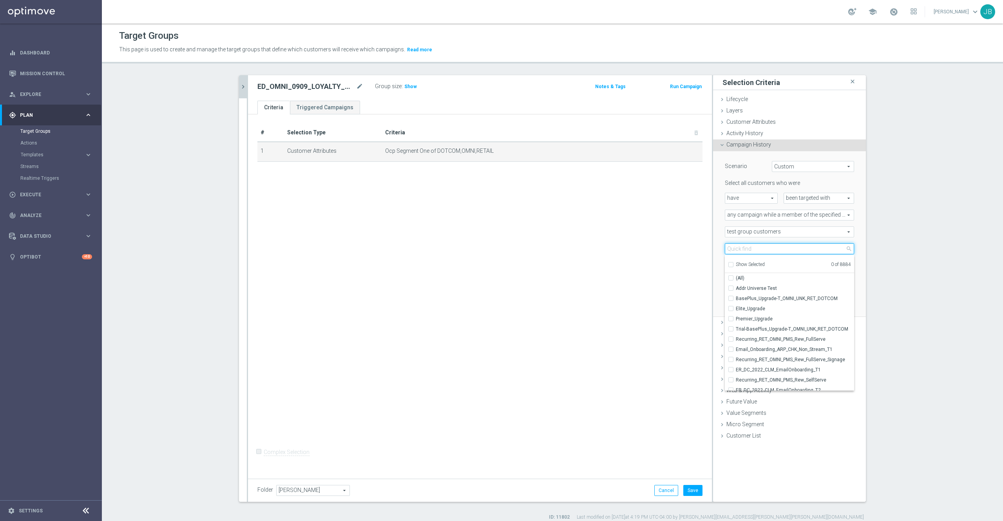
click at [764, 247] on input "search" at bounding box center [788, 248] width 129 height 11
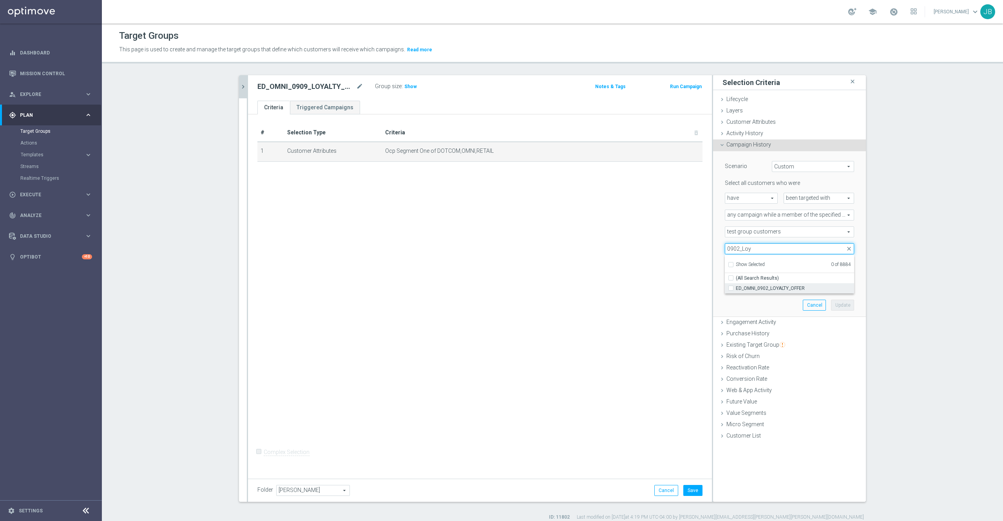
type input "0902_Loy"
click at [771, 291] on span "ED_OMNI_0902_LOYALTY_OFFER" at bounding box center [794, 288] width 118 height 6
click at [735, 291] on input "ED_OMNI_0902_LOYALTY_OFFER" at bounding box center [732, 287] width 5 height 5
checkbox input "true"
type input "ED_OMNI_0902_LOYALTY_OFFER"
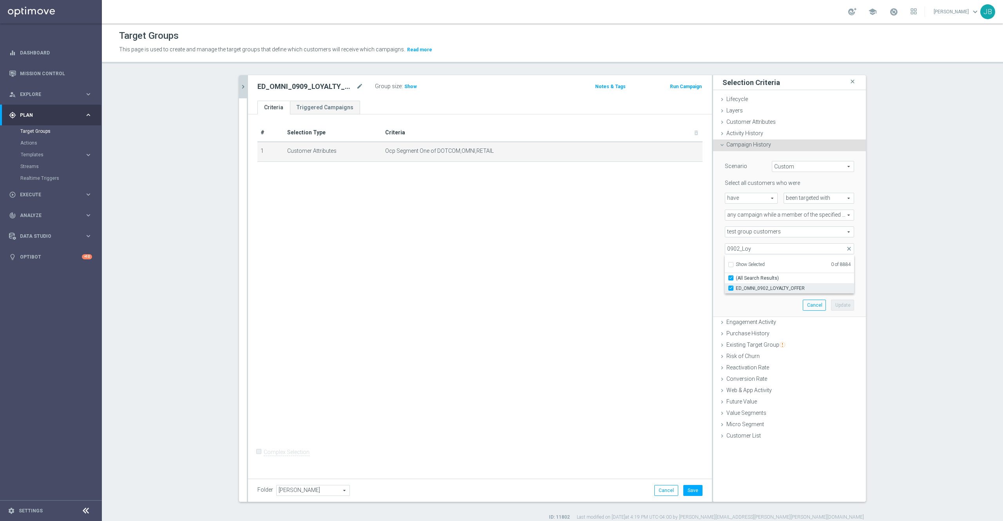
checkbox input "true"
click at [670, 294] on div "# Selection Type Criteria delete_forever 1 Customer Attributes Ocp Segment One …" at bounding box center [480, 294] width 464 height 360
click at [795, 266] on input "number" at bounding box center [806, 265] width 23 height 11
type input "0"
click at [799, 278] on input "1" at bounding box center [806, 282] width 23 height 11
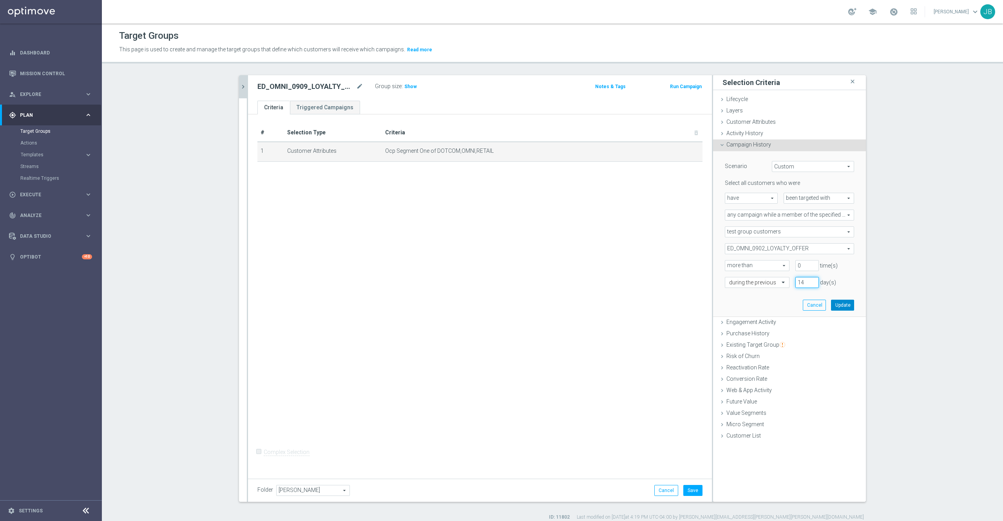
type input "14"
click at [840, 305] on button "Update" at bounding box center [842, 305] width 23 height 11
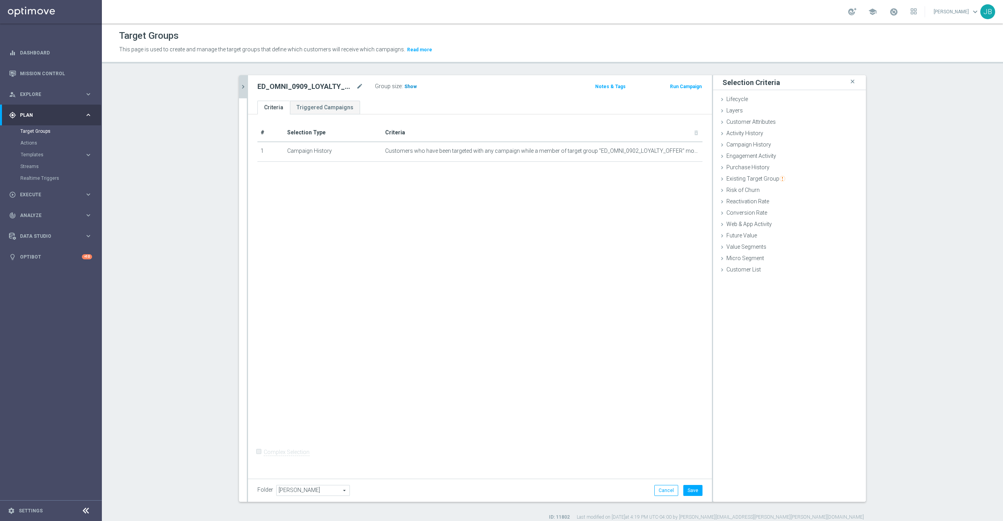
click at [407, 89] on span "Show" at bounding box center [410, 86] width 13 height 5
click at [749, 147] on span "Campaign History" at bounding box center [748, 144] width 45 height 6
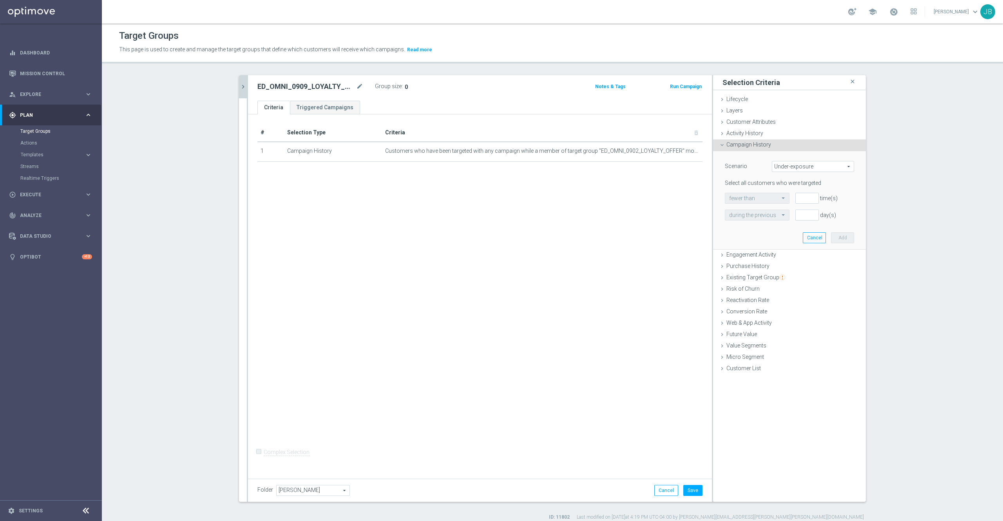
click at [779, 163] on span "Under-exposure" at bounding box center [812, 166] width 81 height 10
click at [790, 219] on span "Custom" at bounding box center [813, 218] width 74 height 6
type input "Custom"
click at [755, 197] on span "have" at bounding box center [751, 198] width 52 height 10
click at [752, 219] on span "have not" at bounding box center [751, 220] width 44 height 6
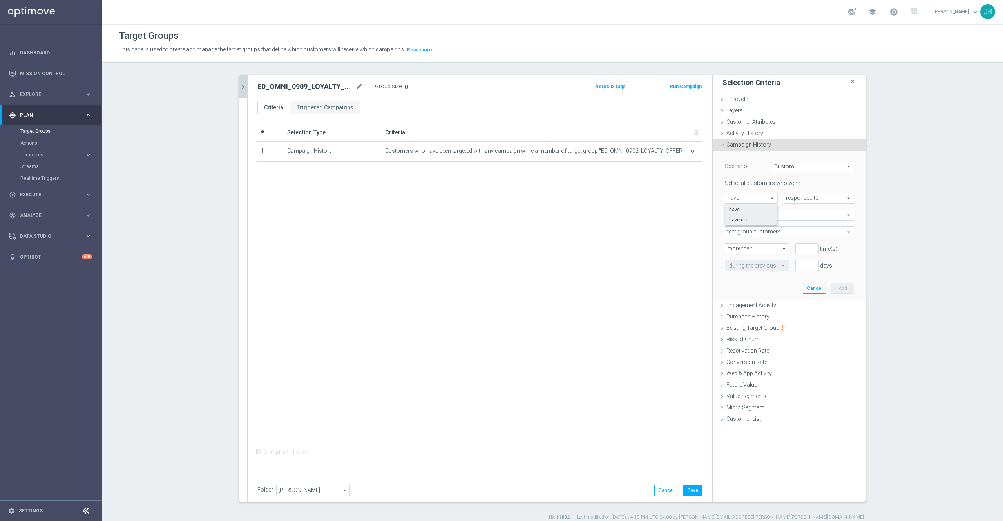
type input "have not"
click at [800, 196] on span "responded to" at bounding box center [819, 198] width 70 height 10
click at [804, 208] on span "responded to" at bounding box center [819, 209] width 62 height 6
click at [777, 219] on span "any campaign" at bounding box center [789, 215] width 128 height 10
click at [762, 238] on span "any campaign while a member of the specified target group(s)" at bounding box center [789, 236] width 121 height 6
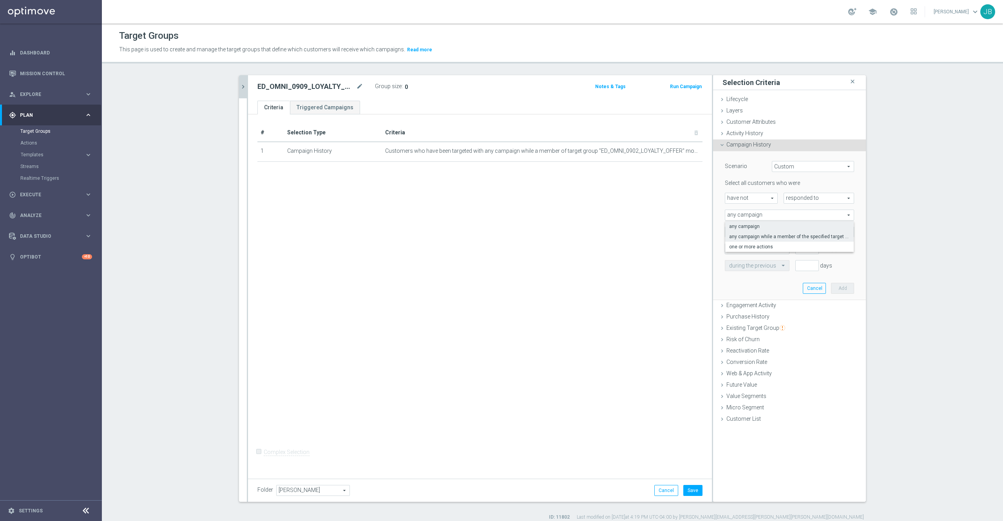
type input "any campaign while a member of the specified target group(s)"
click at [770, 249] on span at bounding box center [789, 249] width 128 height 10
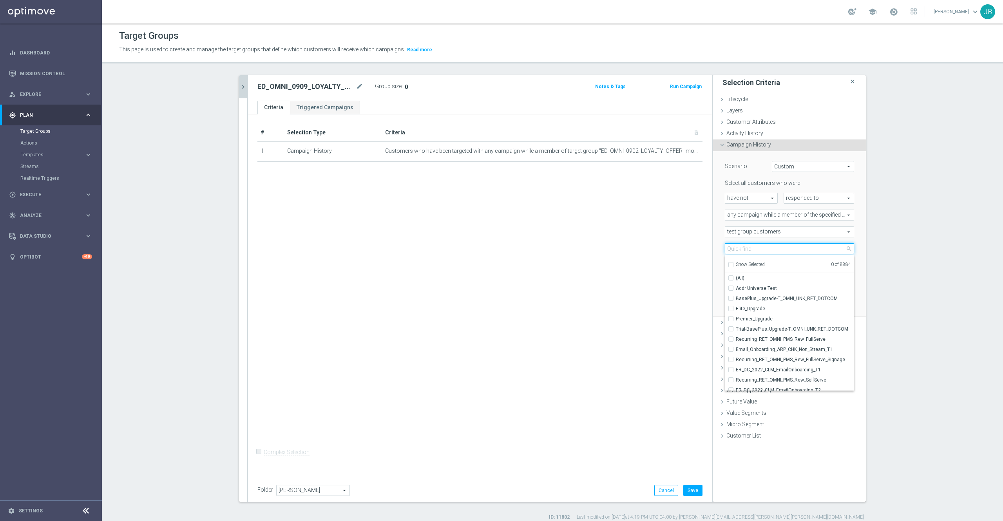
click at [762, 250] on input "search" at bounding box center [788, 248] width 129 height 11
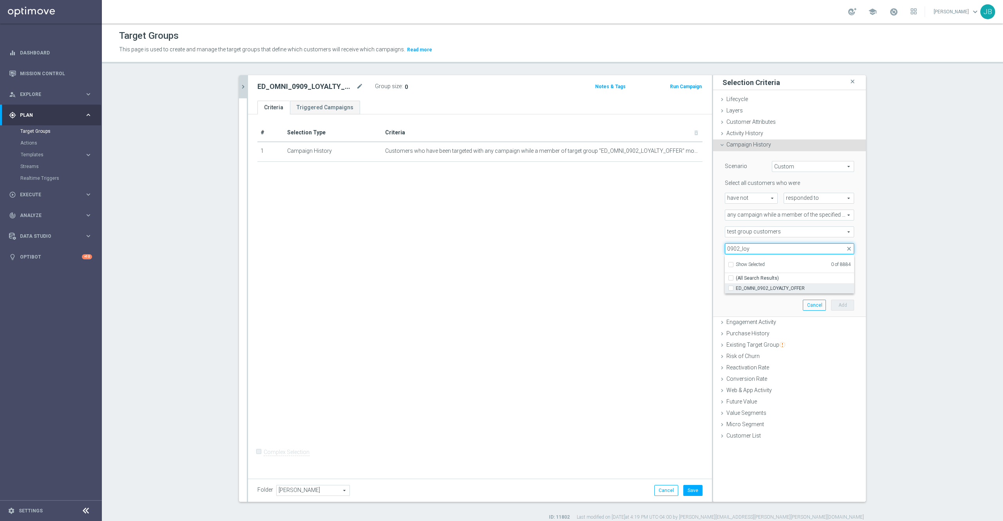
type input "0902_loy"
click at [788, 289] on span "ED_OMNI_0902_LOYALTY_OFFER" at bounding box center [794, 288] width 118 height 6
click at [735, 289] on input "ED_OMNI_0902_LOYALTY_OFFER" at bounding box center [732, 287] width 5 height 5
checkbox input "true"
type input "ED_OMNI_0902_LOYALTY_OFFER"
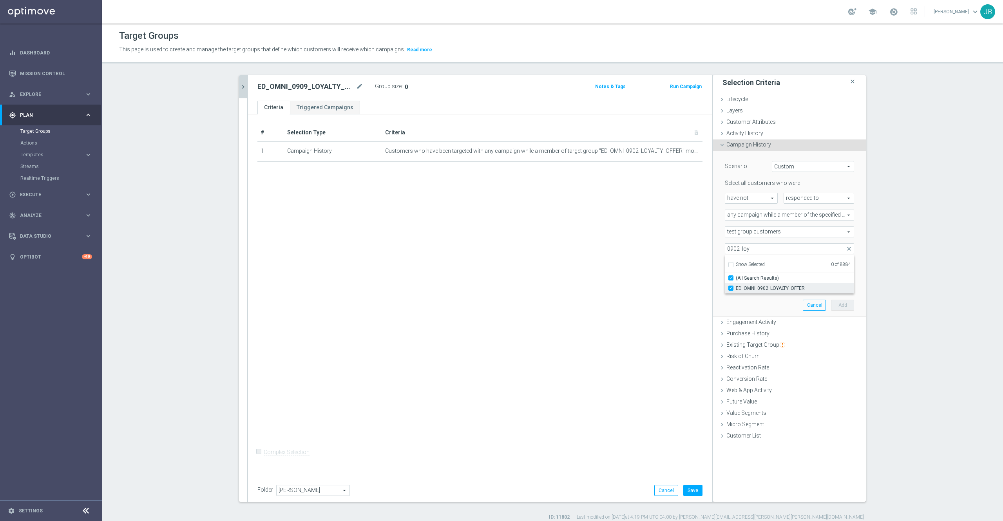
checkbox input "true"
click at [904, 268] on section "search more_vert Prioritize Customer Target Groups library_add create_new_folder" at bounding box center [552, 297] width 901 height 445
click at [798, 266] on input "number" at bounding box center [806, 265] width 23 height 11
type input "0"
click at [799, 282] on input "1" at bounding box center [806, 282] width 23 height 11
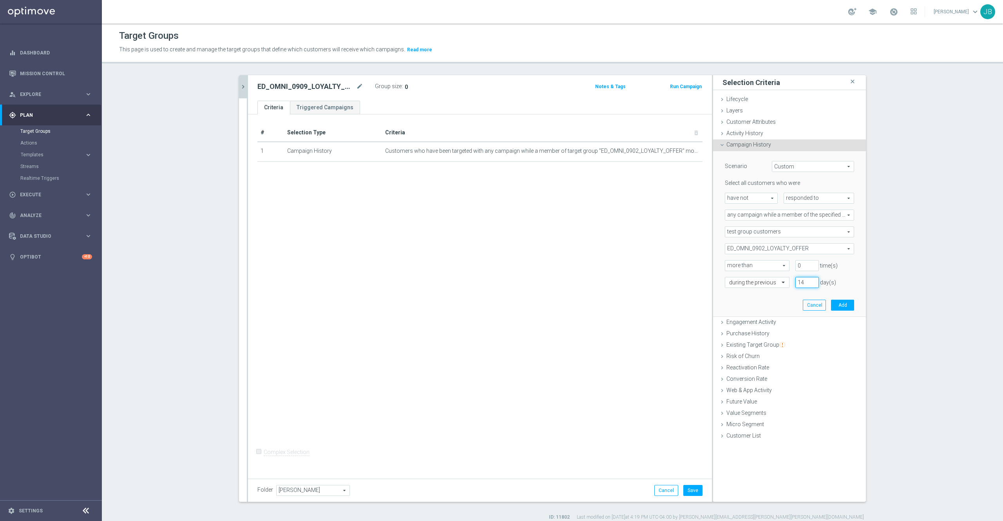
type input "14"
click at [795, 214] on span "any campaign while a member of the specified target group(s)" at bounding box center [789, 215] width 128 height 10
click at [883, 226] on section "search more_vert Prioritize Customer Target Groups library_add create_new_folder" at bounding box center [552, 297] width 901 height 445
click at [837, 307] on button "Add" at bounding box center [842, 305] width 23 height 11
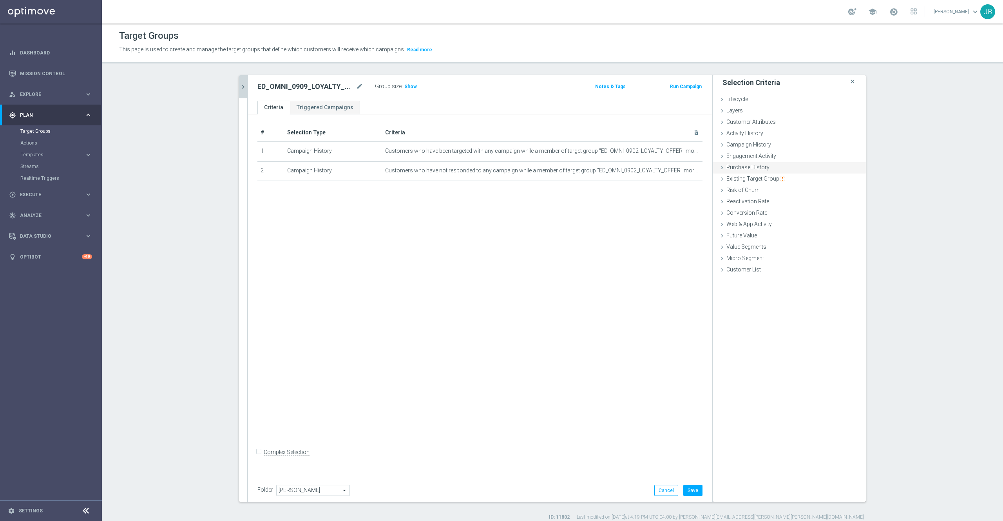
click at [746, 170] on span "Purchase History" at bounding box center [747, 167] width 43 height 6
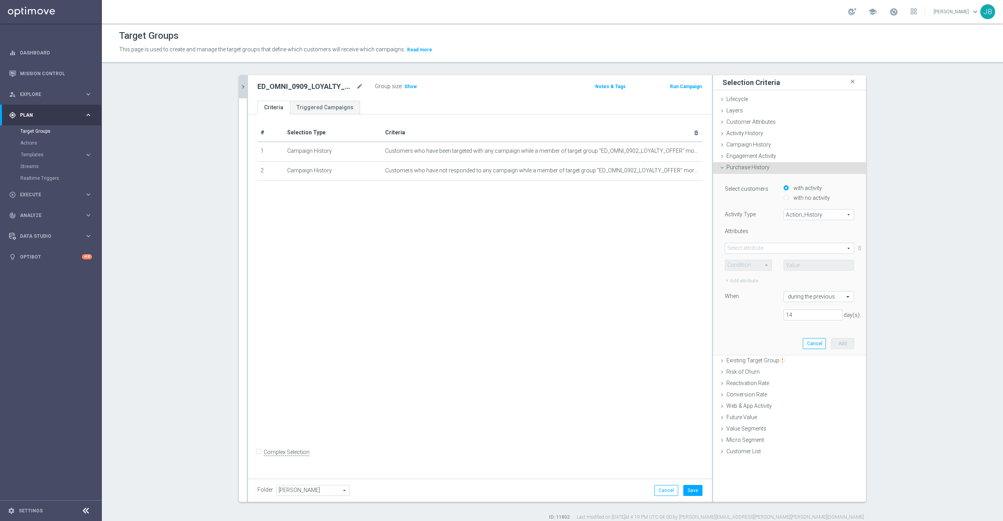
click at [797, 215] on span "Action_History" at bounding box center [819, 215] width 70 height 10
click at [797, 242] on label "TargetGroup_History" at bounding box center [819, 246] width 70 height 10
type input "TargetGroup_History"
click at [776, 251] on span at bounding box center [789, 248] width 128 height 10
click at [773, 269] on span "TARGET_GROUP_NAME" at bounding box center [789, 270] width 121 height 6
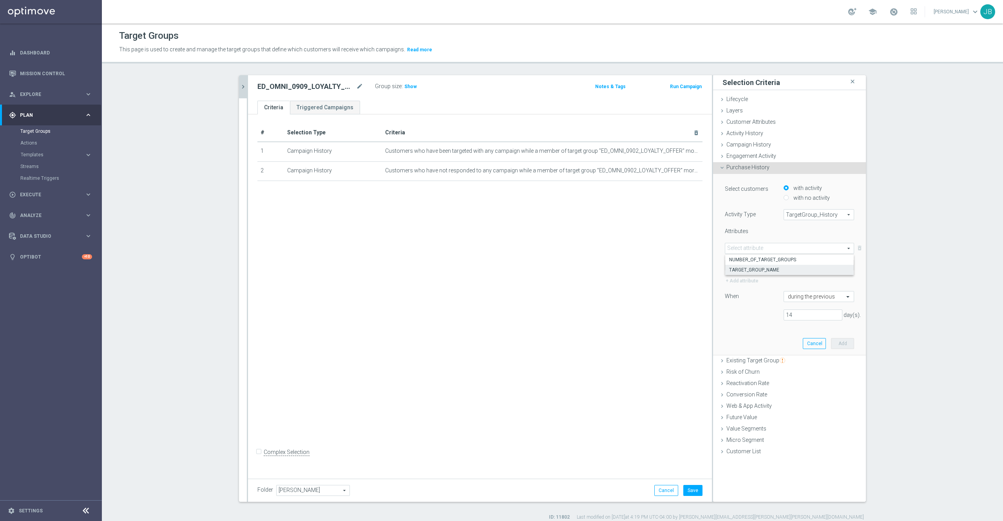
type input "TARGET_GROUP_NAME"
click at [746, 265] on span at bounding box center [748, 265] width 46 height 10
click at [735, 280] on label "Equals" at bounding box center [748, 276] width 46 height 10
type input "Equals"
click at [790, 262] on span at bounding box center [819, 265] width 70 height 10
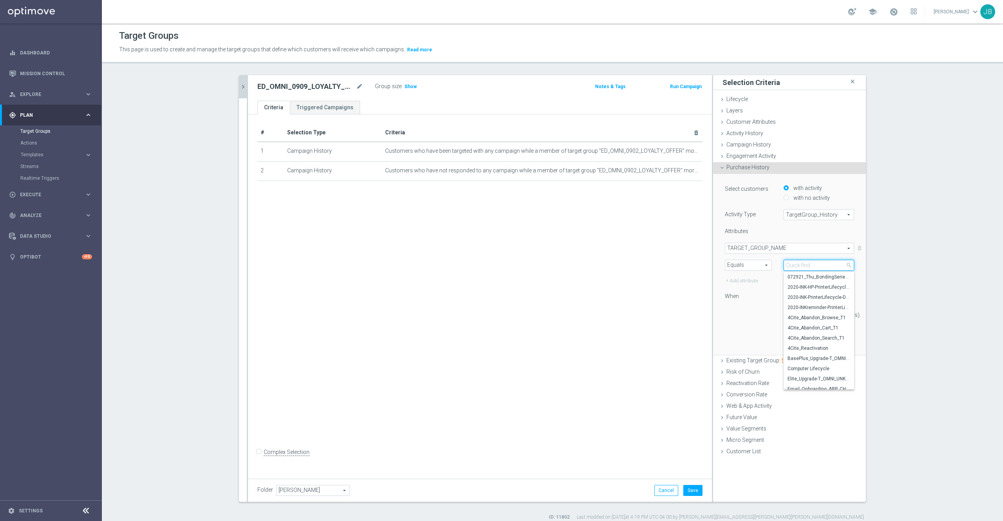
click at [791, 264] on input "search" at bounding box center [818, 265] width 70 height 11
click at [514, 284] on div "# Selection Type Criteria delete_forever 1 Campaign History Customers who have …" at bounding box center [480, 294] width 464 height 360
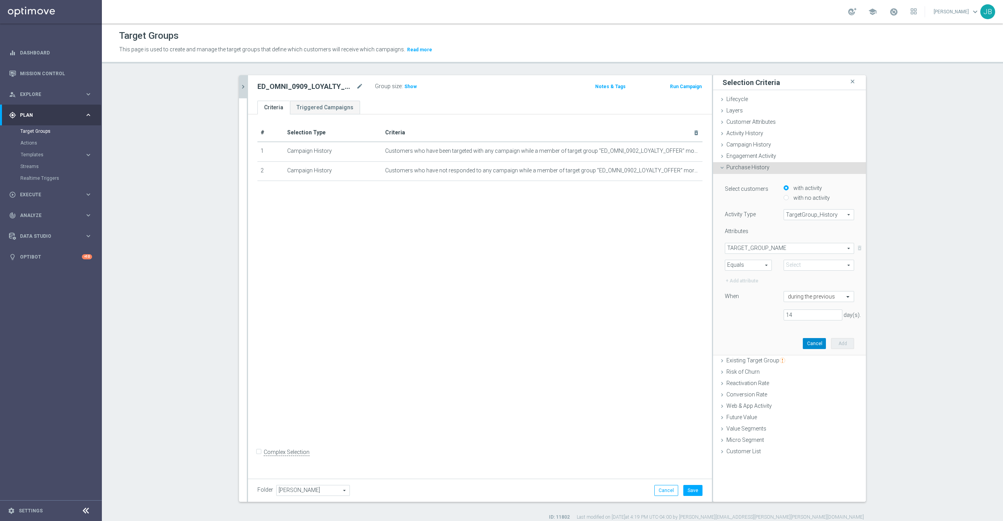
click at [814, 344] on button "Cancel" at bounding box center [813, 343] width 23 height 11
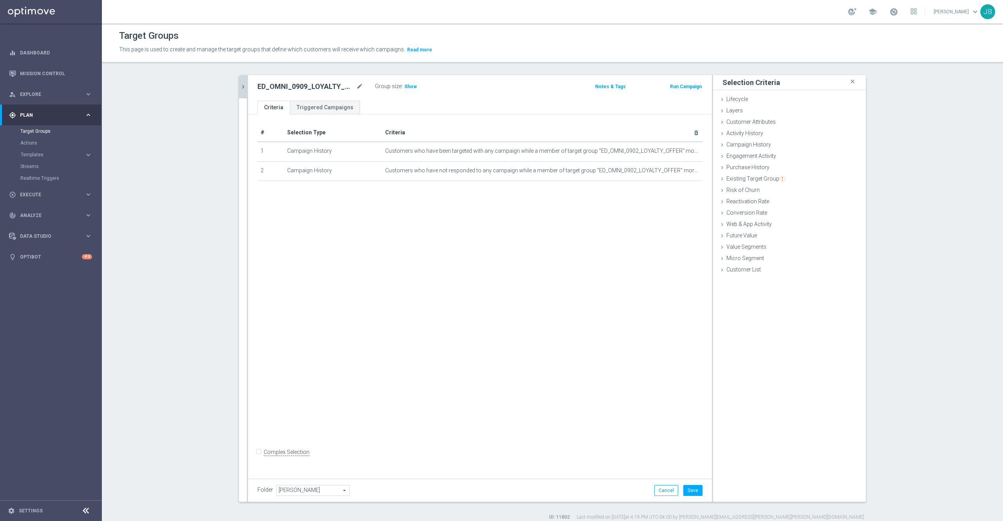
click at [504, 205] on div "# Selection Type Criteria delete_forever 1 Campaign History Customers who have …" at bounding box center [480, 294] width 464 height 360
click at [239, 94] on button "chevron_right" at bounding box center [243, 86] width 8 height 23
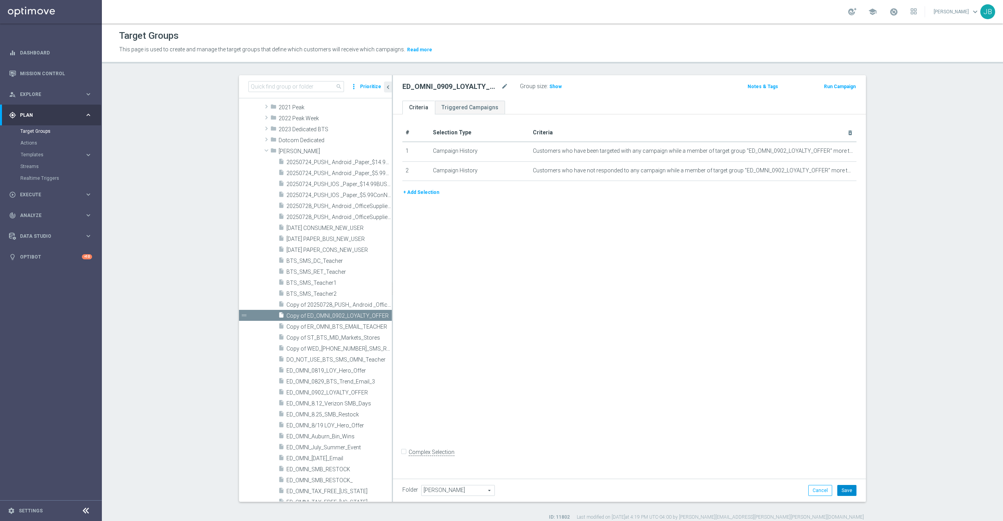
click at [837, 490] on button "Save" at bounding box center [846, 490] width 19 height 11
click at [315, 393] on span "ED_OMNI_0902_LOYALTY_OFFER" at bounding box center [329, 393] width 87 height 7
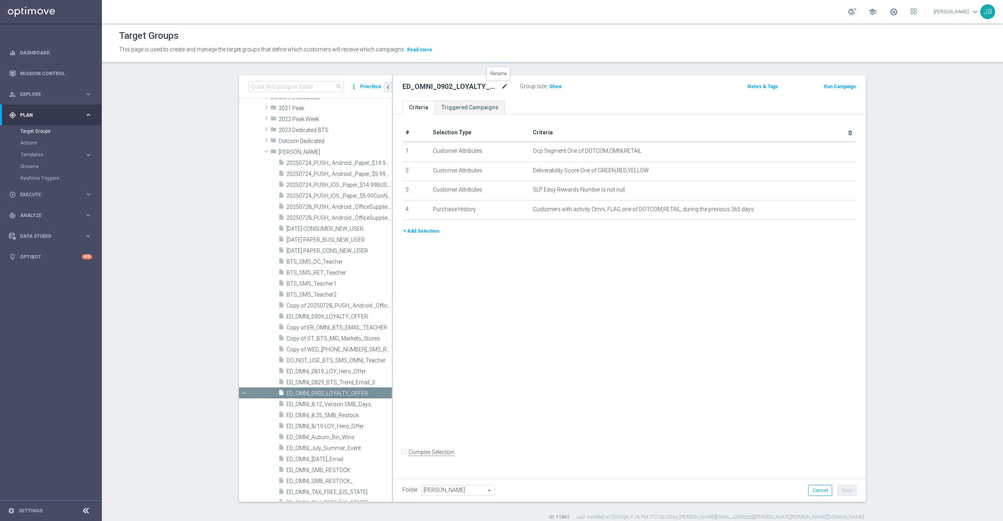
click at [501, 89] on icon "mode_edit" at bounding box center [504, 86] width 7 height 9
click at [549, 85] on span "Show" at bounding box center [555, 86] width 13 height 5
click at [501, 86] on icon "mode_edit" at bounding box center [504, 86] width 7 height 9
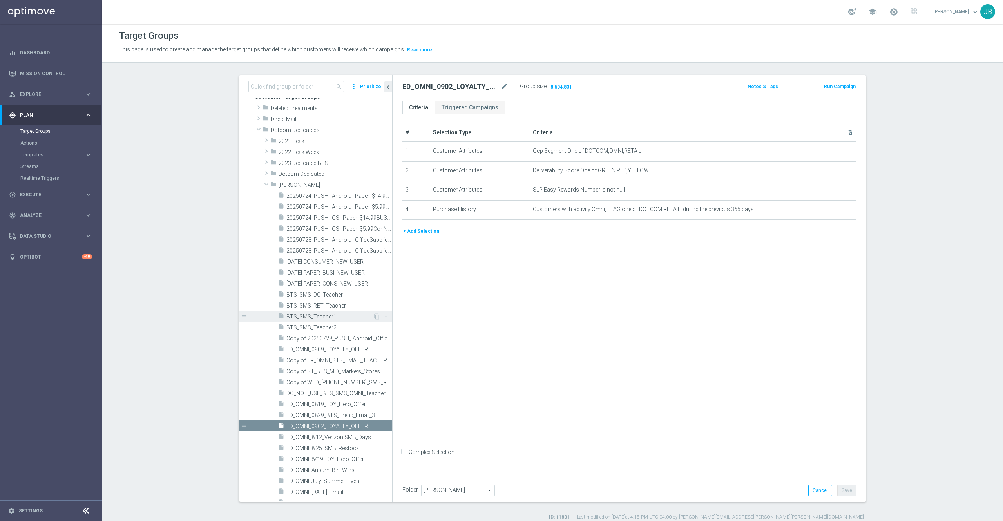
scroll to position [14, 0]
click at [285, 86] on input at bounding box center [296, 86] width 96 height 11
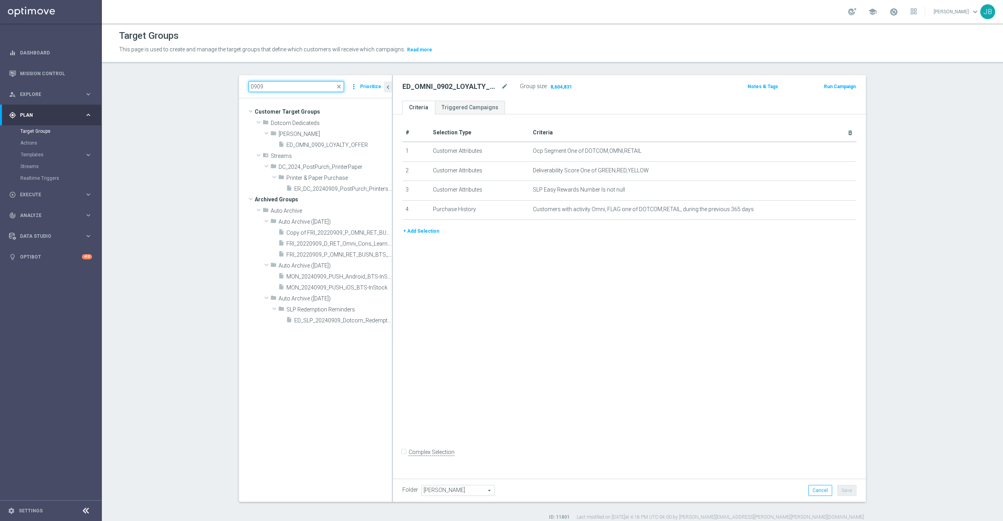
scroll to position [0, 0]
click at [325, 145] on span "ED_OMNI_0909_LOYALTY_OFFER" at bounding box center [329, 145] width 87 height 7
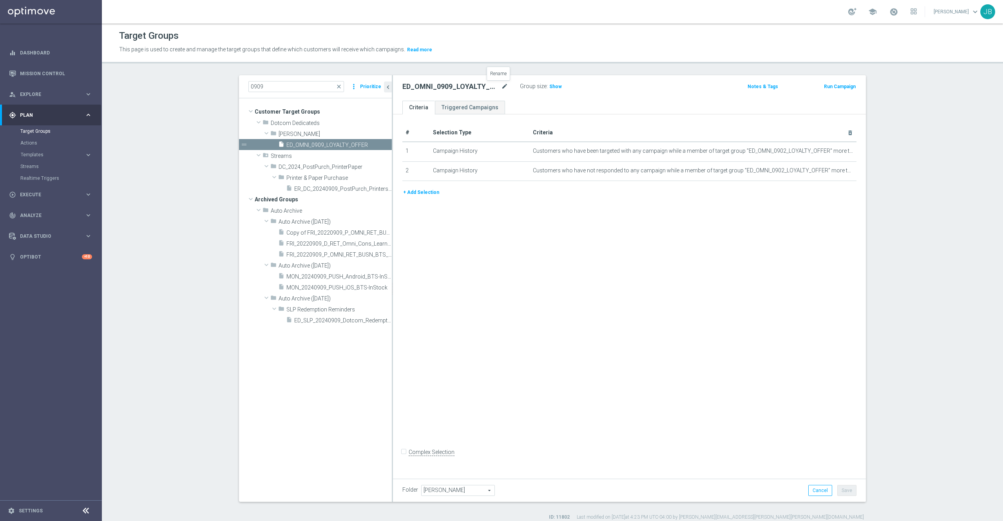
click at [501, 89] on icon "mode_edit" at bounding box center [504, 86] width 7 height 9
click at [516, 136] on th "Selection Type" at bounding box center [480, 133] width 100 height 18
click at [501, 87] on icon "mode_edit" at bounding box center [504, 86] width 7 height 9
click at [278, 92] on input "0909" at bounding box center [296, 86] width 96 height 11
type input "0"
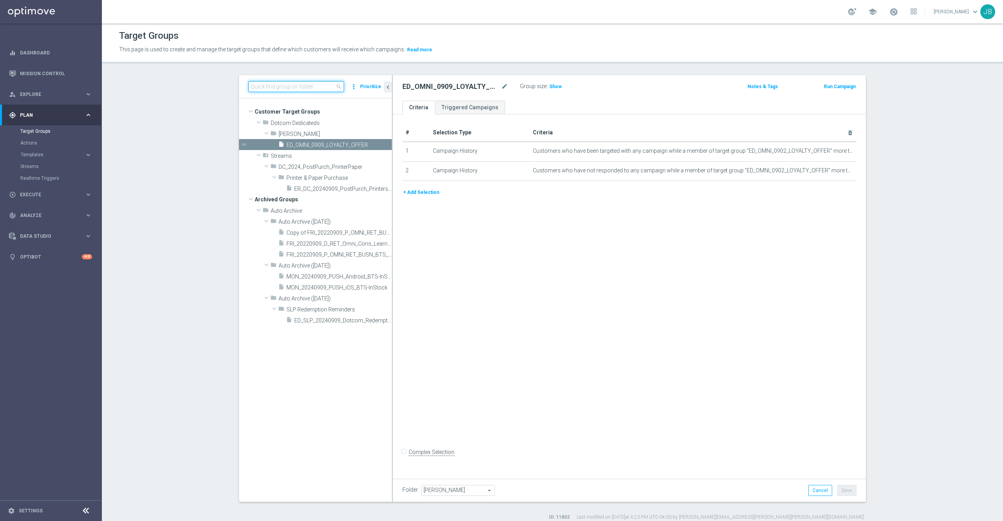
paste input "ED_OMNI_0902_LOYALTY_OFFER"
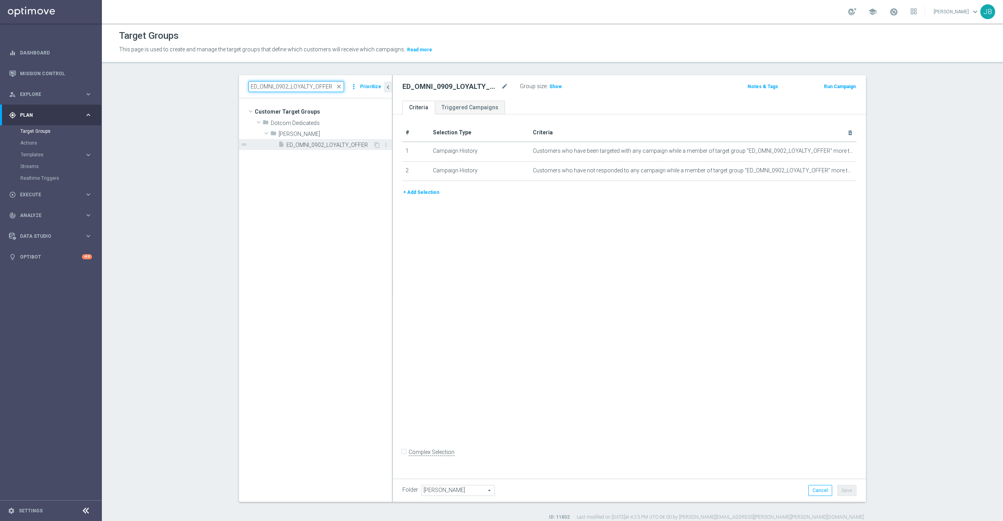
type input "ED_OMNI_0902_LOYALTY_OFFER"
click at [329, 149] on div "insert_drive_file ED_OMNI_0902_LOYALTY_OFFER" at bounding box center [325, 144] width 95 height 11
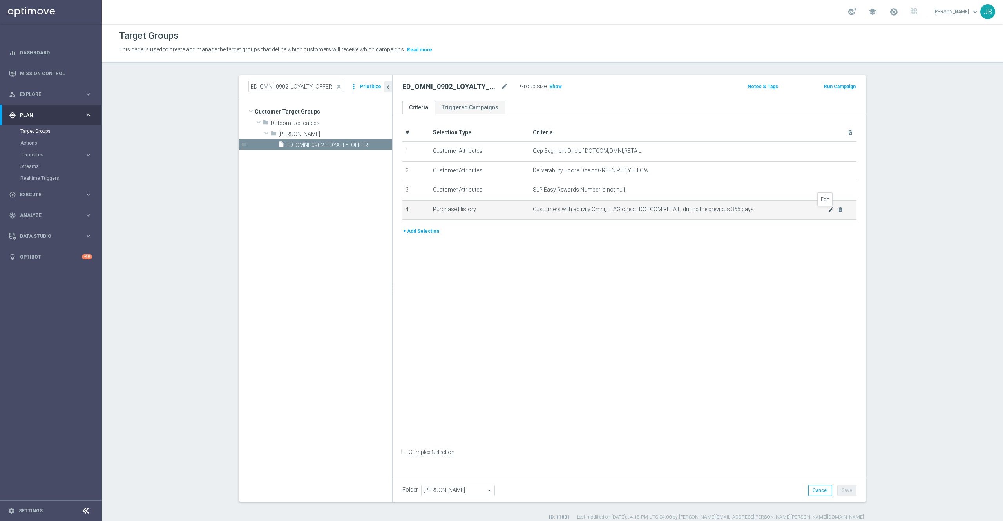
click at [827, 212] on icon "mode_edit" at bounding box center [830, 209] width 6 height 6
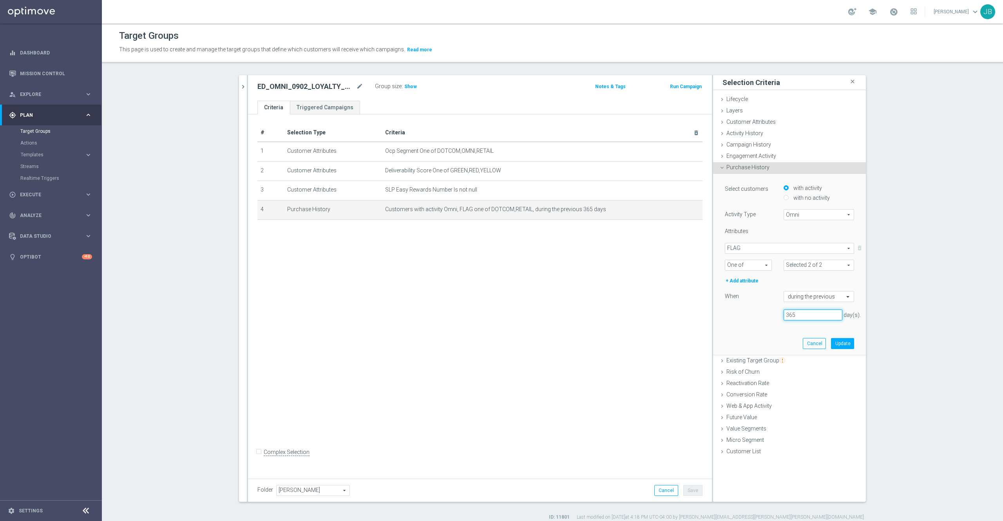
click at [797, 314] on input "365" at bounding box center [812, 314] width 59 height 11
type input "3"
type input "180"
click at [835, 345] on button "Update" at bounding box center [842, 343] width 23 height 11
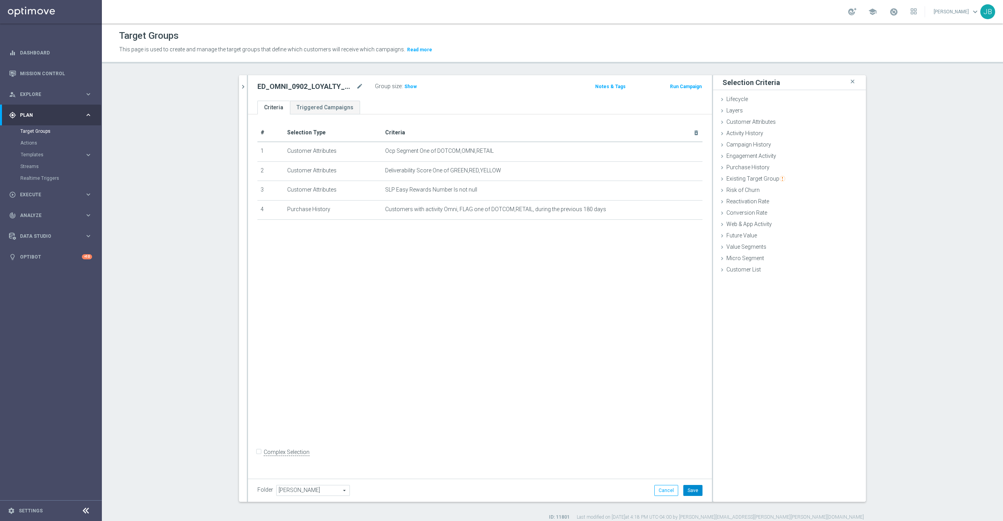
click at [688, 489] on button "Save" at bounding box center [692, 490] width 19 height 11
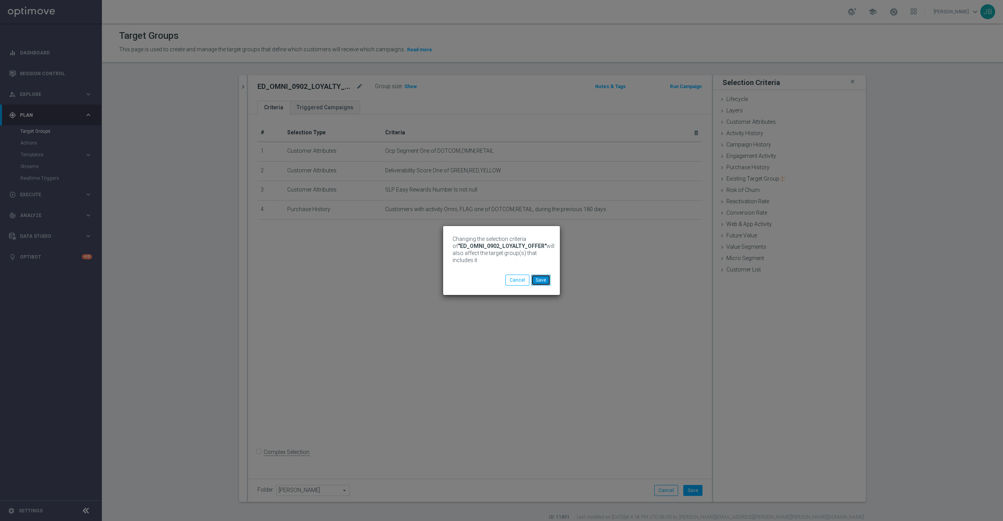
click at [541, 277] on button "Save" at bounding box center [540, 280] width 19 height 11
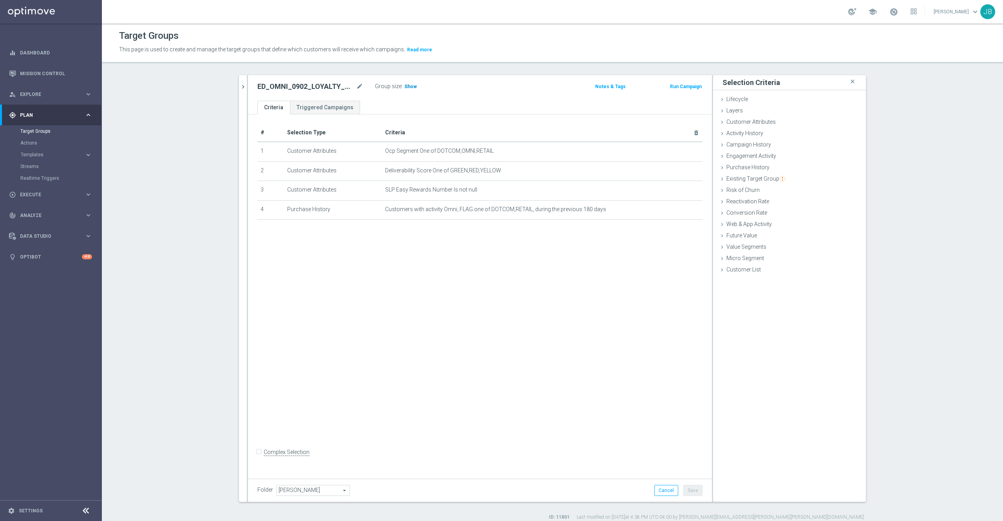
click at [404, 85] on span "Show" at bounding box center [410, 86] width 13 height 5
click at [358, 241] on div "# Selection Type Criteria delete_forever 1 Customer Attributes Ocp Segment One …" at bounding box center [480, 294] width 464 height 360
click at [731, 126] on div "Customer Attributes done selection saved" at bounding box center [789, 123] width 153 height 12
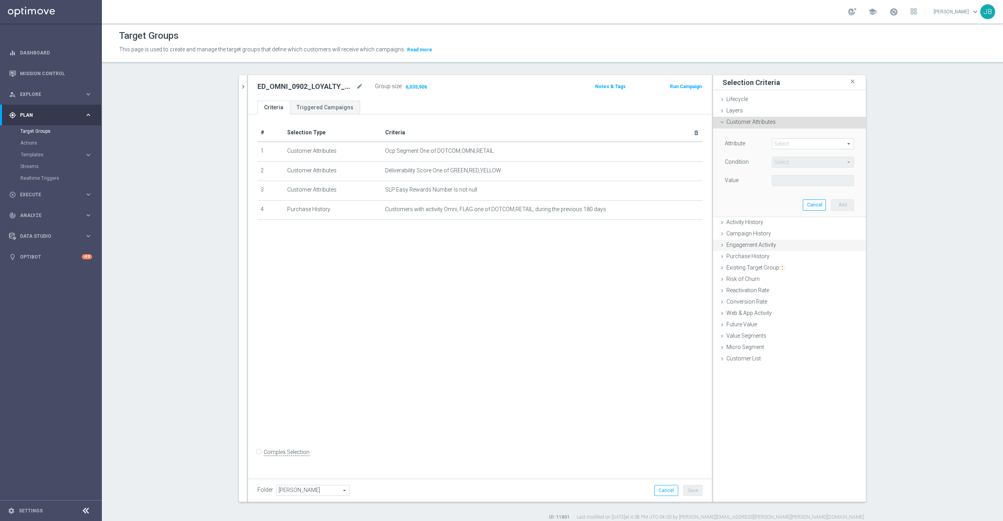
click at [743, 244] on span "Engagement Activity" at bounding box center [751, 245] width 50 height 6
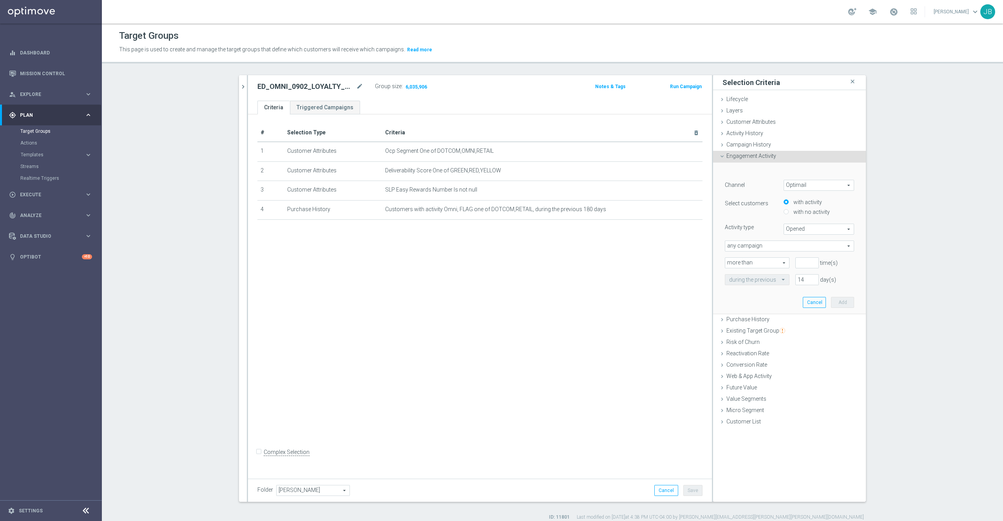
click at [795, 187] on span "Optimail" at bounding box center [819, 185] width 70 height 10
click at [795, 197] on span "Optimail" at bounding box center [819, 196] width 62 height 6
click at [795, 259] on input "number" at bounding box center [806, 262] width 23 height 11
type input "0"
click at [799, 278] on input "14" at bounding box center [806, 279] width 23 height 11
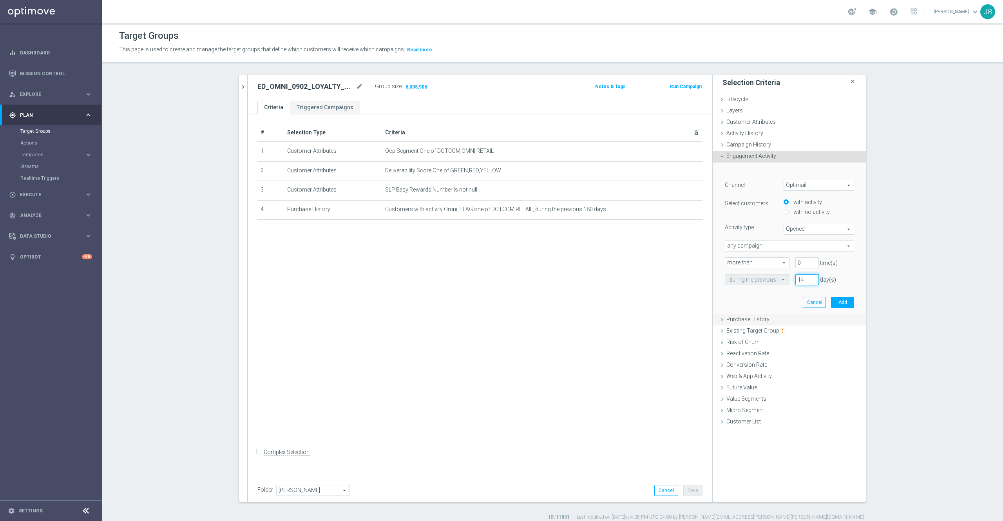
type input "1"
type input "365"
click at [833, 305] on button "Add" at bounding box center [842, 302] width 23 height 11
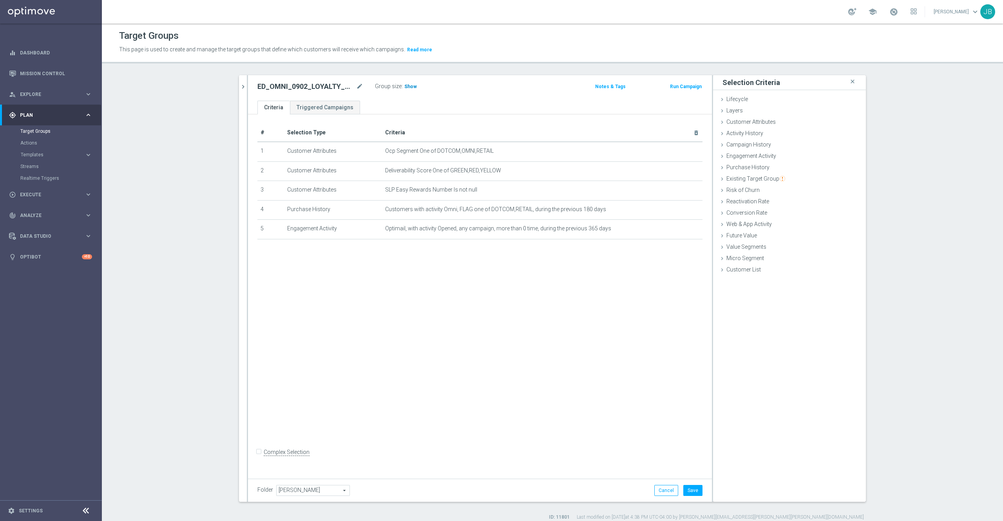
click at [404, 86] on span "Show" at bounding box center [410, 86] width 13 height 5
click at [683, 490] on button "Save" at bounding box center [692, 490] width 19 height 11
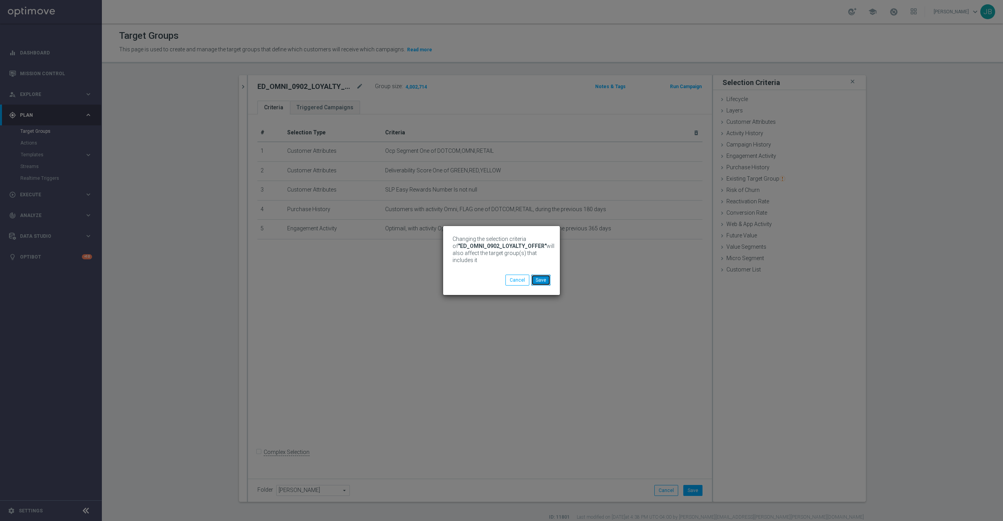
click at [546, 283] on button "Save" at bounding box center [540, 280] width 19 height 11
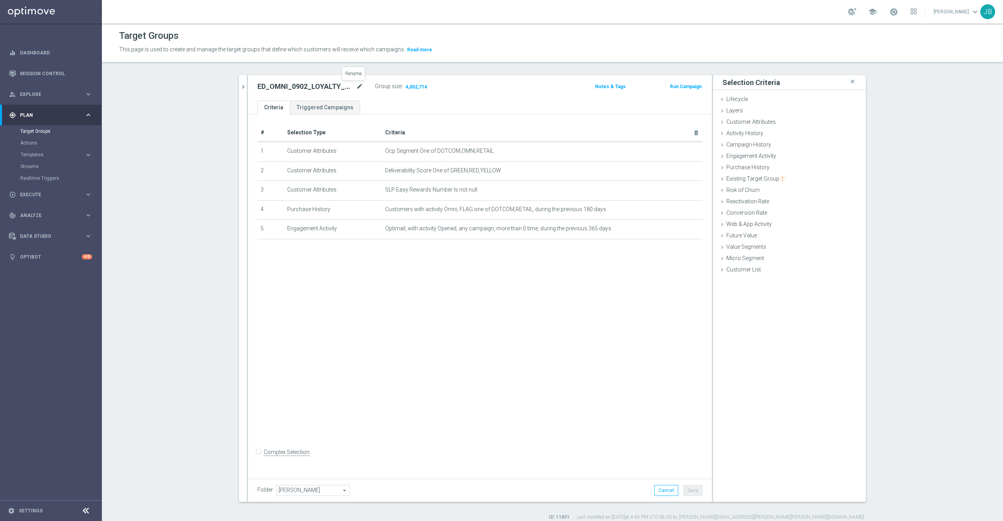
click at [356, 90] on icon "mode_edit" at bounding box center [359, 86] width 7 height 9
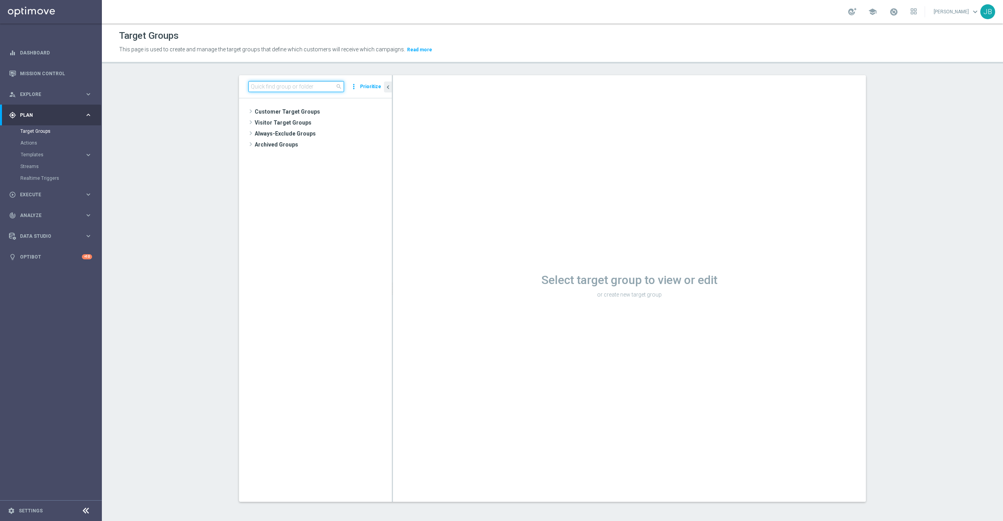
click at [284, 89] on input at bounding box center [296, 86] width 96 height 11
click at [286, 111] on span "Customer Target Groups" at bounding box center [314, 111] width 118 height 11
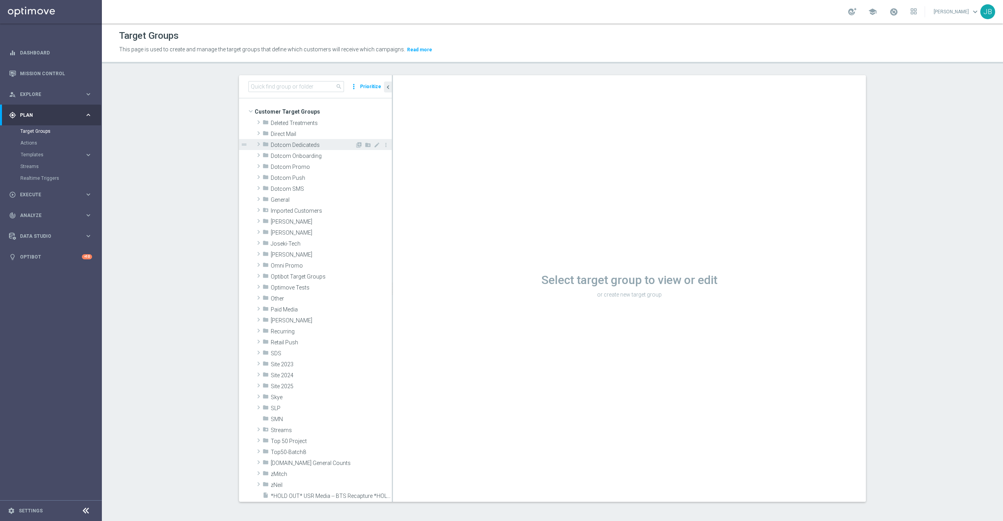
click at [294, 144] on span "Dotcom Dedicateds" at bounding box center [313, 145] width 84 height 7
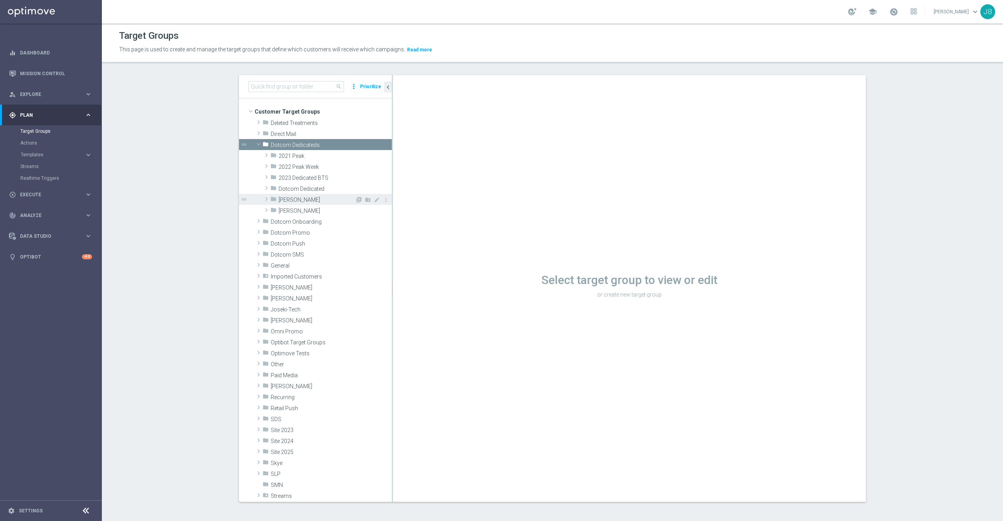
click at [289, 199] on span "[PERSON_NAME]" at bounding box center [316, 200] width 76 height 7
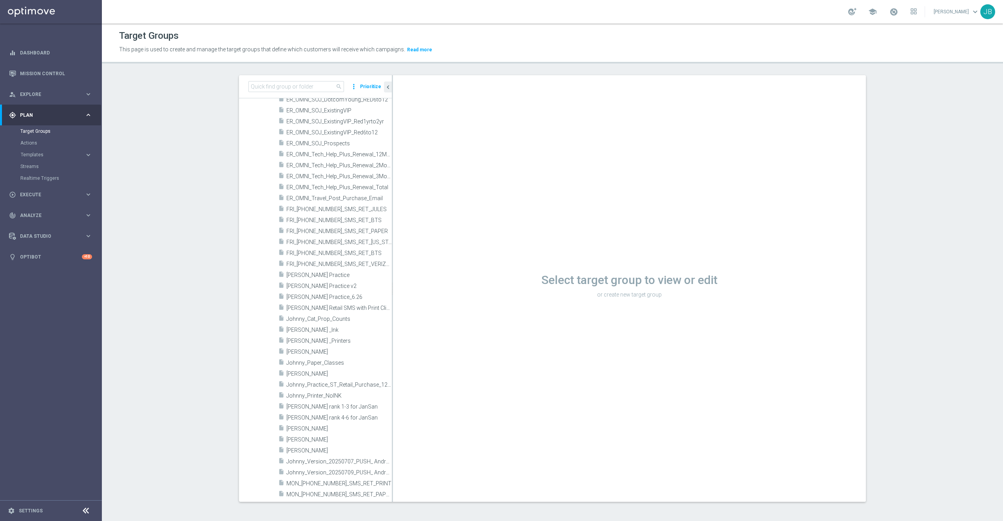
scroll to position [744, 0]
click at [298, 85] on input at bounding box center [296, 86] width 96 height 11
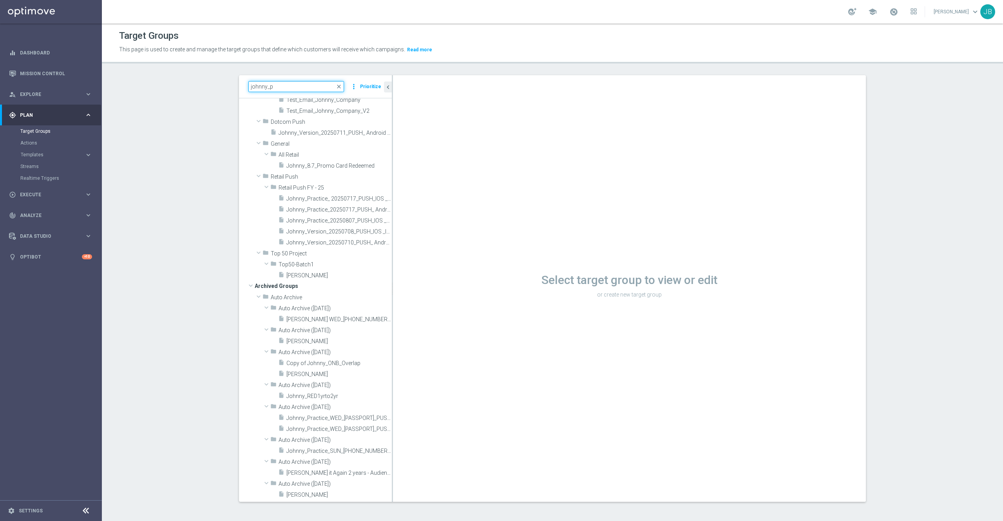
scroll to position [0, 0]
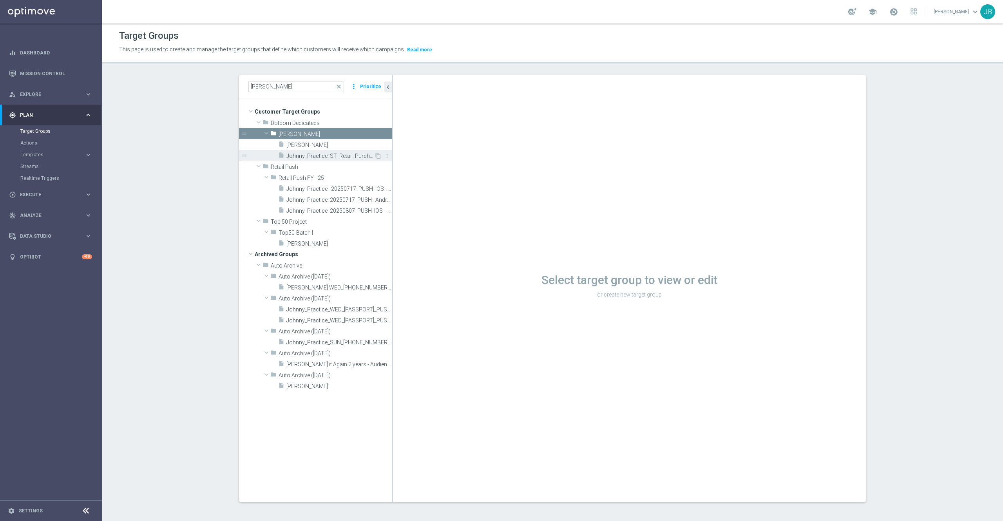
click at [316, 154] on span "Johnny_Practice_ST_Retail_Purchase_12MO" at bounding box center [330, 156] width 88 height 7
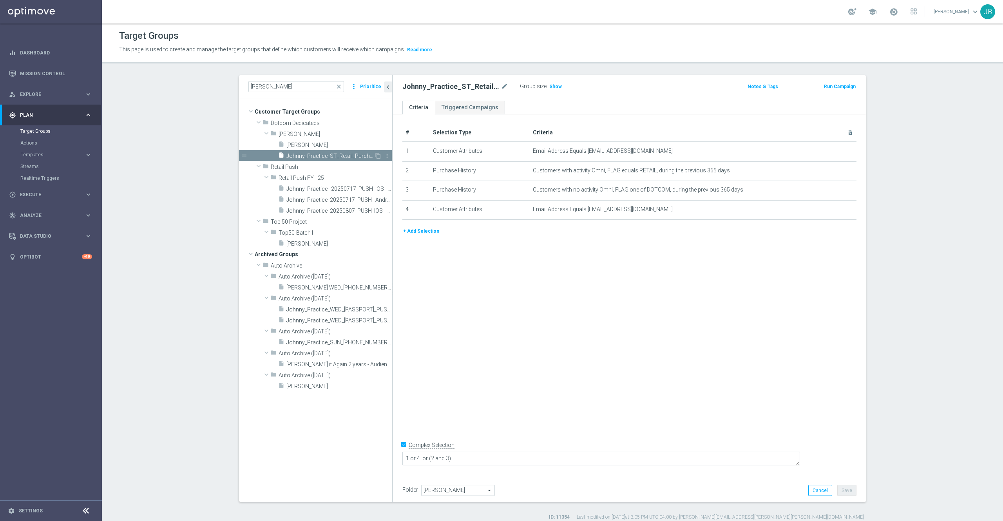
click at [345, 155] on span "Johnny_Practice_ST_Retail_Purchase_12MO" at bounding box center [330, 156] width 88 height 7
click at [287, 85] on input "[PERSON_NAME]" at bounding box center [296, 86] width 96 height 11
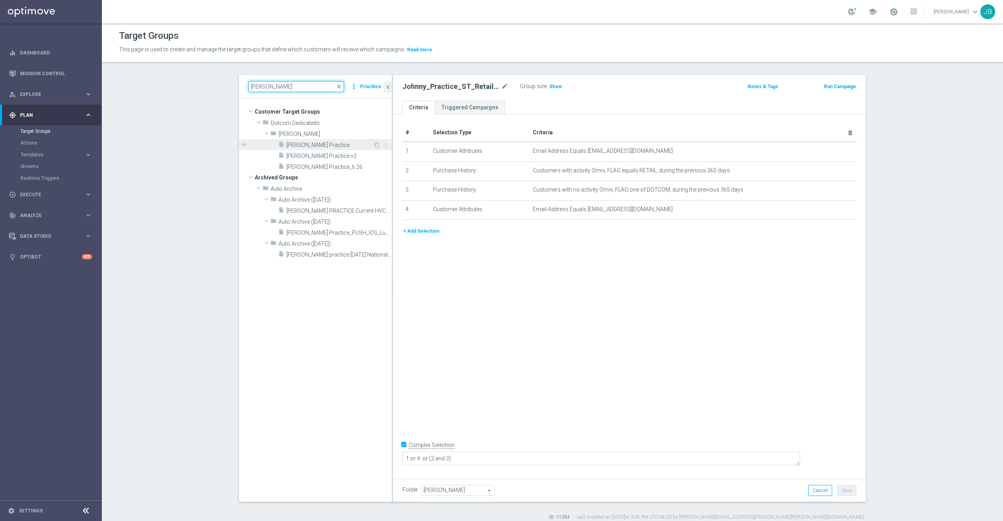
type input "[PERSON_NAME]"
click at [319, 145] on span "[PERSON_NAME] Practice" at bounding box center [329, 145] width 87 height 7
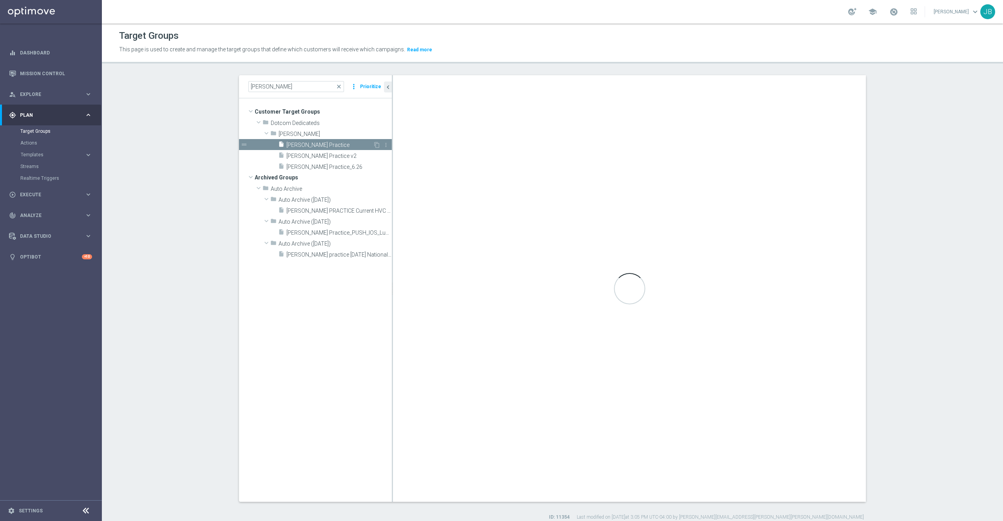
type textarea "1 and 2 and (3 or 4)"
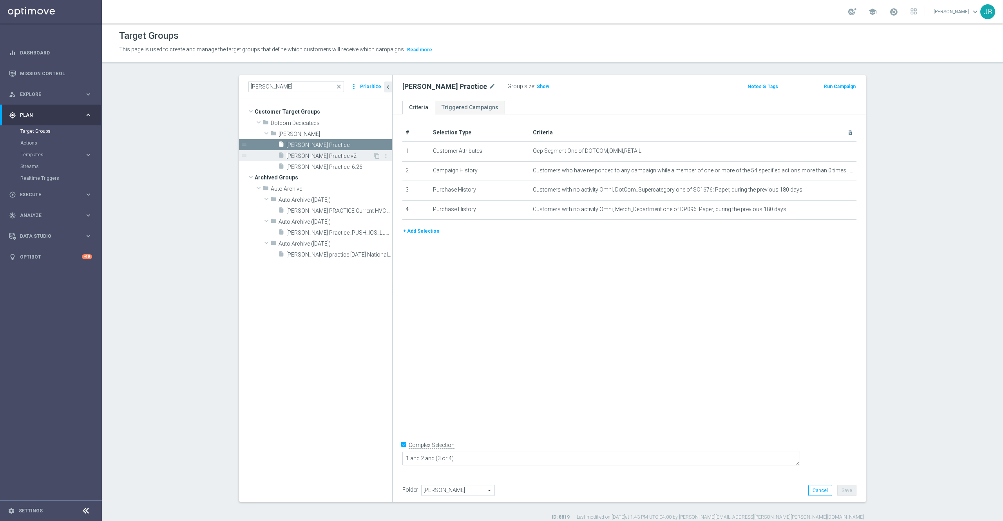
click at [319, 156] on span "[PERSON_NAME] Practice v2" at bounding box center [329, 156] width 87 height 7
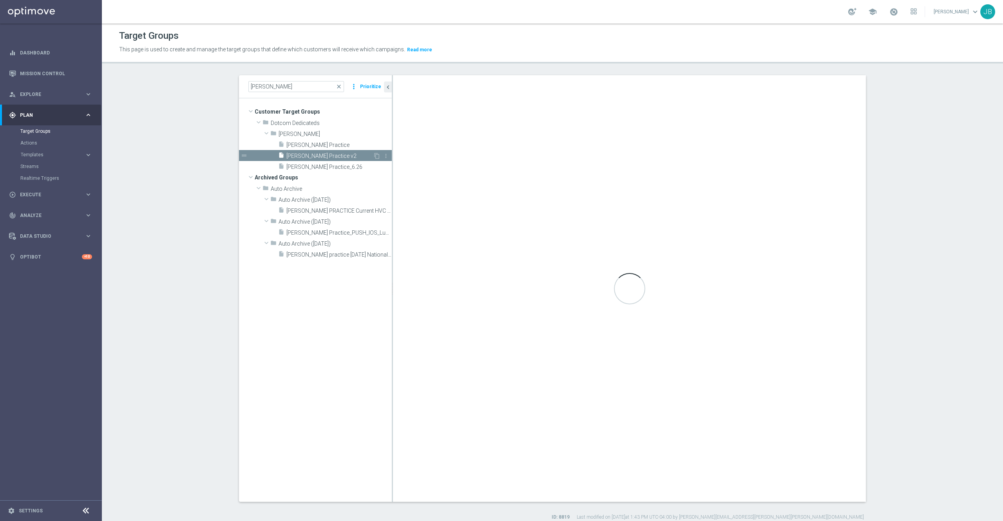
checkbox input "false"
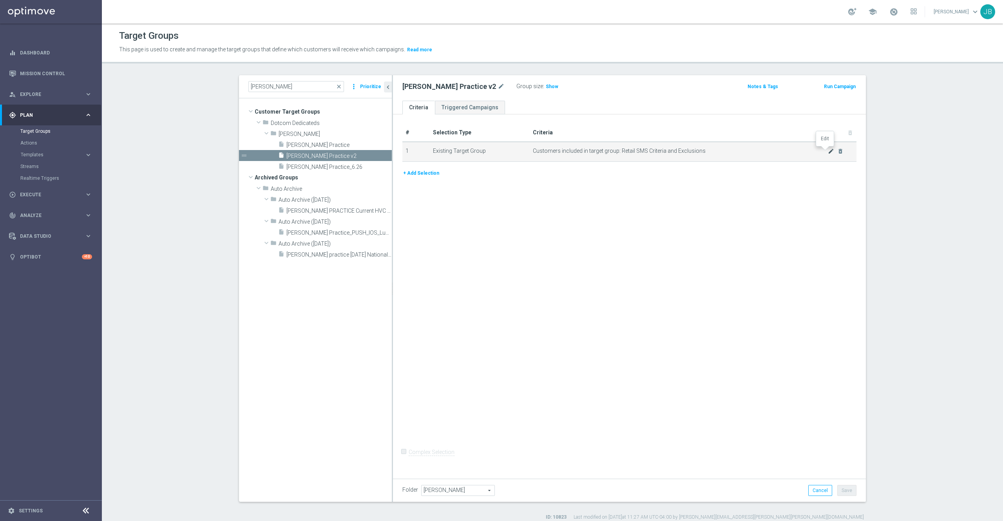
click at [827, 153] on icon "mode_edit" at bounding box center [830, 151] width 6 height 6
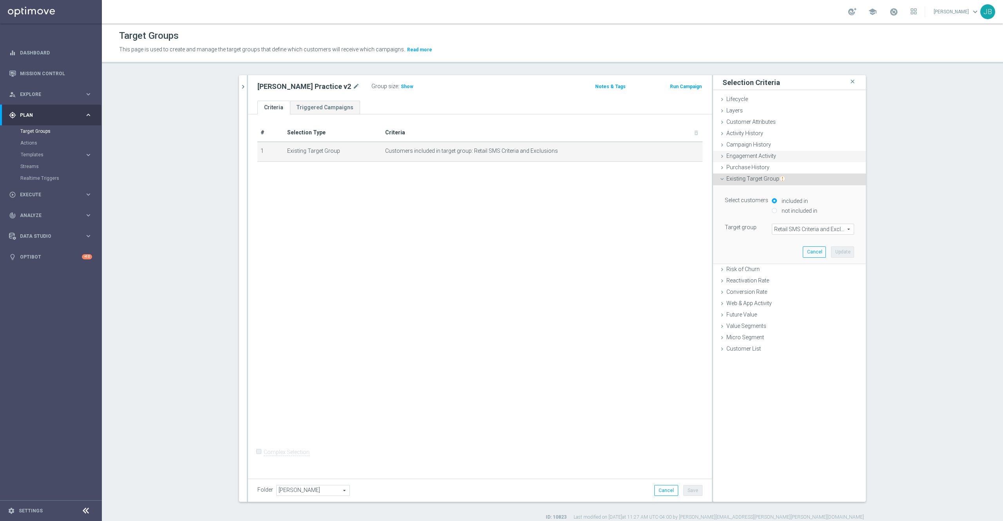
click at [771, 158] on div "Engagement Activity done" at bounding box center [789, 157] width 153 height 12
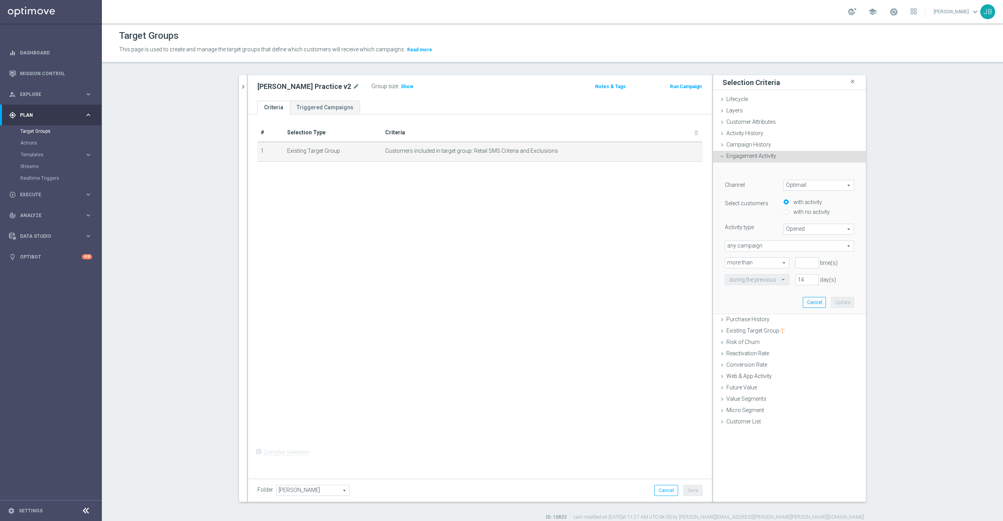
click at [794, 182] on span "Optimail" at bounding box center [819, 185] width 70 height 10
click at [805, 226] on span "OptiMobile In-App" at bounding box center [819, 227] width 62 height 6
type input "OptiMobile In-App"
type input "Delivered"
click at [793, 184] on span "OptiMobile In-App" at bounding box center [819, 185] width 70 height 10
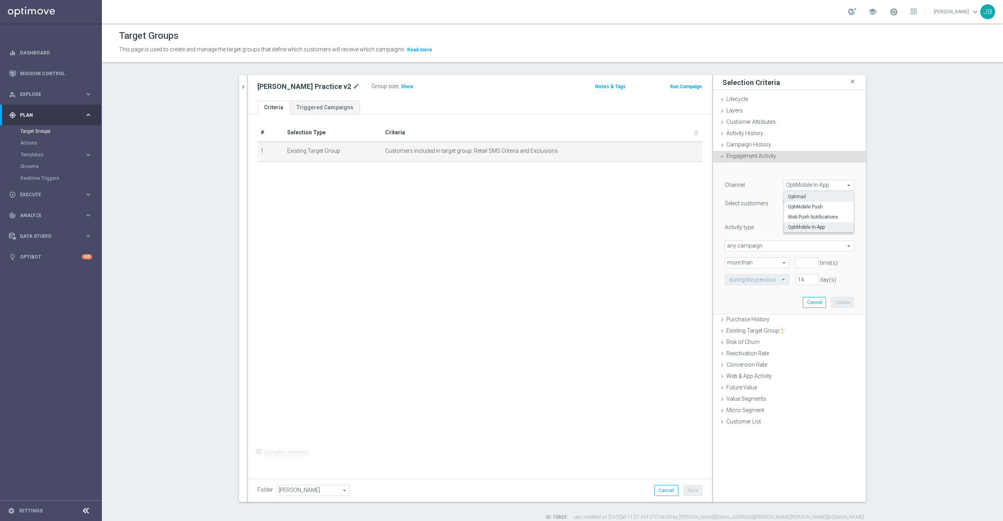
click at [801, 196] on span "Optimail" at bounding box center [819, 196] width 62 height 6
type input "Optimail"
type input "Bounced"
click at [752, 145] on span "Campaign History" at bounding box center [748, 144] width 45 height 6
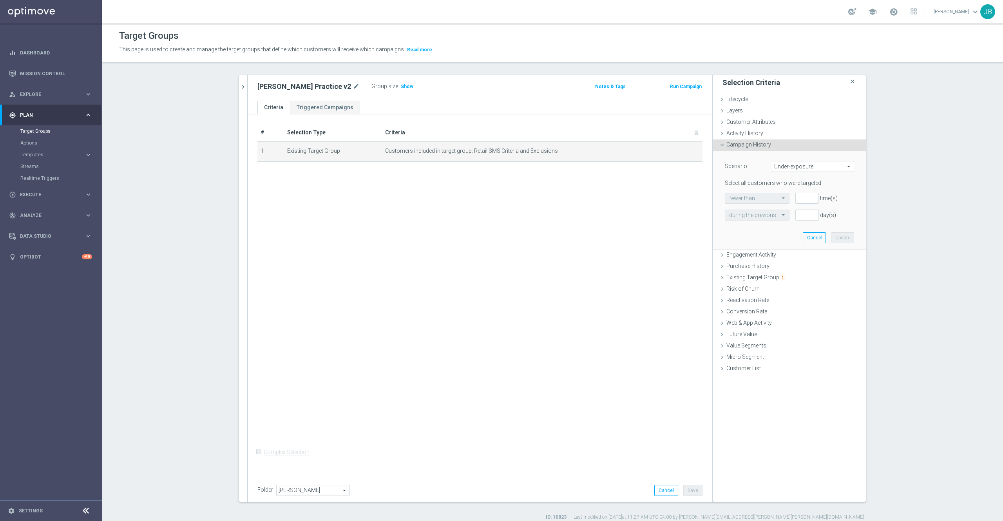
click at [788, 164] on span "Under-exposure" at bounding box center [812, 166] width 81 height 10
click at [796, 189] on span "Infrequent responders" at bounding box center [813, 188] width 74 height 6
click at [798, 199] on input "number" at bounding box center [806, 198] width 23 height 11
click at [793, 165] on span "Infrequent responders" at bounding box center [812, 166] width 81 height 10
click at [810, 219] on span "Custom" at bounding box center [813, 218] width 74 height 6
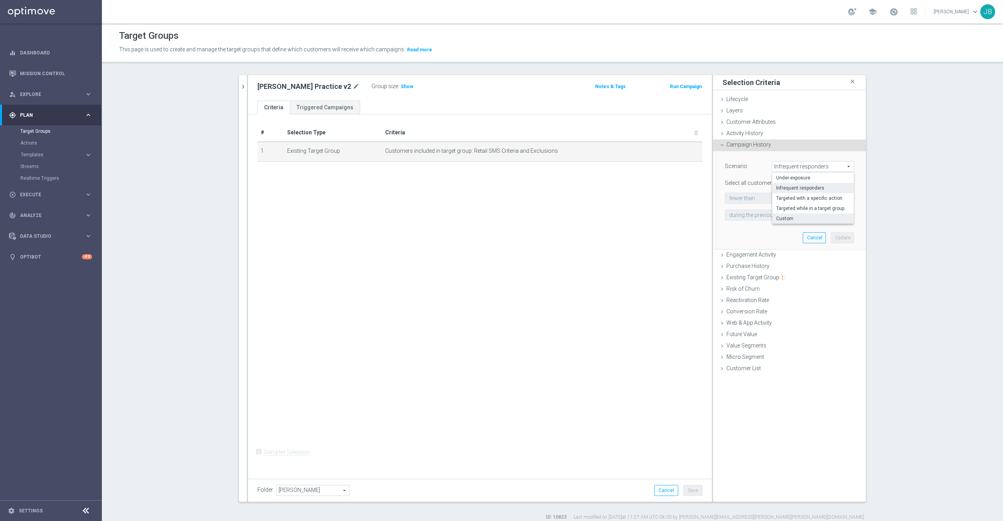
type input "Custom"
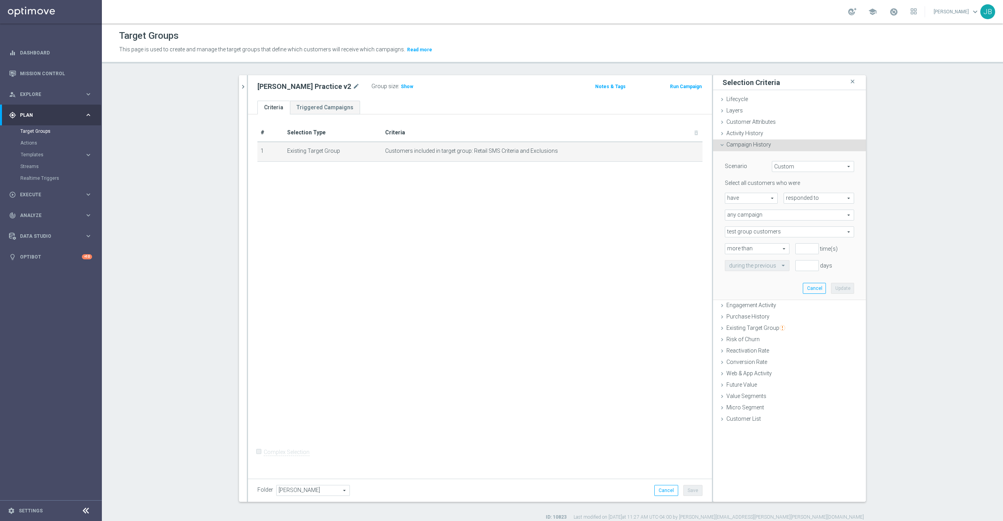
click at [798, 198] on span "responded to" at bounding box center [819, 198] width 70 height 10
click at [802, 206] on span "responded to" at bounding box center [819, 209] width 62 height 6
click at [775, 215] on span "any campaign" at bounding box center [789, 215] width 128 height 10
click at [769, 248] on span "one or more actions" at bounding box center [789, 247] width 121 height 6
type input "one or more actions"
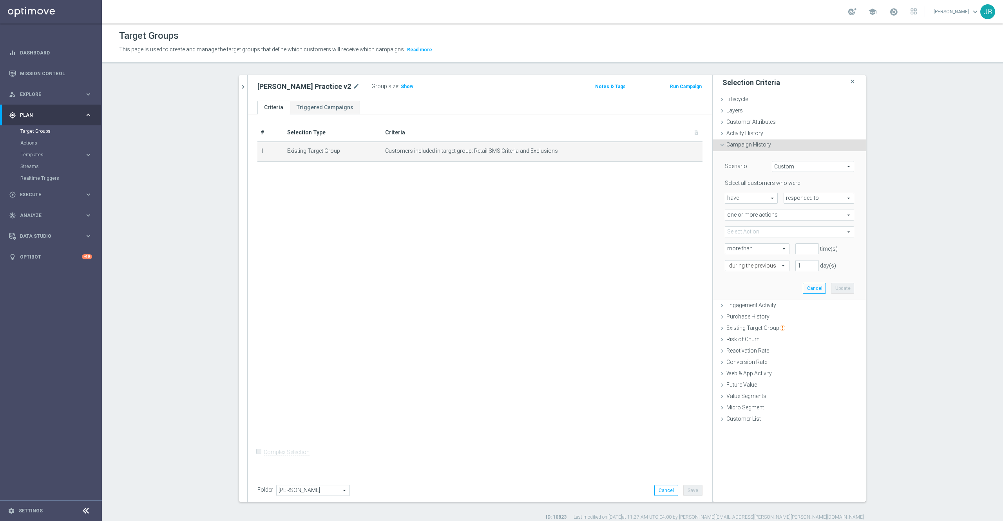
click at [770, 234] on span at bounding box center [789, 232] width 128 height 10
click at [770, 234] on input "search" at bounding box center [788, 231] width 129 height 11
type input "sms"
click at [775, 280] on span "SMS_Retail_General" at bounding box center [794, 281] width 118 height 6
click at [735, 280] on input "SMS_Retail_General" at bounding box center [732, 281] width 5 height 5
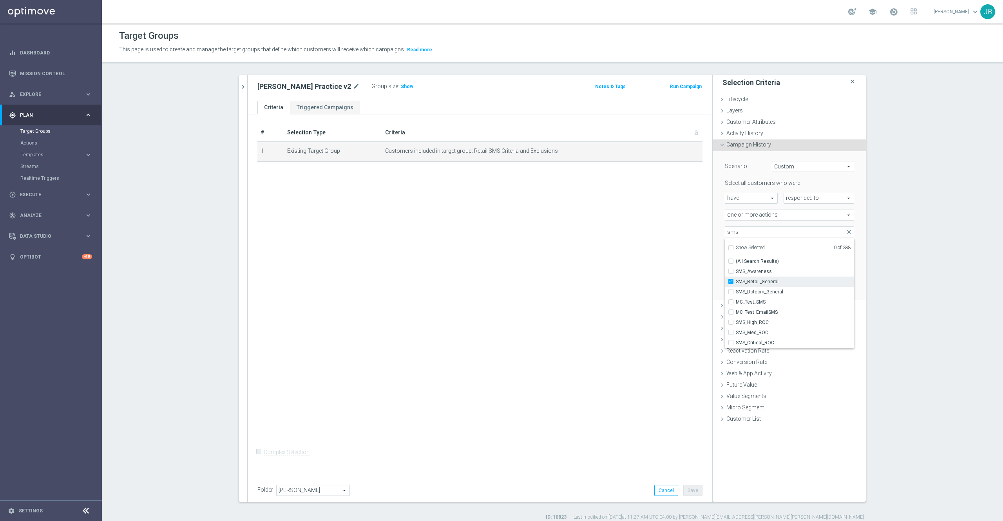
checkbox input "true"
type input "SMS_Retail_General"
click at [682, 255] on div "# Selection Type Criteria delete_forever 1 Existing Target Group Customers incl…" at bounding box center [480, 294] width 464 height 360
click at [789, 249] on div "time(s)" at bounding box center [806, 248] width 35 height 11
click at [795, 248] on input "number" at bounding box center [806, 248] width 23 height 11
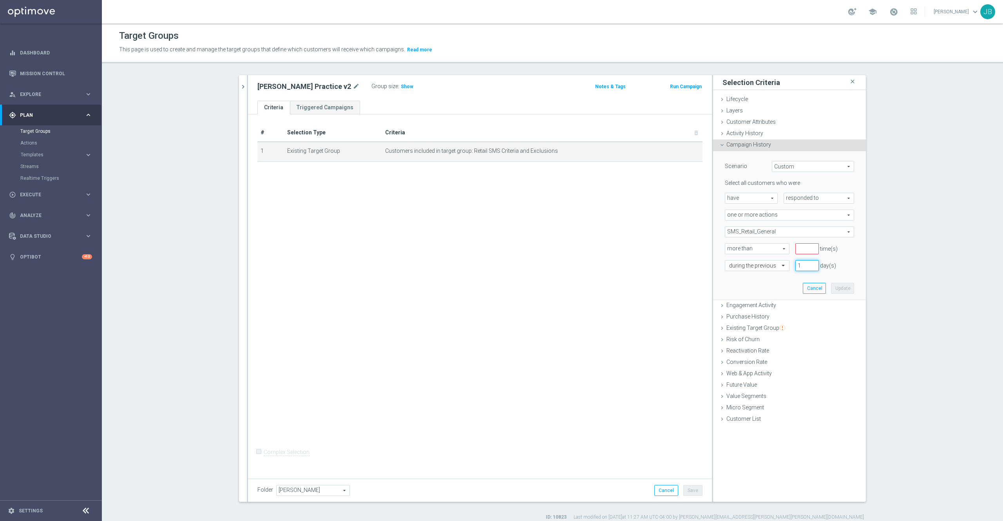
click at [797, 269] on input "1" at bounding box center [806, 265] width 23 height 11
type input "365"
click at [799, 248] on input "number" at bounding box center [806, 248] width 23 height 11
type input "0"
click at [834, 283] on button "Update" at bounding box center [842, 288] width 23 height 11
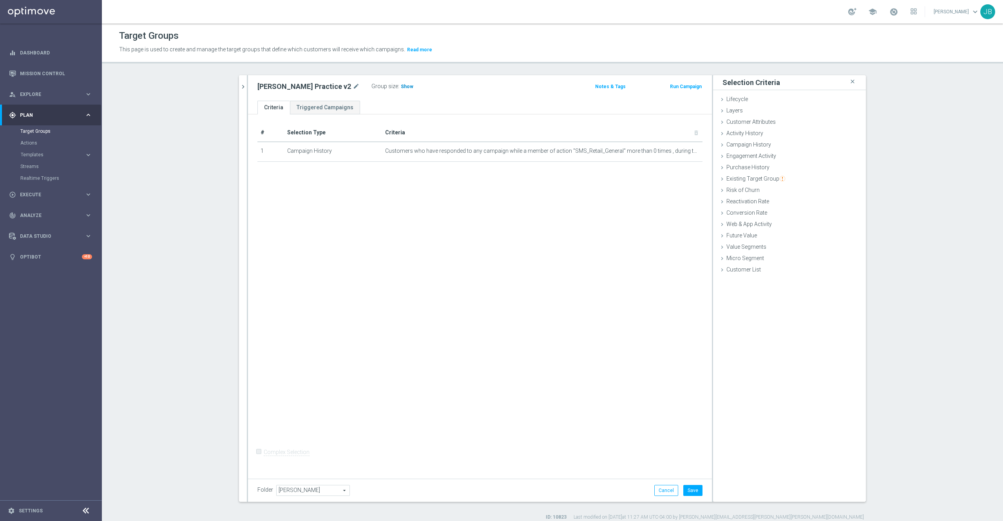
click at [401, 86] on span "Show" at bounding box center [407, 86] width 13 height 5
click at [674, 153] on icon "mode_edit" at bounding box center [677, 151] width 6 height 6
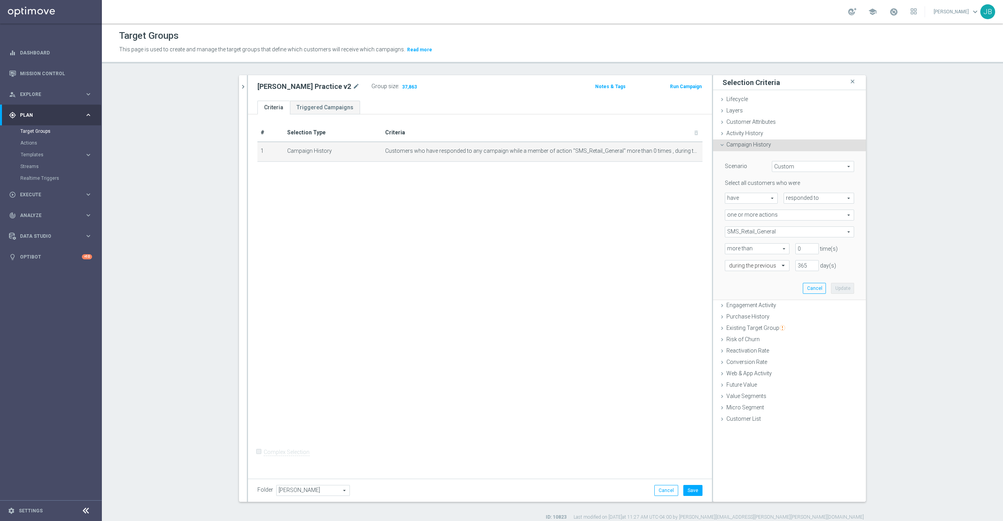
click at [790, 167] on span "Custom" at bounding box center [812, 166] width 81 height 10
click at [916, 240] on section "[PERSON_NAME] close more_vert Prioritize Customer Target Groups library_add cre…" at bounding box center [552, 297] width 901 height 445
click at [772, 231] on span "SMS_Retail_General" at bounding box center [789, 232] width 128 height 10
click at [897, 266] on section "[PERSON_NAME] close more_vert Prioritize Customer Target Groups library_add cre…" at bounding box center [552, 297] width 901 height 445
click at [802, 199] on span "responded to" at bounding box center [819, 198] width 70 height 10
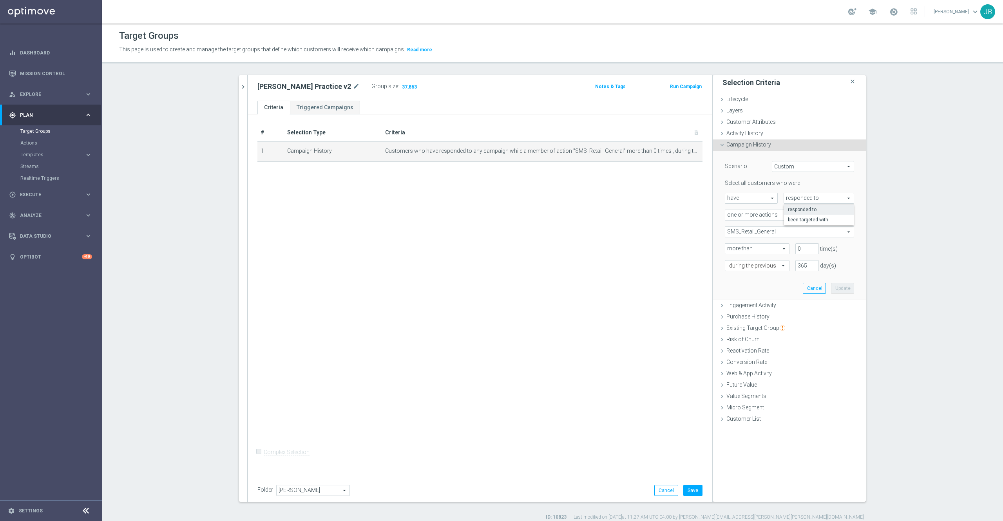
click at [891, 228] on section "[PERSON_NAME] close more_vert Prioritize Customer Target Groups library_add cre…" at bounding box center [552, 297] width 901 height 445
click at [769, 125] on div "Customer Attributes done" at bounding box center [789, 123] width 153 height 12
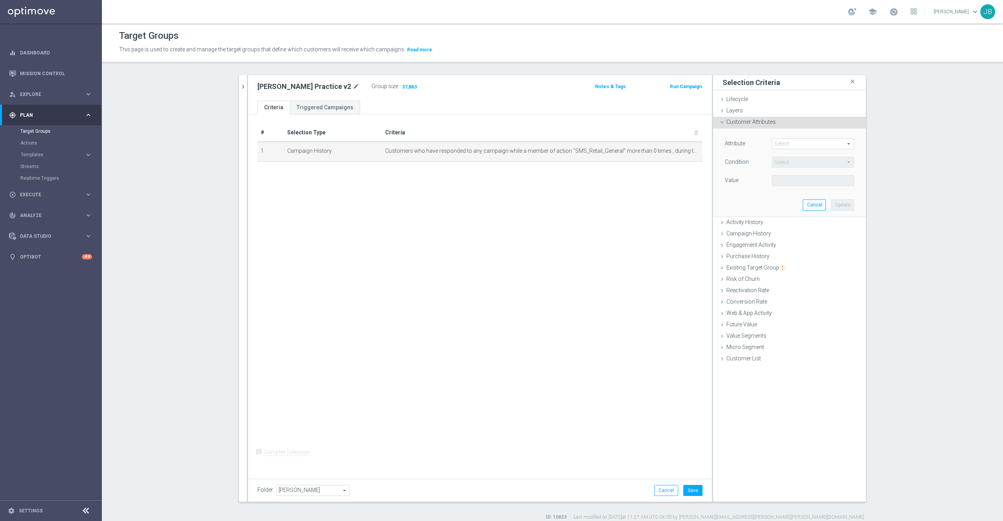
click at [781, 145] on span at bounding box center [812, 144] width 81 height 10
click at [910, 224] on section "[PERSON_NAME] close more_vert Prioritize Customer Target Groups library_add cre…" at bounding box center [552, 297] width 901 height 445
click at [791, 143] on span at bounding box center [812, 144] width 81 height 10
click at [788, 146] on input "search" at bounding box center [812, 143] width 82 height 11
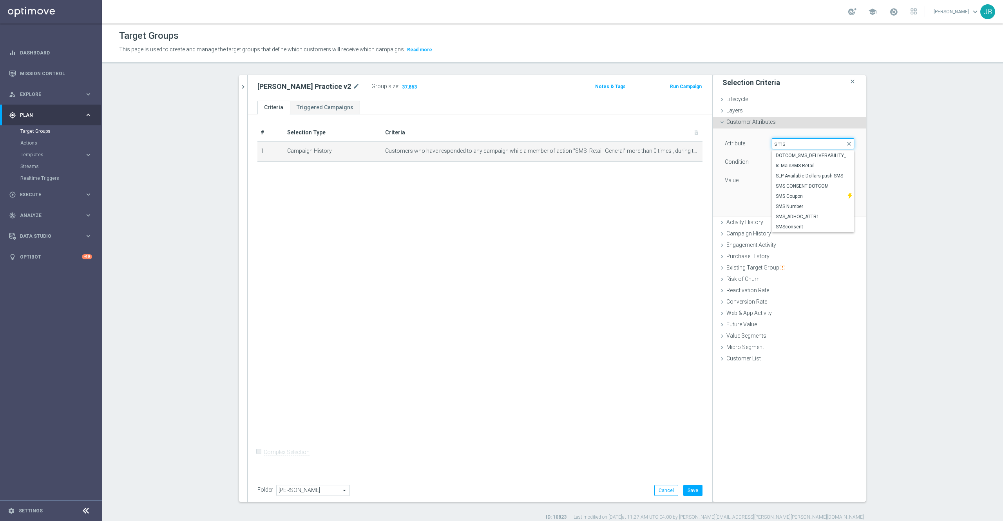
type input "sms"
click at [876, 229] on section "[PERSON_NAME] close more_vert Prioritize Customer Target Groups library_add cre…" at bounding box center [552, 297] width 901 height 445
click at [749, 224] on span "Activity History" at bounding box center [744, 222] width 37 height 6
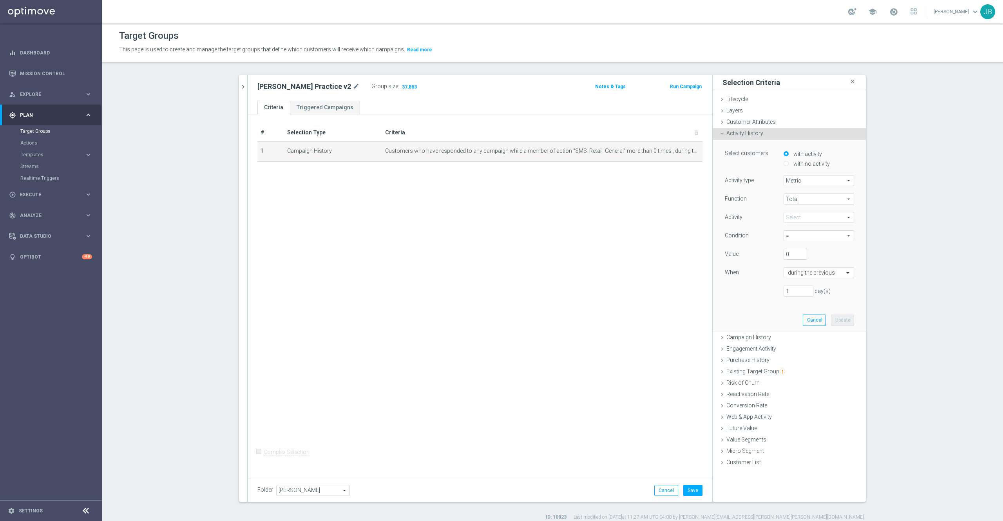
click at [814, 180] on span "Metric" at bounding box center [819, 180] width 70 height 10
click at [813, 180] on span "Metric" at bounding box center [819, 180] width 70 height 10
click at [804, 197] on span "Total" at bounding box center [819, 199] width 70 height 10
click at [750, 224] on div "Activity" at bounding box center [748, 218] width 59 height 13
click at [796, 218] on span at bounding box center [819, 217] width 70 height 10
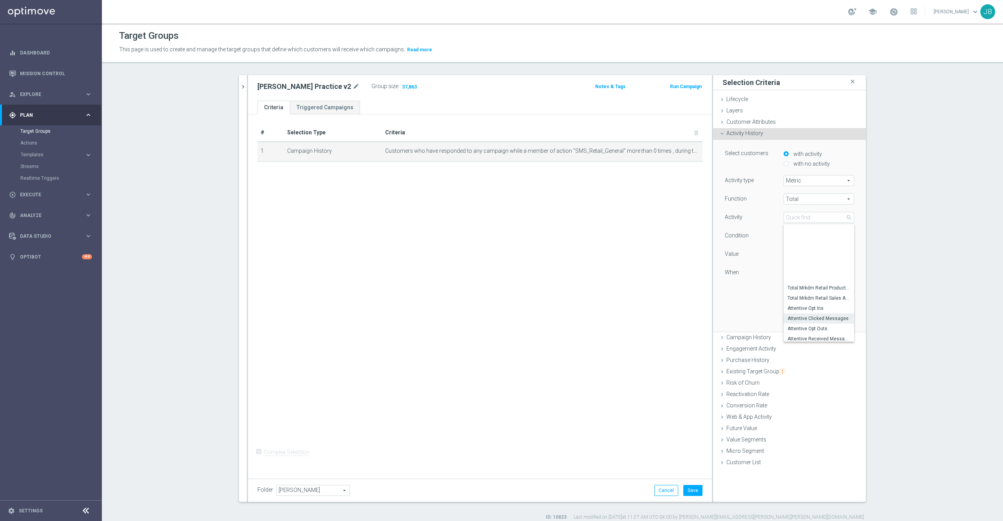
scroll to position [63, 0]
click at [869, 313] on div "[PERSON_NAME] close more_vert Prioritize Customer Target Groups library_add cre…" at bounding box center [552, 297] width 658 height 445
click at [751, 339] on span "Campaign History" at bounding box center [748, 337] width 45 height 6
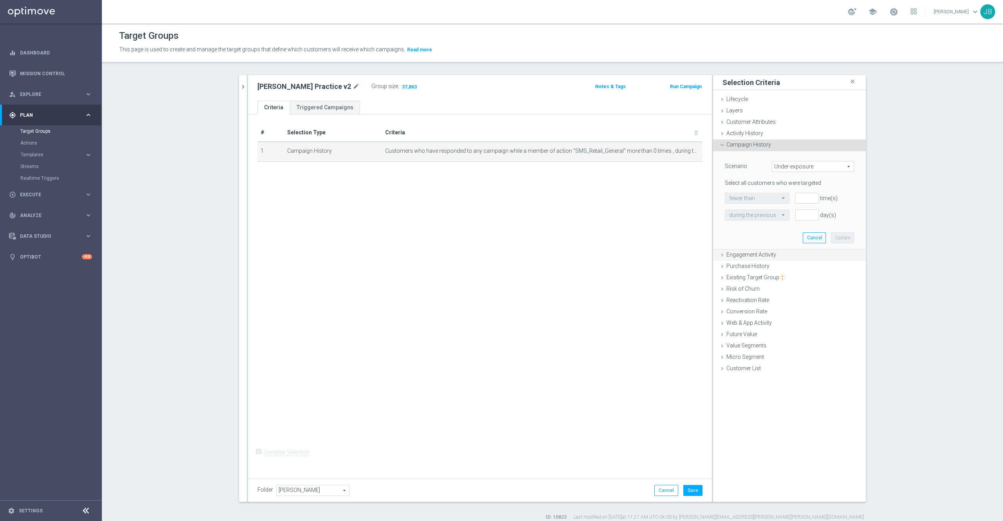
click at [768, 255] on span "Engagement Activity" at bounding box center [751, 254] width 50 height 6
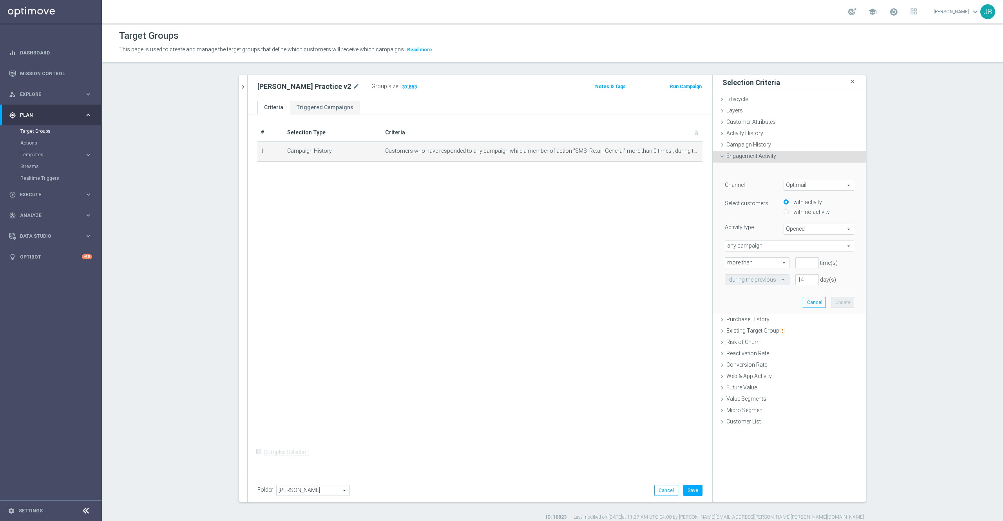
click at [795, 186] on span "Optimail" at bounding box center [819, 185] width 70 height 10
click at [882, 202] on section "[PERSON_NAME] close more_vert Prioritize Customer Target Groups library_add cre…" at bounding box center [552, 297] width 901 height 445
click at [745, 324] on div "Purchase History done" at bounding box center [789, 320] width 153 height 12
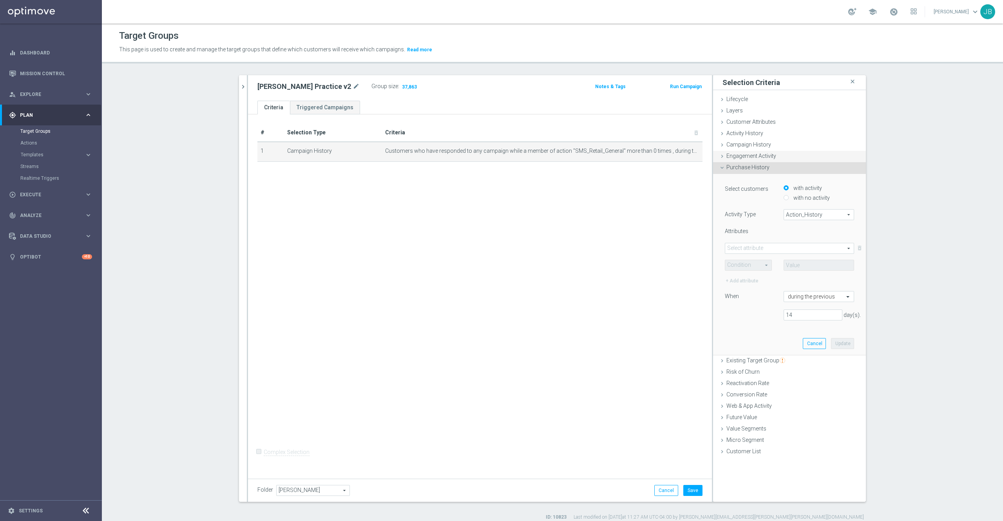
click at [763, 156] on span "Engagement Activity" at bounding box center [751, 156] width 50 height 6
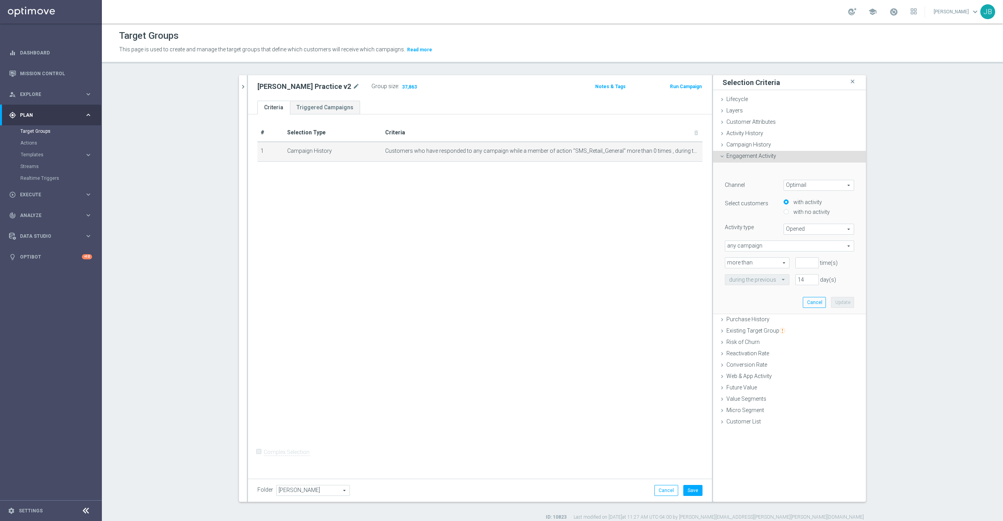
click at [804, 186] on span "Optimail" at bounding box center [819, 185] width 70 height 10
click at [873, 219] on div "[PERSON_NAME] close more_vert Prioritize Customer Target Groups library_add cre…" at bounding box center [552, 297] width 658 height 445
click at [808, 185] on span "Optimail" at bounding box center [819, 185] width 70 height 10
click at [871, 244] on div "[PERSON_NAME] close more_vert Prioritize Customer Target Groups library_add cre…" at bounding box center [552, 297] width 658 height 445
click at [797, 243] on span "any campaign" at bounding box center [789, 246] width 128 height 10
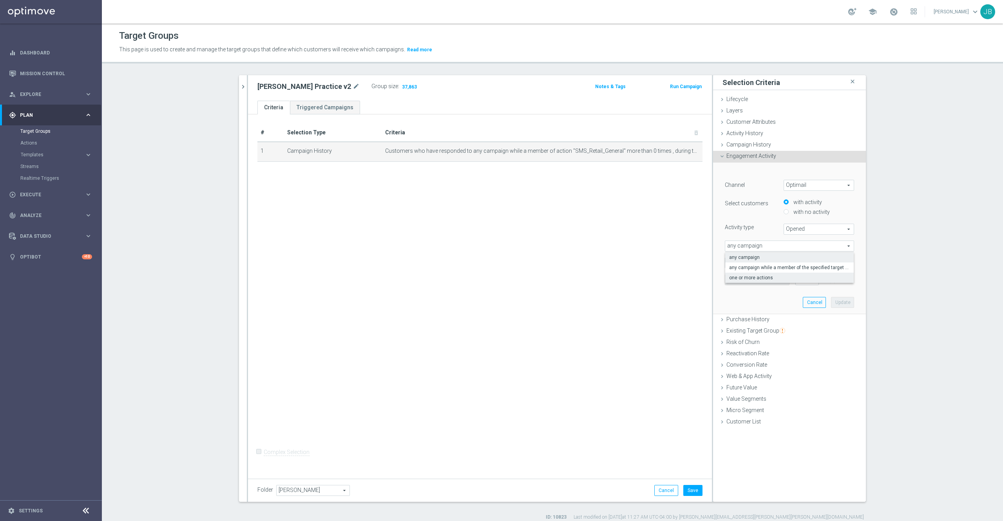
click at [775, 278] on span "one or more actions" at bounding box center [789, 278] width 121 height 6
type input "one or more actions"
click at [812, 231] on span "Opened" at bounding box center [819, 229] width 70 height 10
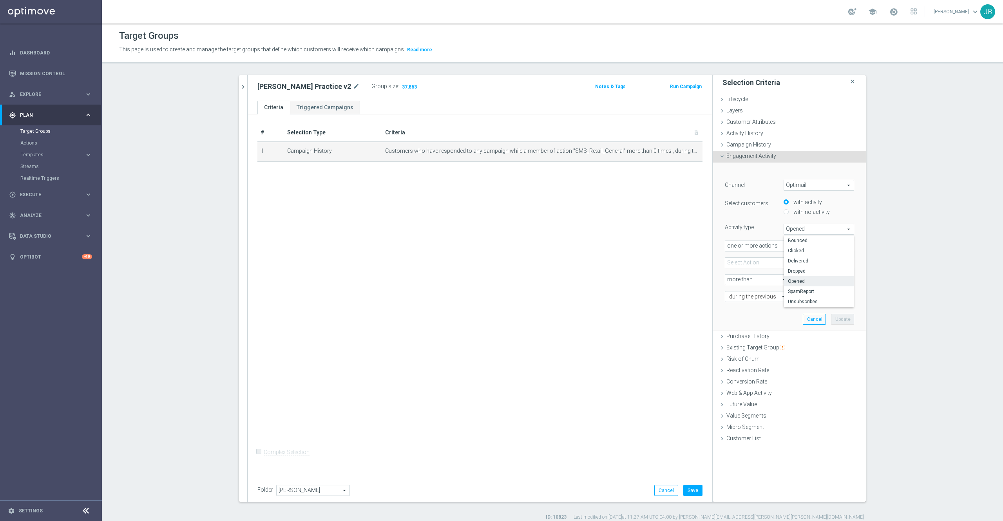
click at [887, 294] on section "[PERSON_NAME] close more_vert Prioritize Customer Target Groups library_add cre…" at bounding box center [552, 297] width 901 height 445
click at [750, 338] on span "Purchase History" at bounding box center [747, 336] width 43 height 6
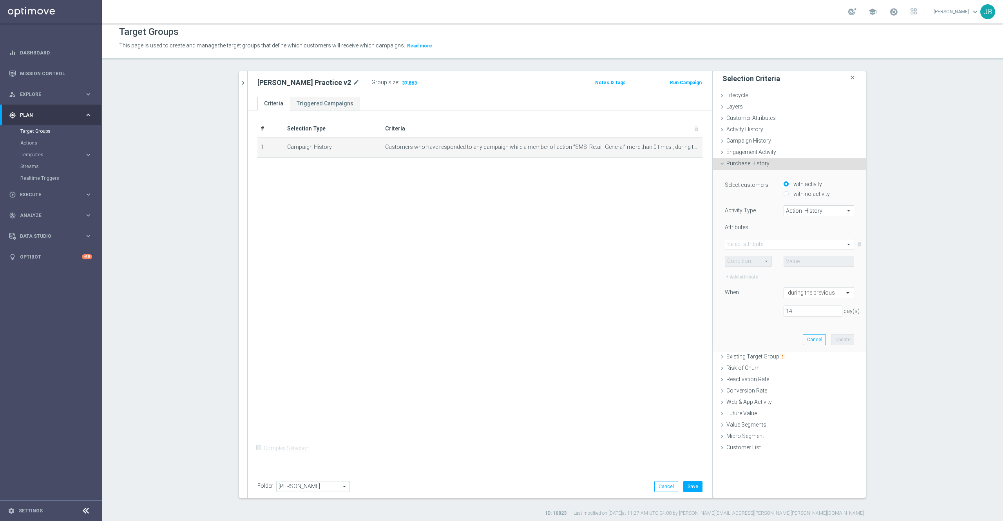
scroll to position [7, 0]
click at [815, 207] on span "Action_History" at bounding box center [819, 207] width 70 height 10
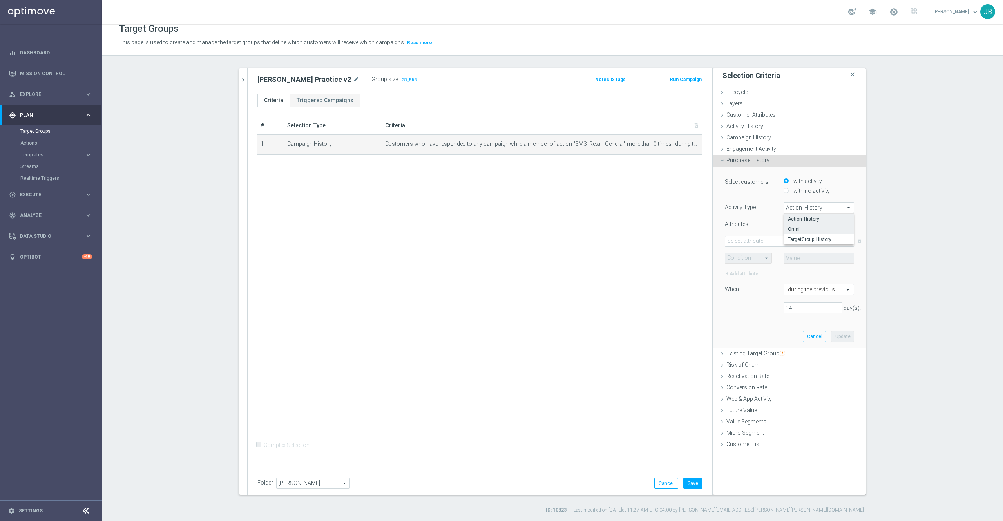
click at [806, 227] on span "Omni" at bounding box center [819, 229] width 62 height 6
type input "Omni"
click at [782, 239] on span at bounding box center [789, 241] width 128 height 10
click at [764, 253] on span "FLAG" at bounding box center [788, 253] width 121 height 6
type input "FLAG"
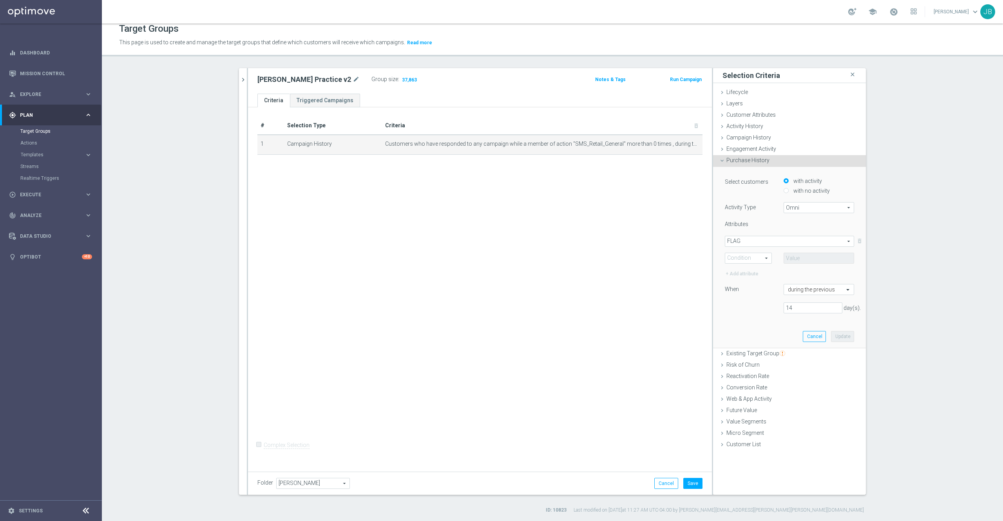
click at [749, 261] on span at bounding box center [748, 258] width 46 height 10
click at [883, 284] on section "[PERSON_NAME] close more_vert Prioritize Customer Target Groups library_add cre…" at bounding box center [552, 290] width 901 height 445
click at [750, 401] on span "Web & App Activity" at bounding box center [748, 399] width 45 height 6
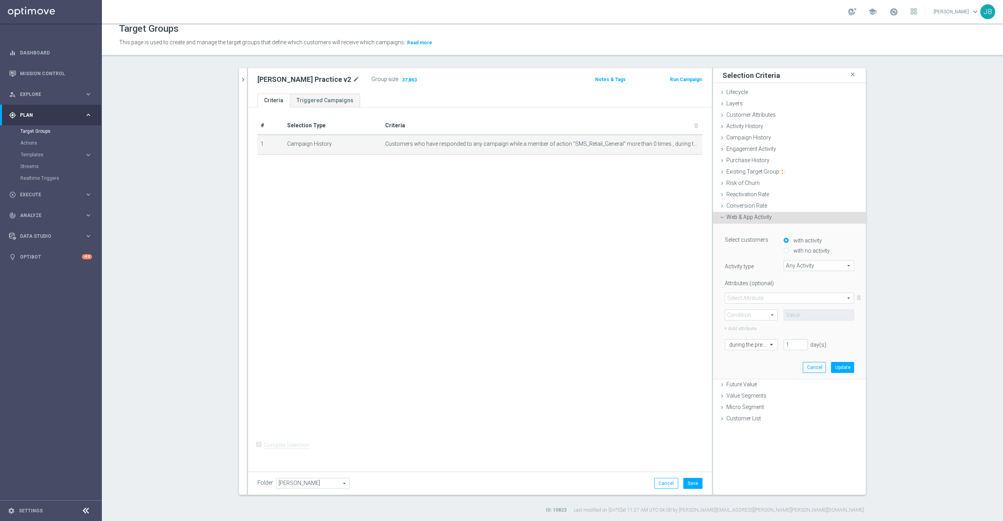
click at [806, 264] on span "Any Activity" at bounding box center [819, 265] width 70 height 10
click at [744, 260] on label "Activity type" at bounding box center [748, 265] width 59 height 10
click at [789, 265] on span "Any Activity" at bounding box center [819, 265] width 70 height 10
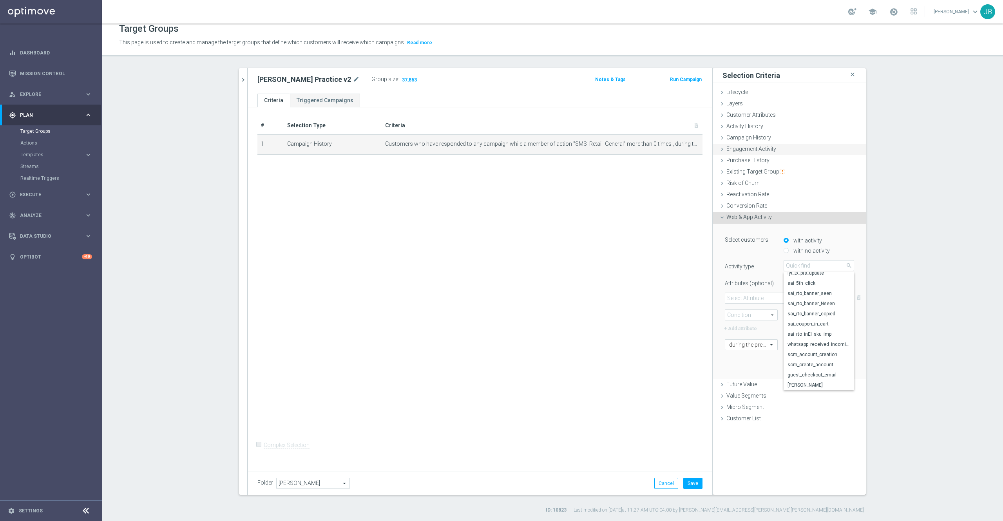
click at [761, 149] on span "Engagement Activity" at bounding box center [751, 149] width 50 height 6
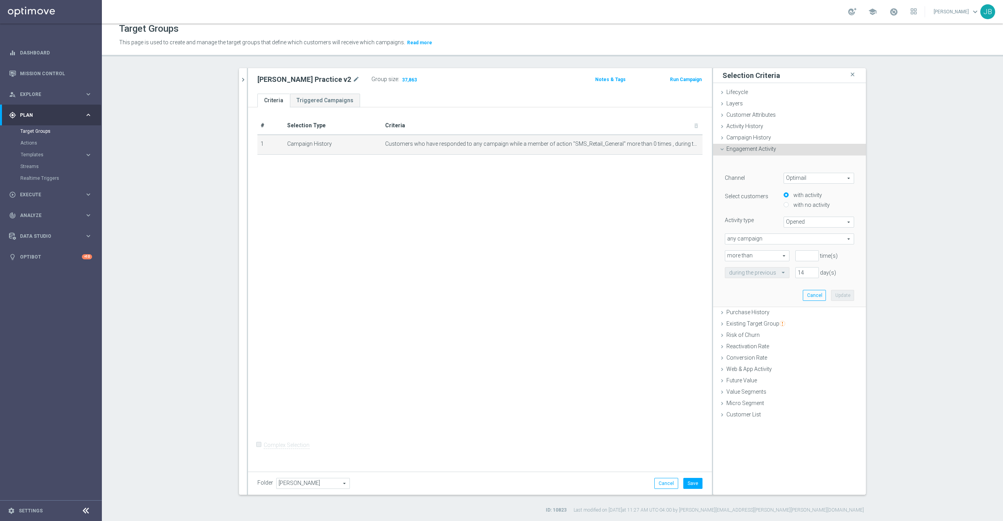
click at [794, 180] on span "Optimail" at bounding box center [819, 178] width 70 height 10
click at [796, 219] on span "OptiMobile In-App" at bounding box center [819, 220] width 62 height 6
type input "OptiMobile In-App"
click at [795, 222] on span "Delivered" at bounding box center [819, 222] width 70 height 10
click at [790, 242] on span "Opened" at bounding box center [819, 243] width 62 height 6
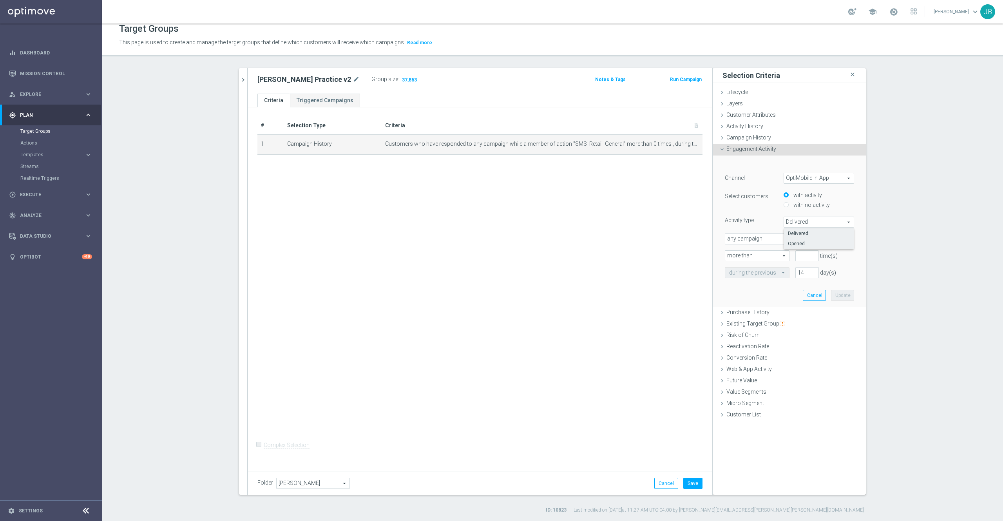
type input "Opened"
click at [777, 236] on span "any campaign" at bounding box center [789, 239] width 128 height 10
click at [774, 268] on span "one or more actions" at bounding box center [789, 270] width 121 height 6
type input "one or more actions"
click at [767, 254] on span at bounding box center [789, 256] width 128 height 10
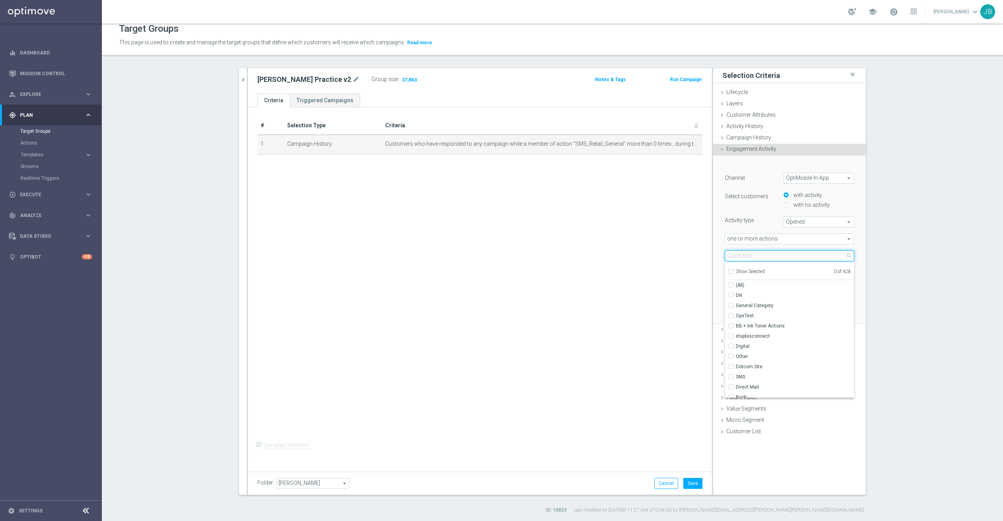
click at [767, 254] on input "search" at bounding box center [788, 255] width 129 height 11
type input "sms"
click at [754, 327] on span "SMS_Retail_General" at bounding box center [794, 326] width 118 height 6
click at [735, 327] on input "SMS_Retail_General" at bounding box center [732, 325] width 5 height 5
checkbox input "true"
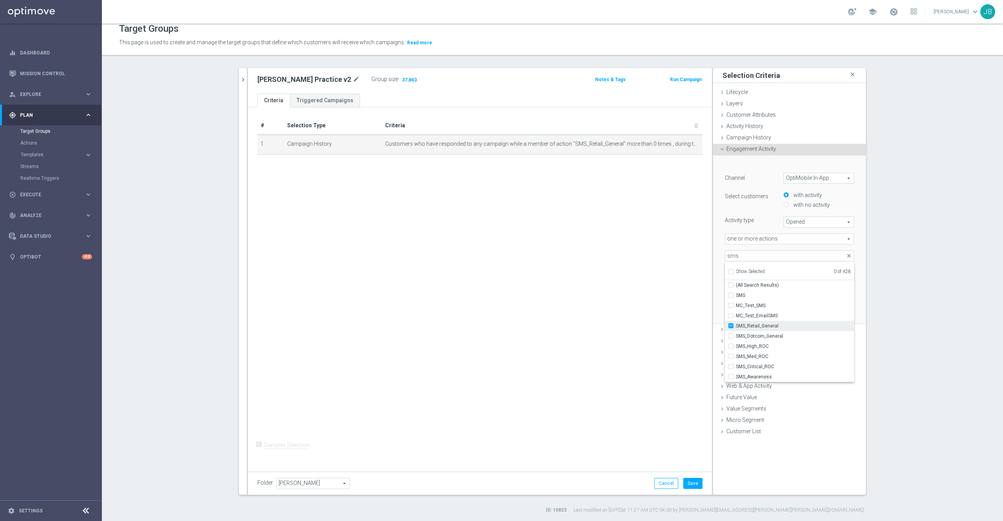
type input "SMS_Retail_General"
click at [656, 286] on div "# Selection Type Criteria delete_forever 1 Campaign History Customers who have …" at bounding box center [480, 287] width 464 height 360
click at [796, 272] on input "number" at bounding box center [806, 272] width 23 height 11
type input "0"
click at [800, 291] on input "14" at bounding box center [806, 289] width 23 height 11
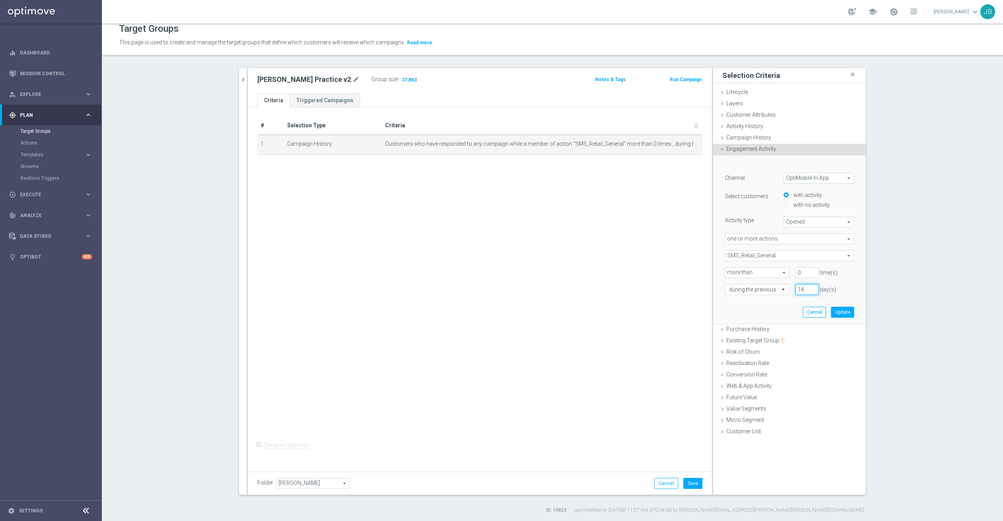
type input "1"
type input "365"
click at [843, 313] on button "Update" at bounding box center [842, 312] width 23 height 11
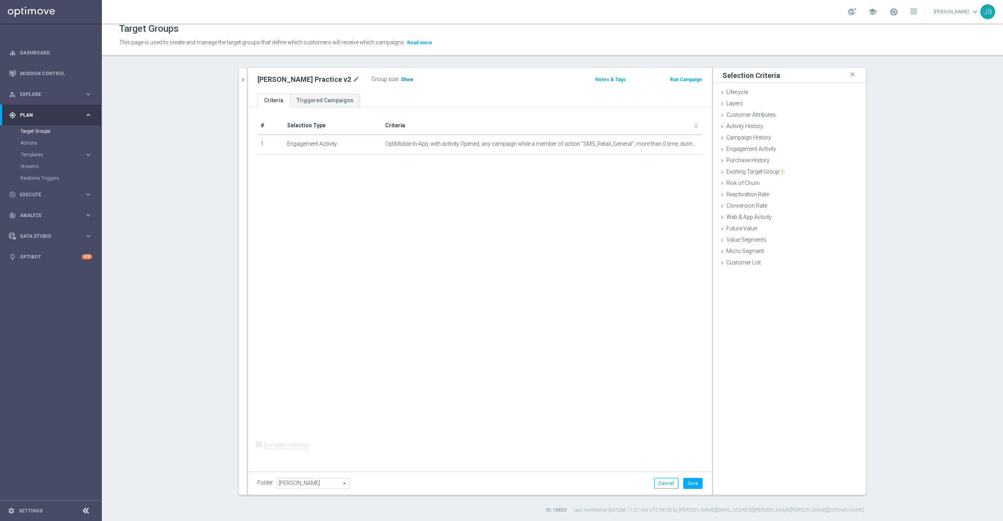
click at [401, 78] on span "Show" at bounding box center [407, 79] width 13 height 5
click at [683, 482] on button "Save" at bounding box center [692, 483] width 19 height 11
click at [239, 79] on icon "chevron_right" at bounding box center [242, 79] width 7 height 7
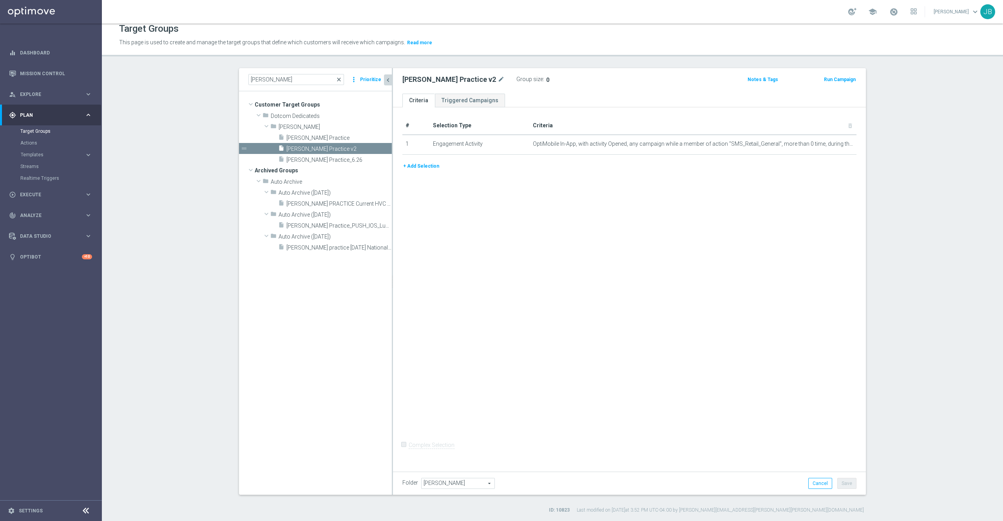
click at [336, 79] on span "close" at bounding box center [339, 79] width 6 height 6
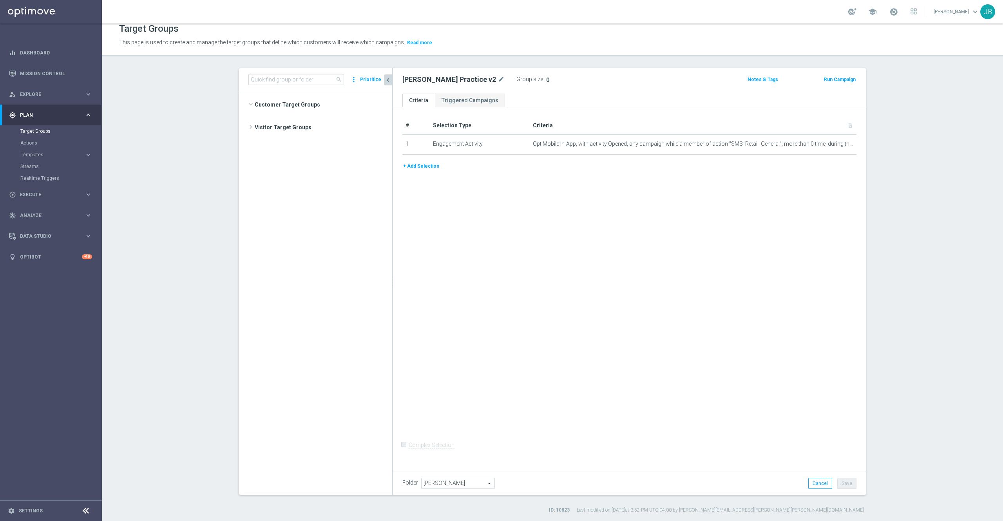
scroll to position [1448, 0]
click at [298, 78] on input at bounding box center [296, 79] width 96 height 11
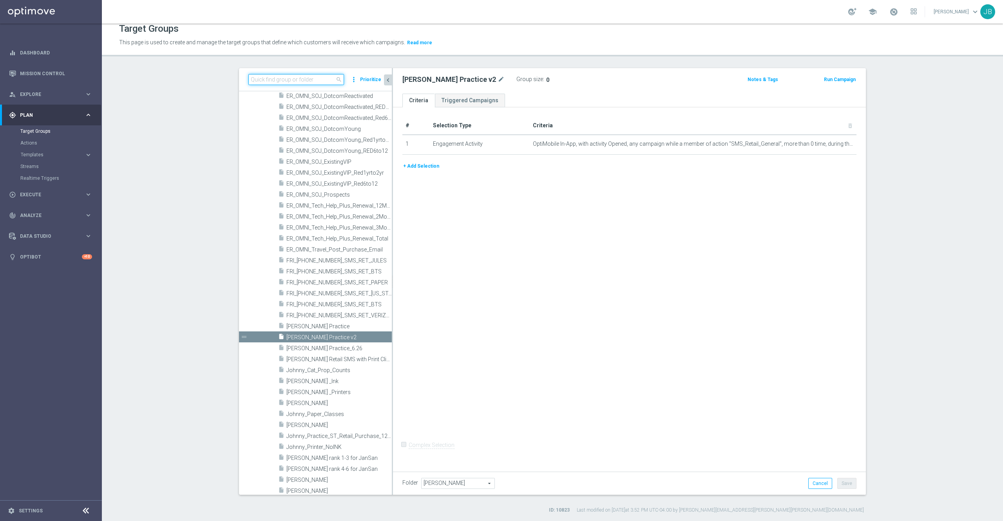
paste input "THUR_[PHONE_NUMBER]_SMS_RET_BTS"
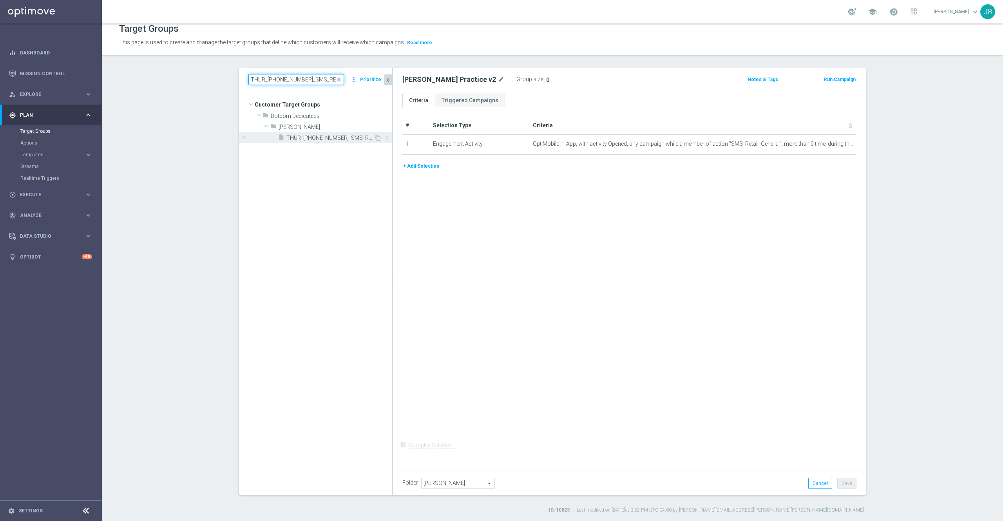
type input "THUR_[PHONE_NUMBER]_SMS_RET_BTS"
click at [313, 139] on span "THUR_[PHONE_NUMBER]_SMS_RET_BTS" at bounding box center [330, 138] width 88 height 7
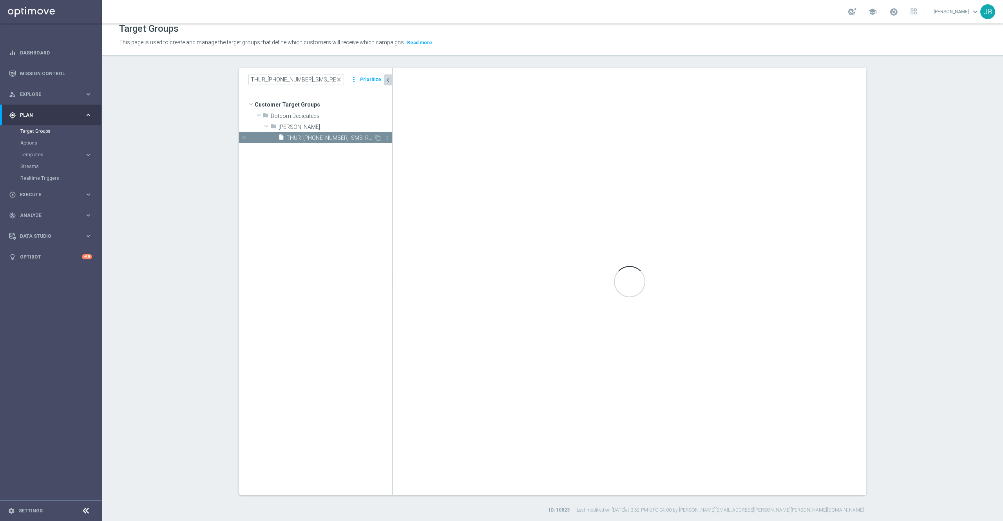
checkbox input "true"
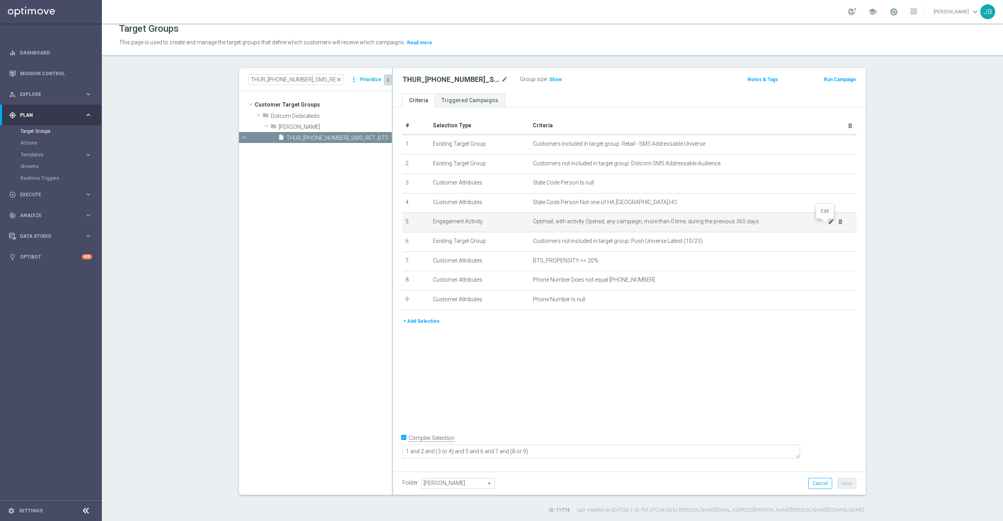
click at [827, 224] on icon "mode_edit" at bounding box center [830, 222] width 6 height 6
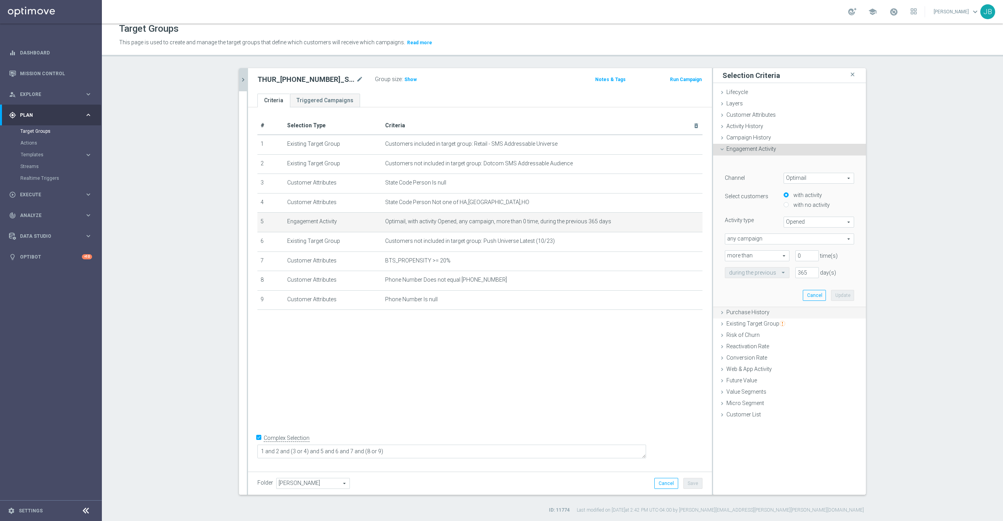
click at [759, 314] on span "Purchase History" at bounding box center [747, 312] width 43 height 6
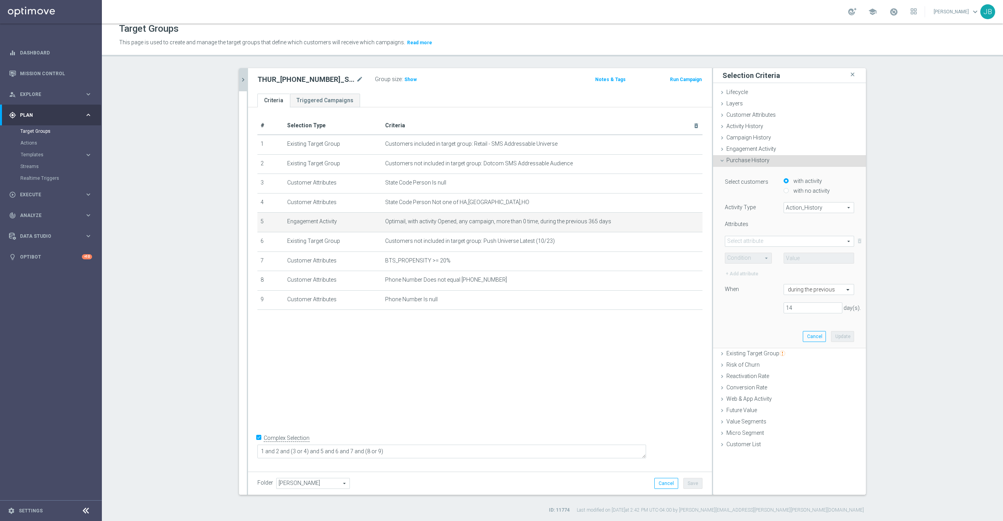
click at [802, 207] on span "Action_History" at bounding box center [819, 207] width 70 height 10
click at [762, 136] on span "Campaign History" at bounding box center [748, 137] width 45 height 6
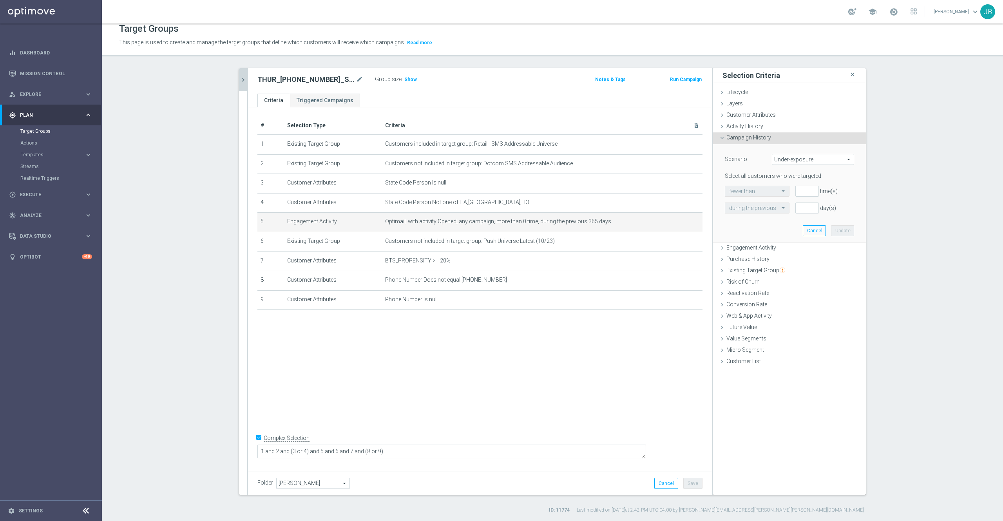
click at [786, 161] on span "Under-exposure" at bounding box center [812, 159] width 81 height 10
click at [793, 211] on span "Custom" at bounding box center [813, 211] width 74 height 6
type input "Custom"
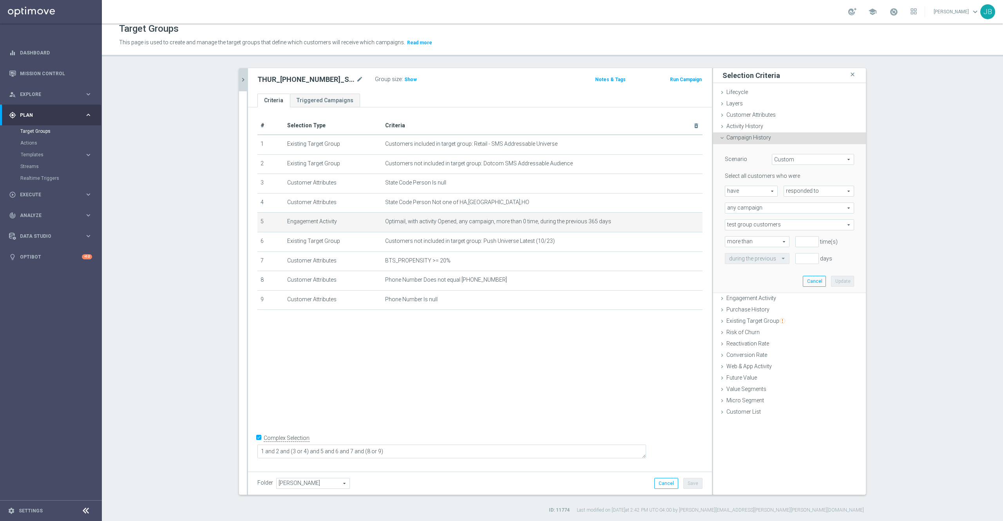
click at [760, 190] on span "have" at bounding box center [751, 191] width 52 height 10
click at [744, 200] on span "have" at bounding box center [751, 202] width 44 height 6
click at [810, 191] on span "responded to" at bounding box center [819, 191] width 70 height 10
click at [810, 199] on span "responded to" at bounding box center [819, 202] width 62 height 6
click at [774, 224] on span "test group customers" at bounding box center [789, 225] width 128 height 10
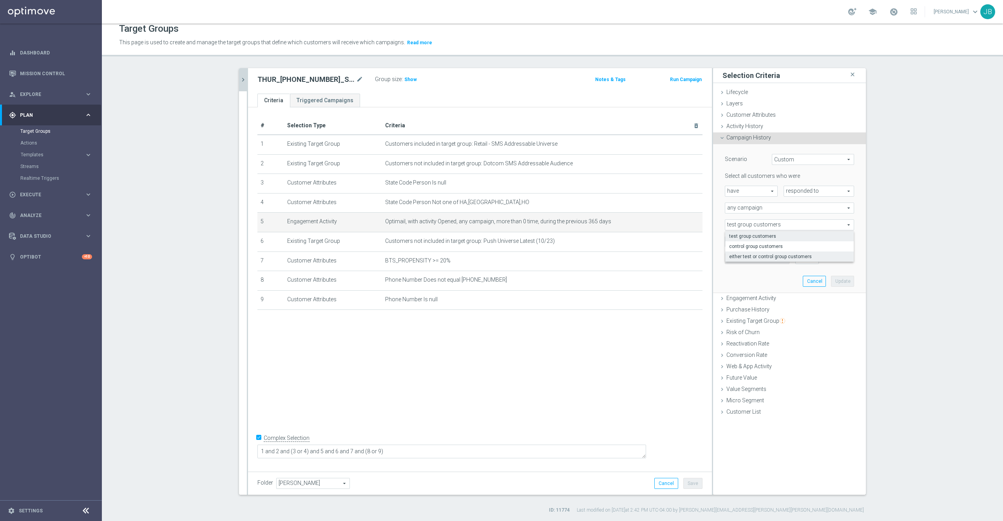
click at [776, 258] on span "either test or control group customers" at bounding box center [789, 256] width 121 height 6
type input "either test or control group customers"
click at [757, 244] on span "more than" at bounding box center [757, 242] width 64 height 10
click at [795, 241] on input "number" at bounding box center [806, 241] width 23 height 11
click at [779, 225] on span "either test or control group customers" at bounding box center [789, 225] width 128 height 10
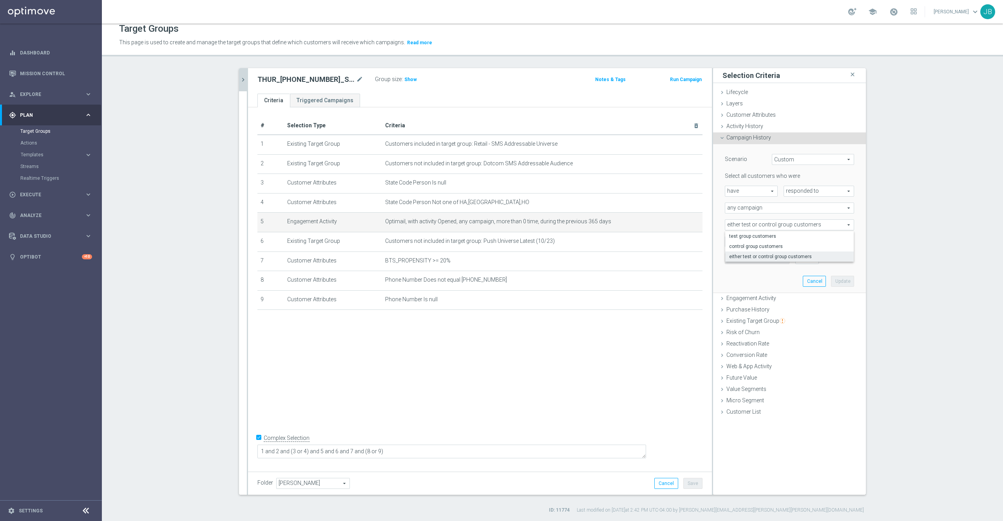
click at [754, 207] on span "any campaign" at bounding box center [789, 208] width 128 height 10
click at [759, 240] on span "one or more actions" at bounding box center [789, 240] width 121 height 6
type input "one or more actions"
click at [757, 227] on span at bounding box center [789, 225] width 128 height 10
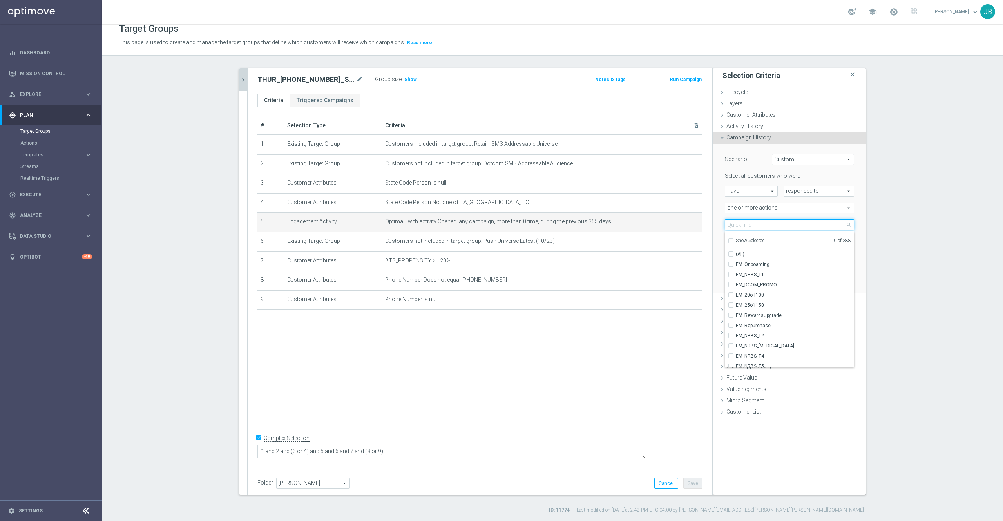
click at [757, 227] on input "search" at bounding box center [788, 224] width 129 height 11
type input "sms"
click at [757, 275] on span "SMS_Retail_General" at bounding box center [794, 274] width 118 height 6
click at [735, 275] on input "SMS_Retail_General" at bounding box center [732, 274] width 5 height 5
checkbox input "true"
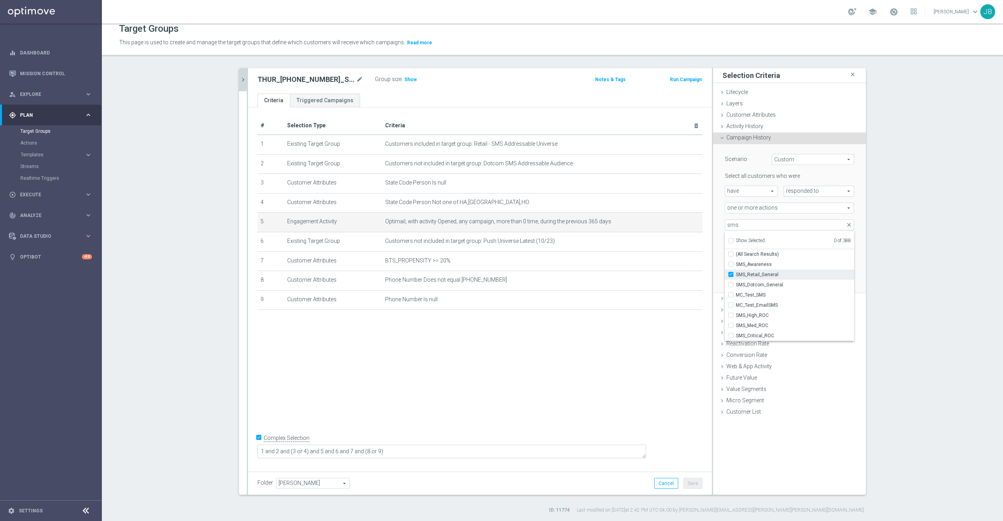
type input "SMS_Retail_General"
click at [911, 283] on section "THUR_[PHONE_NUMBER]_SMS_RET_BTS close more_vert Prioritize Customer Target Grou…" at bounding box center [552, 290] width 901 height 445
click at [800, 239] on input "number" at bounding box center [806, 241] width 23 height 11
type input "0"
click at [799, 255] on input "1" at bounding box center [806, 258] width 23 height 11
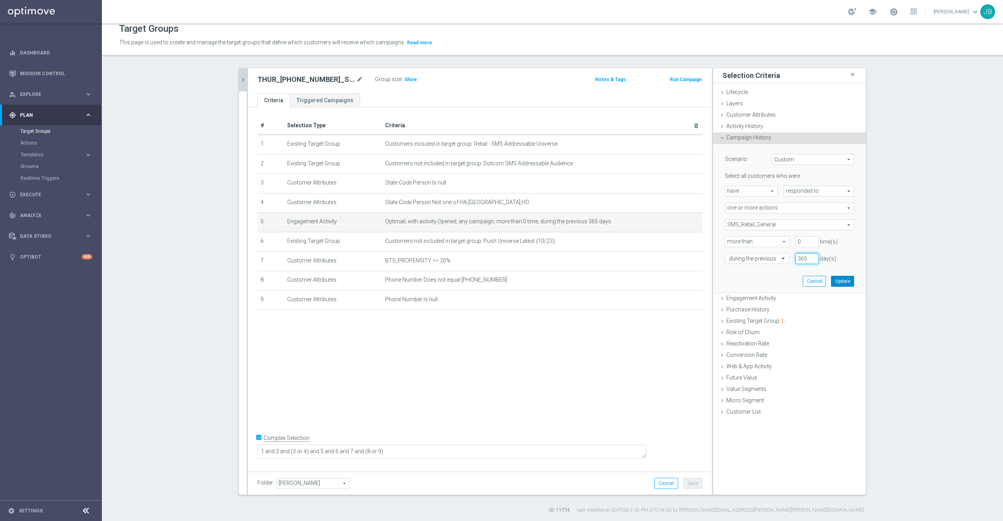
type input "365"
click at [831, 282] on button "Update" at bounding box center [842, 281] width 23 height 11
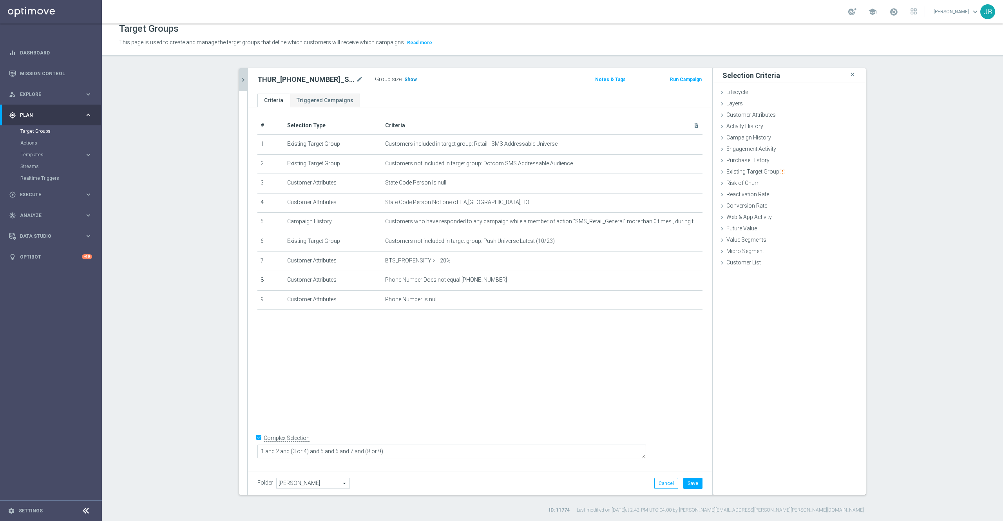
click at [404, 81] on span "Show" at bounding box center [410, 79] width 13 height 5
click at [695, 485] on button "Save" at bounding box center [692, 483] width 19 height 11
click at [356, 81] on icon "mode_edit" at bounding box center [359, 79] width 7 height 9
